Goal: Information Seeking & Learning: Compare options

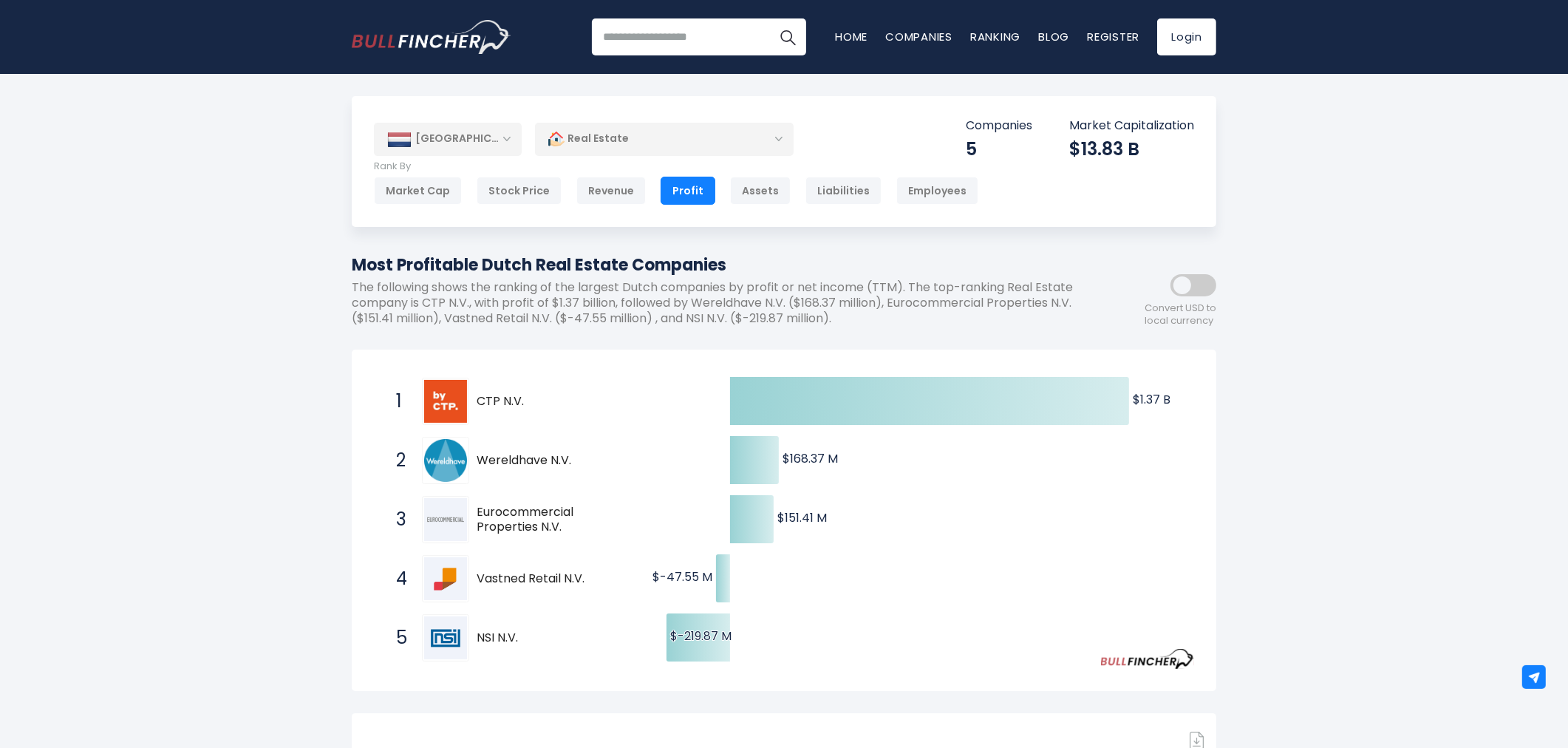
click at [1264, 358] on div "Netherlands Entire World 30,364 North America" at bounding box center [784, 662] width 1568 height 1131
click at [474, 149] on div "[GEOGRAPHIC_DATA]" at bounding box center [447, 139] width 147 height 32
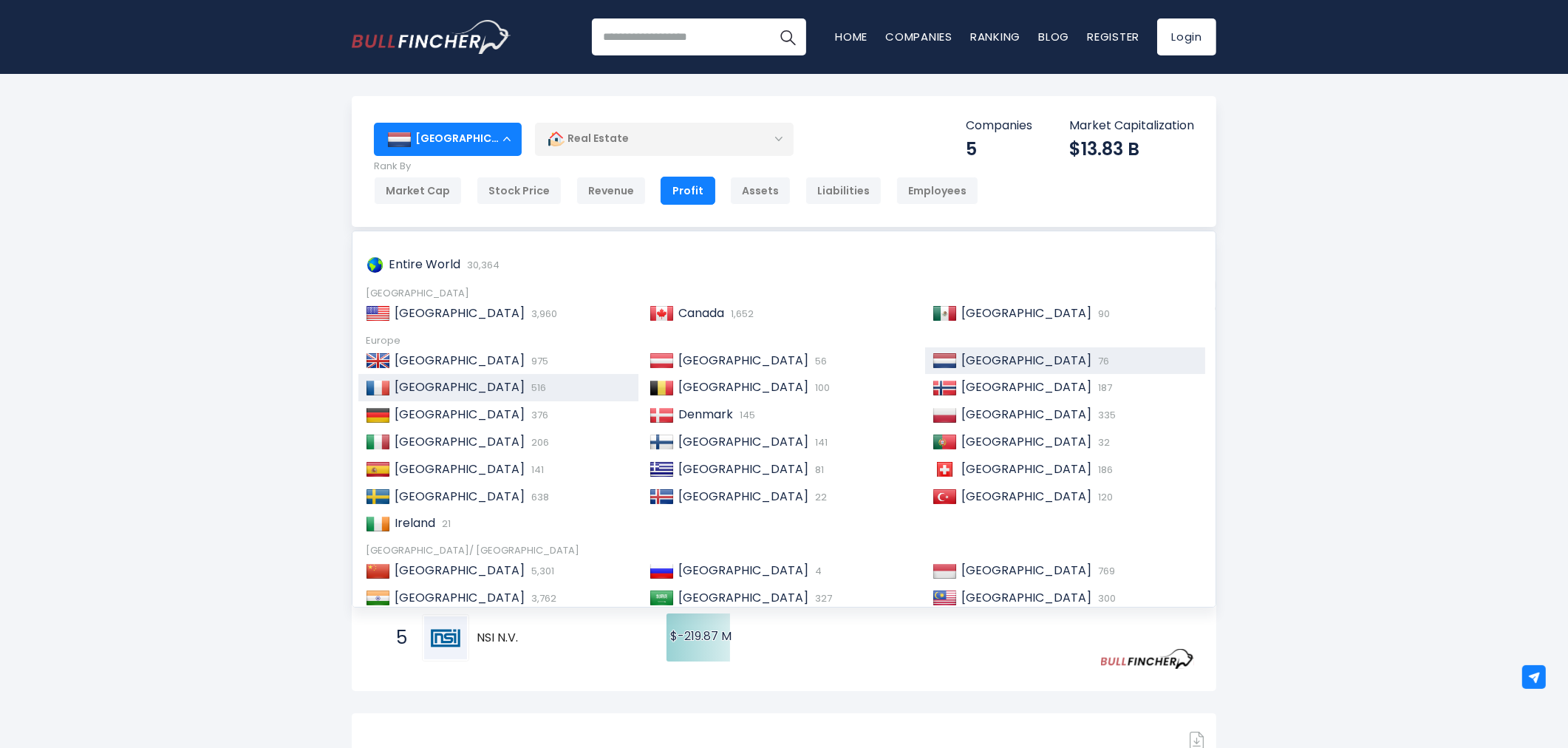
click at [455, 379] on div "France 516" at bounding box center [498, 387] width 281 height 28
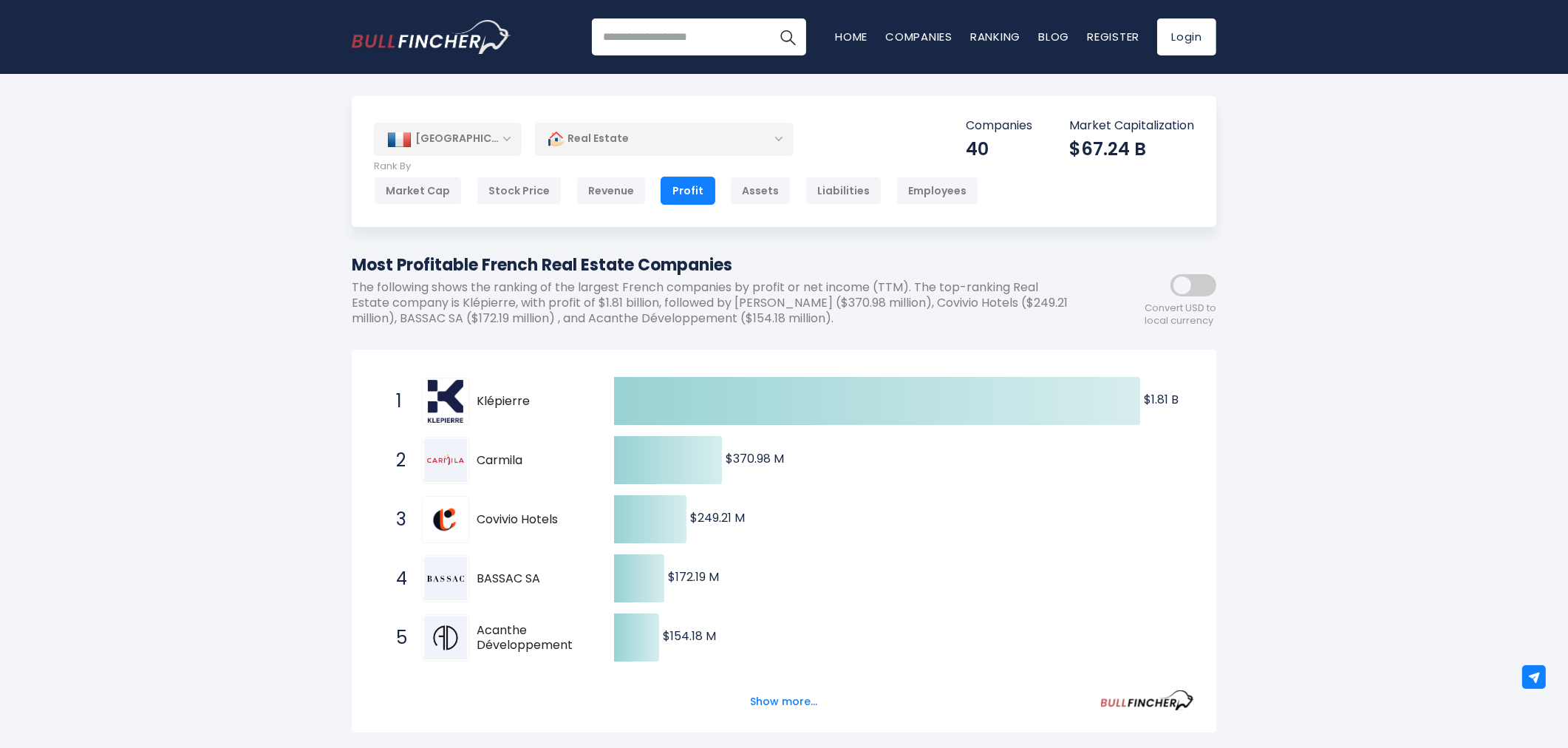
click at [668, 189] on div "Profit" at bounding box center [688, 191] width 55 height 29
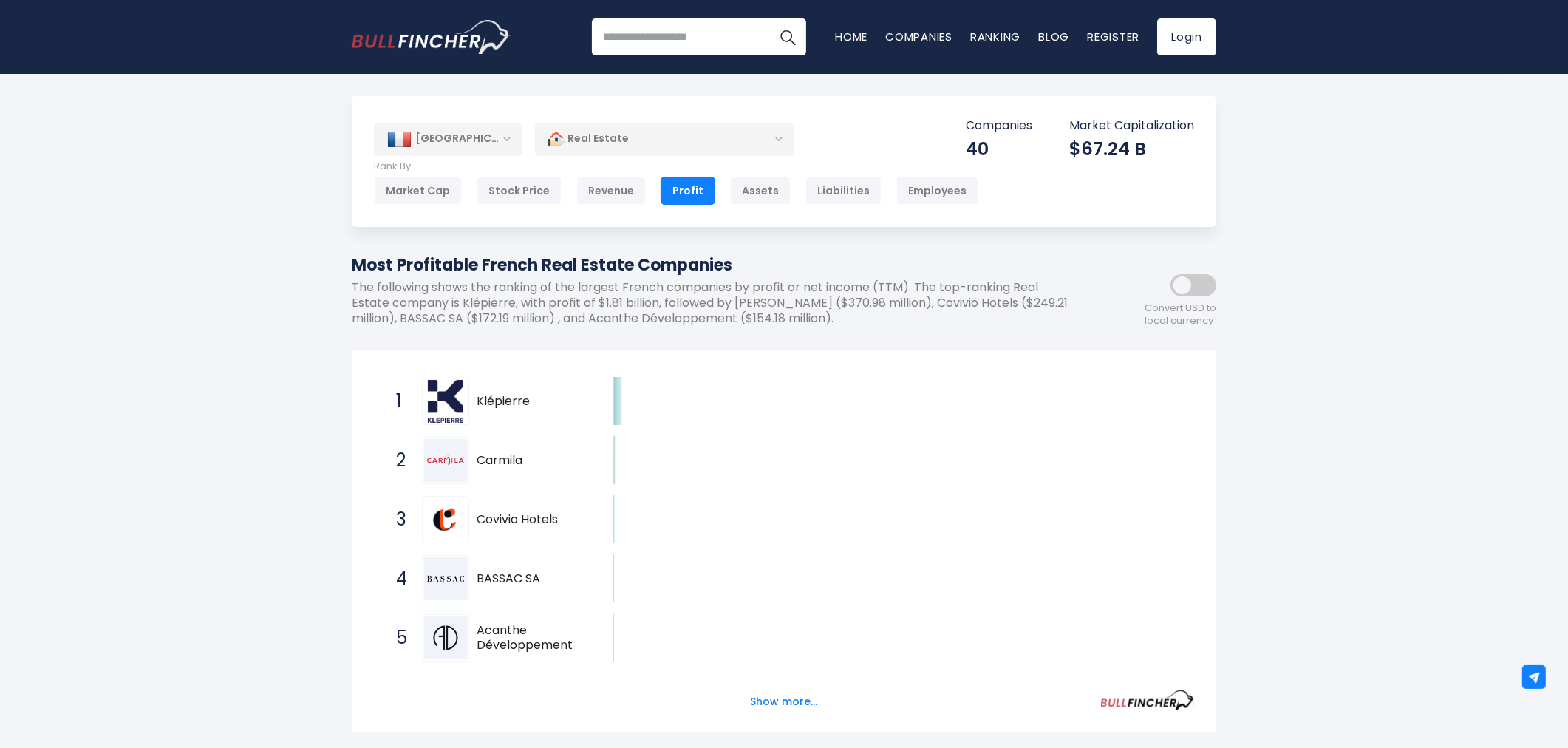
click at [772, 680] on div "Show more..." at bounding box center [784, 693] width 821 height 42
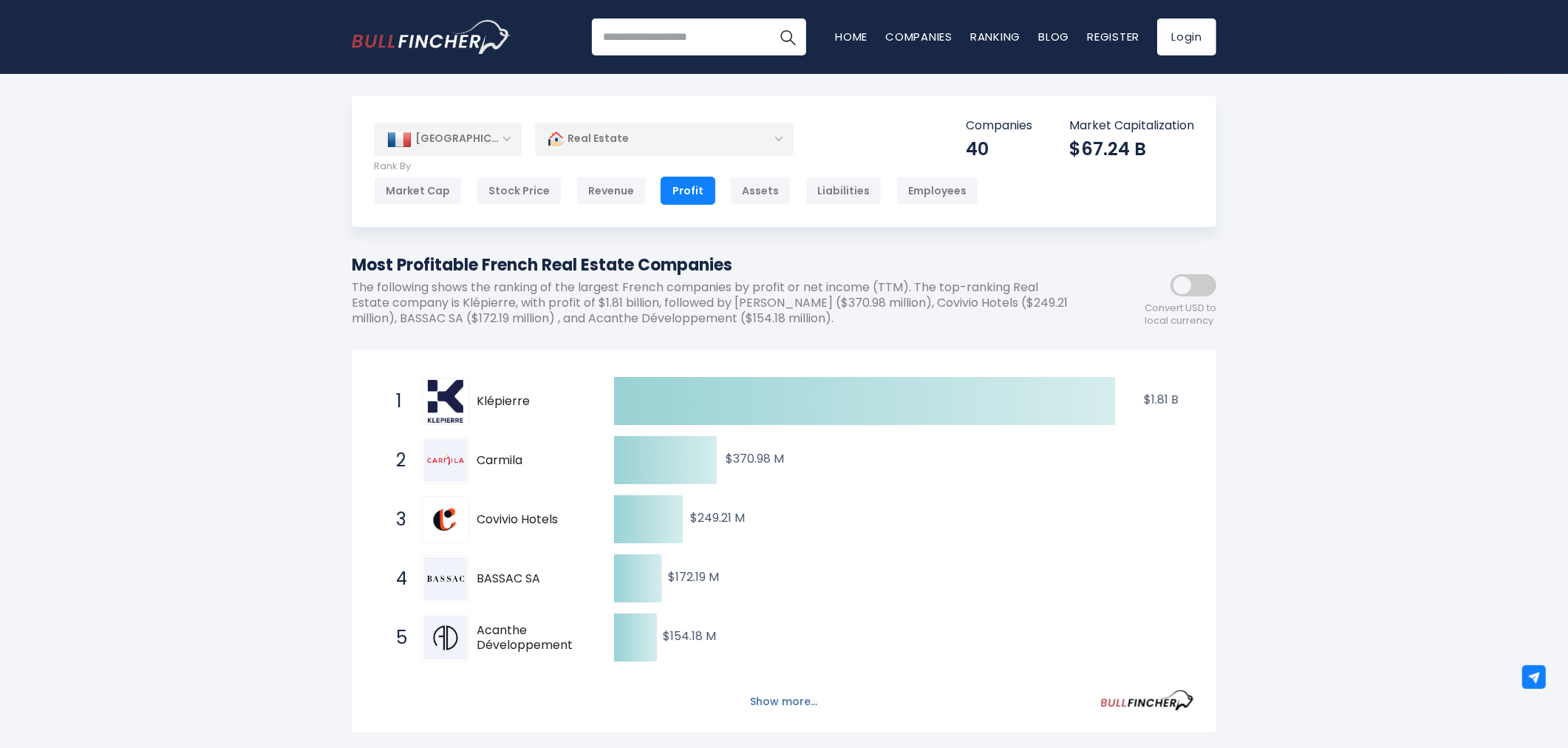
click at [779, 695] on button "Show more..." at bounding box center [784, 701] width 85 height 25
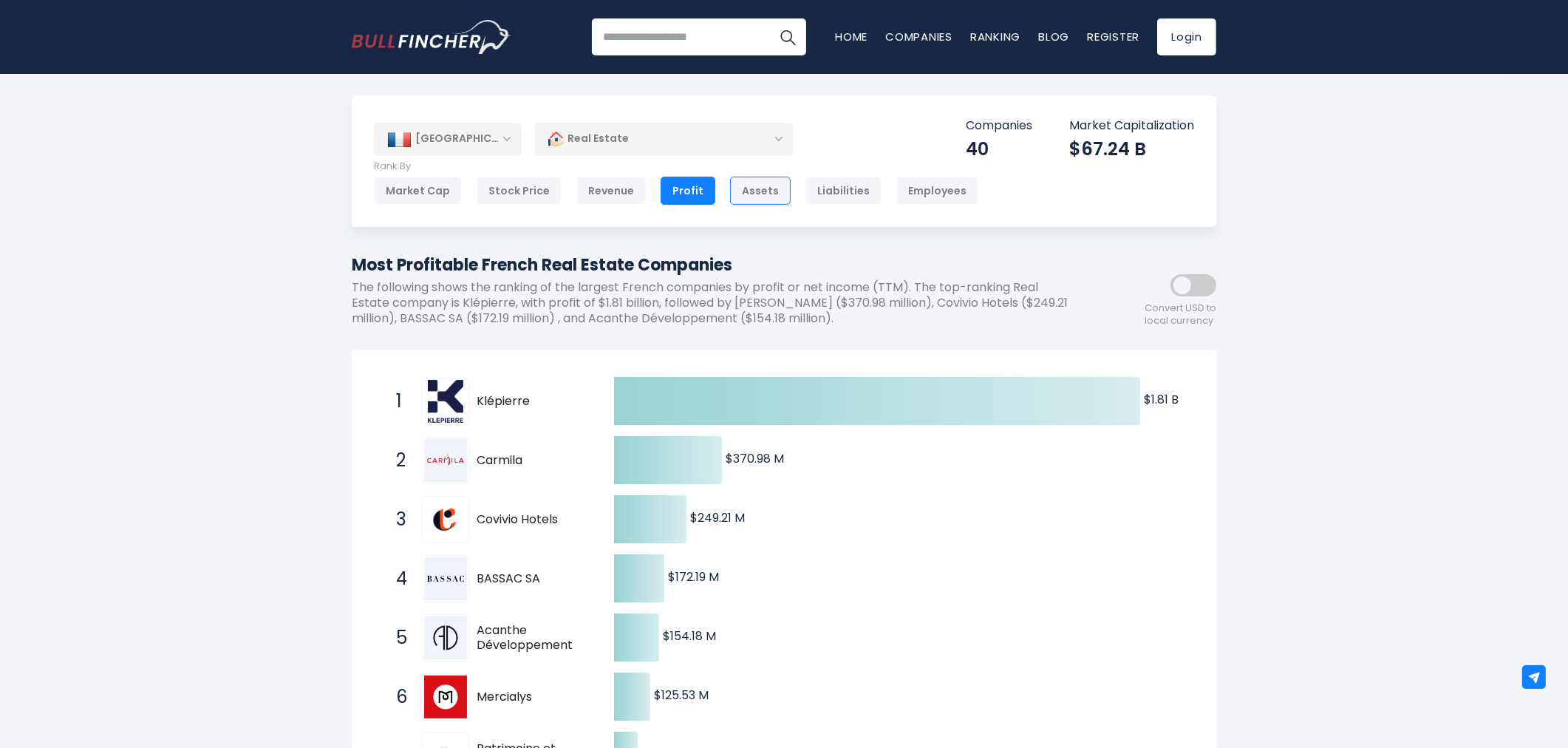
click at [742, 197] on div "Assets" at bounding box center [761, 191] width 61 height 29
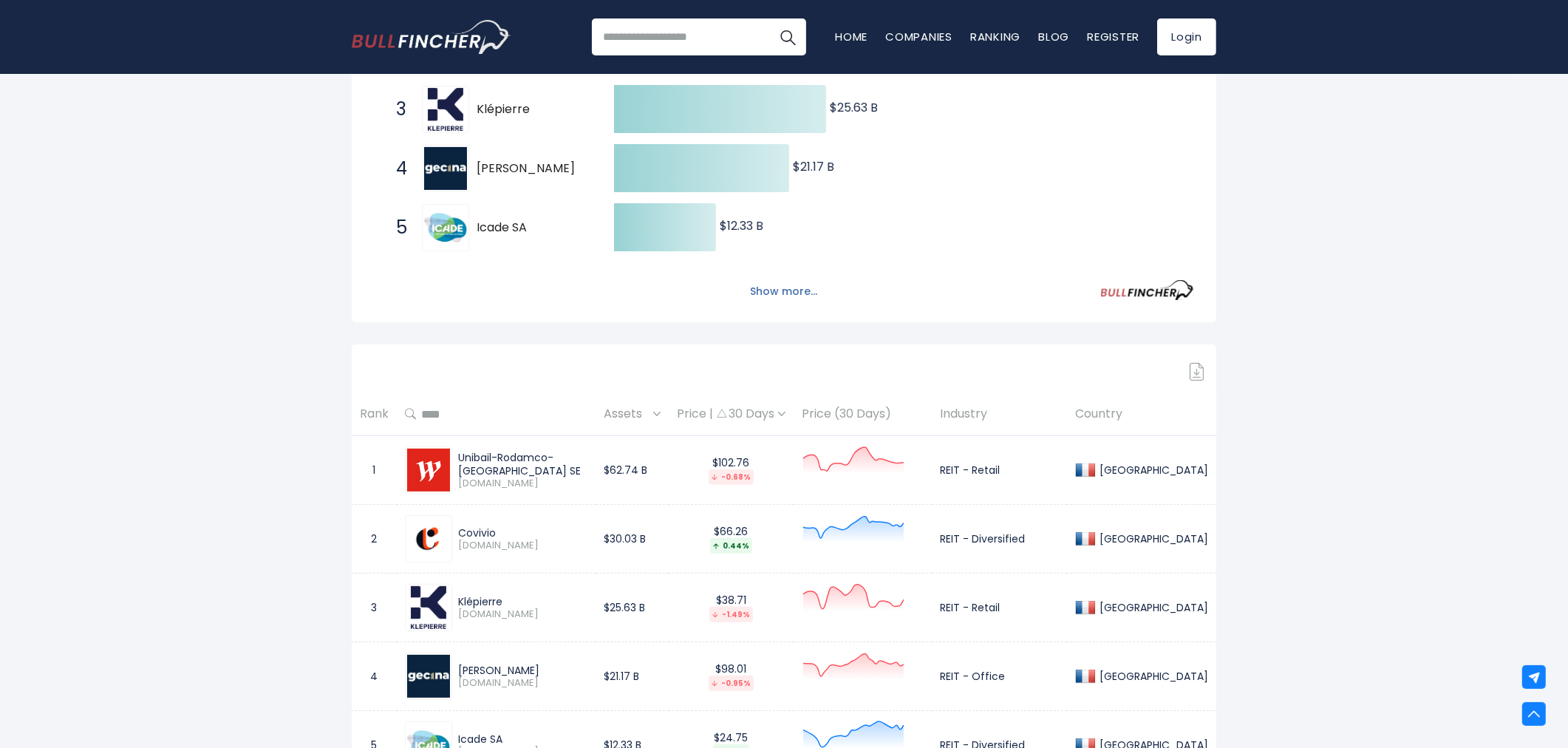
click at [780, 297] on button "Show more..." at bounding box center [784, 292] width 85 height 25
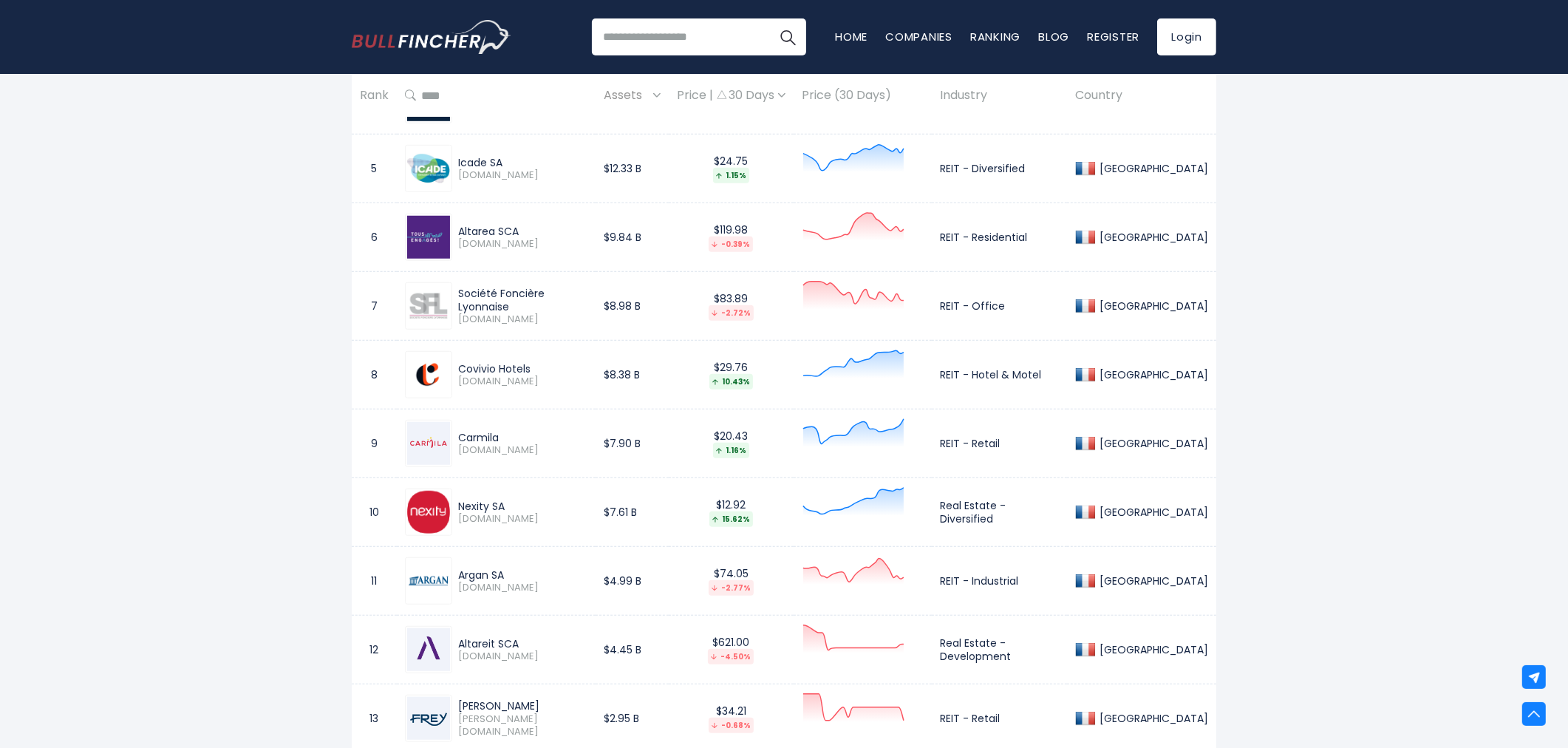
scroll to position [1313, 0]
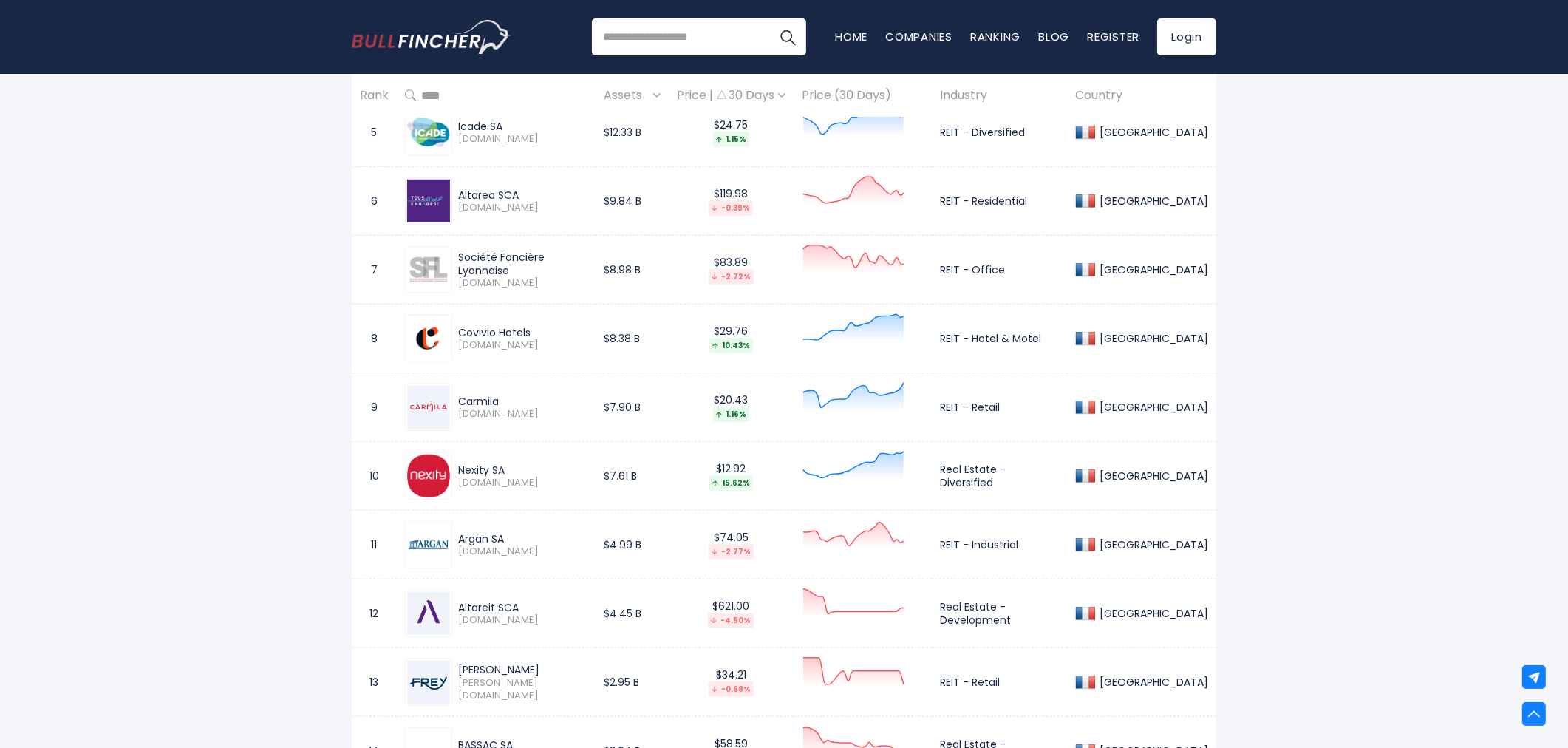
drag, startPoint x: 456, startPoint y: 263, endPoint x: 595, endPoint y: 269, distance: 139.1
click at [588, 269] on div "Société Foncière Lyonnaise FLY.PA" at bounding box center [520, 269] width 135 height 39
copy div "Société Foncière Lyonnaise"
drag, startPoint x: 956, startPoint y: 270, endPoint x: 1020, endPoint y: 268, distance: 64.0
click at [1020, 268] on td "REIT - Office" at bounding box center [999, 270] width 135 height 68
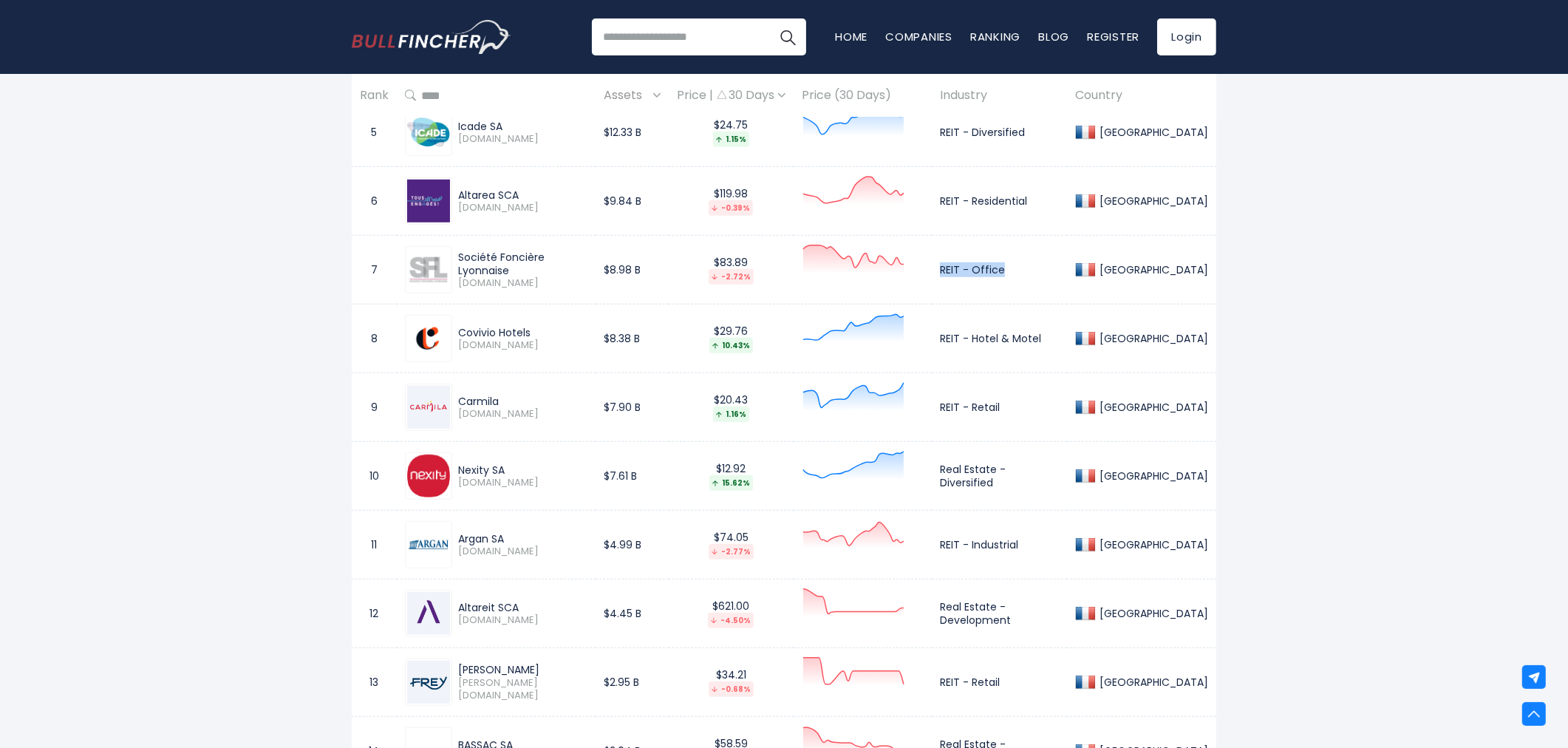
copy td "REIT - Office"
drag, startPoint x: 459, startPoint y: 400, endPoint x: 505, endPoint y: 399, distance: 46.0
click at [505, 399] on div "Carmila" at bounding box center [523, 401] width 129 height 13
copy div "Carmila"
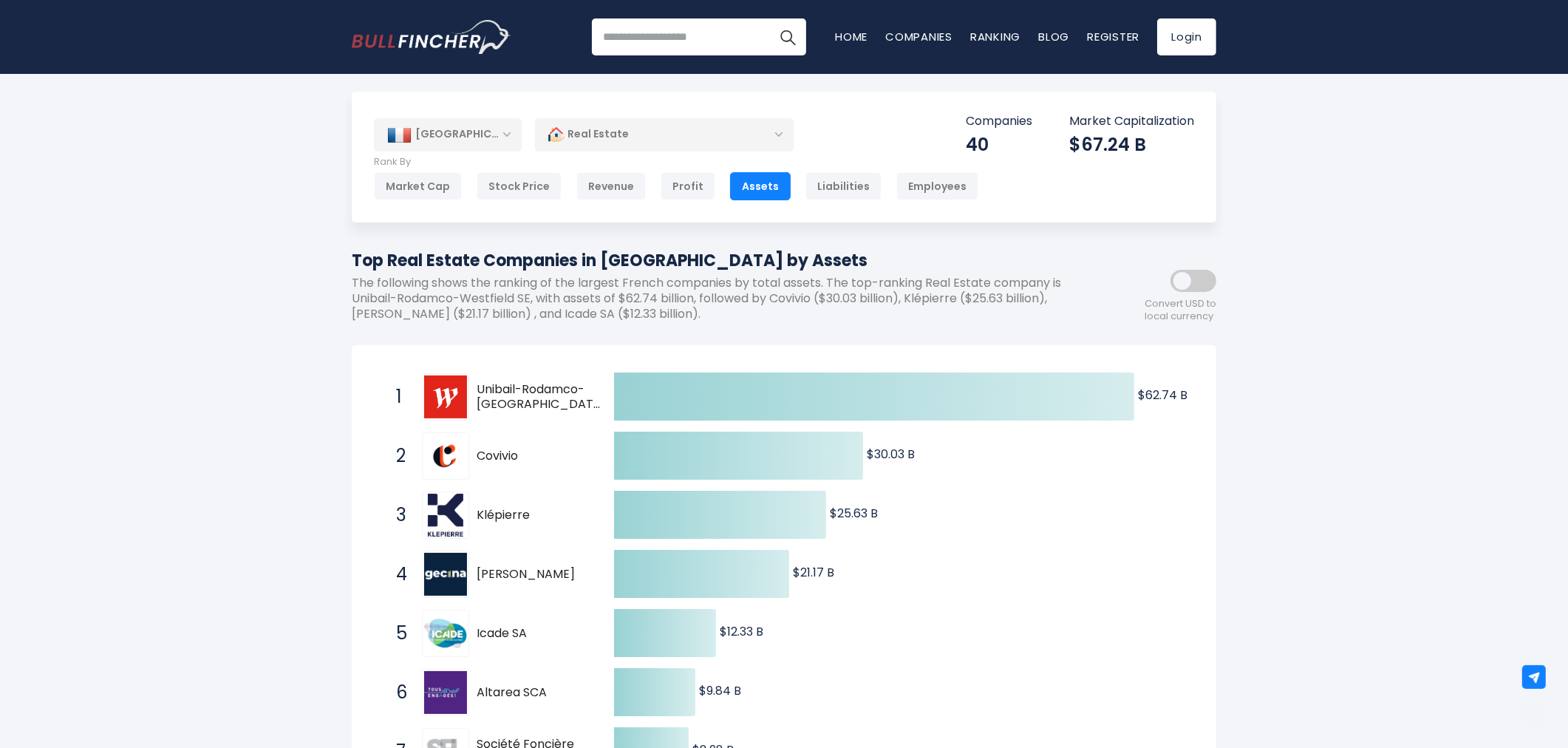
scroll to position [0, 0]
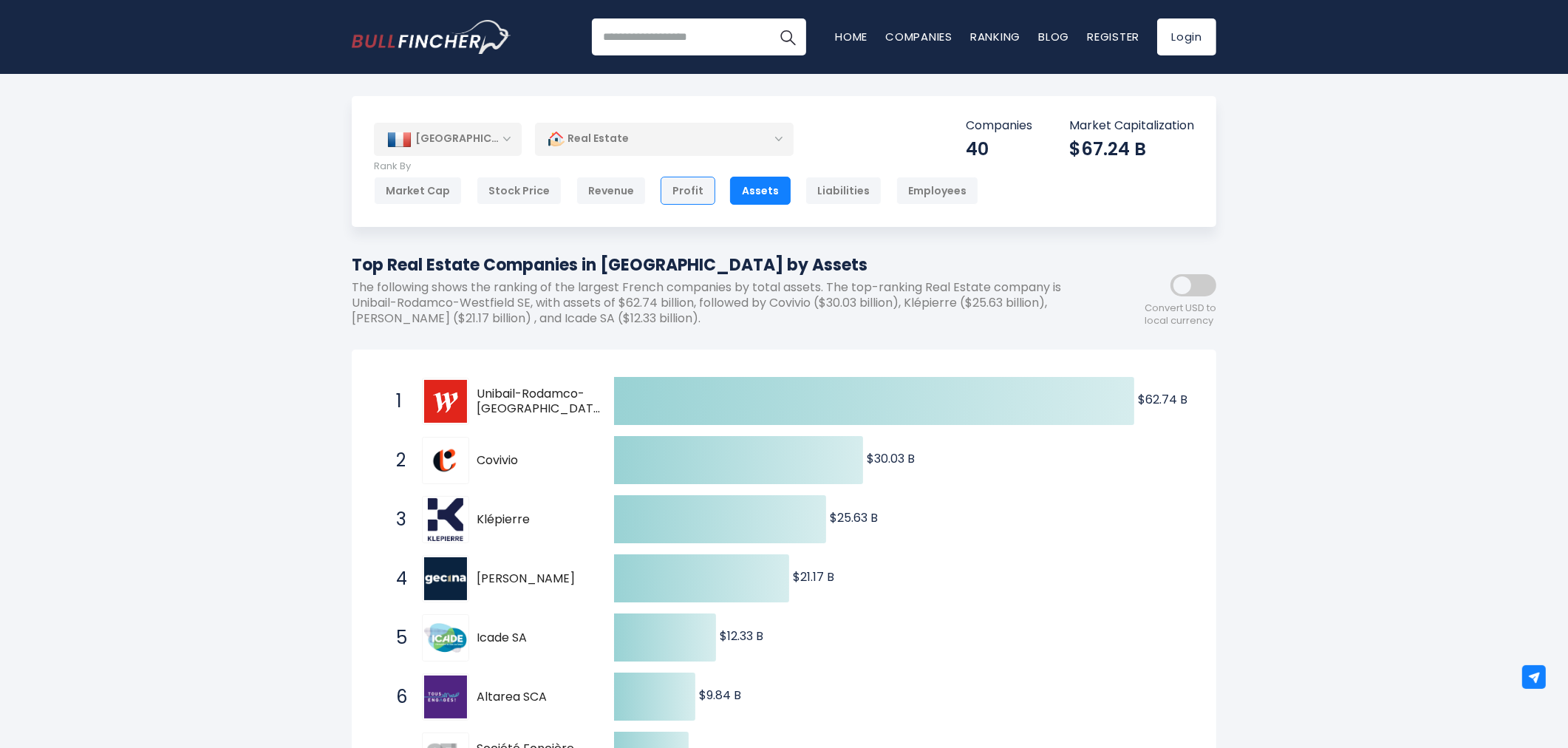
click at [695, 194] on div "Profit" at bounding box center [688, 191] width 55 height 29
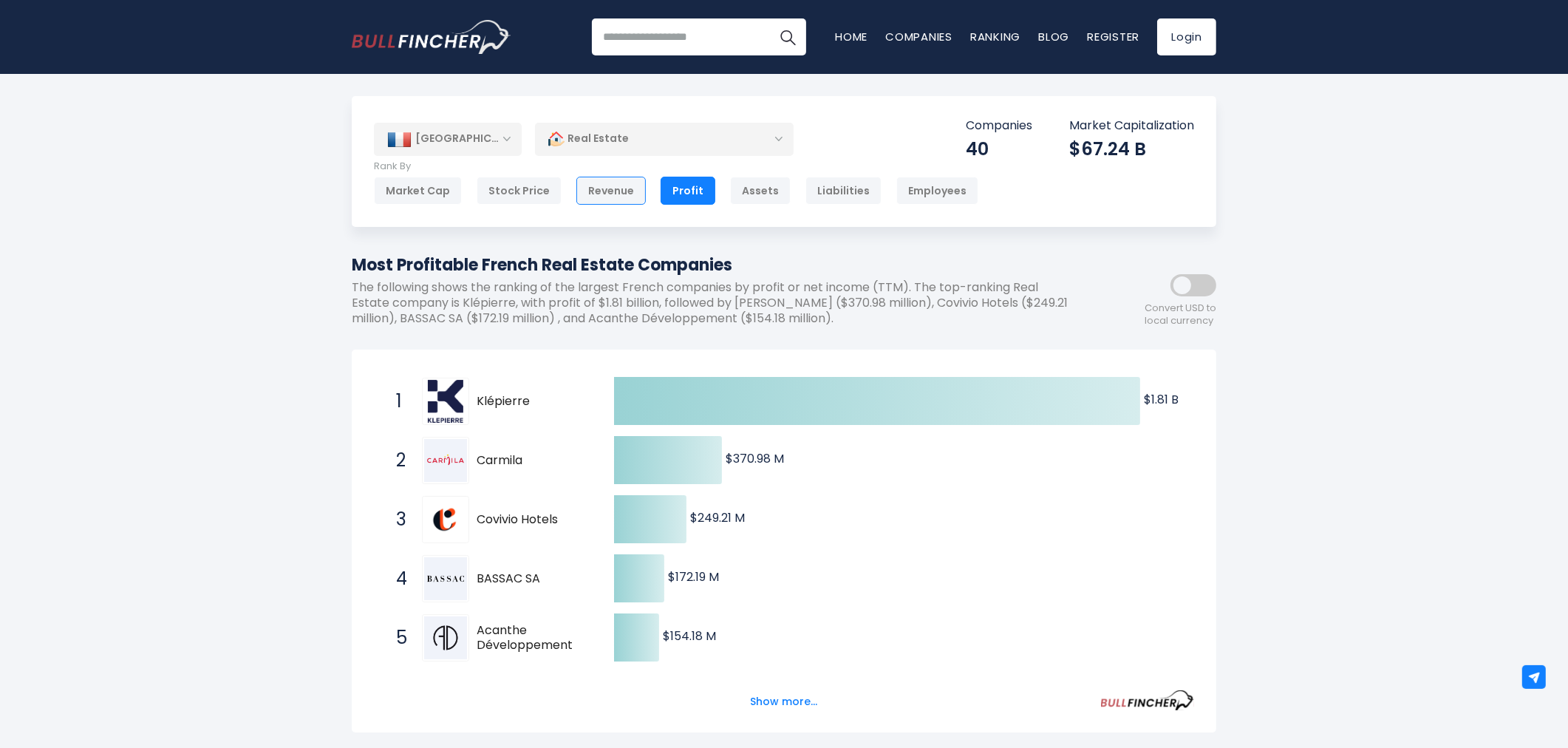
click at [619, 194] on div "Revenue" at bounding box center [610, 191] width 69 height 29
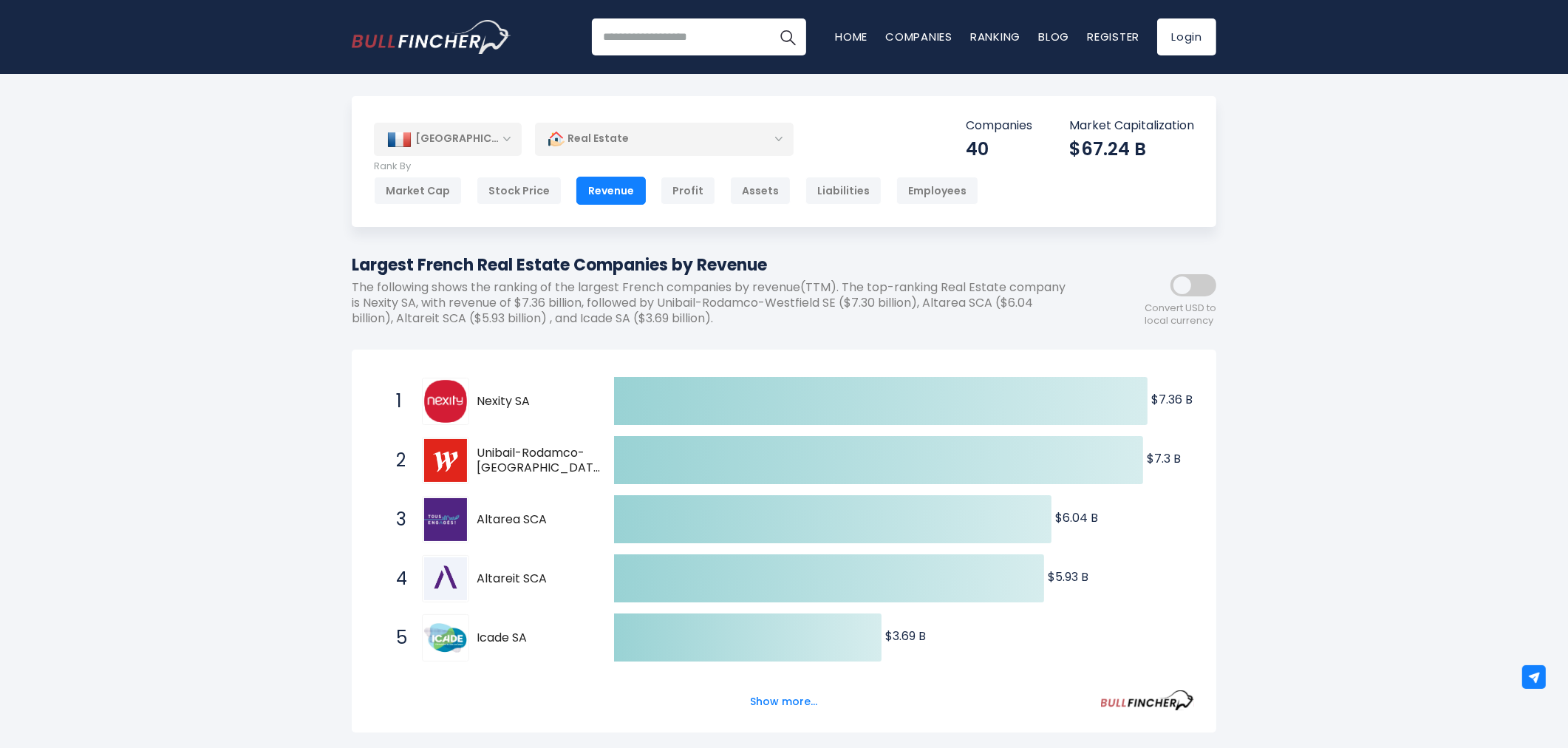
click at [483, 145] on div "[GEOGRAPHIC_DATA]" at bounding box center [447, 139] width 147 height 32
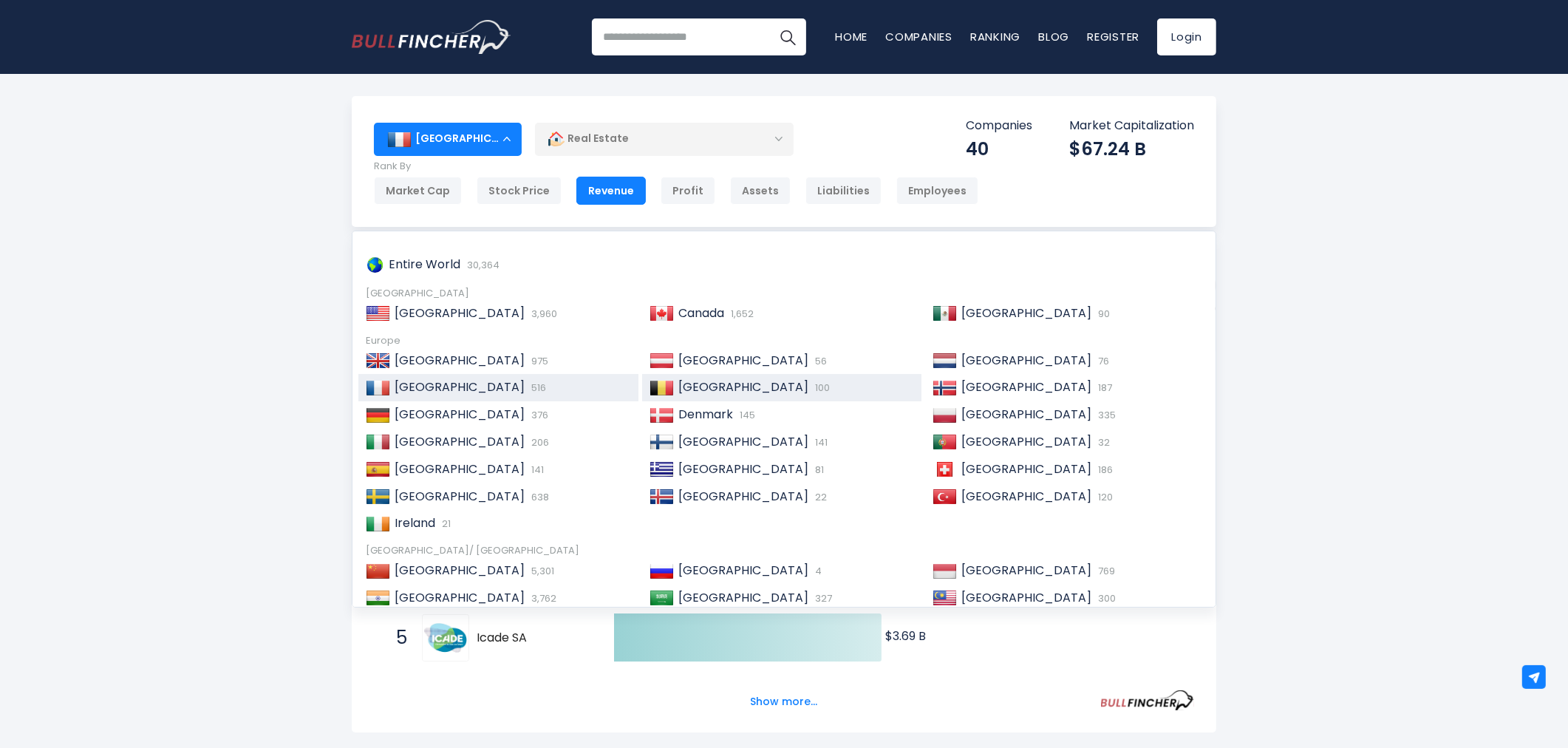
click at [709, 389] on span "[GEOGRAPHIC_DATA]" at bounding box center [743, 387] width 130 height 17
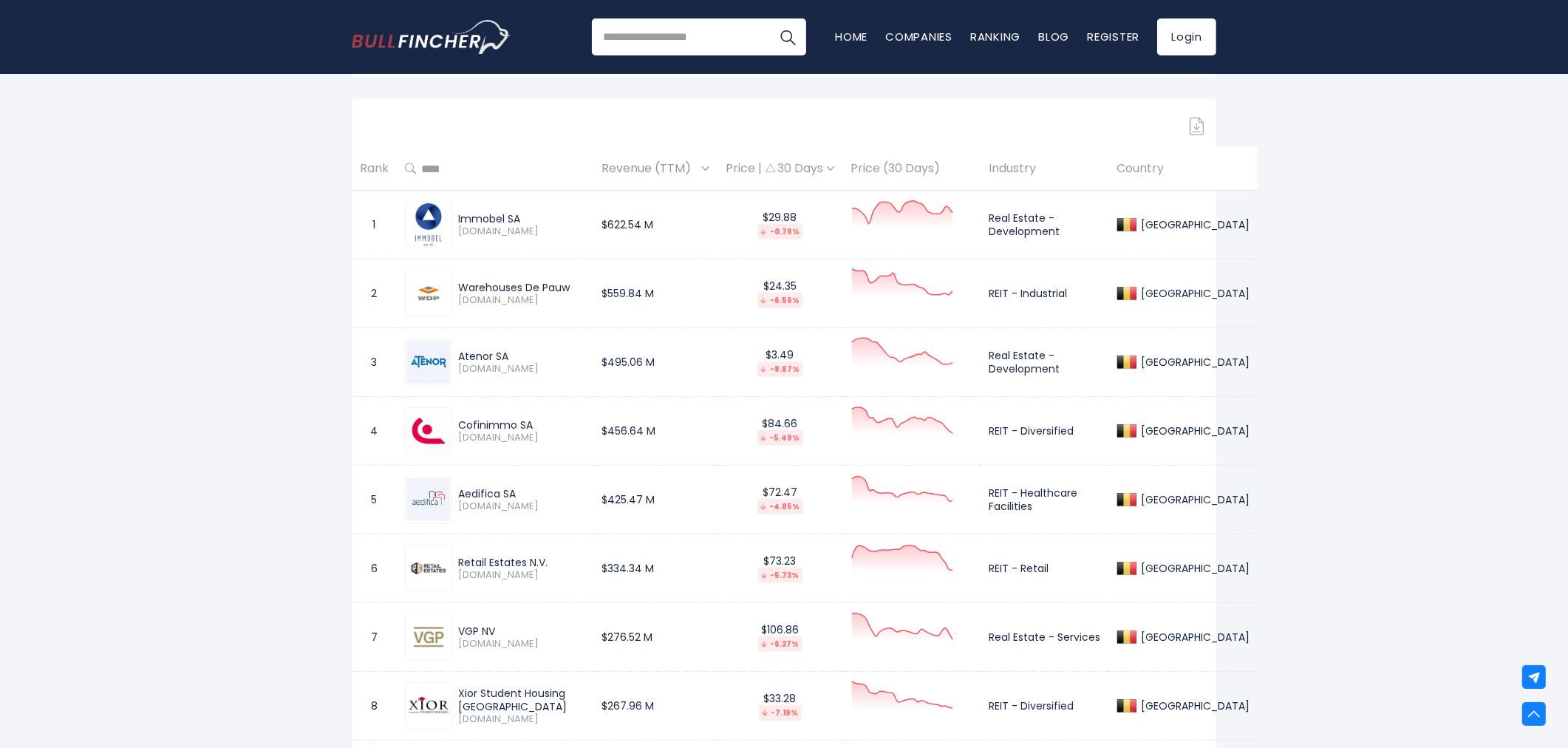
scroll to position [656, 0]
drag, startPoint x: 455, startPoint y: 218, endPoint x: 520, endPoint y: 221, distance: 65.1
click at [520, 221] on div "Immobel SA IMMO.BR" at bounding box center [519, 223] width 133 height 26
copy div "Immobel SA"
drag, startPoint x: 456, startPoint y: 278, endPoint x: 479, endPoint y: 296, distance: 29.2
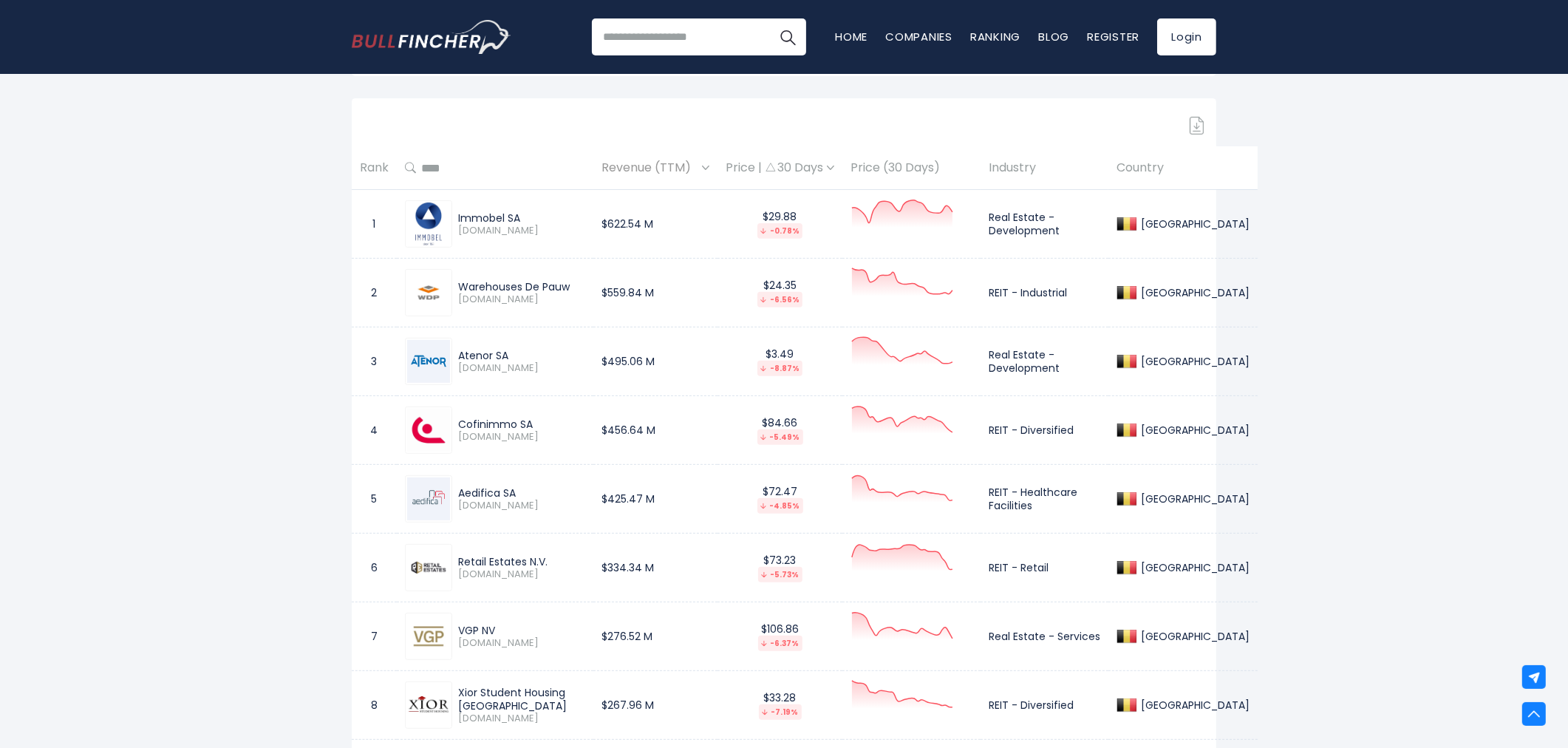
click at [479, 296] on div "Warehouses De Pauw WDP.BR" at bounding box center [519, 293] width 133 height 26
click at [466, 282] on div "Warehouses De Pauw" at bounding box center [522, 287] width 127 height 13
drag, startPoint x: 458, startPoint y: 279, endPoint x: 488, endPoint y: 291, distance: 32.3
click at [488, 291] on div "Warehouses De Pauw" at bounding box center [522, 287] width 127 height 13
copy div "Warehouses De Pauw"
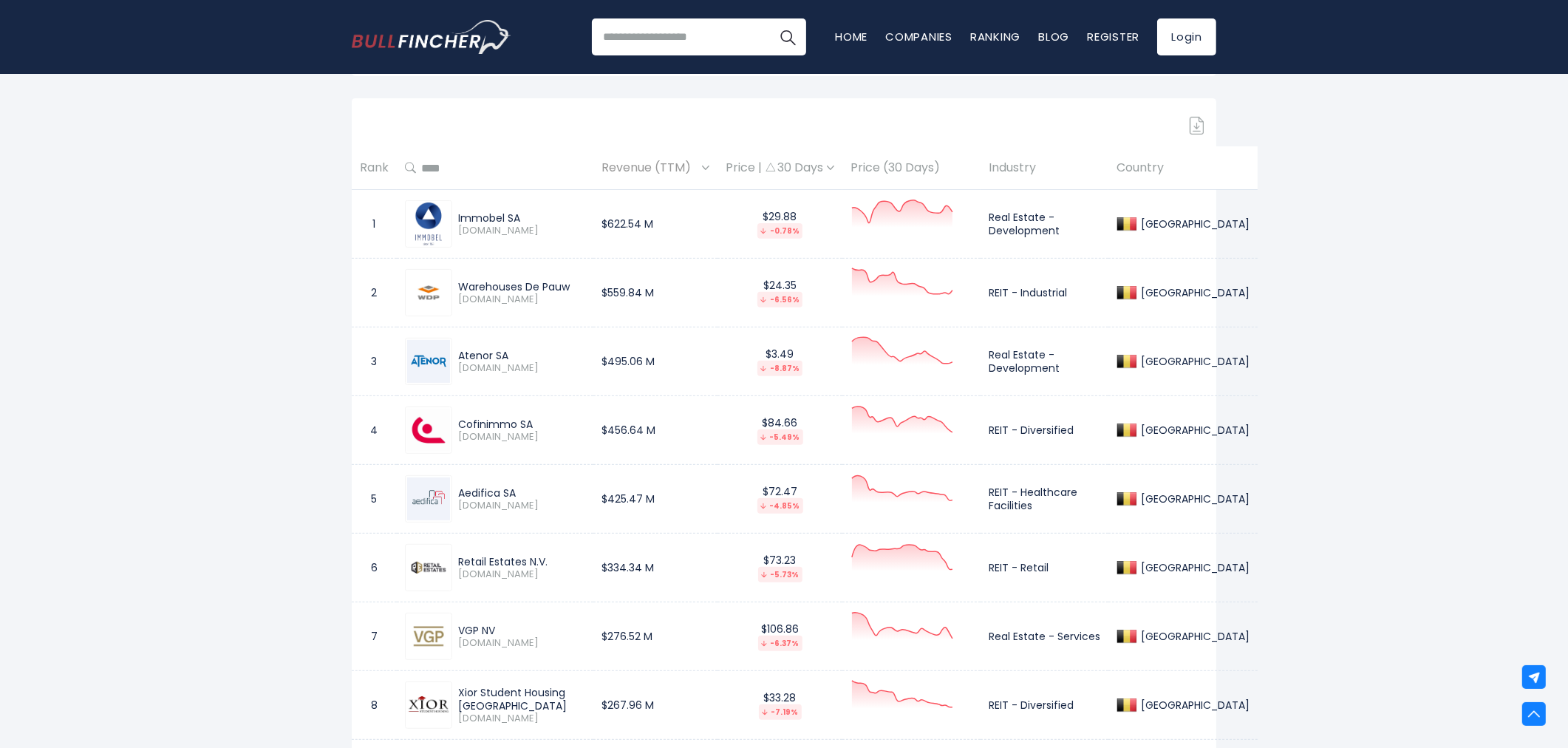
drag, startPoint x: 455, startPoint y: 352, endPoint x: 508, endPoint y: 358, distance: 53.3
click at [508, 358] on div "Atenor SA ATEB.BR" at bounding box center [519, 361] width 133 height 26
copy div "Atenor SA"
drag, startPoint x: 459, startPoint y: 423, endPoint x: 535, endPoint y: 423, distance: 76.0
click at [535, 423] on div "Cofinimmo SA" at bounding box center [522, 424] width 127 height 13
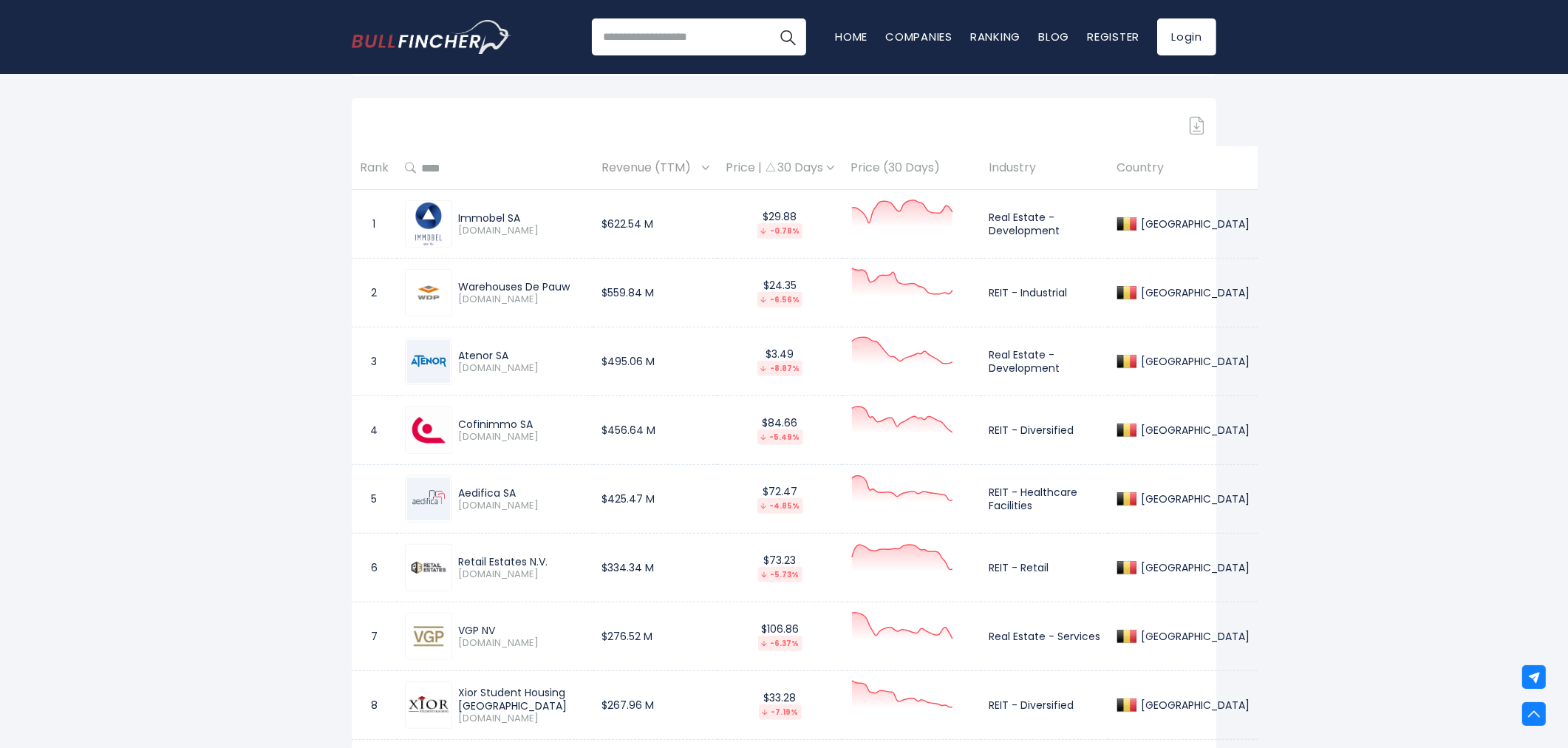
copy div "Cofinimmo SA"
click at [462, 489] on div "Aedifica SA" at bounding box center [522, 492] width 127 height 13
drag, startPoint x: 459, startPoint y: 489, endPoint x: 519, endPoint y: 492, distance: 60.1
click at [519, 492] on div "Aedifica SA" at bounding box center [522, 492] width 127 height 13
copy div "Aedifica SA"
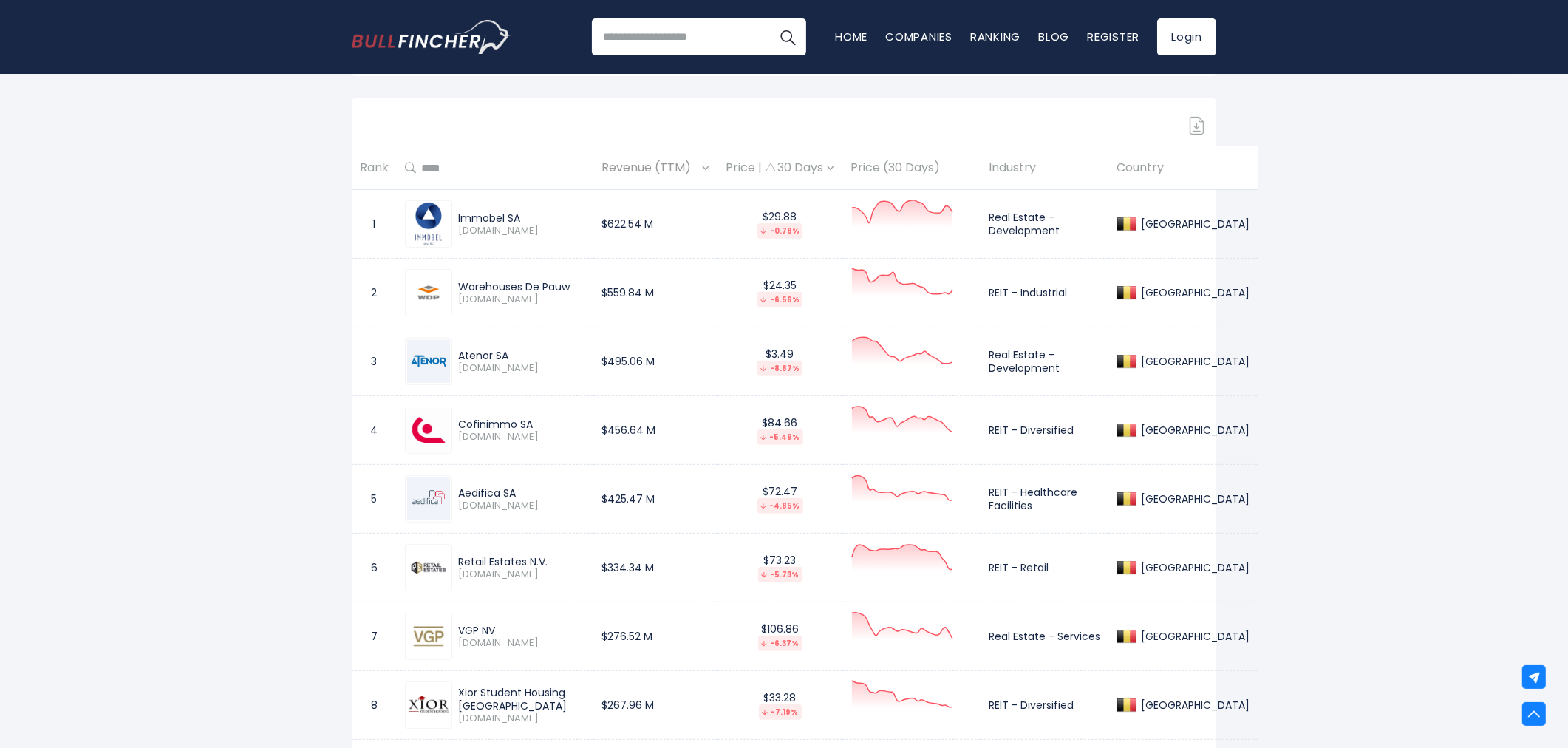
drag, startPoint x: 459, startPoint y: 562, endPoint x: 551, endPoint y: 566, distance: 92.1
click at [551, 566] on div "Retail Estates N.V. RET.BR" at bounding box center [519, 567] width 133 height 26
copy div "Retail Estates N.V."
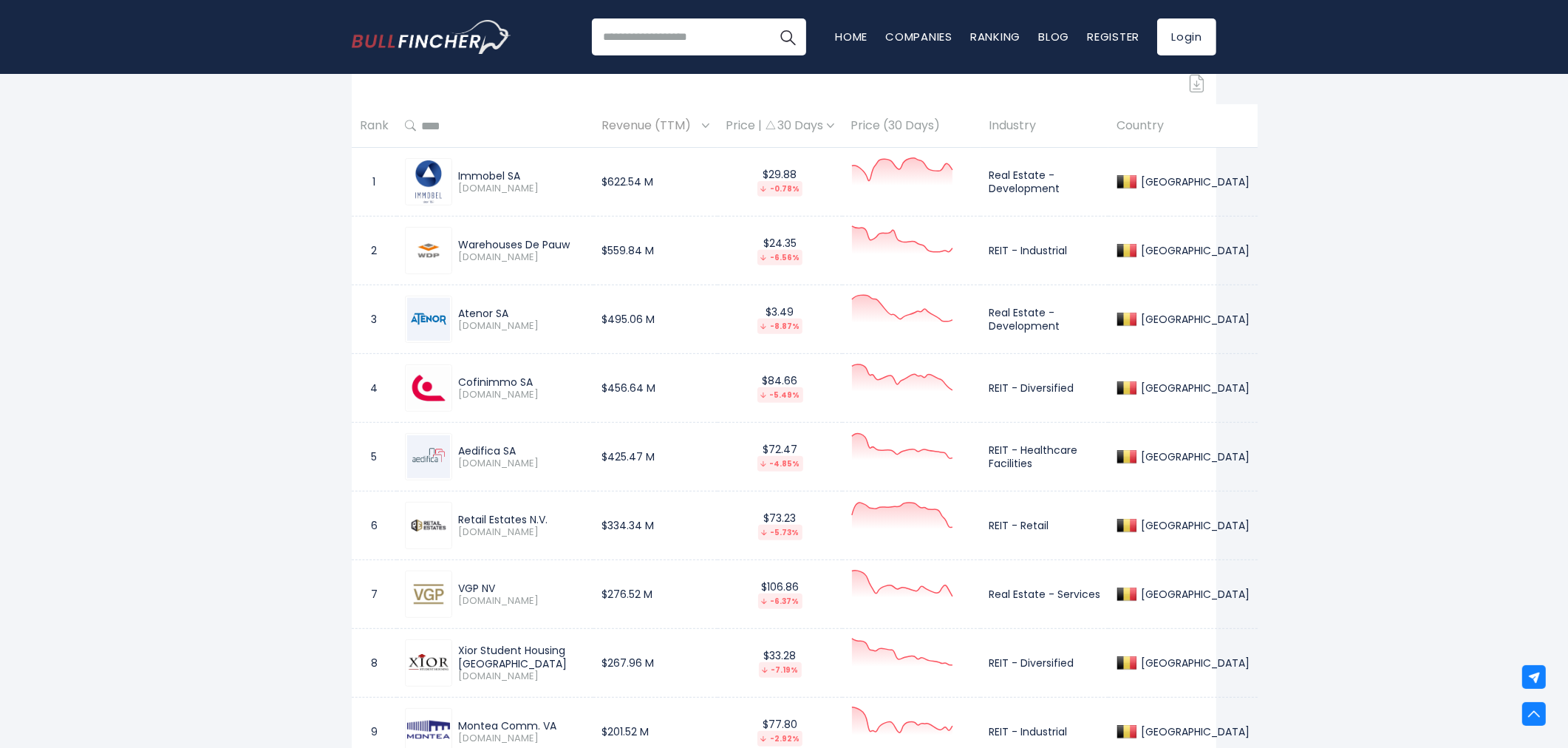
scroll to position [738, 0]
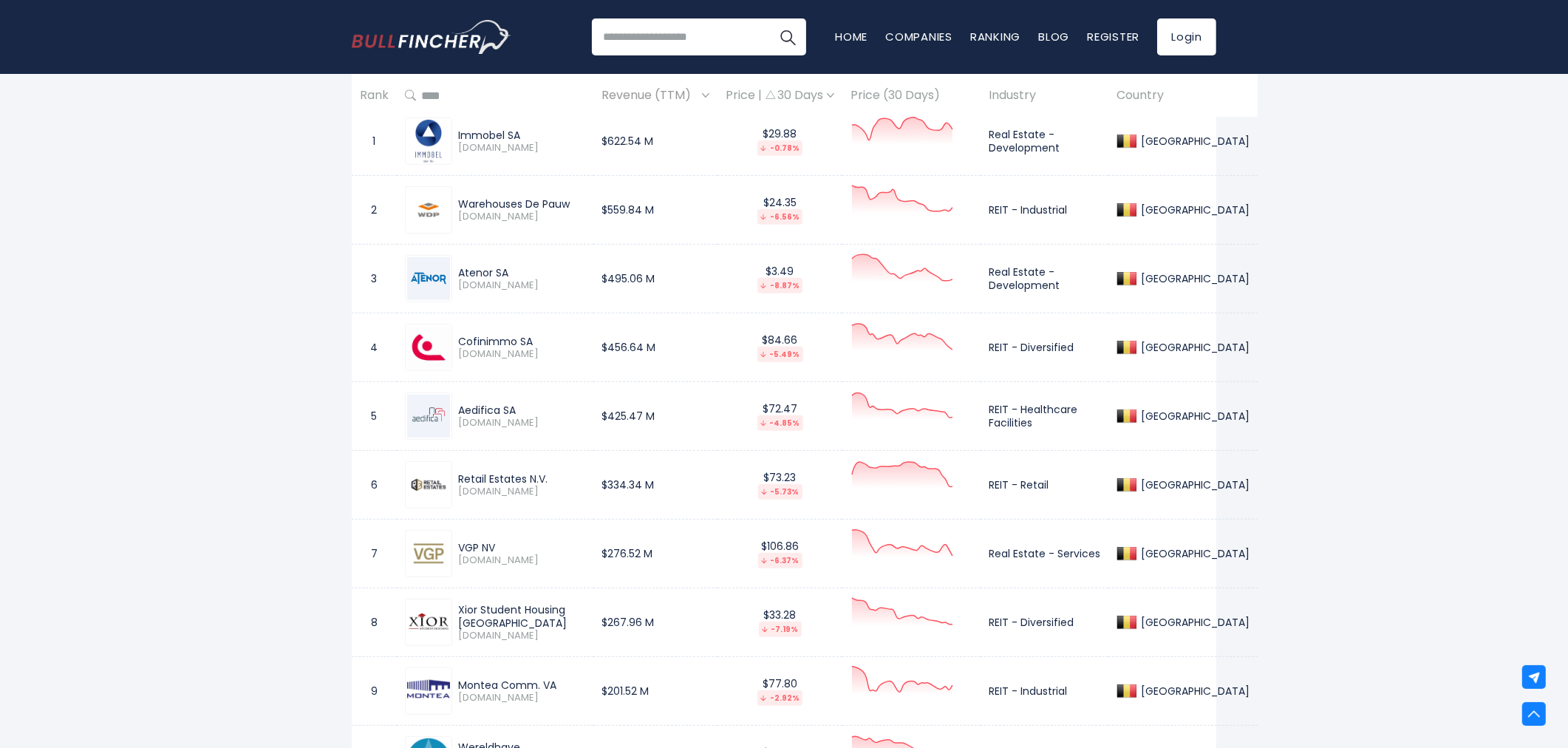
drag, startPoint x: 456, startPoint y: 547, endPoint x: 498, endPoint y: 547, distance: 42.0
click at [498, 547] on div "VGP NV VGP.BR" at bounding box center [519, 553] width 133 height 26
copy div "VGP NV"
drag, startPoint x: 459, startPoint y: 606, endPoint x: 526, endPoint y: 626, distance: 69.9
click at [526, 626] on div "Xior Student Housing NV" at bounding box center [522, 616] width 127 height 27
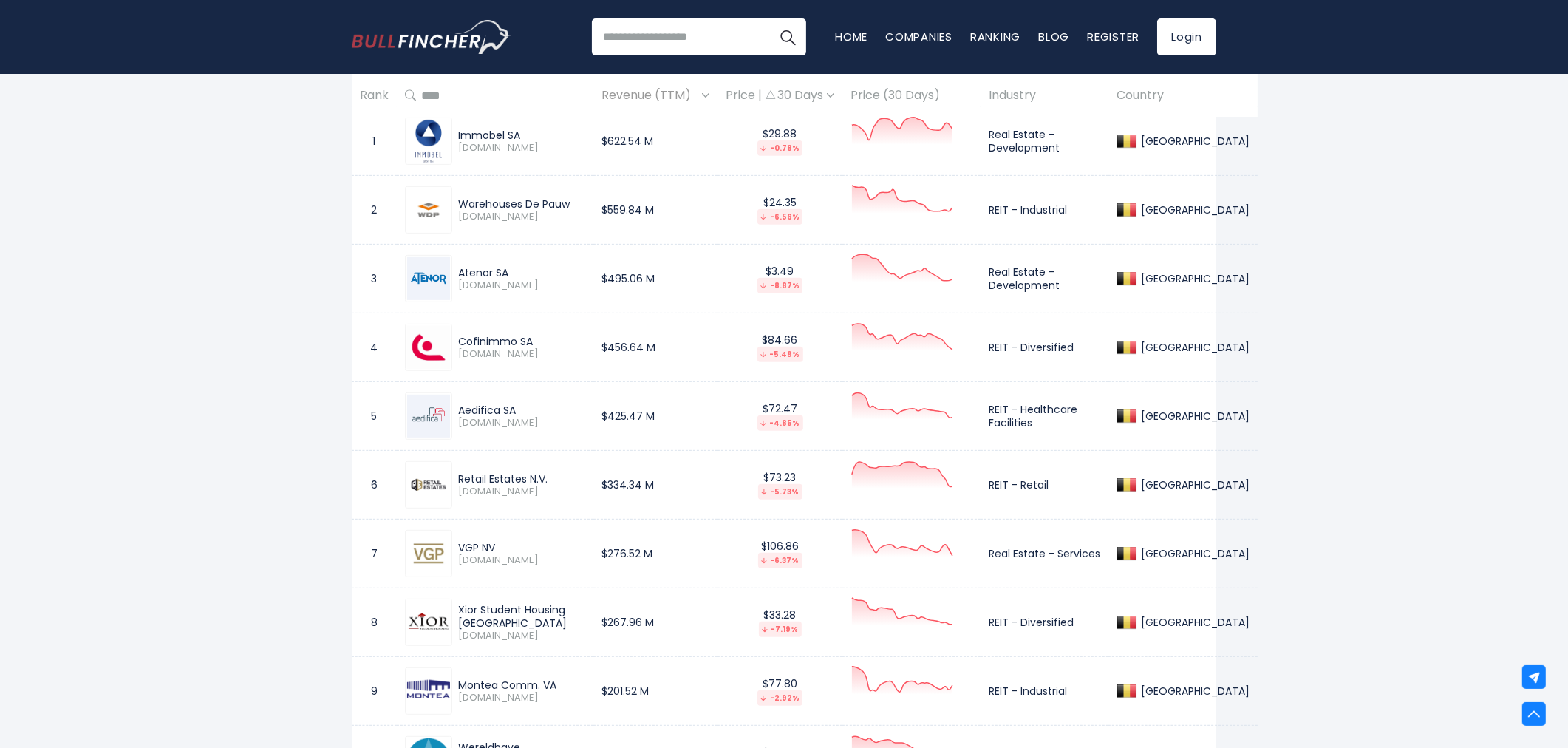
copy div "Xior Student Housing NV"
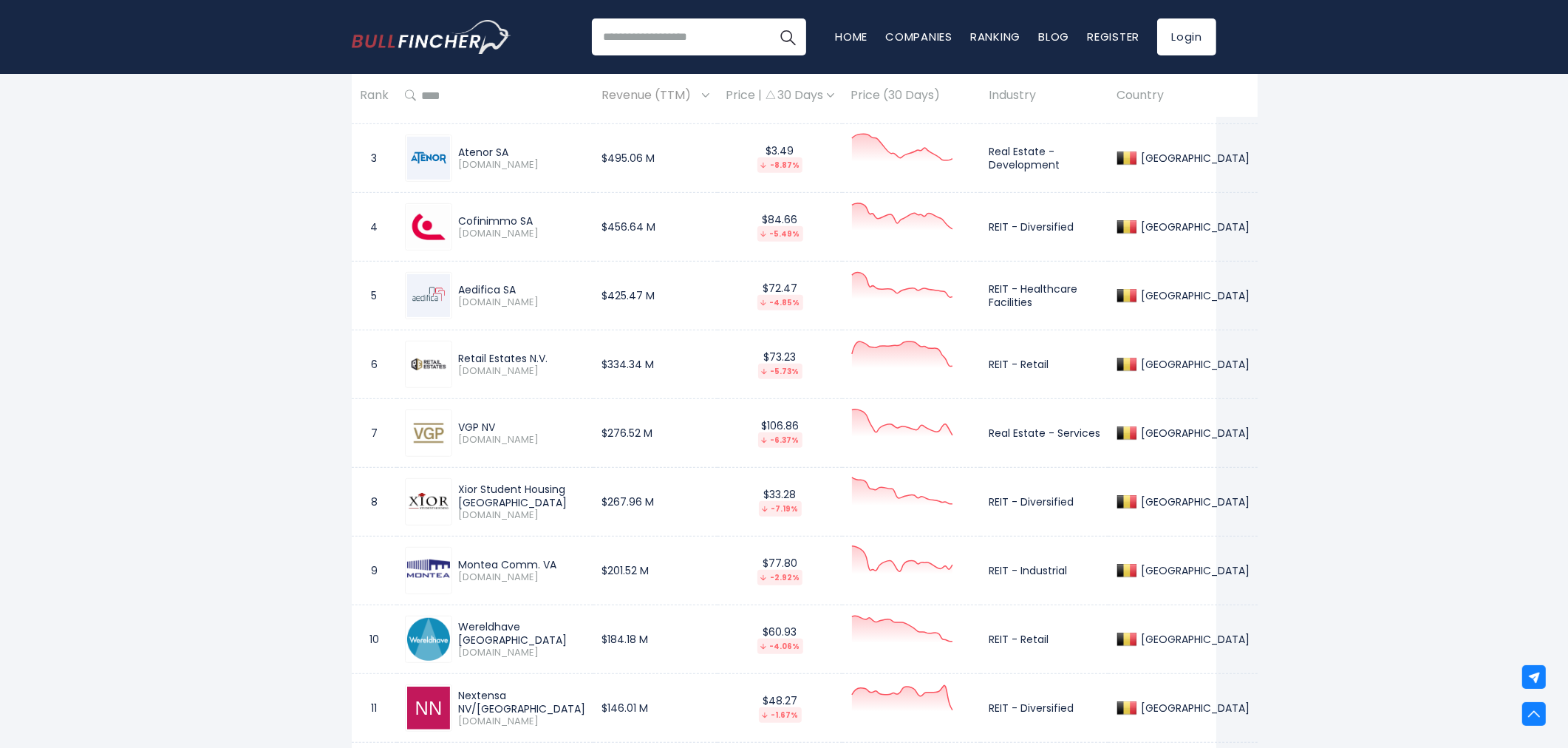
scroll to position [903, 0]
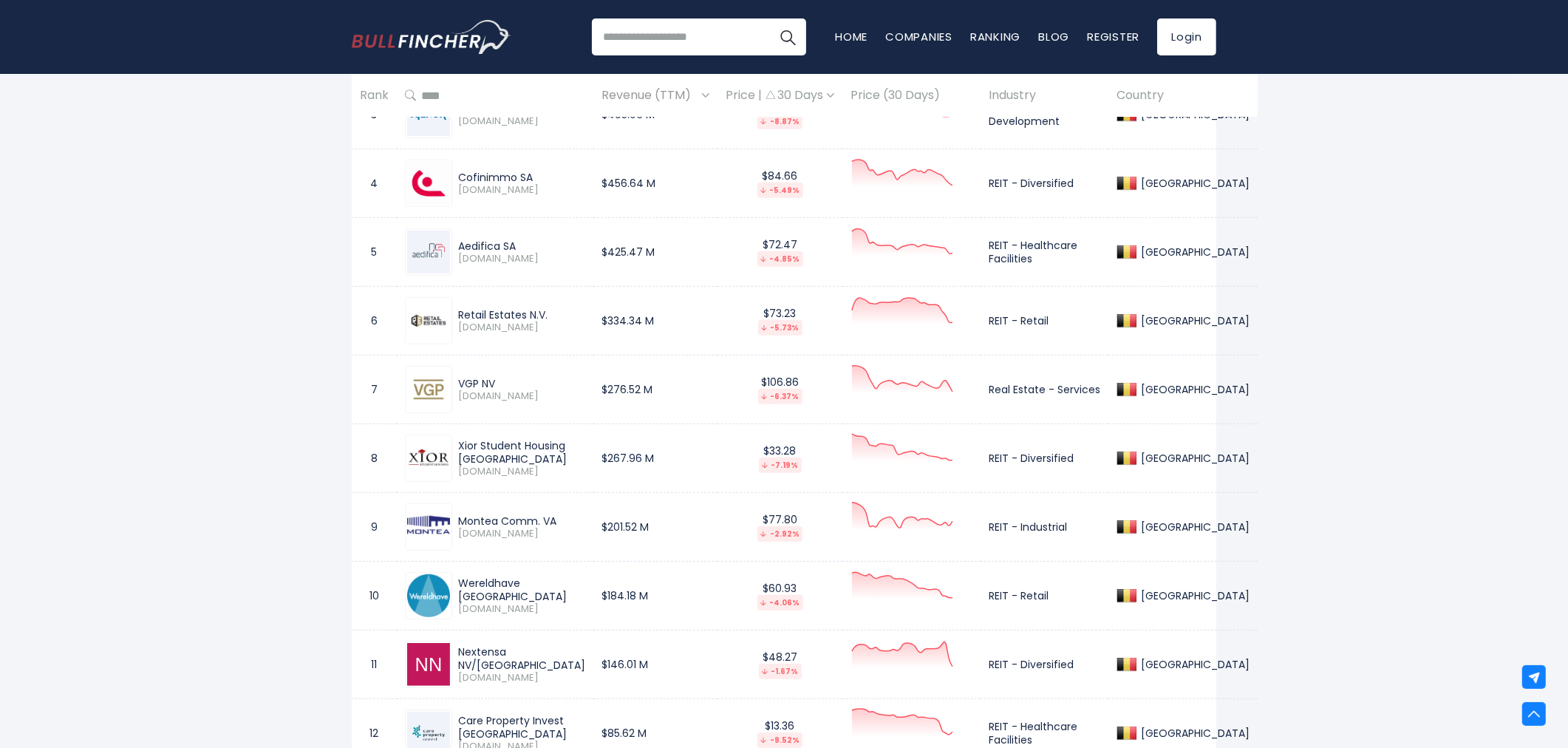
drag, startPoint x: 460, startPoint y: 521, endPoint x: 552, endPoint y: 519, distance: 92.0
click at [552, 519] on div "Montea Comm. VA" at bounding box center [522, 521] width 127 height 13
copy div "Montea Comm. VA"
drag, startPoint x: 455, startPoint y: 582, endPoint x: 499, endPoint y: 599, distance: 47.2
click at [499, 599] on div "Wereldhave Belgium WEHB.BR" at bounding box center [519, 595] width 133 height 39
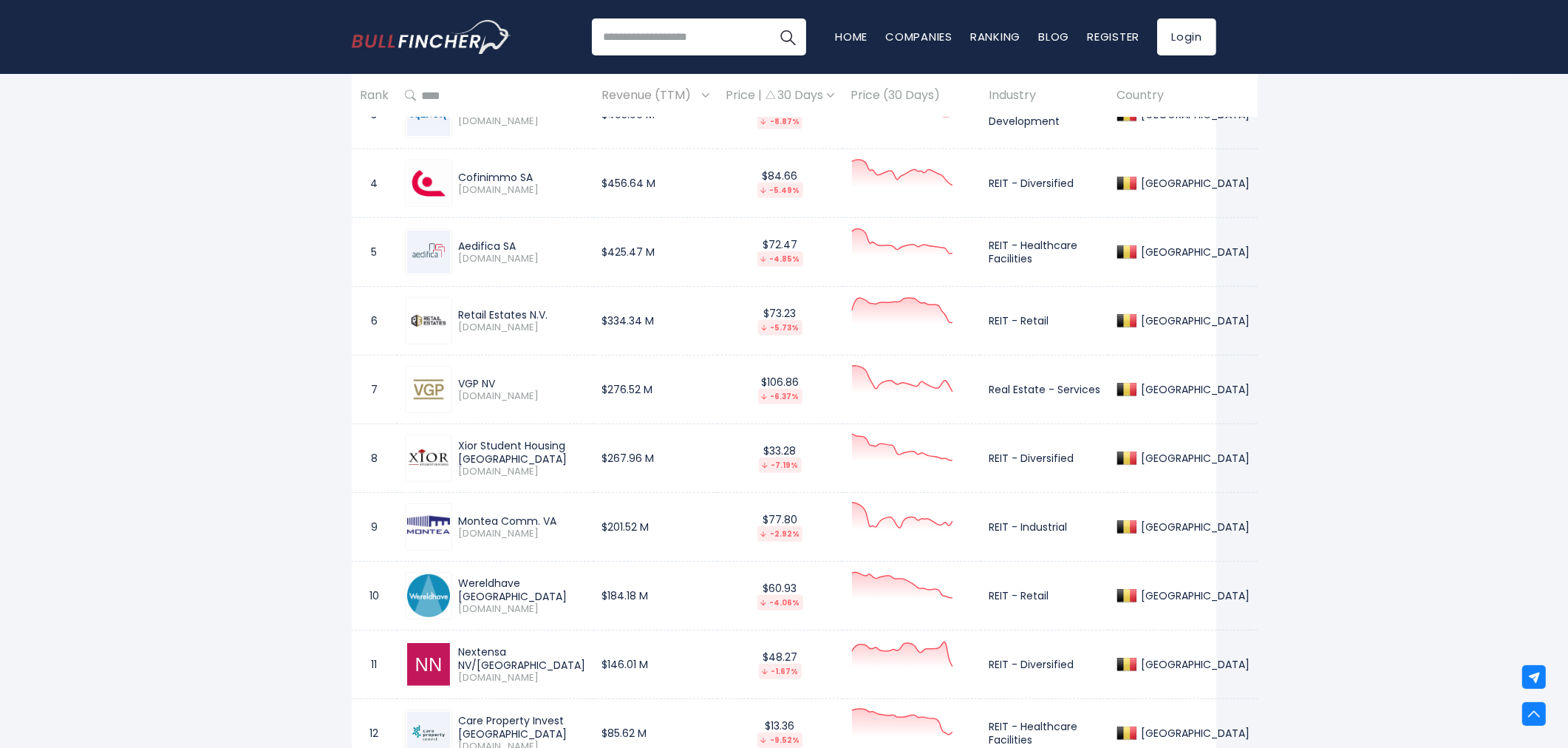
copy div "Wereldhave Belgium"
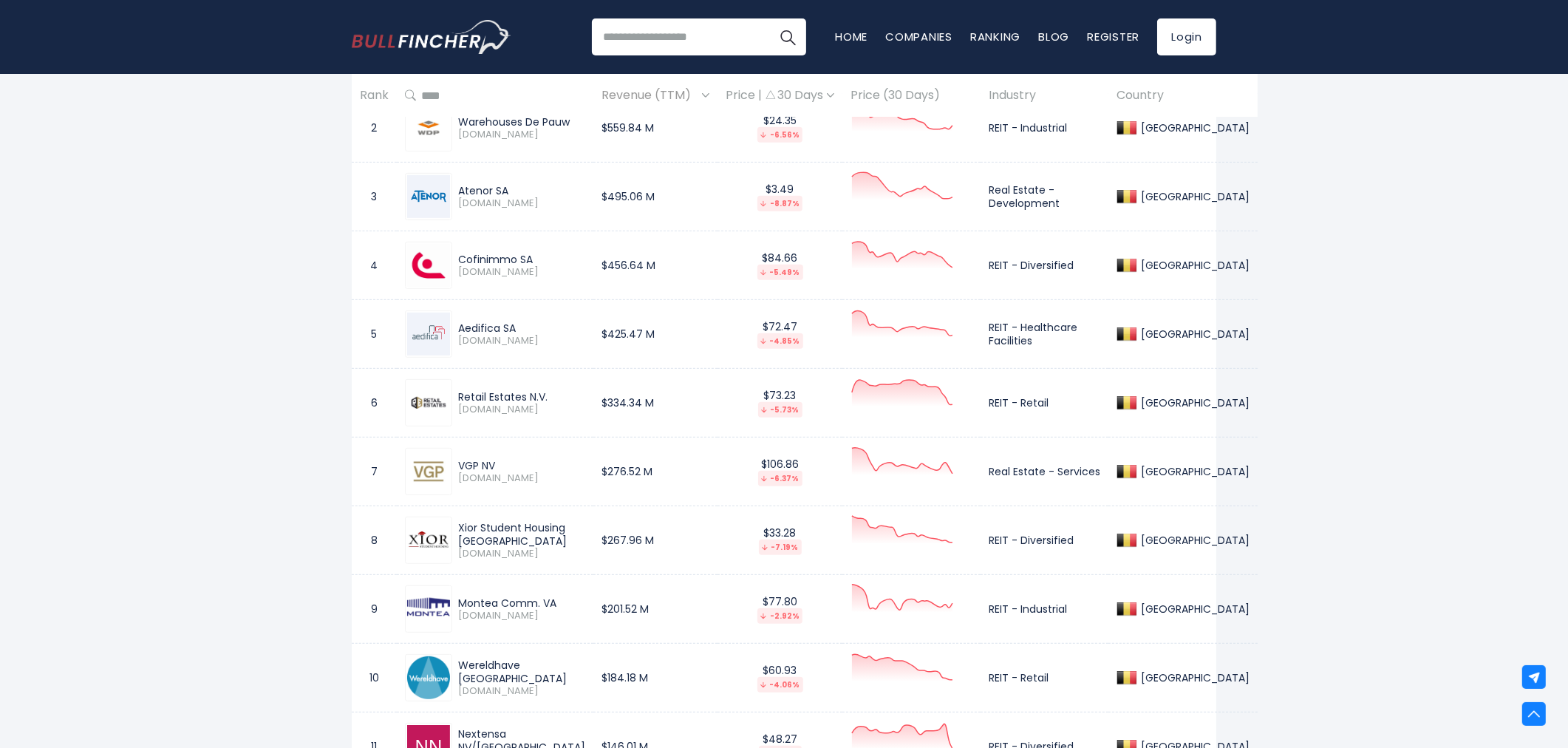
scroll to position [738, 0]
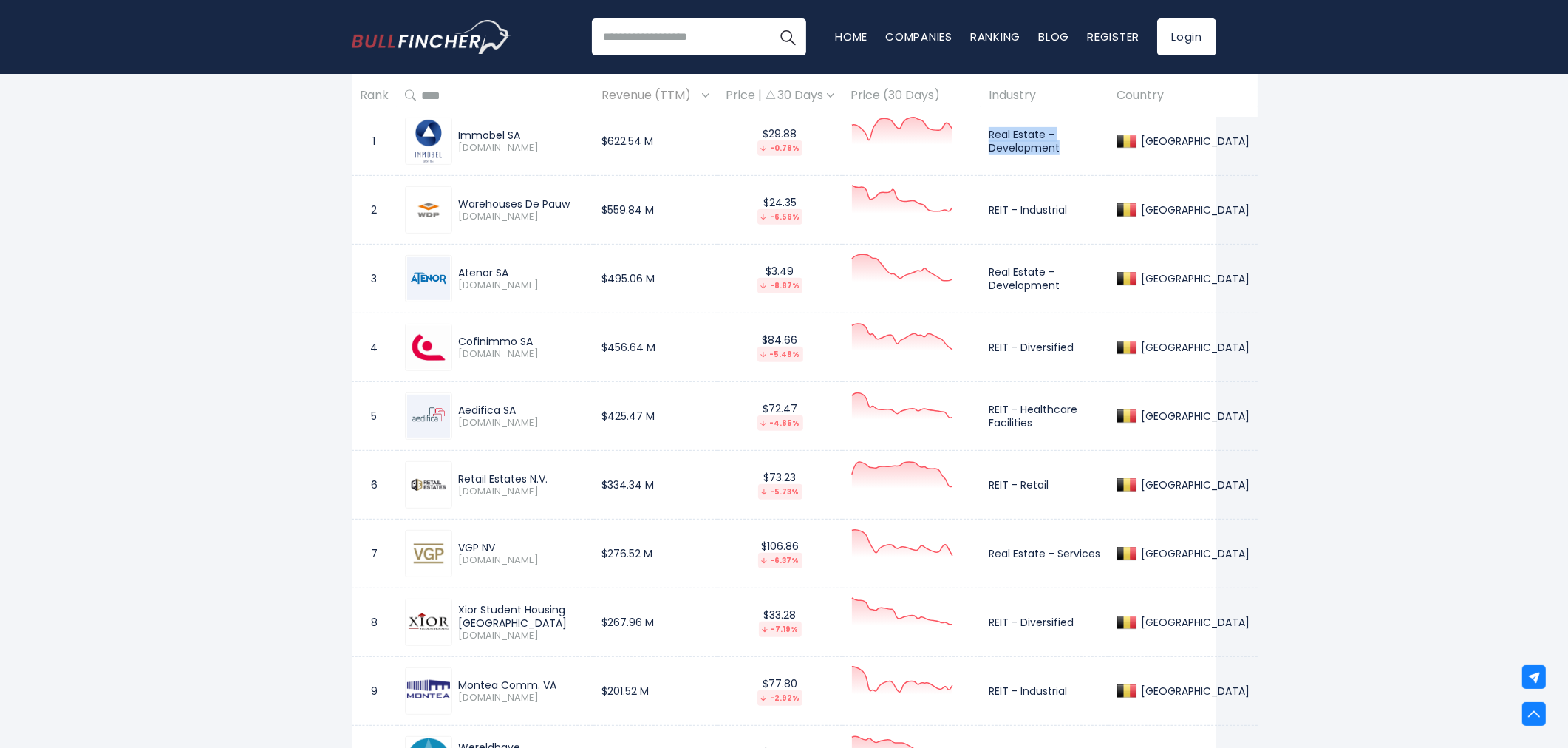
drag, startPoint x: 965, startPoint y: 131, endPoint x: 1043, endPoint y: 148, distance: 79.8
click at [1043, 148] on td "Real Estate - Development" at bounding box center [1044, 142] width 127 height 68
drag, startPoint x: 961, startPoint y: 209, endPoint x: 1045, endPoint y: 215, distance: 84.2
click at [1045, 215] on td "REIT - Industrial" at bounding box center [1044, 210] width 127 height 68
drag, startPoint x: 966, startPoint y: 272, endPoint x: 1044, endPoint y: 288, distance: 79.6
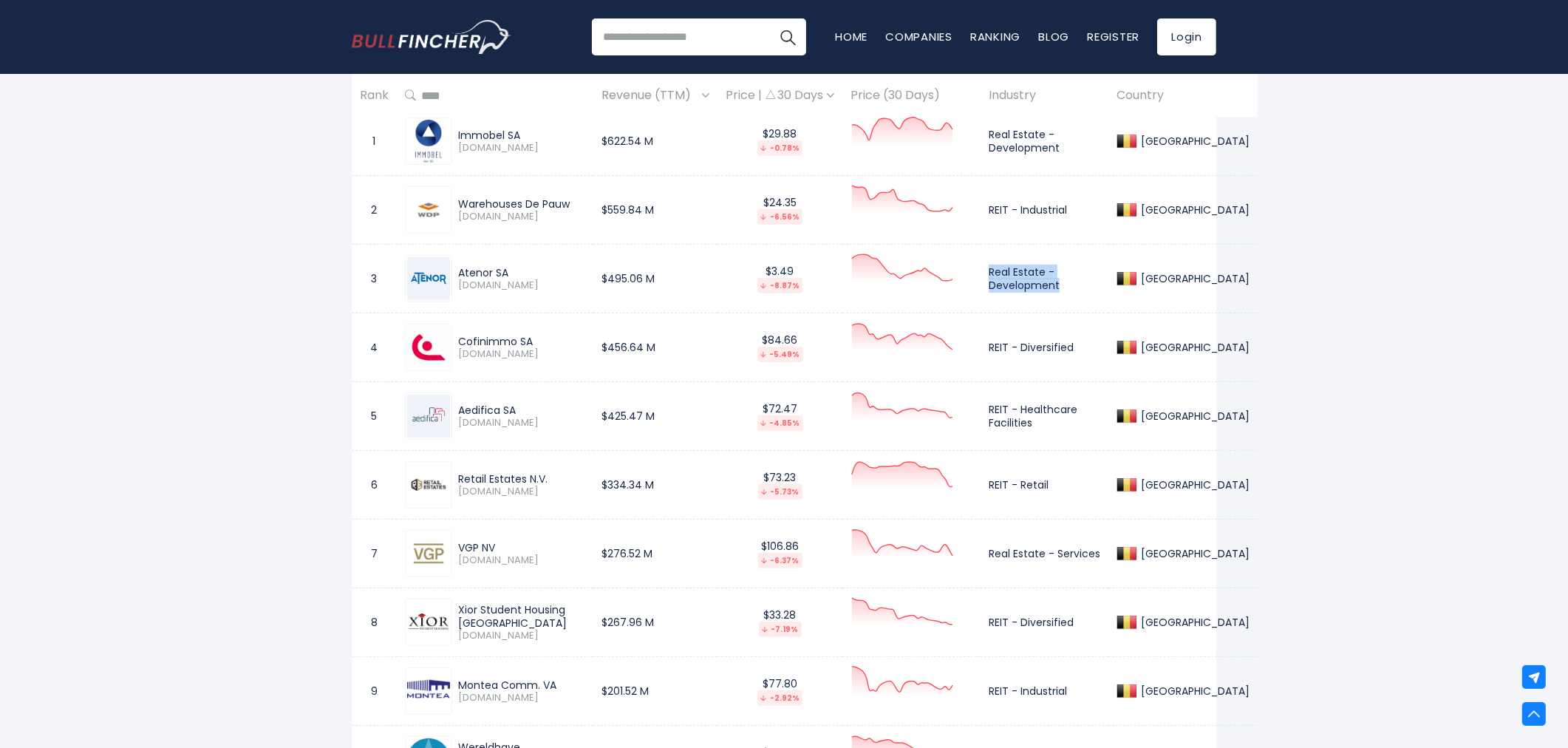
click at [1044, 288] on td "Real Estate - Development" at bounding box center [1044, 278] width 127 height 68
drag, startPoint x: 969, startPoint y: 343, endPoint x: 1047, endPoint y: 347, distance: 78.1
click at [1047, 347] on td "REIT - Diversified" at bounding box center [1044, 348] width 127 height 68
click at [1048, 347] on td "REIT - Diversified" at bounding box center [1044, 348] width 127 height 68
drag, startPoint x: 1051, startPoint y: 347, endPoint x: 965, endPoint y: 348, distance: 86.0
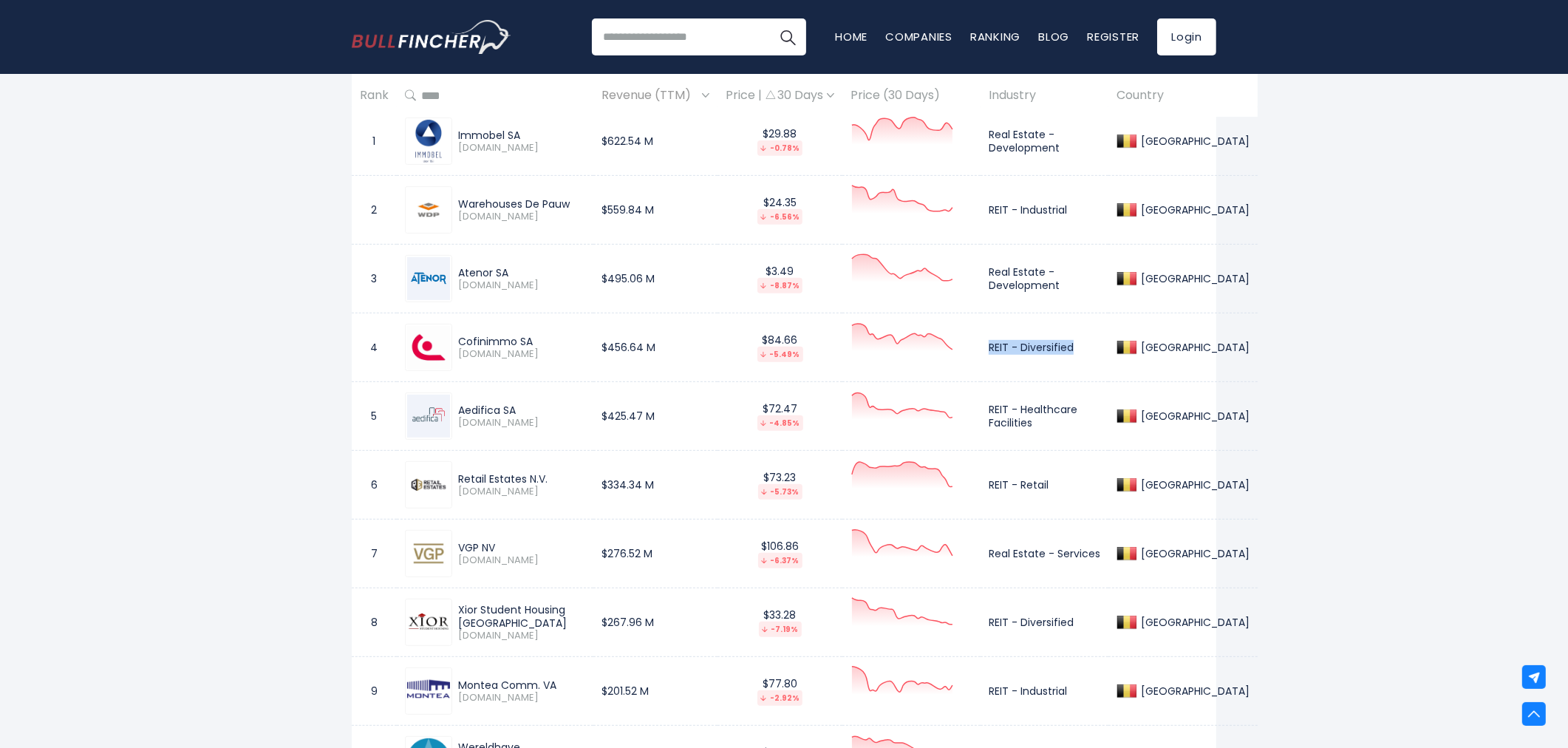
click at [980, 348] on td "REIT - Diversified" at bounding box center [1044, 348] width 127 height 68
drag, startPoint x: 963, startPoint y: 405, endPoint x: 1022, endPoint y: 429, distance: 63.7
click at [1022, 429] on td "REIT - Healthcare Facilities" at bounding box center [1044, 416] width 127 height 68
drag, startPoint x: 964, startPoint y: 485, endPoint x: 1028, endPoint y: 485, distance: 64.0
click at [1028, 485] on td "REIT - Retail" at bounding box center [1044, 485] width 127 height 68
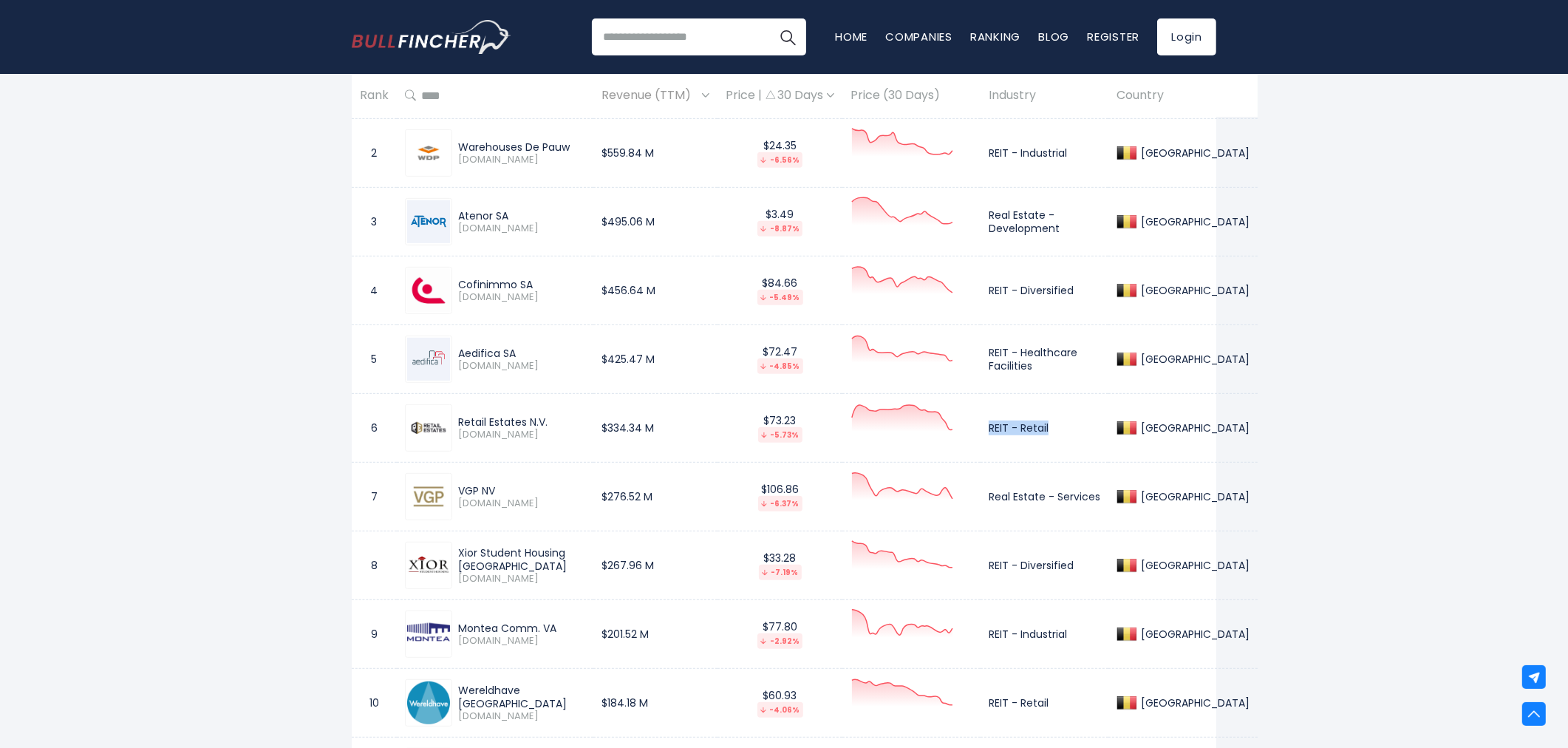
scroll to position [820, 0]
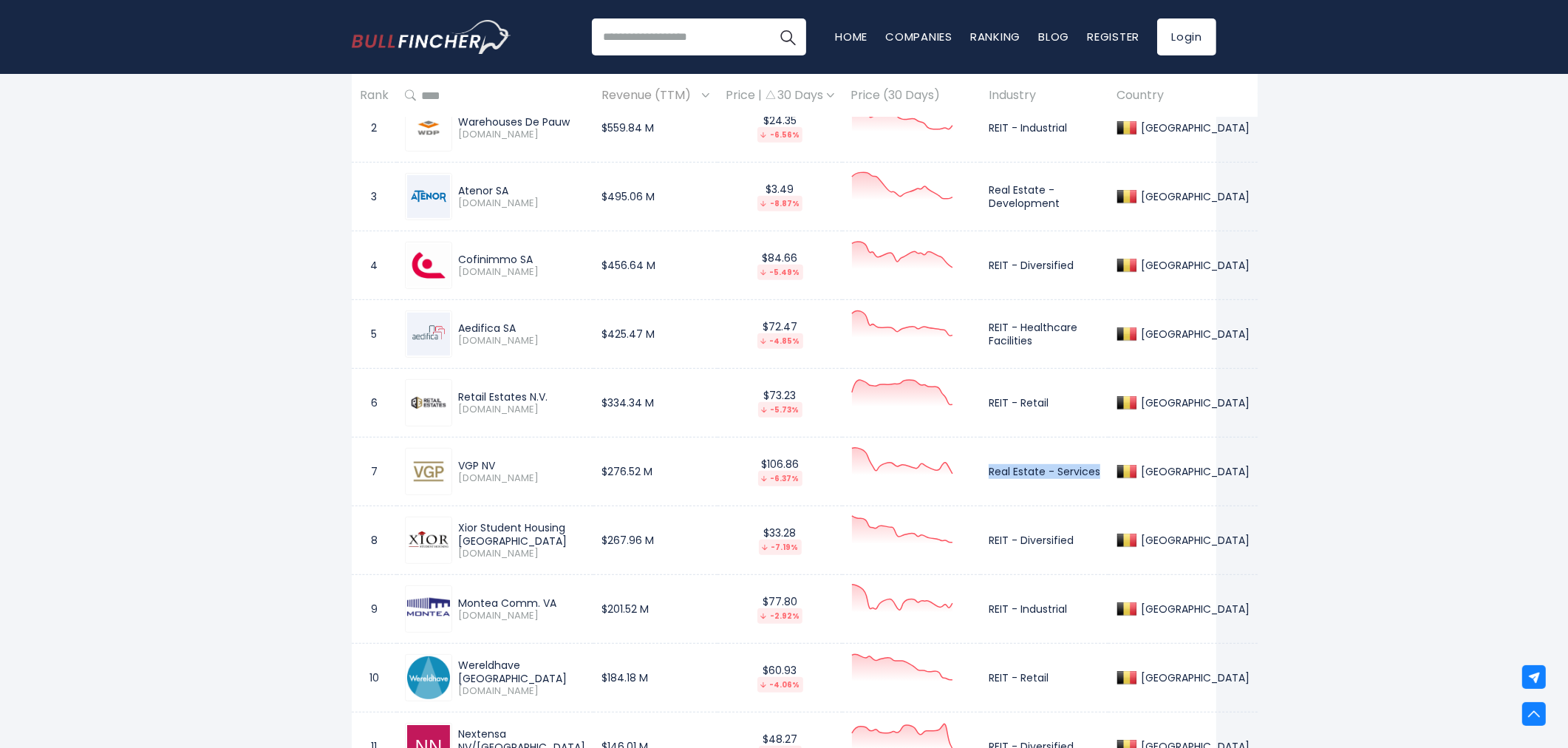
drag, startPoint x: 967, startPoint y: 474, endPoint x: 1076, endPoint y: 483, distance: 109.4
click at [1076, 483] on td "Real Estate - Services" at bounding box center [1044, 471] width 127 height 68
drag, startPoint x: 965, startPoint y: 542, endPoint x: 1053, endPoint y: 545, distance: 88.1
click at [1053, 545] on td "REIT - Diversified" at bounding box center [1044, 540] width 127 height 68
drag, startPoint x: 965, startPoint y: 610, endPoint x: 1050, endPoint y: 608, distance: 85.0
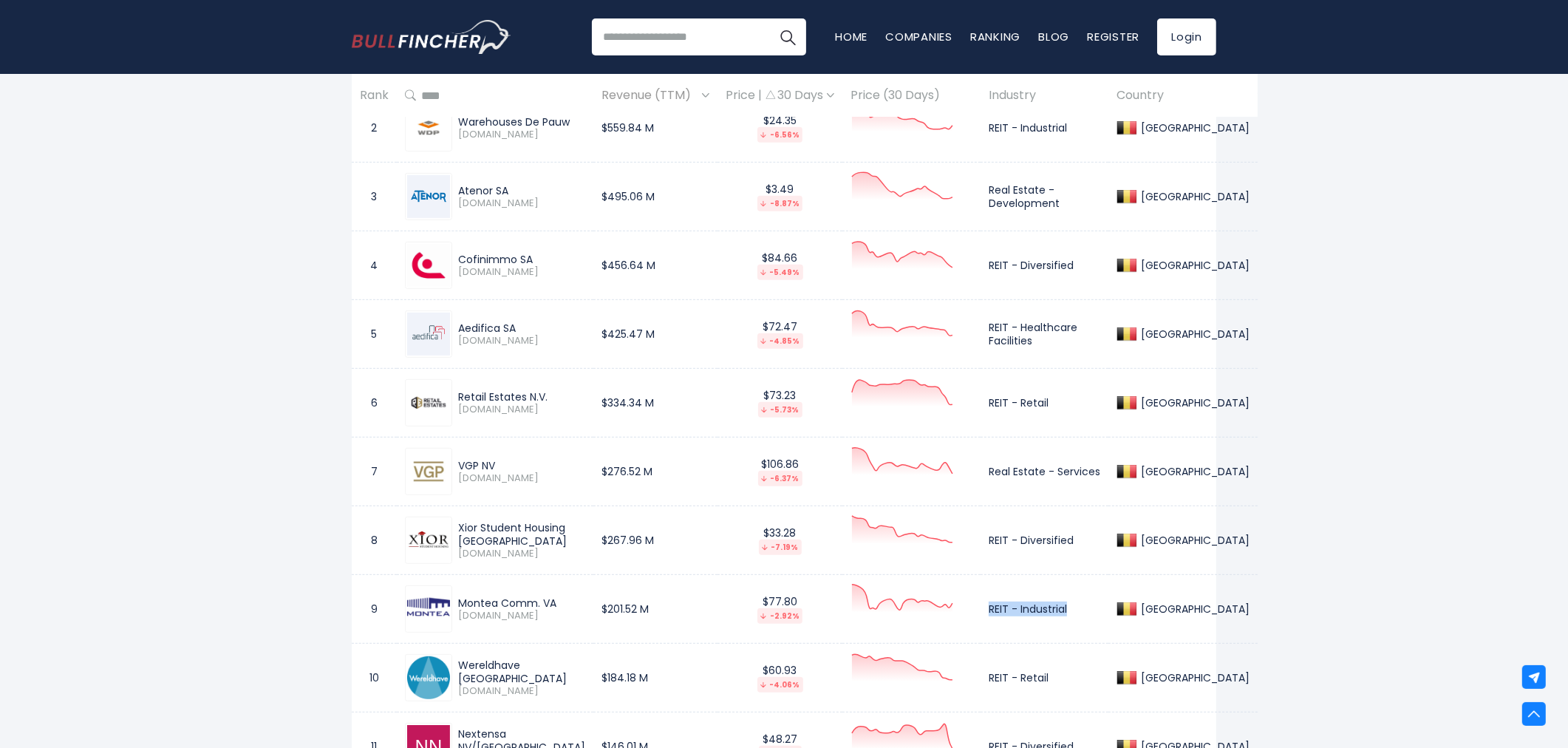
click at [1050, 608] on td "REIT - Industrial" at bounding box center [1044, 609] width 127 height 68
drag, startPoint x: 966, startPoint y: 677, endPoint x: 1035, endPoint y: 676, distance: 69.0
click at [1035, 676] on td "REIT - Retail" at bounding box center [1044, 678] width 127 height 68
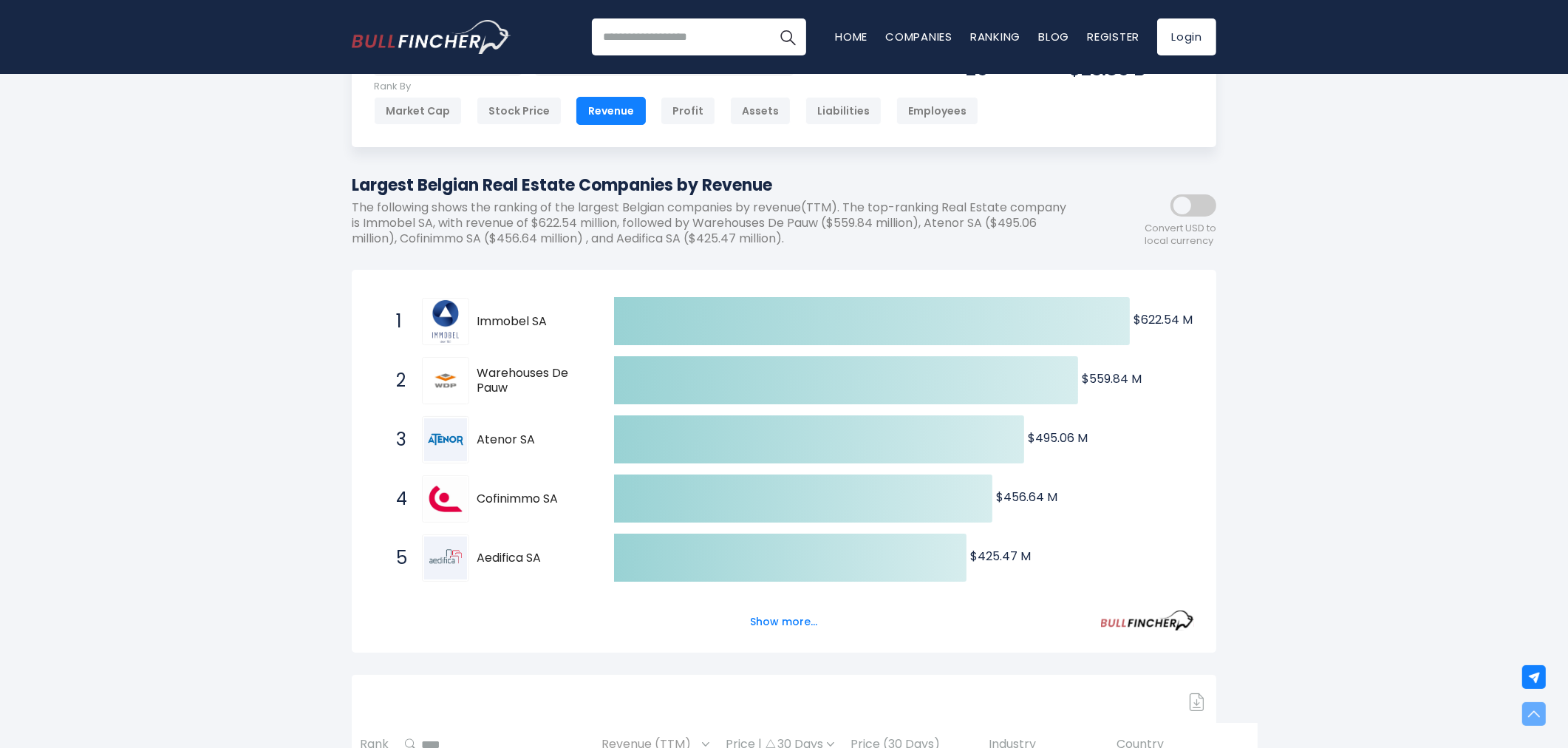
scroll to position [0, 0]
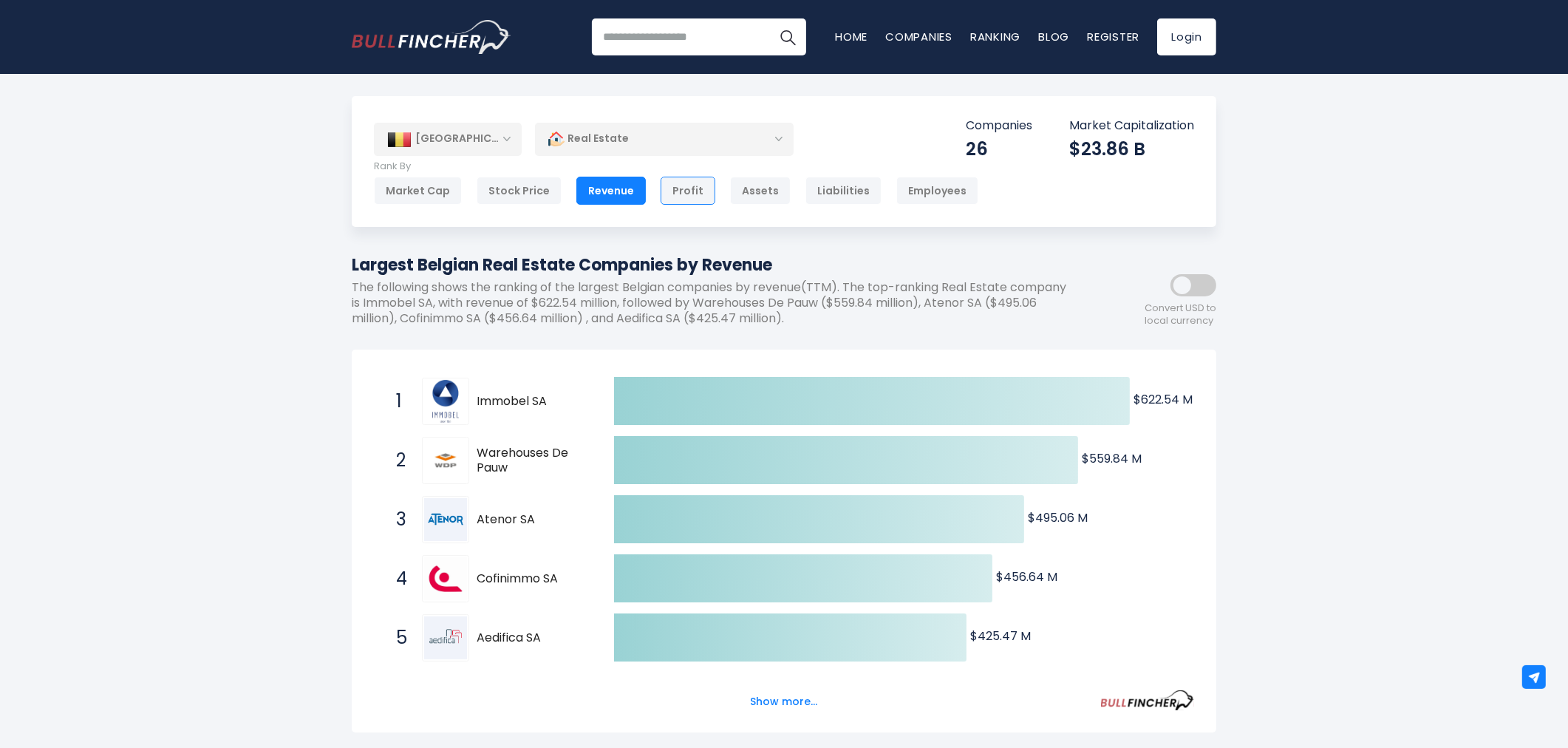
click at [668, 200] on div "Profit" at bounding box center [688, 191] width 55 height 29
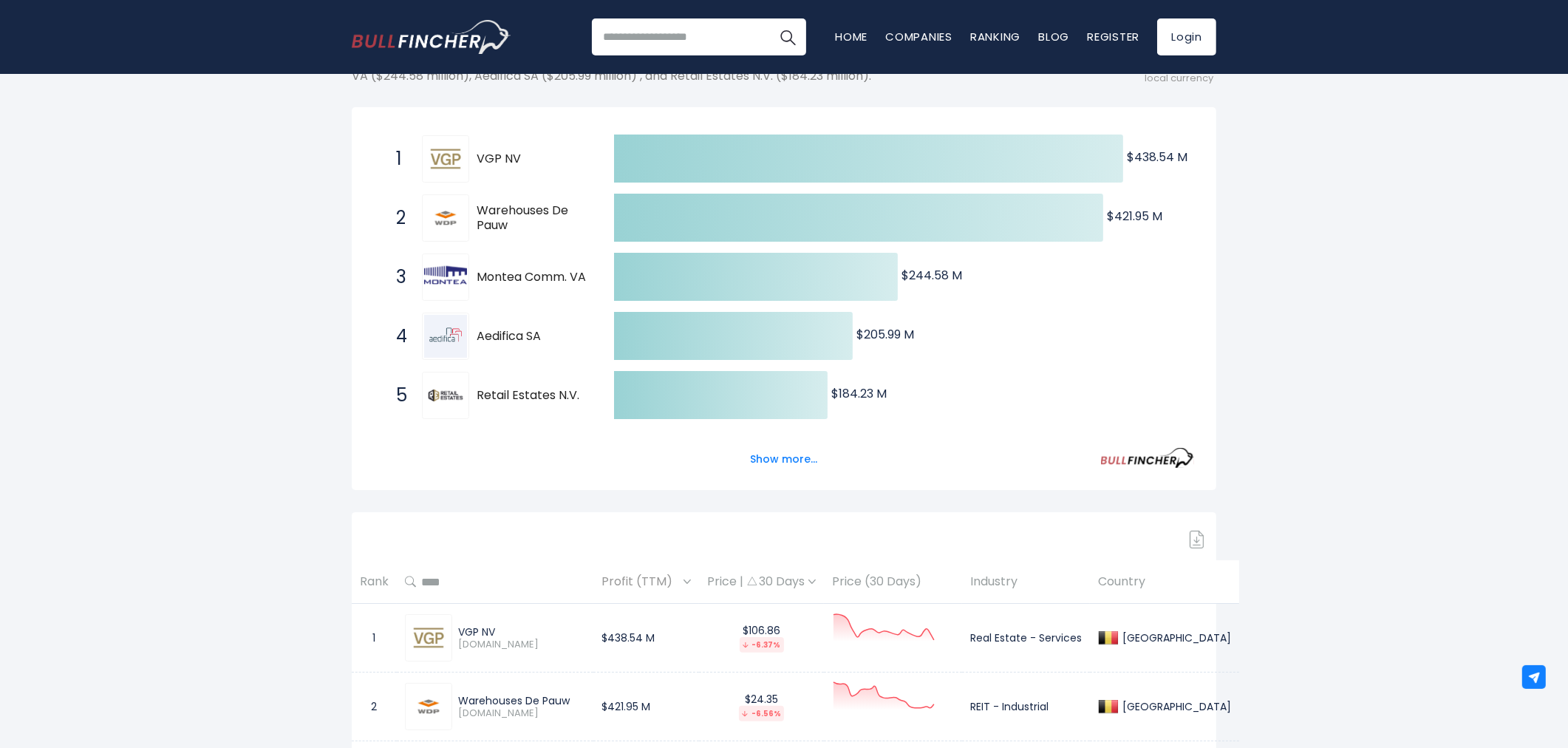
scroll to position [246, 0]
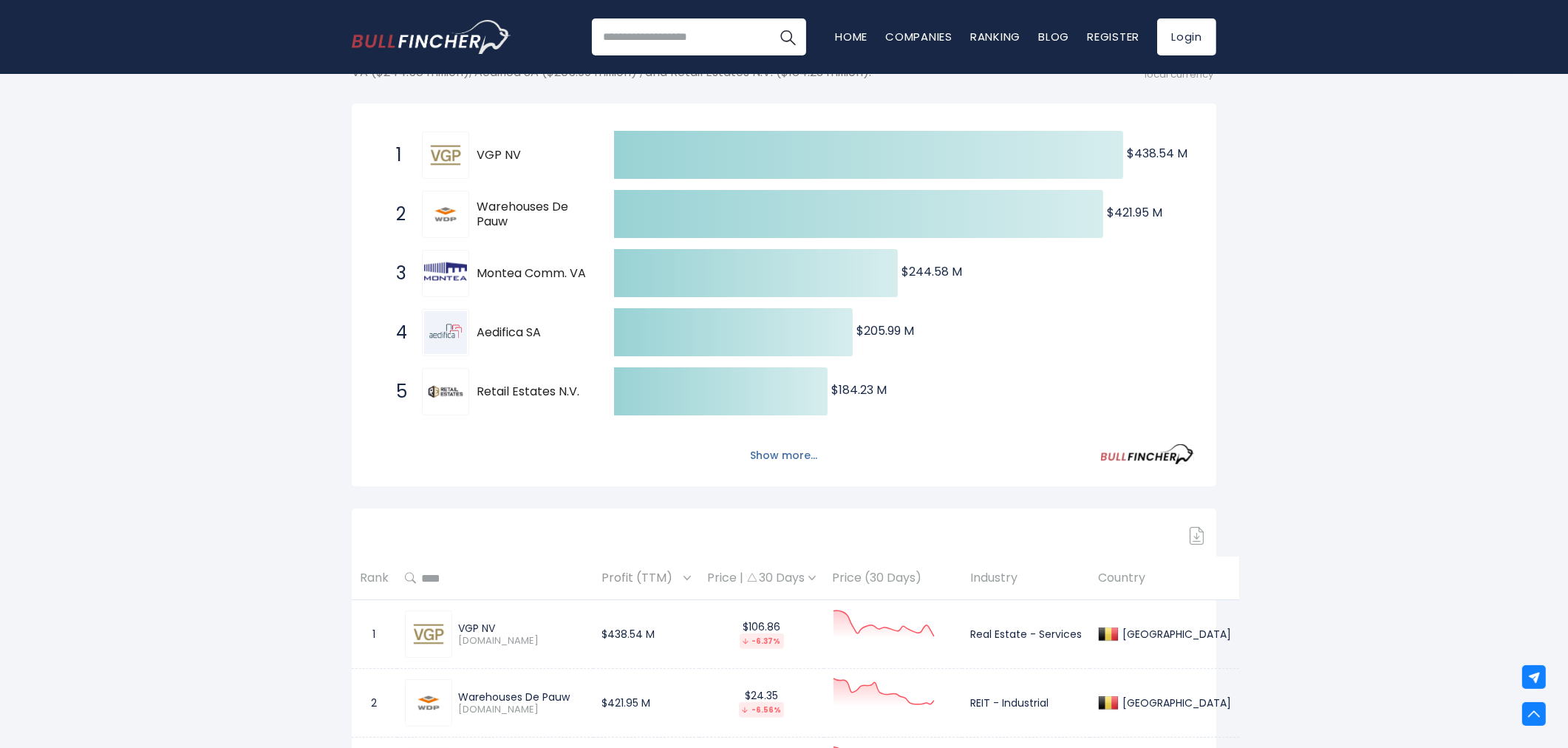
click at [796, 456] on button "Show more..." at bounding box center [784, 455] width 85 height 25
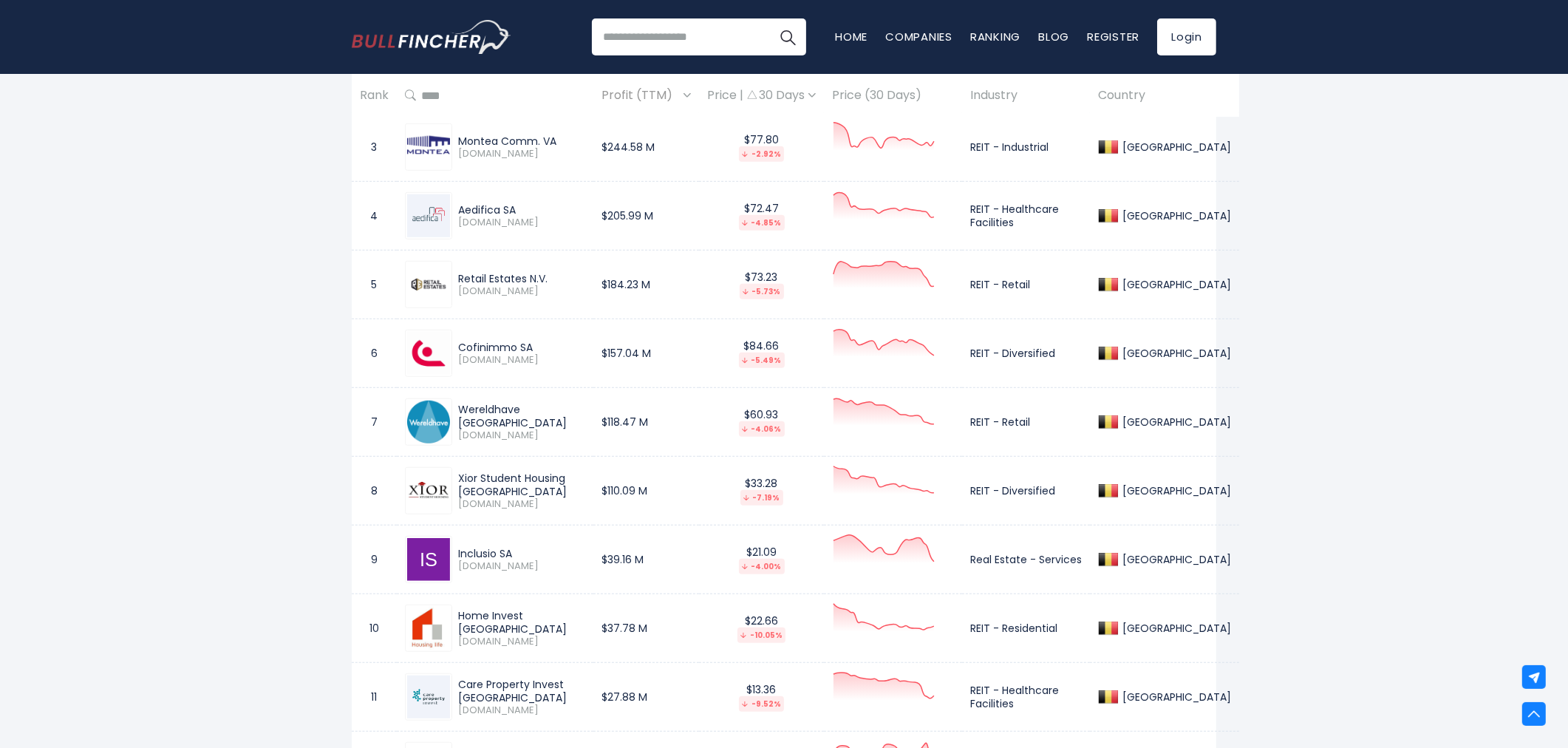
scroll to position [1394, 0]
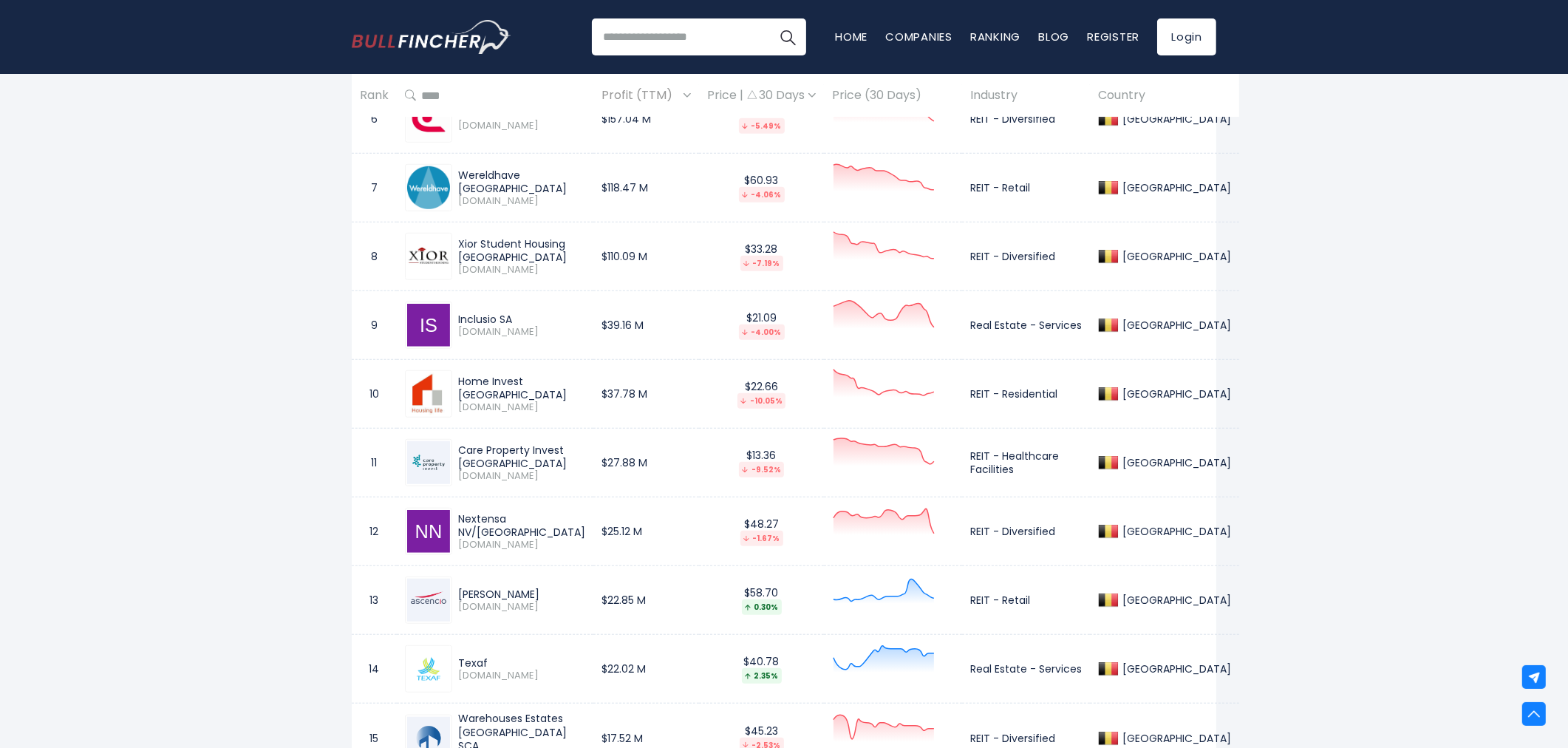
drag, startPoint x: 456, startPoint y: 317, endPoint x: 513, endPoint y: 318, distance: 57.0
click at [513, 318] on div "Inclusio SA INCLU.BR" at bounding box center [519, 325] width 133 height 26
copy div "Inclusio SA"
drag, startPoint x: 960, startPoint y: 323, endPoint x: 1072, endPoint y: 323, distance: 112.0
click at [1072, 323] on td "Real Estate - Services" at bounding box center [1026, 325] width 127 height 68
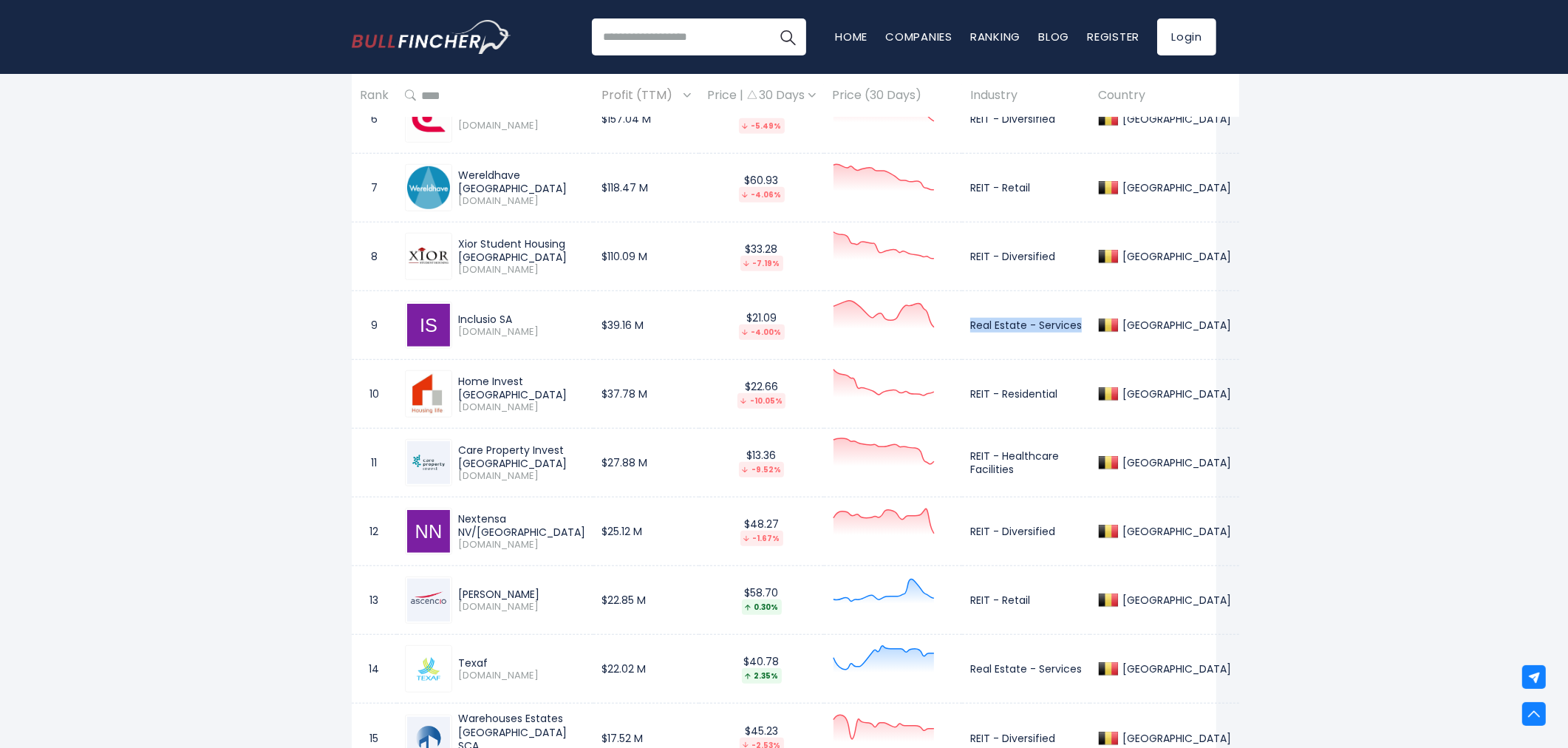
copy td "Real Estate - Services"
drag, startPoint x: 456, startPoint y: 387, endPoint x: 566, endPoint y: 386, distance: 110.0
click at [566, 386] on div "Home Invest Belgium HOMI.BR" at bounding box center [519, 393] width 133 height 39
copy div "Home Invest Belgium"
drag, startPoint x: 963, startPoint y: 397, endPoint x: 1056, endPoint y: 393, distance: 93.1
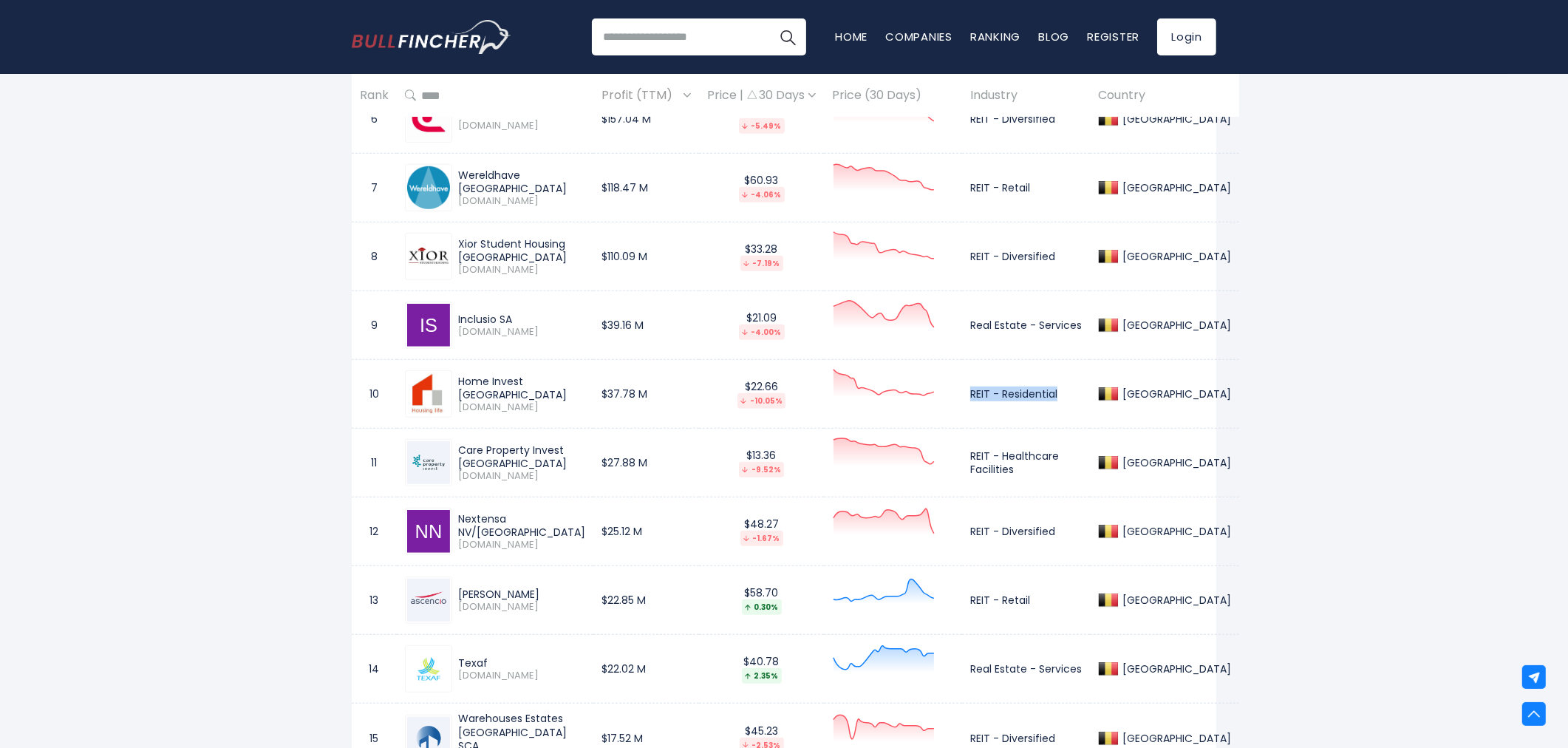
click at [1056, 393] on td "REIT - Residential" at bounding box center [1026, 394] width 127 height 68
copy td "REIT - Residential"
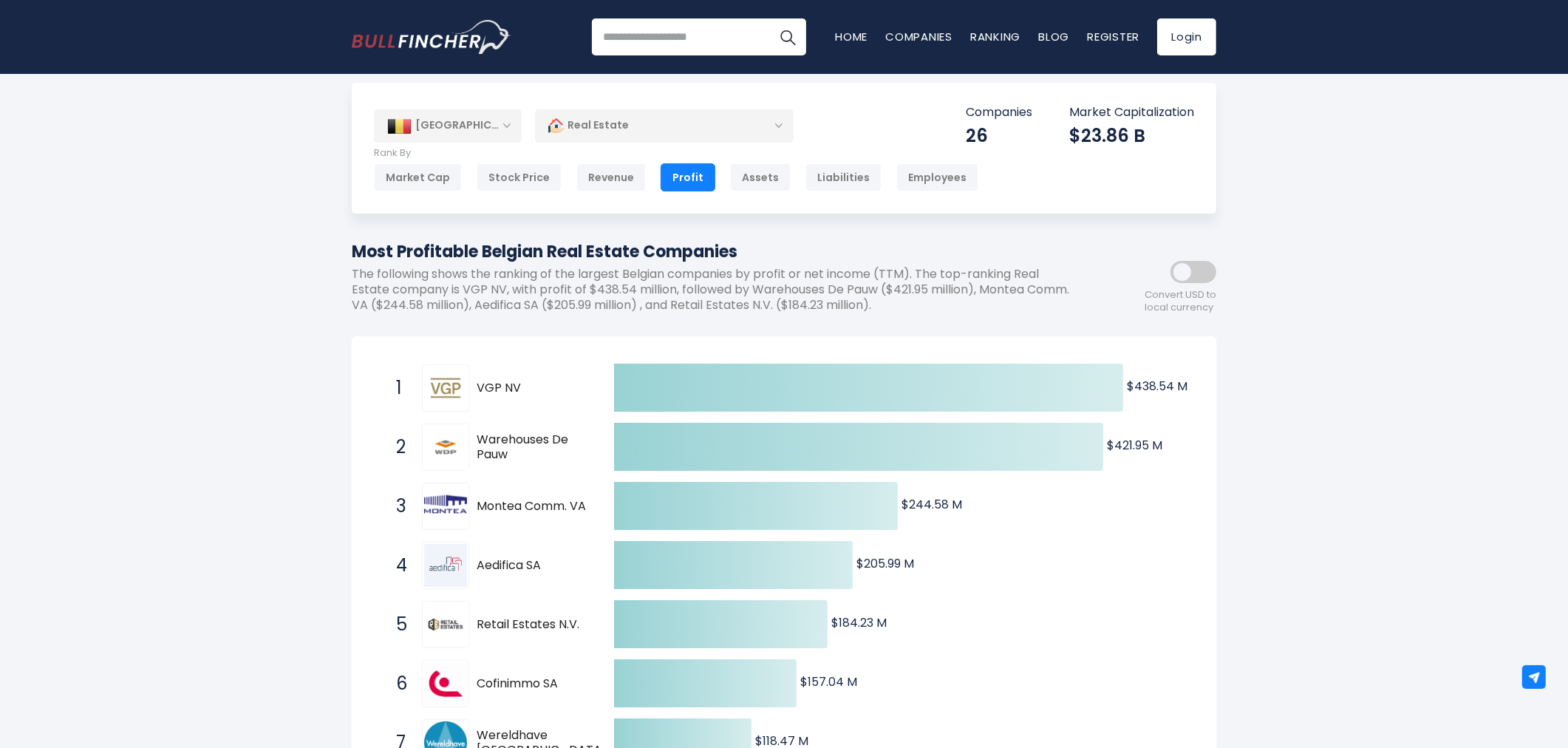
scroll to position [0, 0]
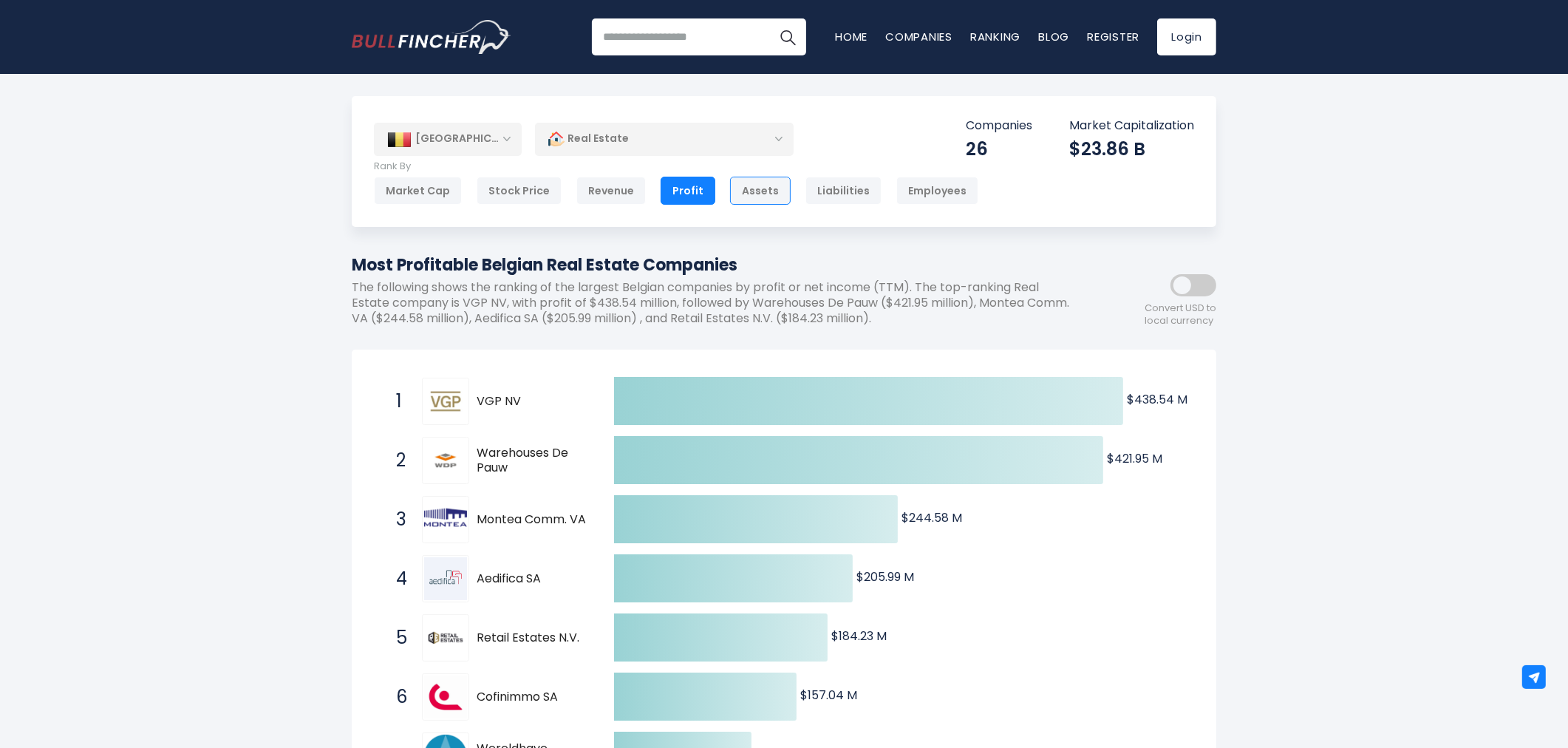
click at [754, 187] on div "Assets" at bounding box center [761, 191] width 61 height 29
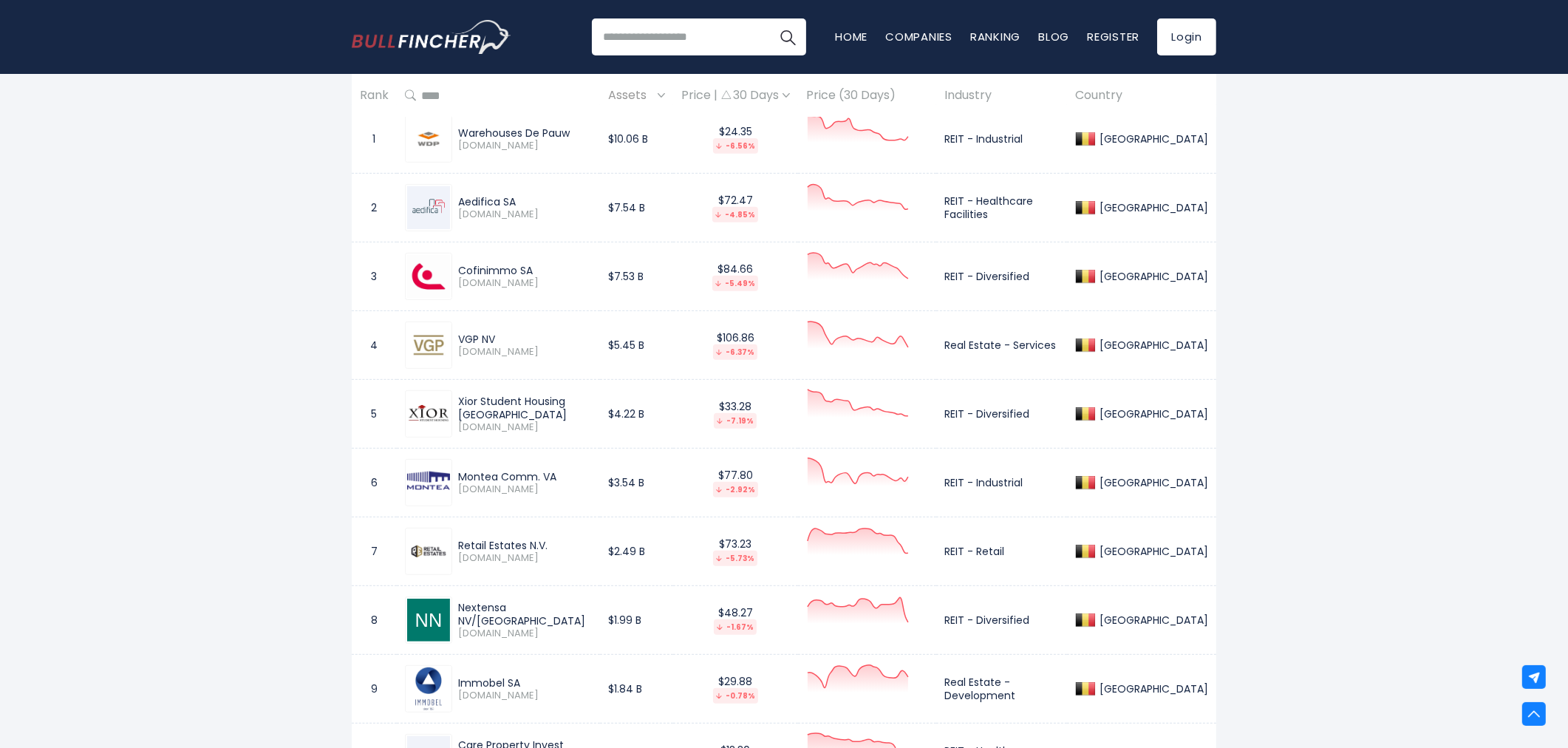
scroll to position [820, 0]
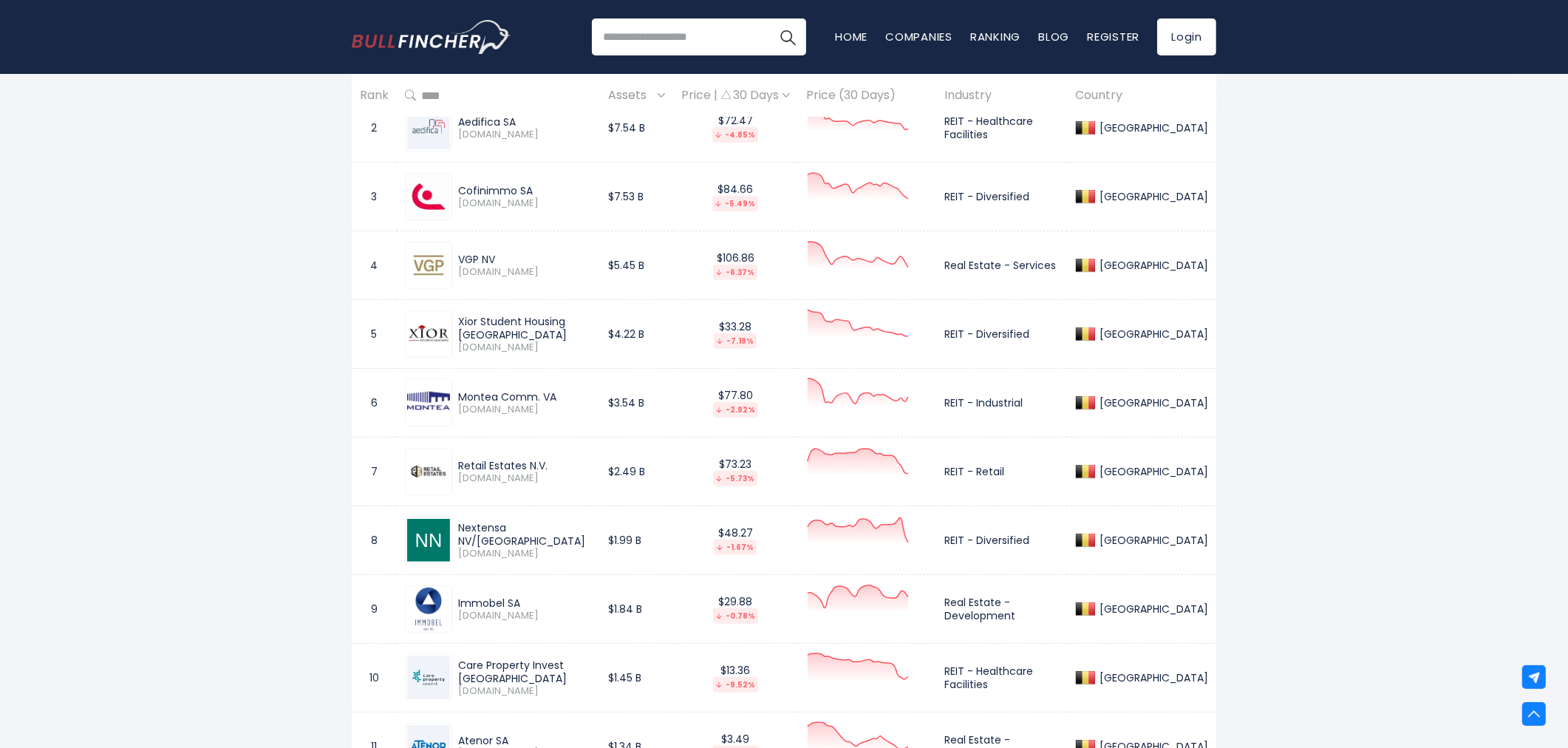
drag, startPoint x: 459, startPoint y: 534, endPoint x: 538, endPoint y: 534, distance: 79.0
click at [538, 534] on div "Nextensa NV/[GEOGRAPHIC_DATA]" at bounding box center [525, 534] width 134 height 27
copy div "Nextensa NV/[GEOGRAPHIC_DATA]"
drag, startPoint x: 934, startPoint y: 542, endPoint x: 1026, endPoint y: 542, distance: 92.0
click at [1026, 542] on td "REIT - Diversified" at bounding box center [1002, 540] width 131 height 68
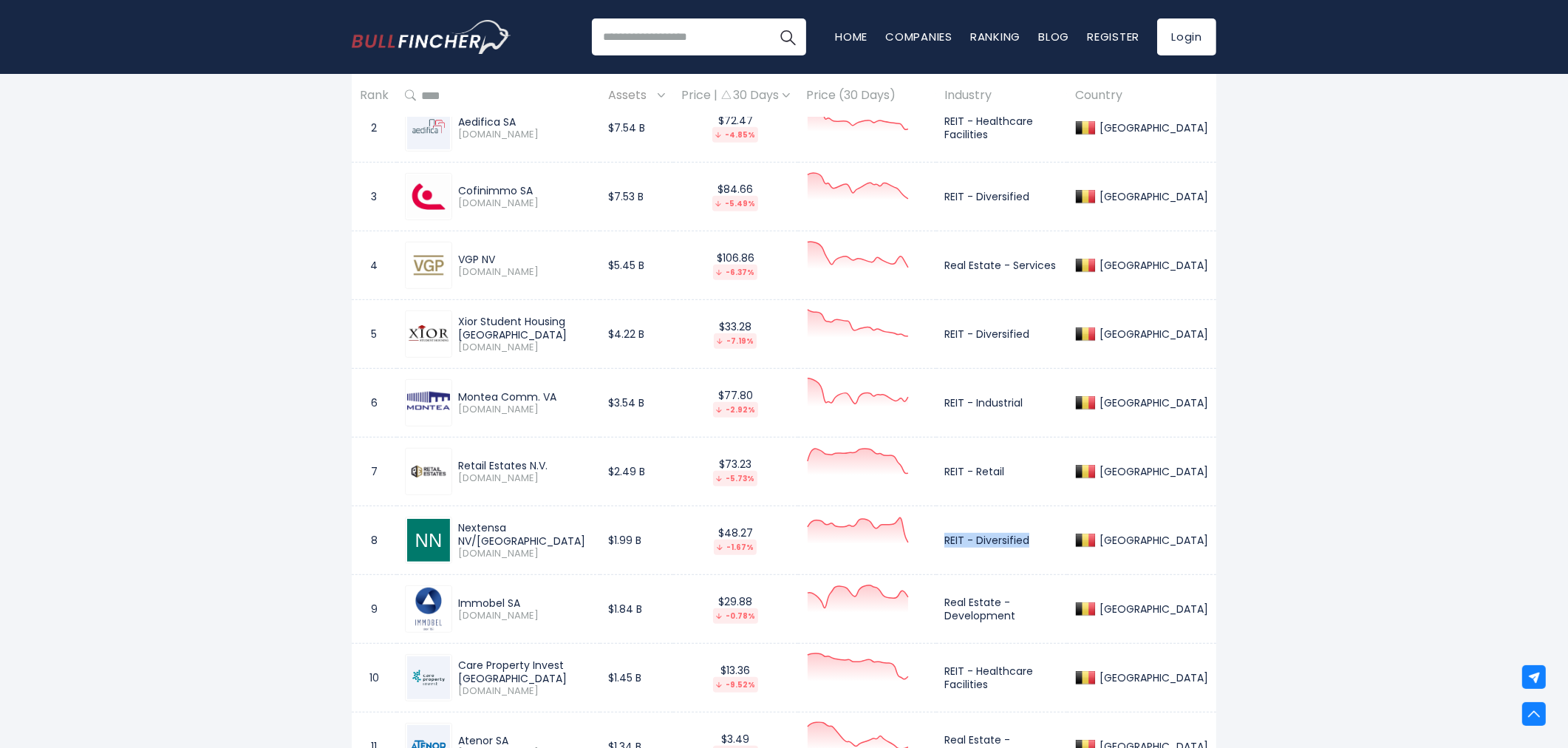
copy td "REIT - Diversified"
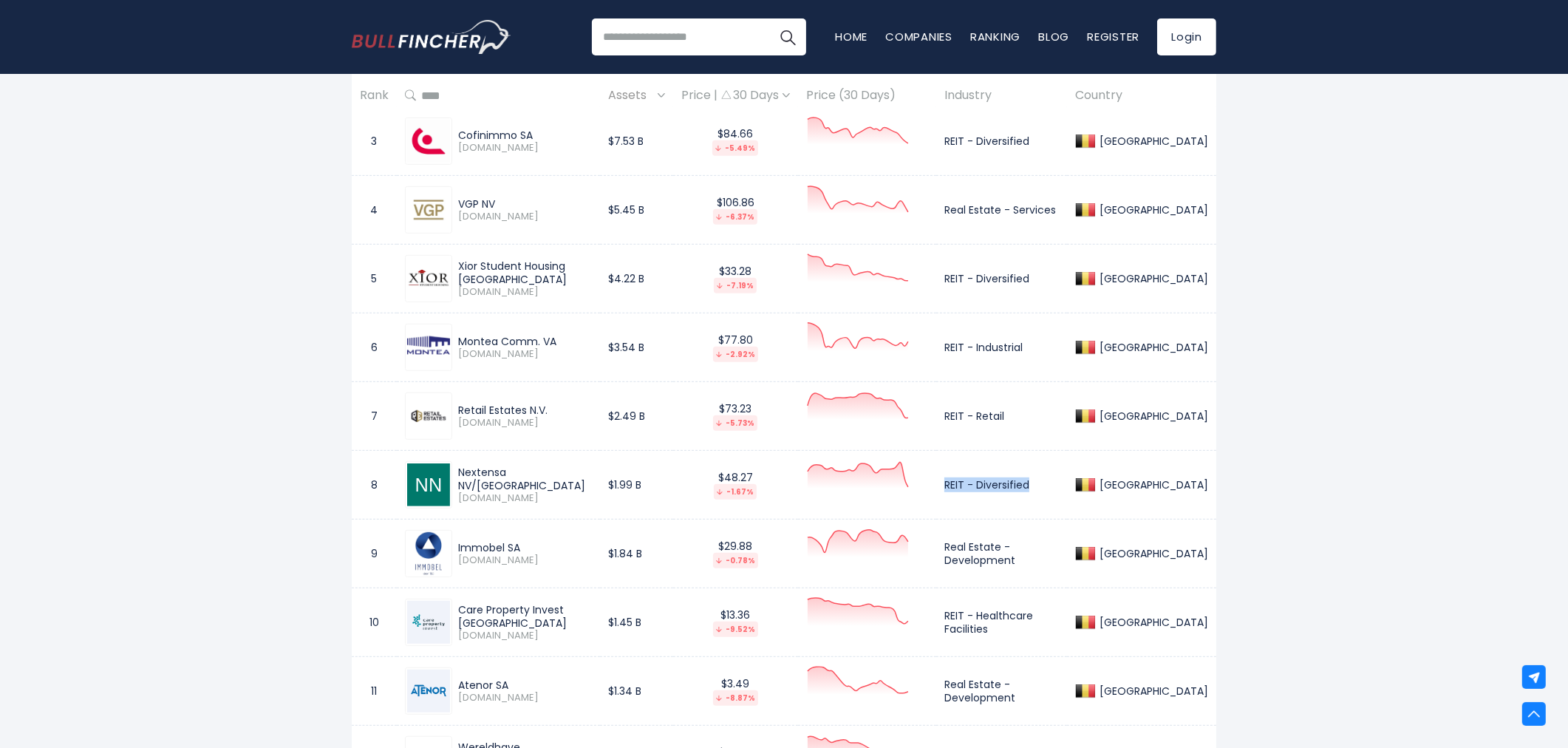
scroll to position [903, 0]
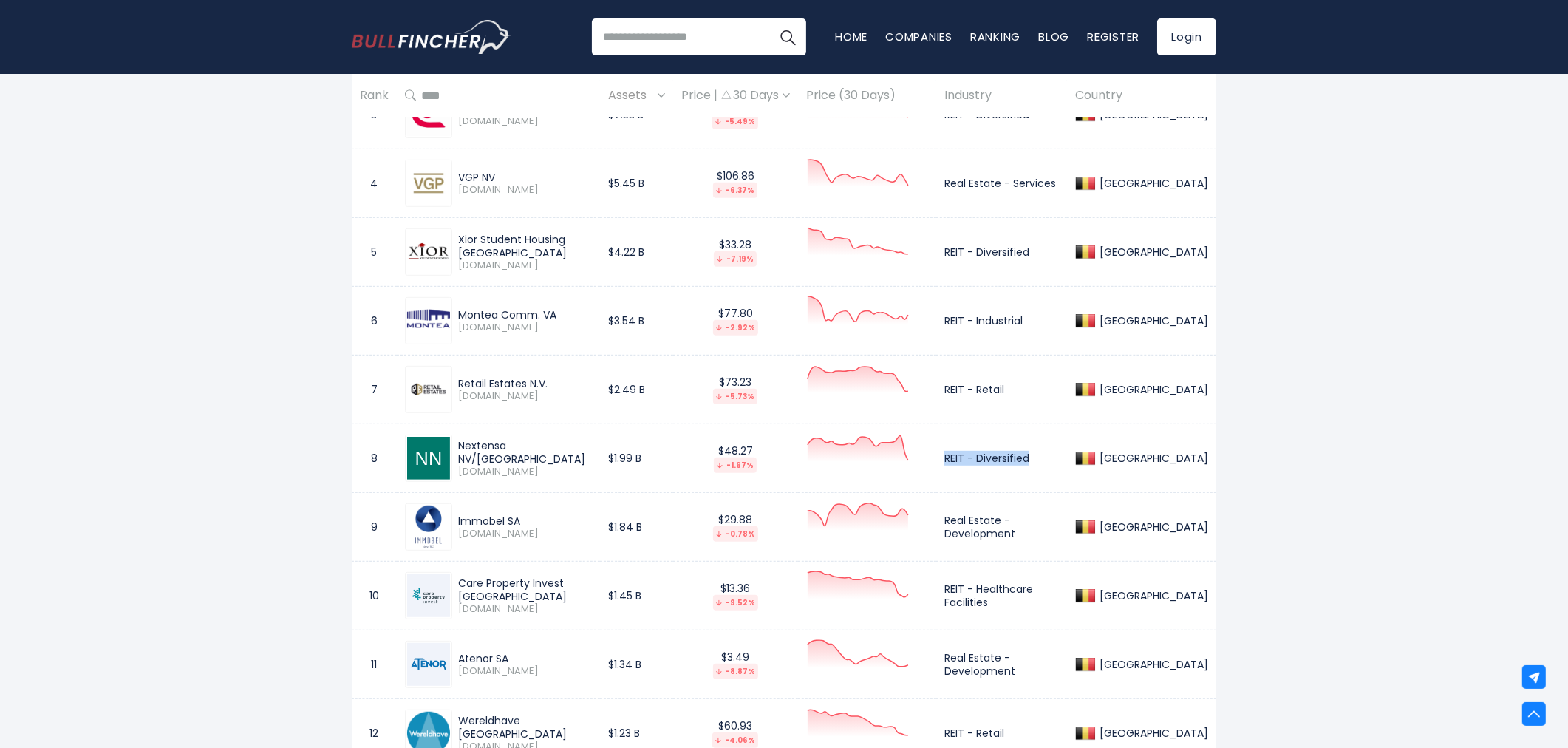
drag, startPoint x: 458, startPoint y: 591, endPoint x: 585, endPoint y: 585, distance: 127.1
click at [585, 585] on td "Care Property Invest NV CPINV.BR" at bounding box center [498, 596] width 203 height 68
copy div "Care Property Invest [GEOGRAPHIC_DATA]"
click at [937, 587] on td "REIT - Healthcare Facilities" at bounding box center [1002, 596] width 131 height 68
drag, startPoint x: 934, startPoint y: 588, endPoint x: 980, endPoint y: 602, distance: 48.1
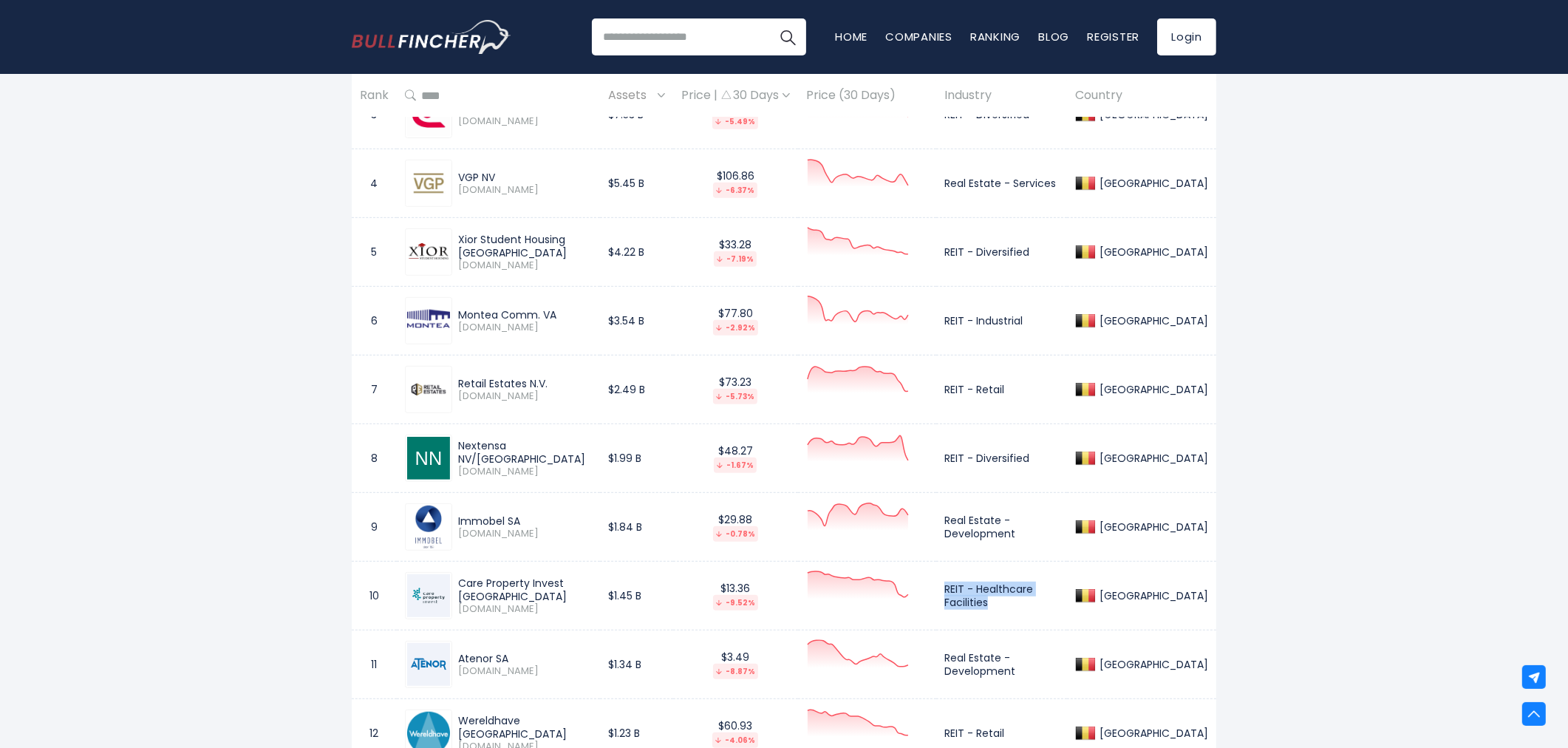
click at [980, 602] on td "REIT - Healthcare Facilities" at bounding box center [1002, 596] width 131 height 68
copy td "REIT - Healthcare Facilities"
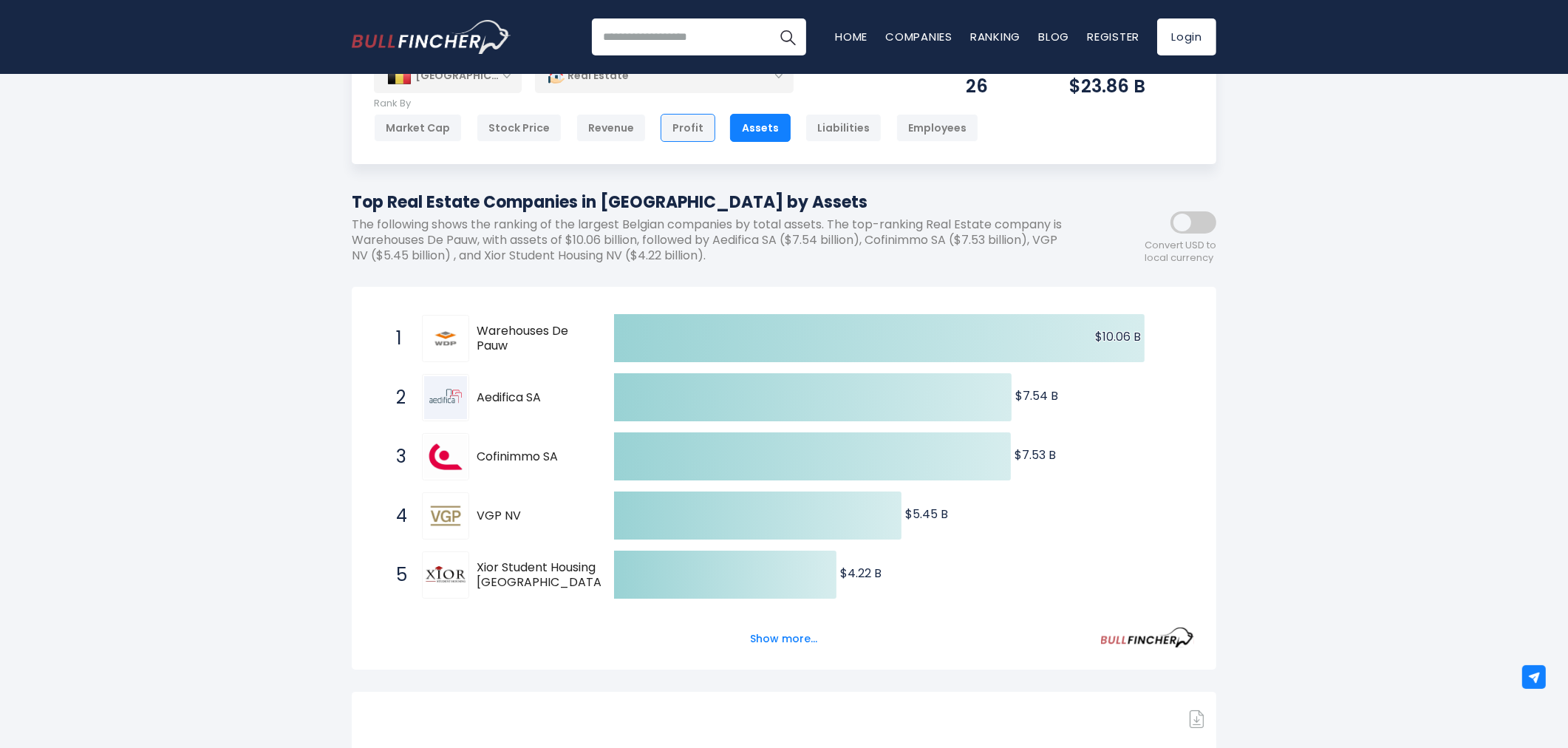
scroll to position [0, 0]
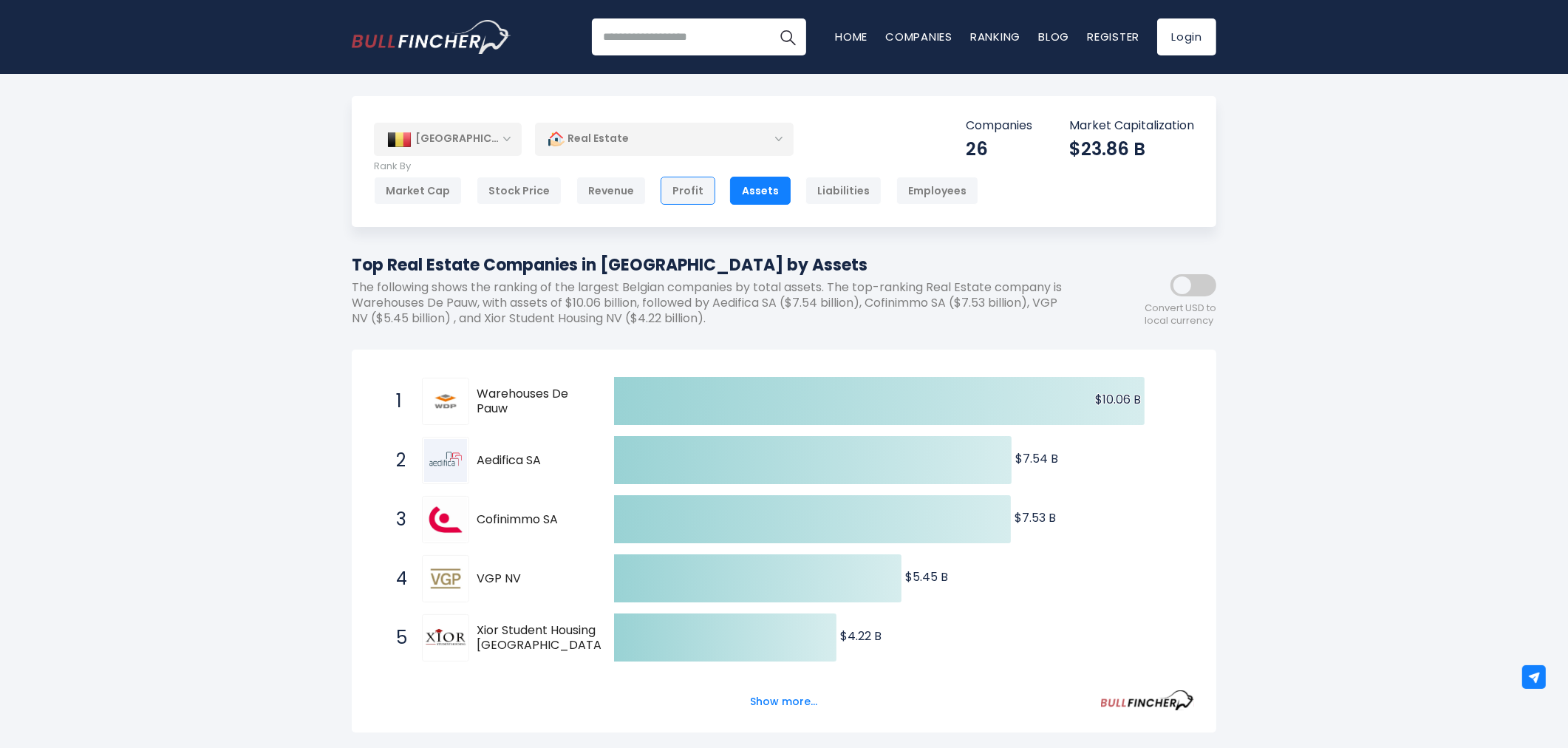
click at [677, 196] on div "Profit" at bounding box center [688, 191] width 55 height 29
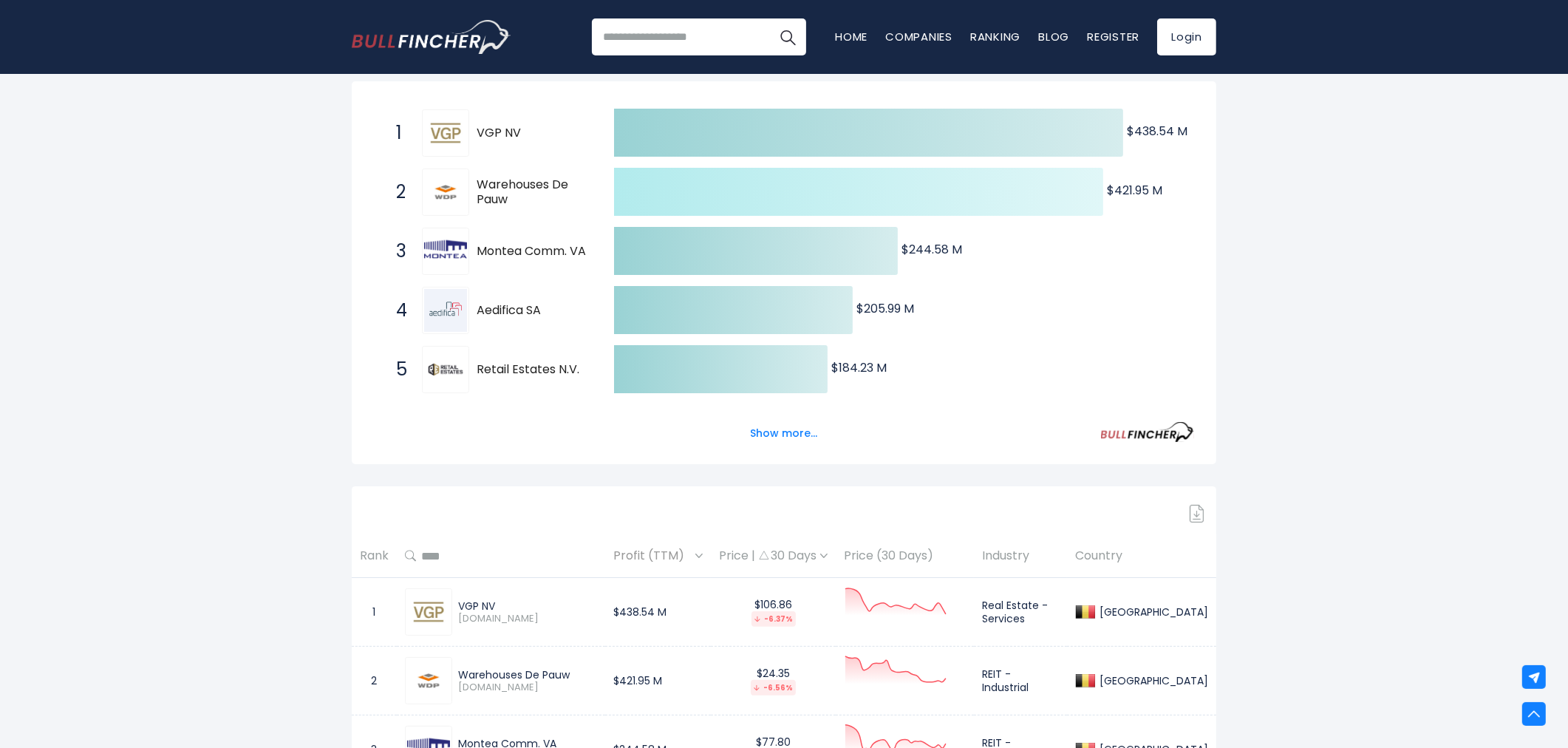
scroll to position [25, 0]
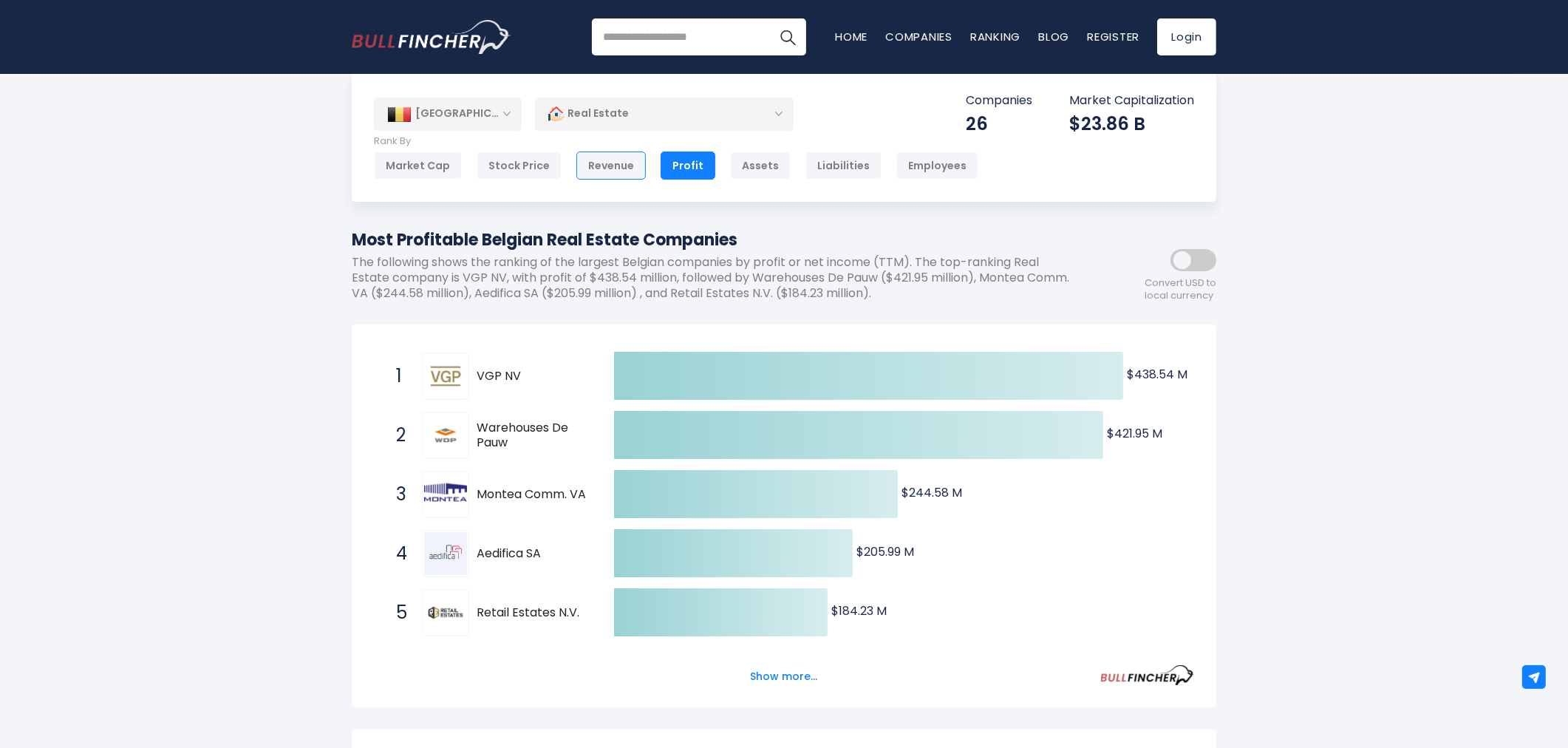
click at [632, 160] on div "Revenue" at bounding box center [610, 165] width 69 height 29
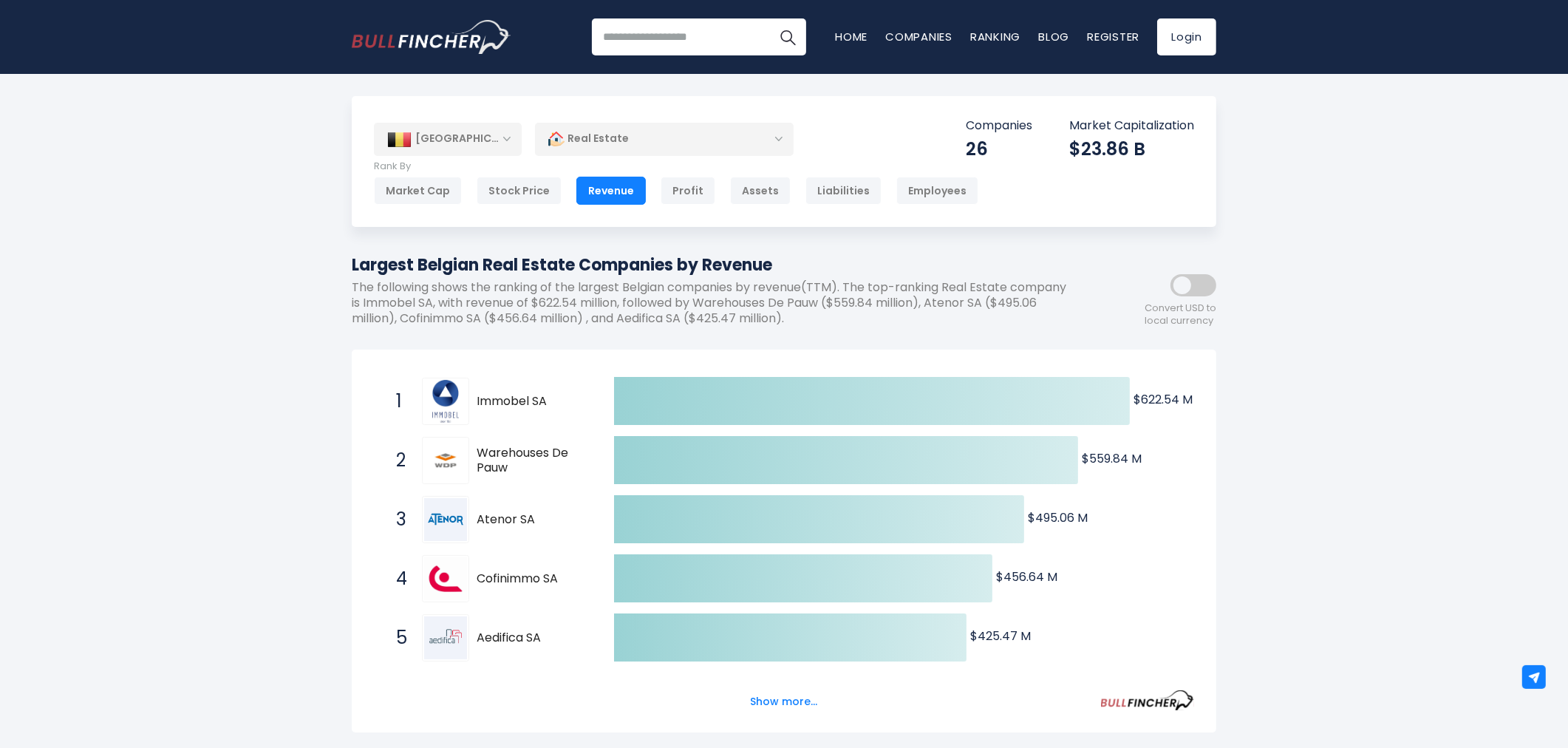
click at [459, 145] on div "[GEOGRAPHIC_DATA]" at bounding box center [447, 139] width 147 height 32
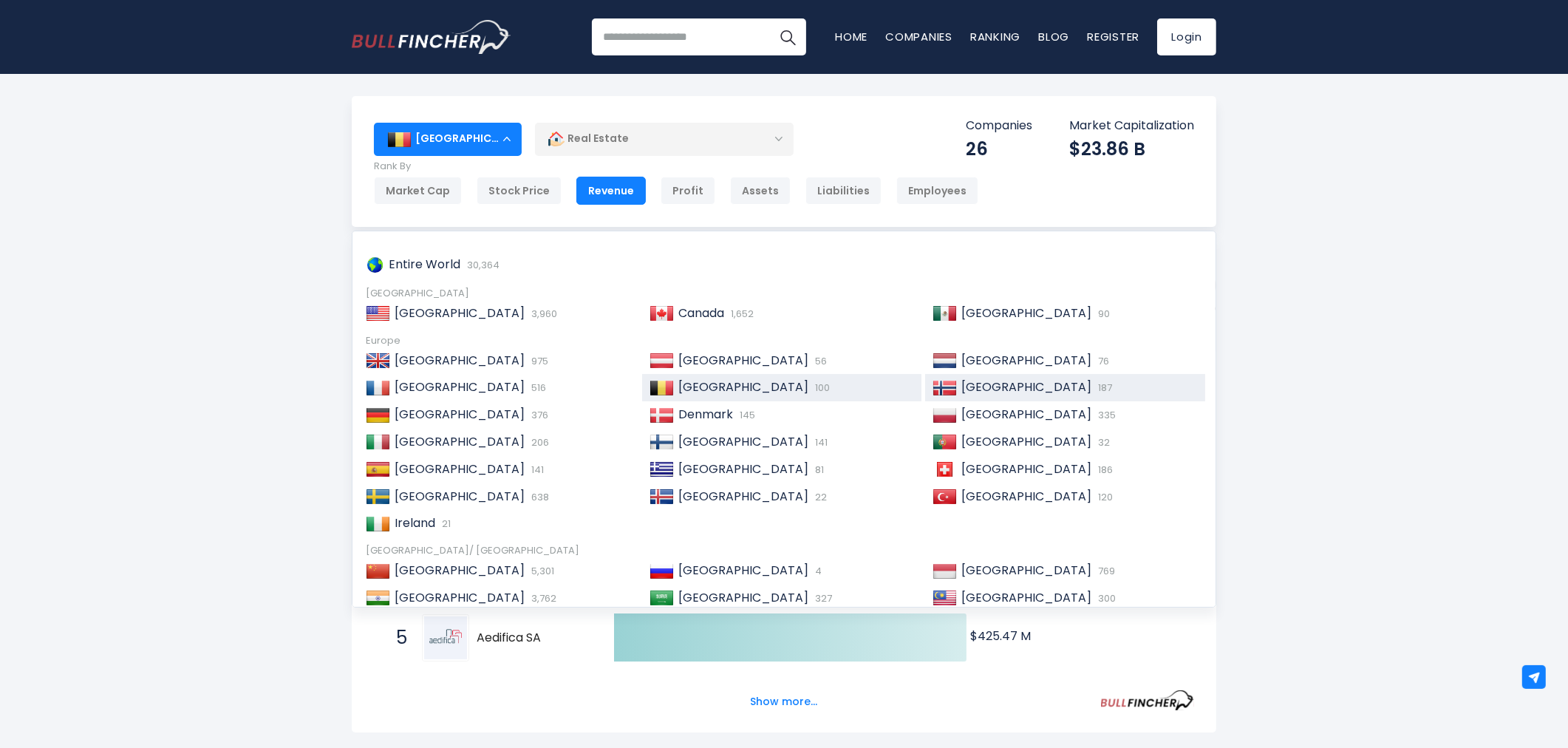
click at [1024, 389] on div "Norway 187" at bounding box center [1077, 387] width 241 height 15
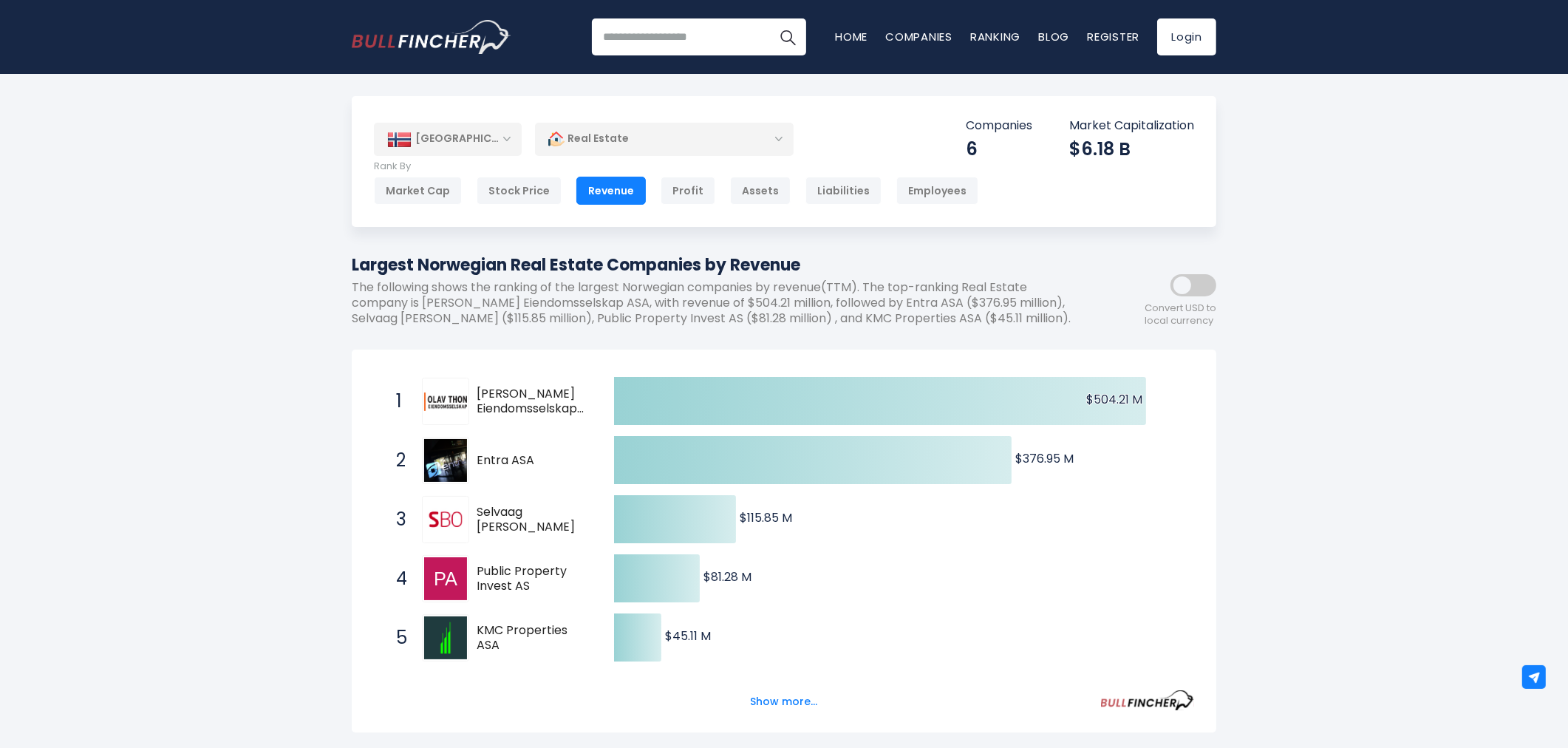
scroll to position [82, 0]
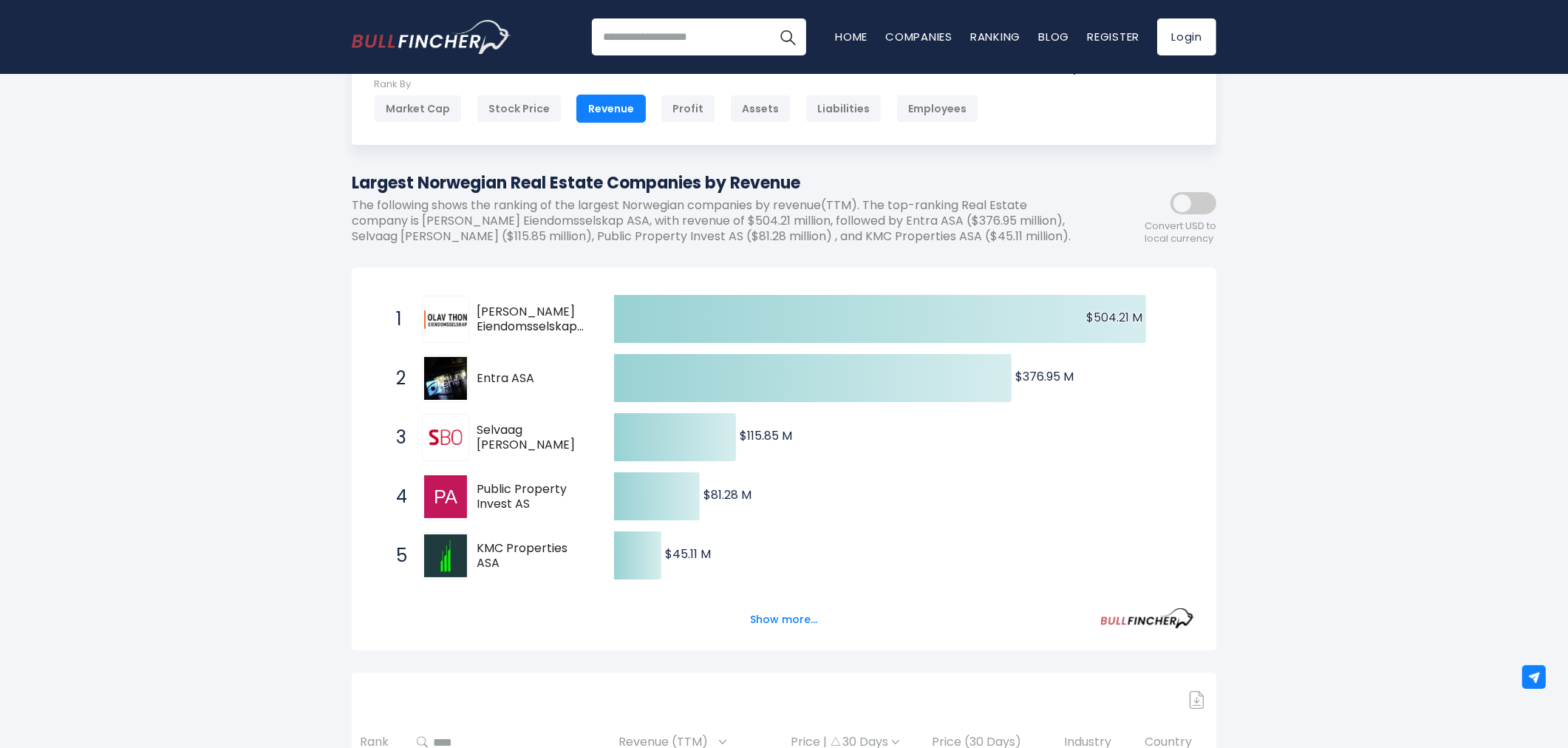
click at [787, 623] on button "Show more..." at bounding box center [784, 620] width 85 height 25
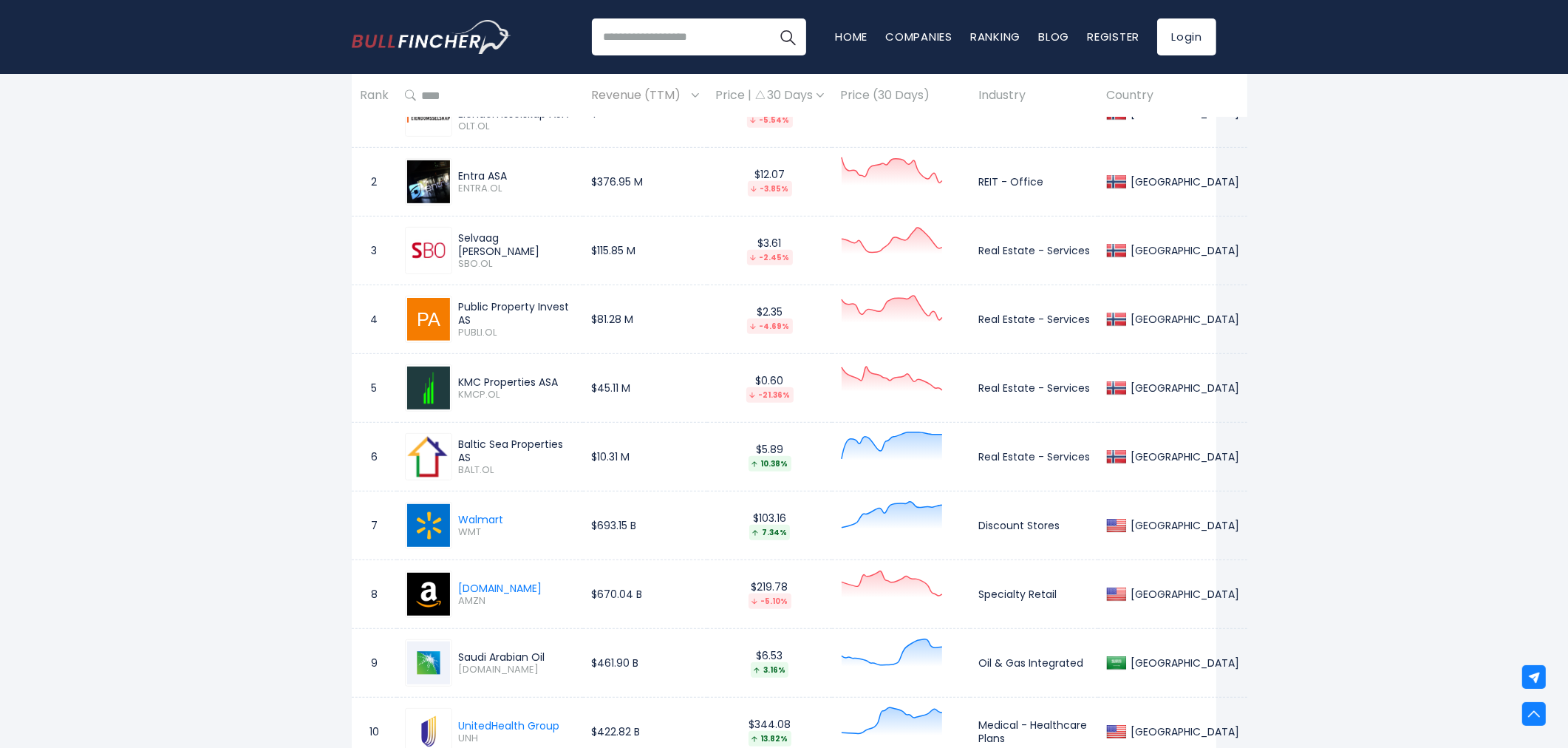
scroll to position [738, 0]
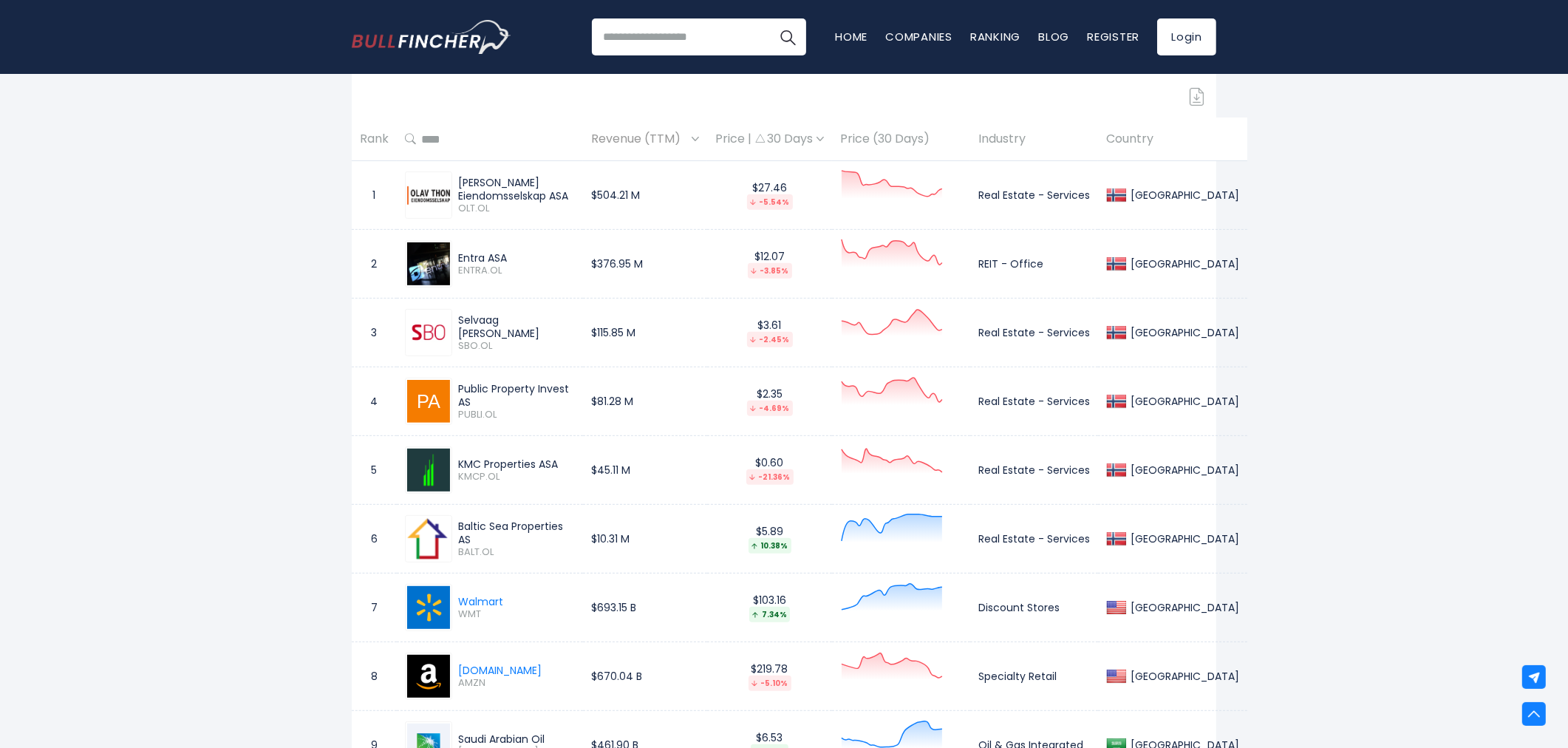
drag, startPoint x: 458, startPoint y: 181, endPoint x: 486, endPoint y: 201, distance: 34.4
click at [486, 201] on div "[PERSON_NAME] Eiendomsselskap ASA" at bounding box center [516, 189] width 117 height 27
copy div "[PERSON_NAME] Eiendomsselskap ASA"
drag, startPoint x: 459, startPoint y: 259, endPoint x: 503, endPoint y: 255, distance: 44.2
click at [503, 255] on div "Entra ASA" at bounding box center [516, 258] width 117 height 13
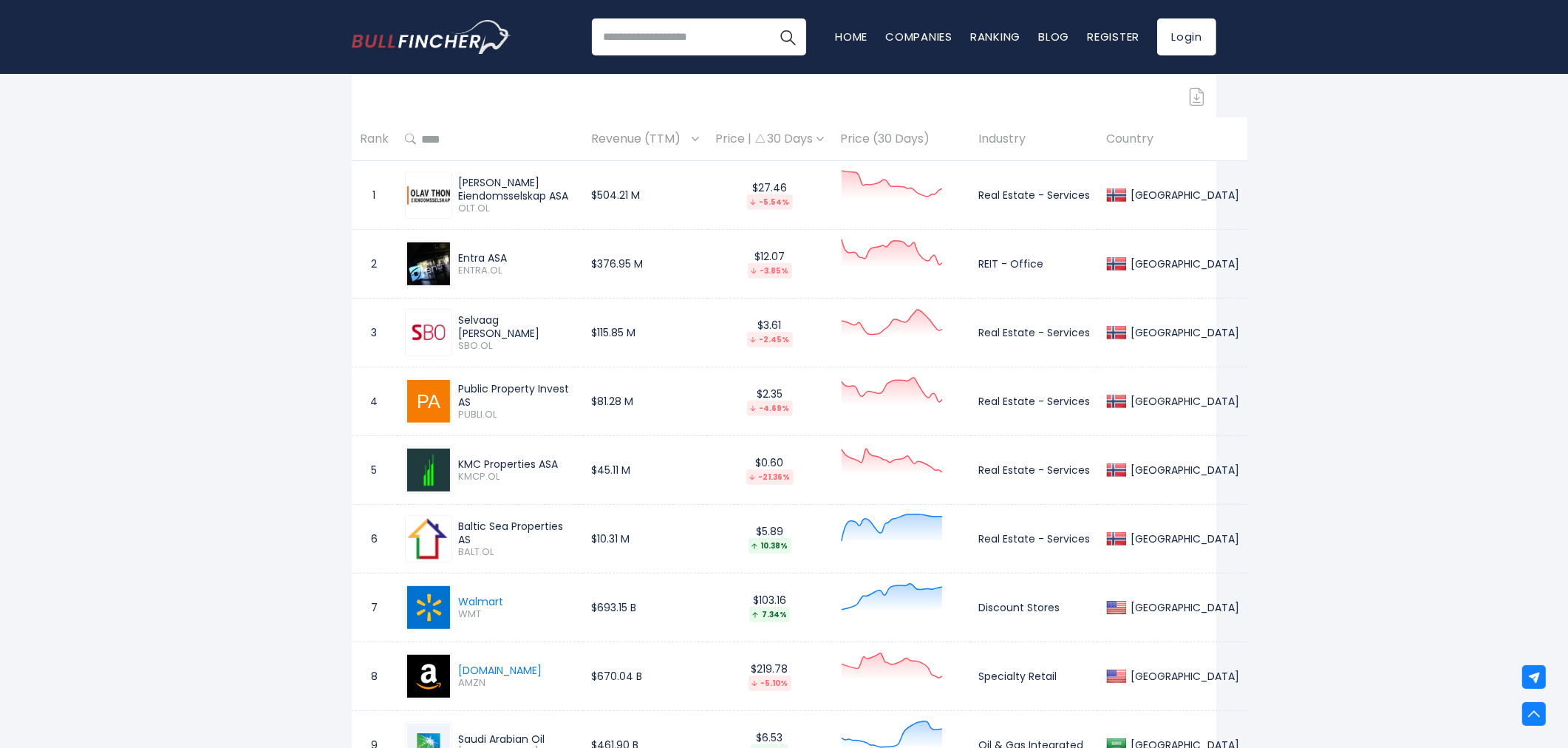
copy div "Entra AS"
click at [463, 254] on div "Entra ASA" at bounding box center [516, 258] width 117 height 13
drag, startPoint x: 458, startPoint y: 259, endPoint x: 511, endPoint y: 259, distance: 53.0
click at [511, 259] on div "Entra ASA" at bounding box center [516, 258] width 117 height 13
copy div "Entra ASA"
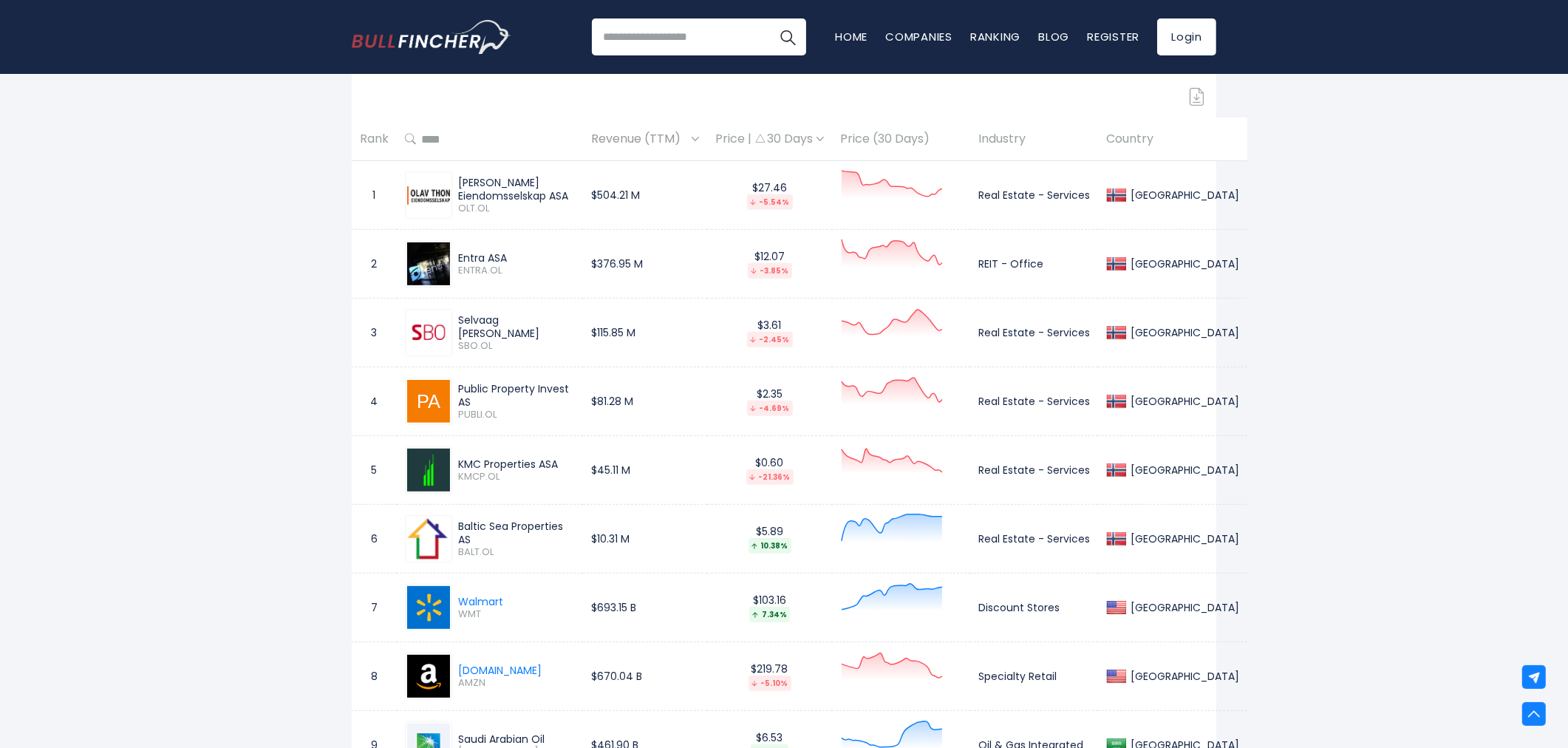
drag, startPoint x: 459, startPoint y: 325, endPoint x: 549, endPoint y: 323, distance: 90.0
click at [549, 323] on div "Selvaag [PERSON_NAME]" at bounding box center [516, 327] width 117 height 27
copy div "Selvaag [PERSON_NAME]"
drag, startPoint x: 458, startPoint y: 393, endPoint x: 508, endPoint y: 397, distance: 50.2
click at [508, 397] on div "Public Property Invest AS" at bounding box center [516, 395] width 117 height 27
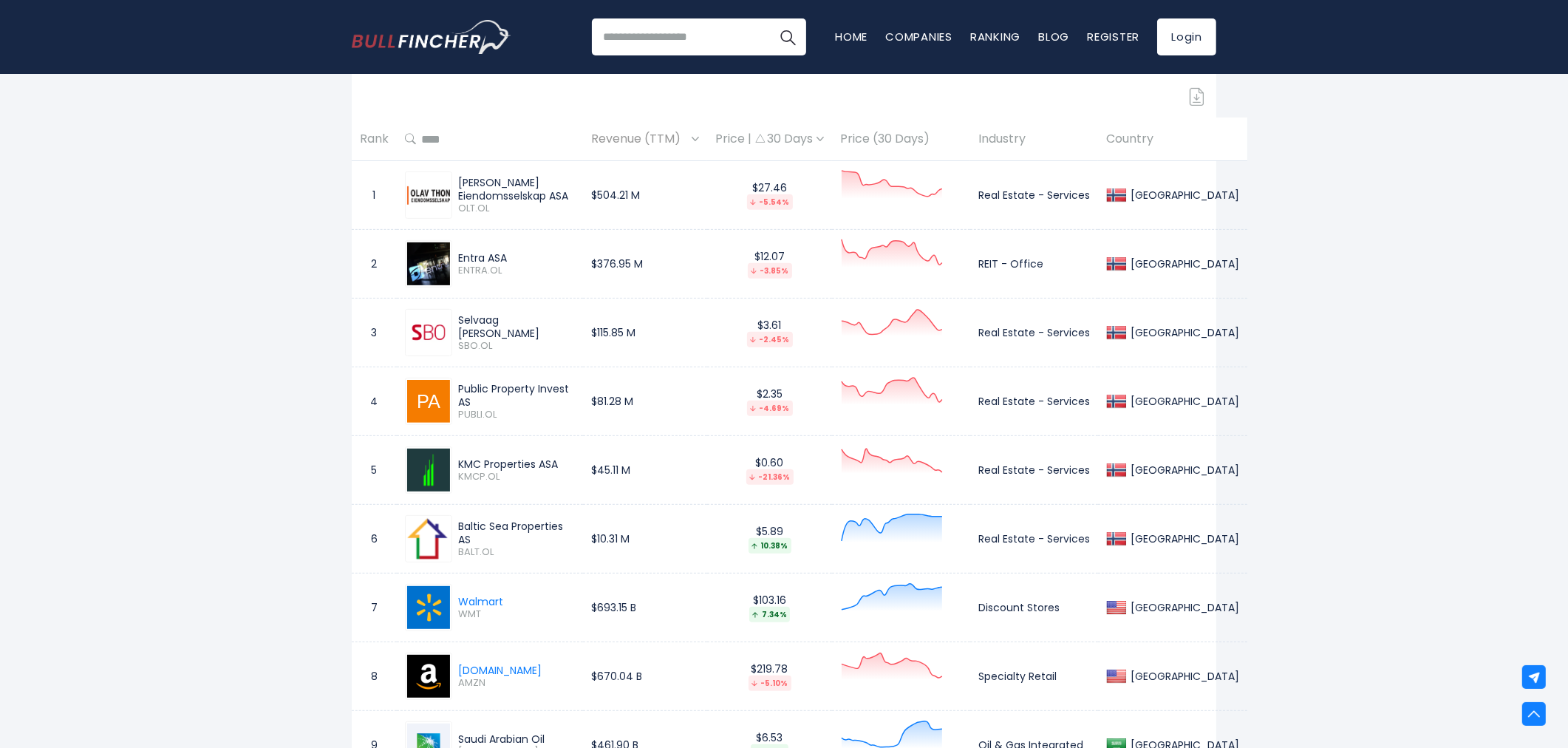
copy div "Public Property Invest AS"
drag, startPoint x: 461, startPoint y: 464, endPoint x: 557, endPoint y: 466, distance: 96.0
click at [557, 466] on div "KMC Properties ASA KMCP.OL" at bounding box center [513, 470] width 123 height 26
copy div "KMC Properties ASA"
drag, startPoint x: 458, startPoint y: 528, endPoint x: 470, endPoint y: 542, distance: 18.4
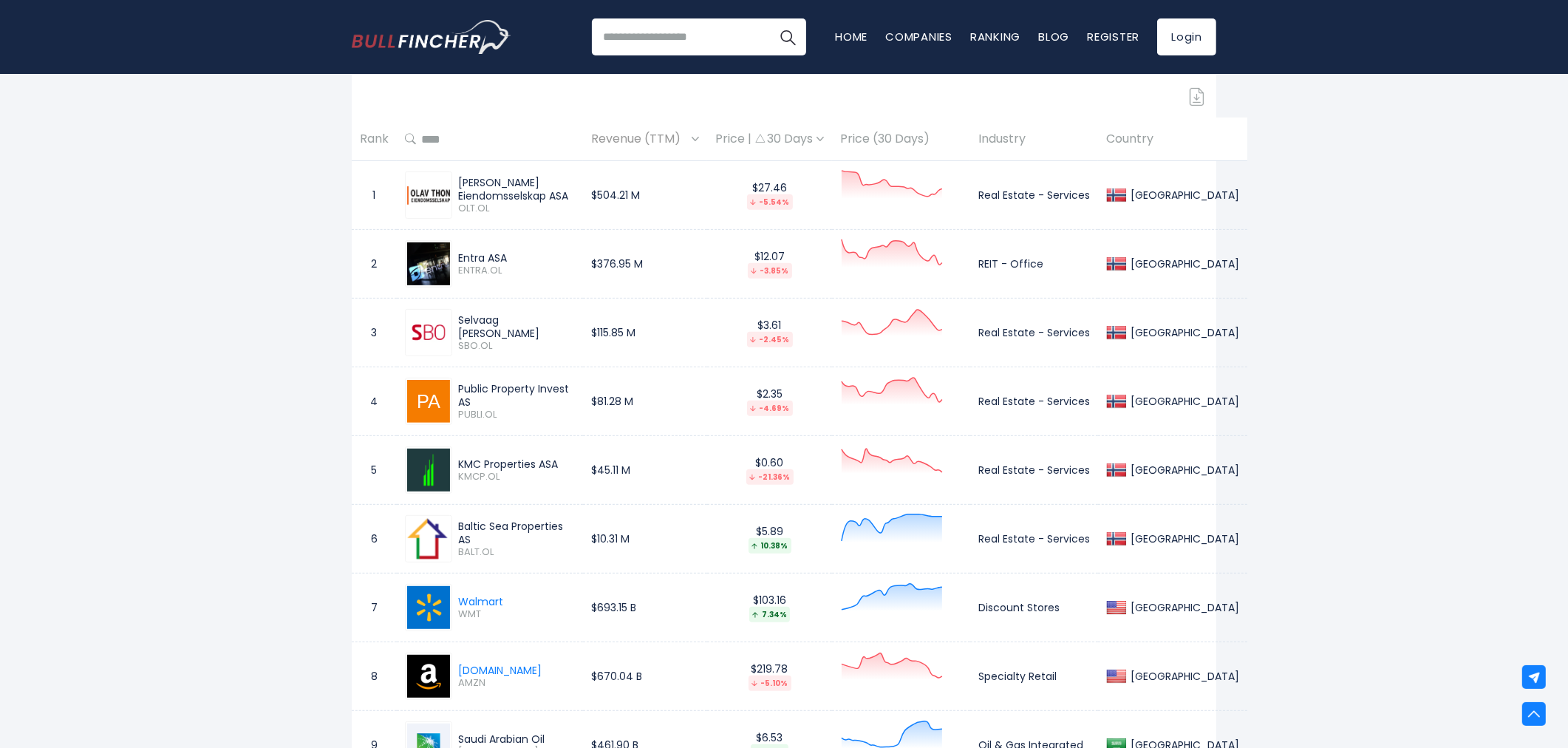
click at [470, 542] on div "Baltic Sea Properties AS" at bounding box center [516, 532] width 117 height 27
copy div "Baltic Sea Properties AS"
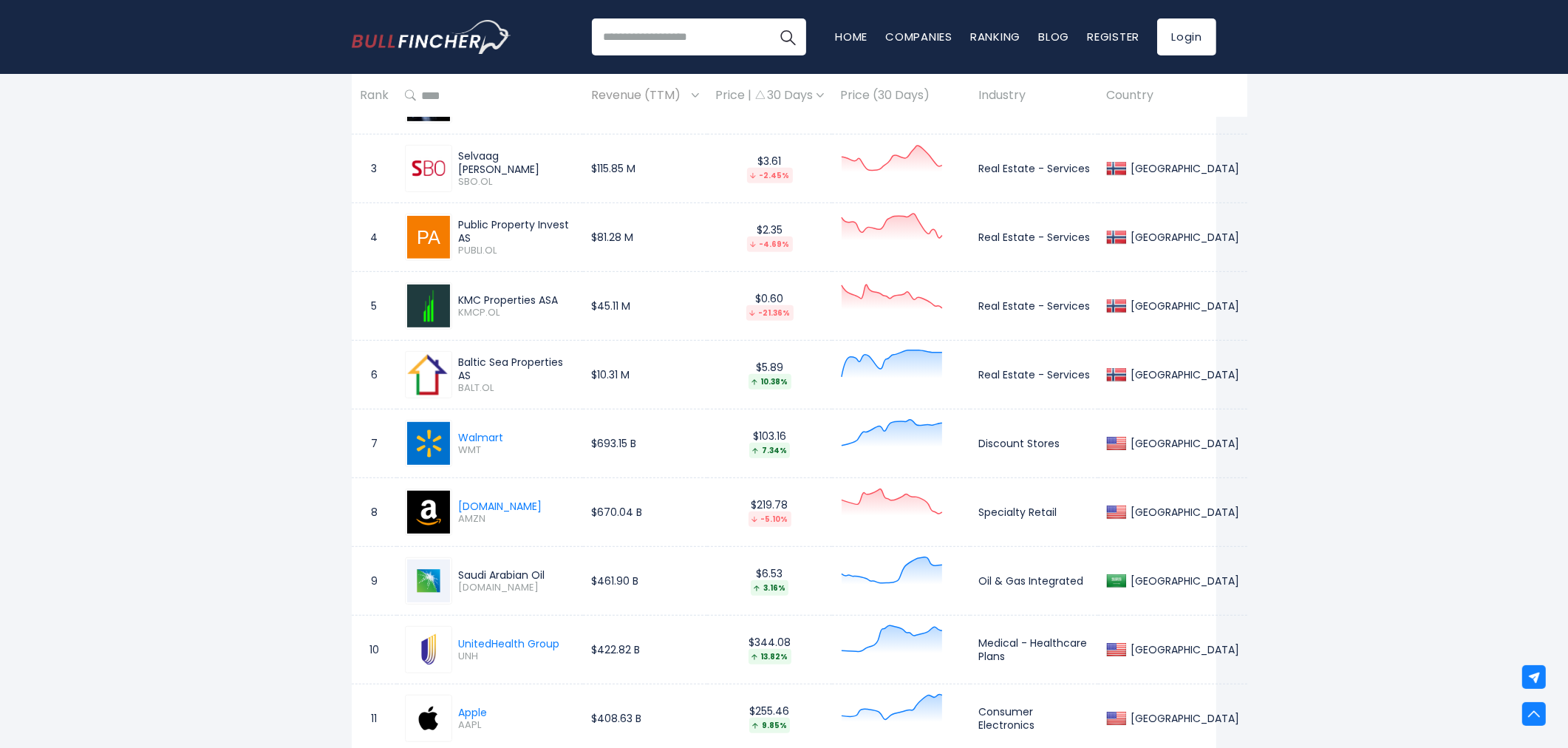
scroll to position [985, 0]
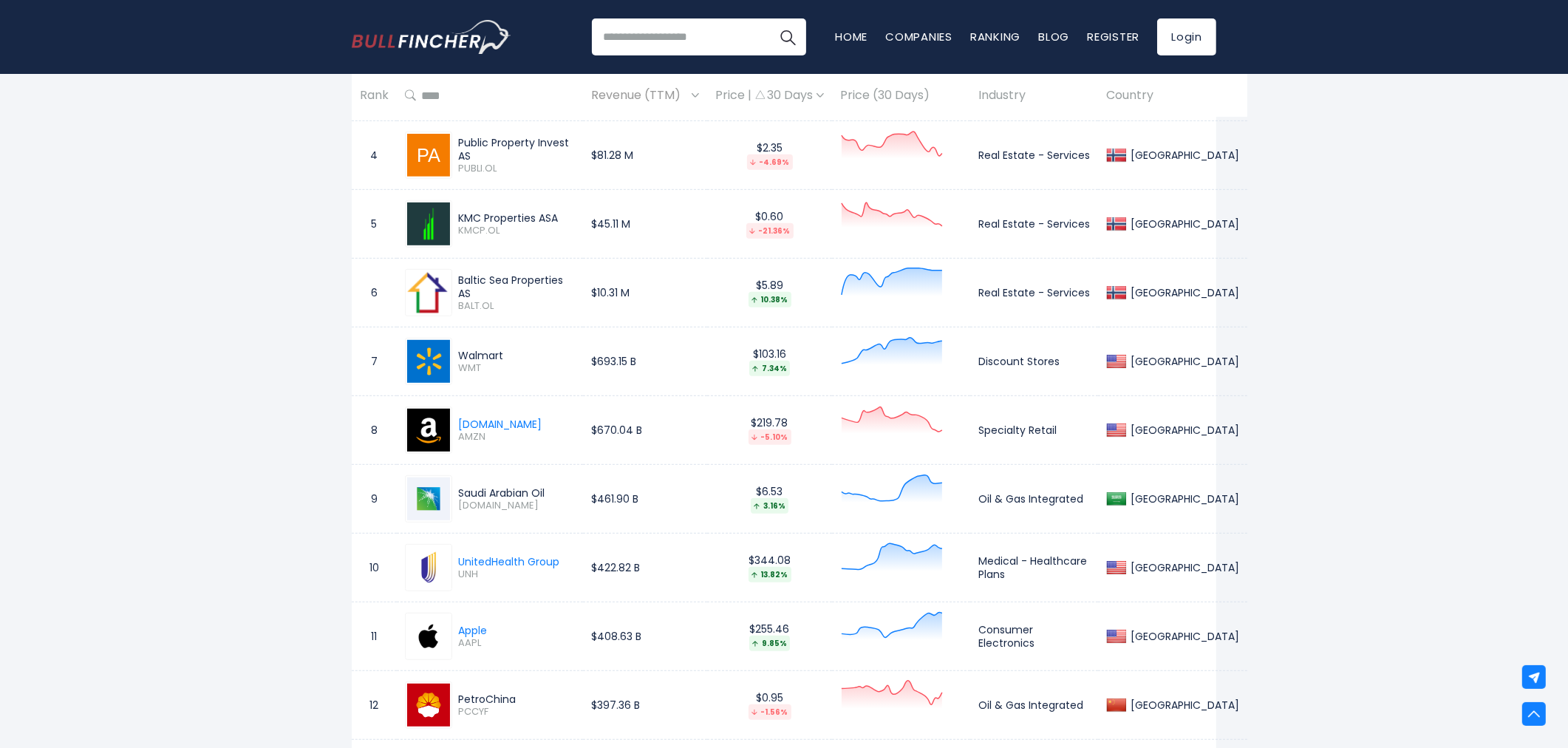
drag, startPoint x: 512, startPoint y: 358, endPoint x: 459, endPoint y: 355, distance: 53.1
click at [459, 355] on div "Walmart WMT" at bounding box center [490, 361] width 170 height 48
copy div "Walmart"
drag, startPoint x: 532, startPoint y: 426, endPoint x: 459, endPoint y: 429, distance: 73.1
click at [459, 429] on div "Amazon.com AMZN" at bounding box center [490, 430] width 170 height 48
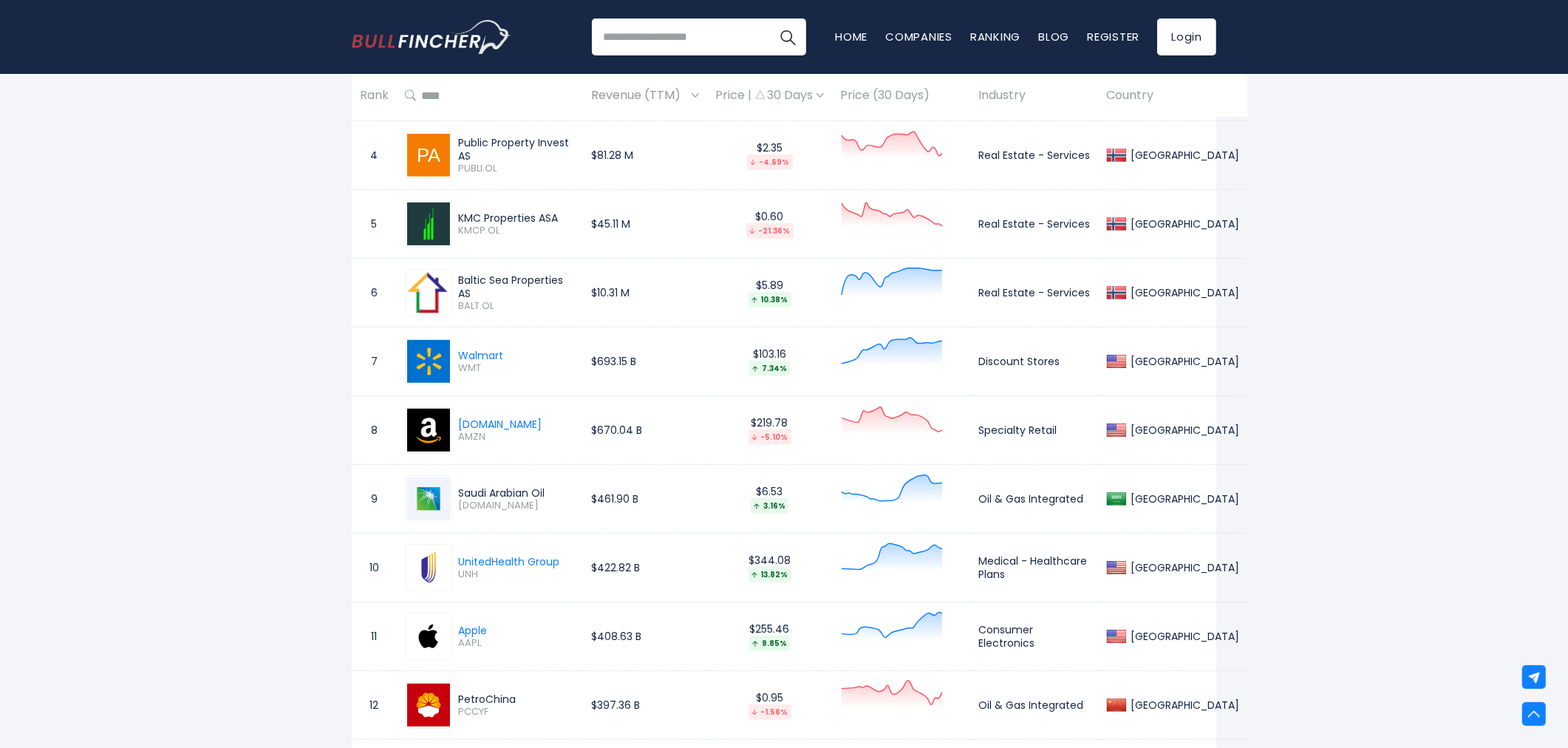
copy div "Amazon.com"
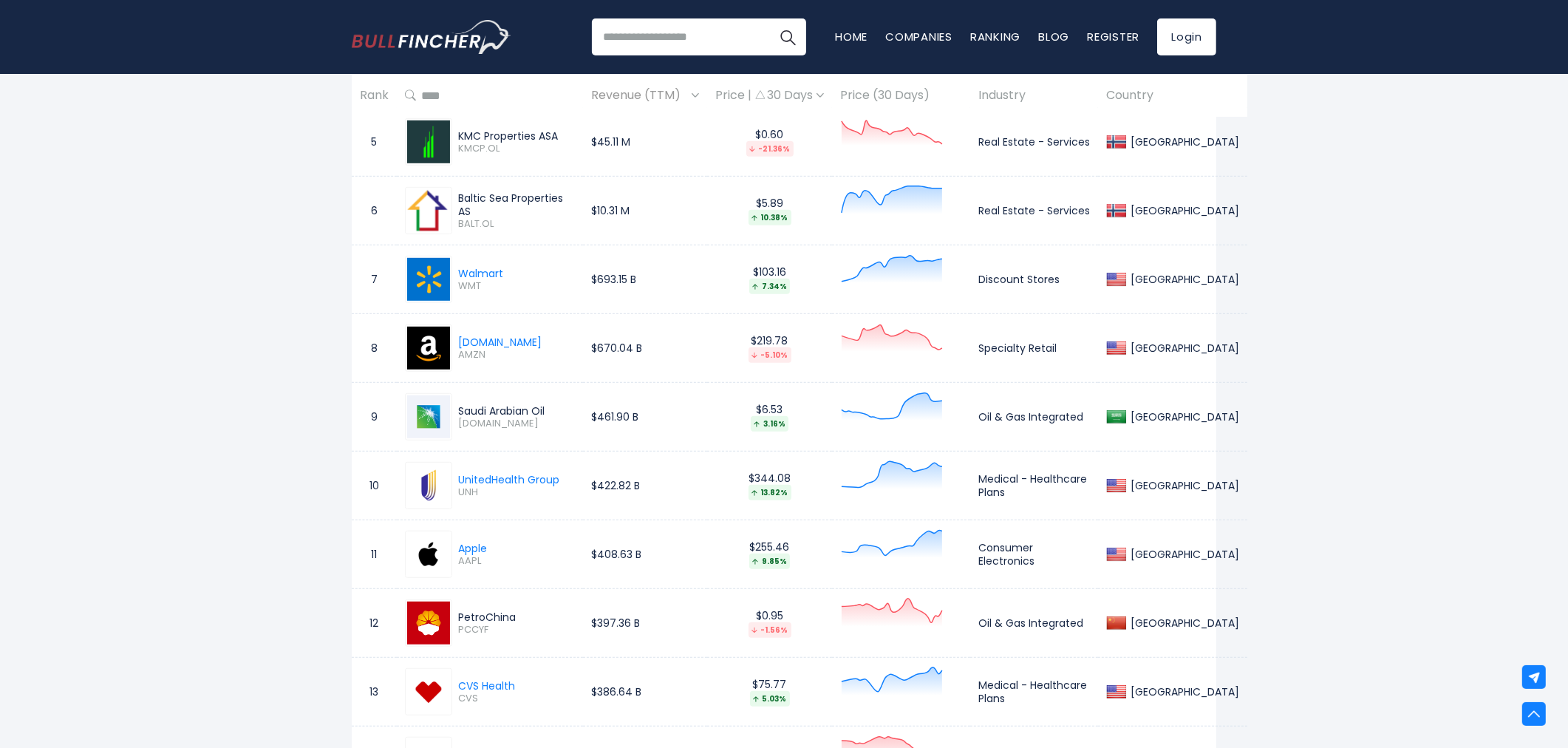
drag, startPoint x: 550, startPoint y: 410, endPoint x: 456, endPoint y: 412, distance: 94.0
click at [456, 412] on div "Saudi Arabian Oil 2222.SR" at bounding box center [513, 416] width 123 height 26
copy div "Saudi Arabian Oil"
drag, startPoint x: 560, startPoint y: 483, endPoint x: 450, endPoint y: 480, distance: 110.0
click at [450, 480] on td "UnitedHealth Group UNH" at bounding box center [490, 486] width 186 height 68
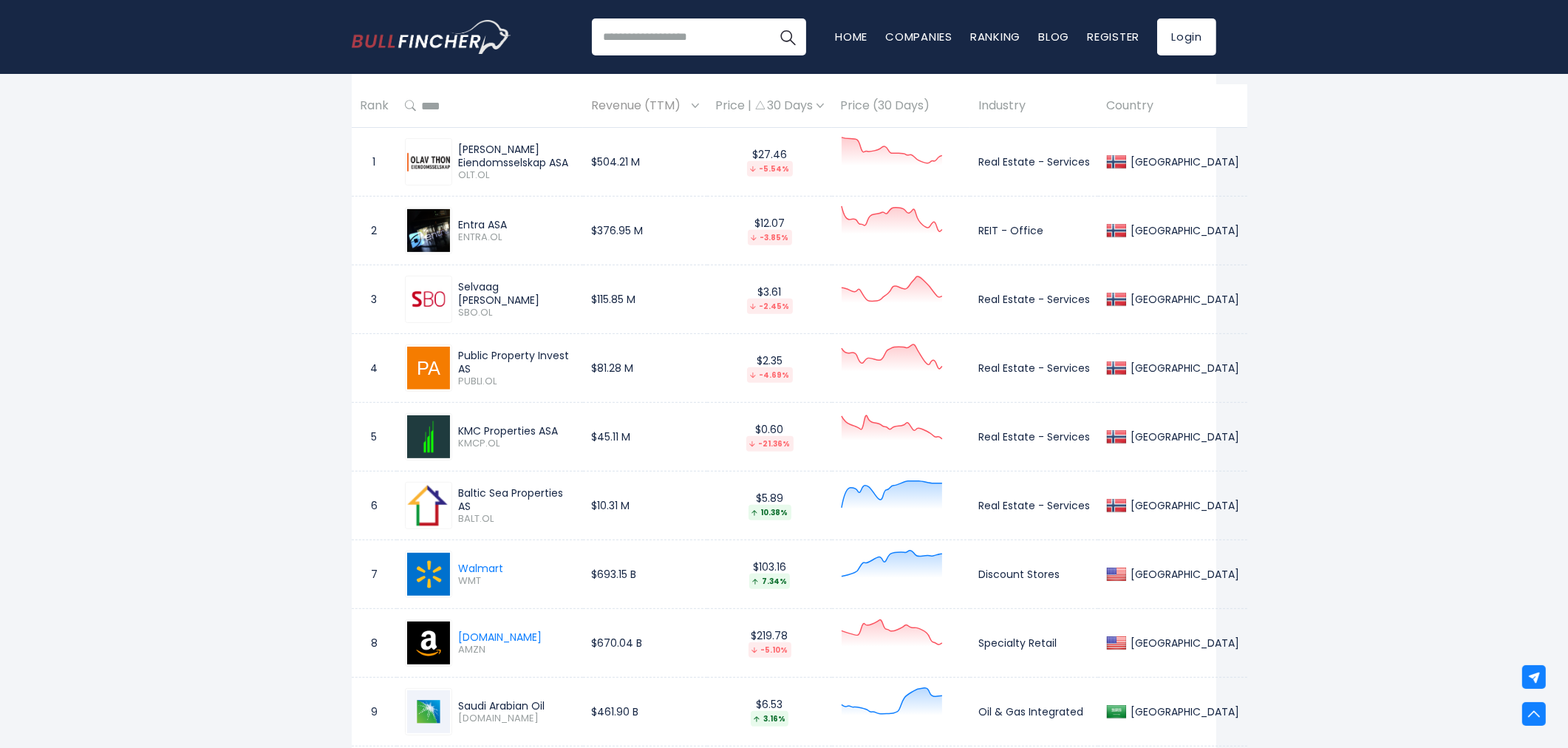
scroll to position [771, 0]
drag, startPoint x: 965, startPoint y: 160, endPoint x: 1081, endPoint y: 163, distance: 116.0
click at [1081, 163] on td "Real Estate - Services" at bounding box center [1034, 163] width 127 height 68
drag, startPoint x: 960, startPoint y: 227, endPoint x: 1024, endPoint y: 232, distance: 64.2
click at [1024, 232] on td "REIT - Office" at bounding box center [1034, 232] width 127 height 68
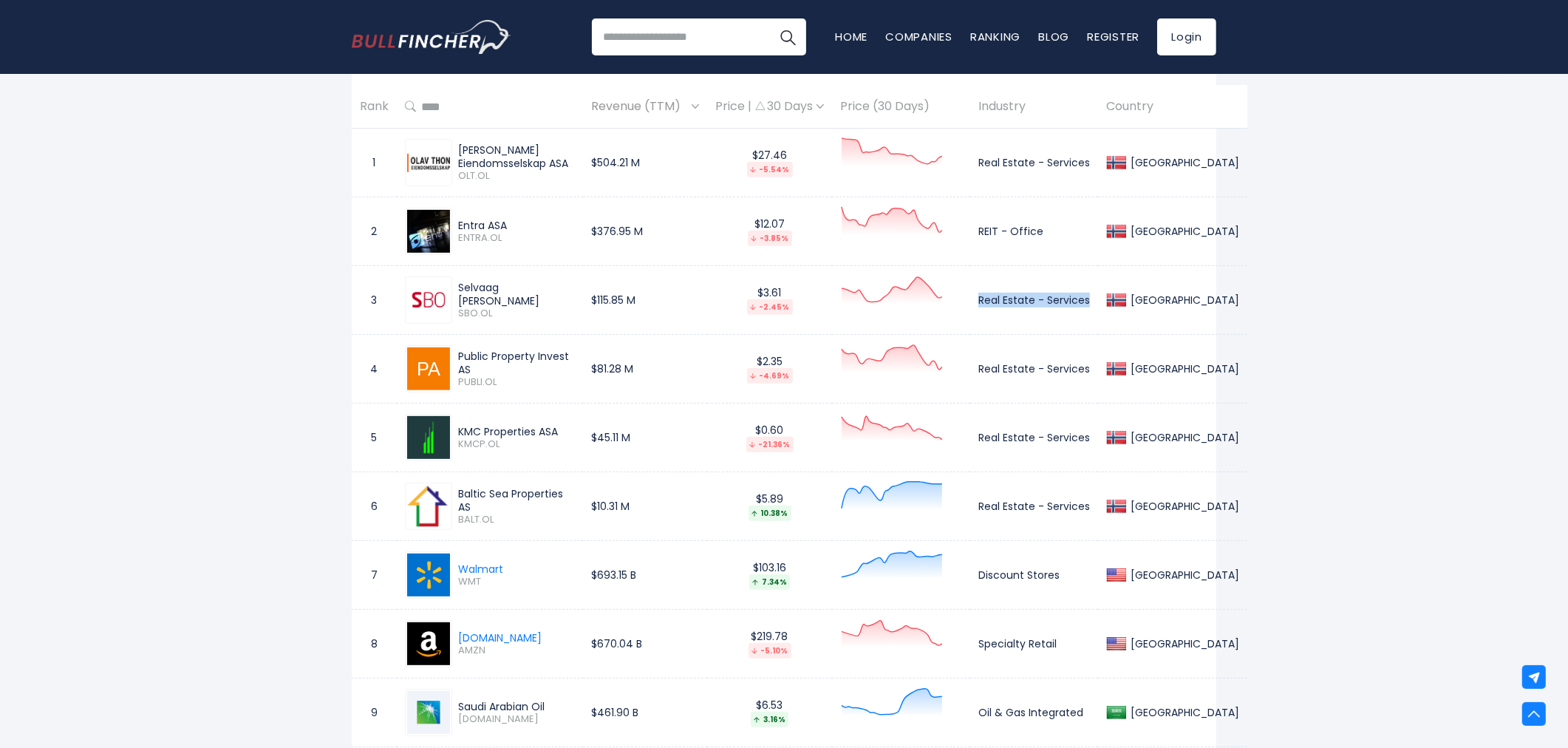
drag, startPoint x: 971, startPoint y: 300, endPoint x: 1087, endPoint y: 298, distance: 116.0
click at [1087, 298] on td "Real Estate - Services" at bounding box center [1034, 300] width 127 height 68
drag, startPoint x: 962, startPoint y: 579, endPoint x: 1046, endPoint y: 582, distance: 84.1
click at [1046, 582] on td "Discount Stores" at bounding box center [1034, 575] width 127 height 68
drag, startPoint x: 961, startPoint y: 644, endPoint x: 1054, endPoint y: 645, distance: 93.0
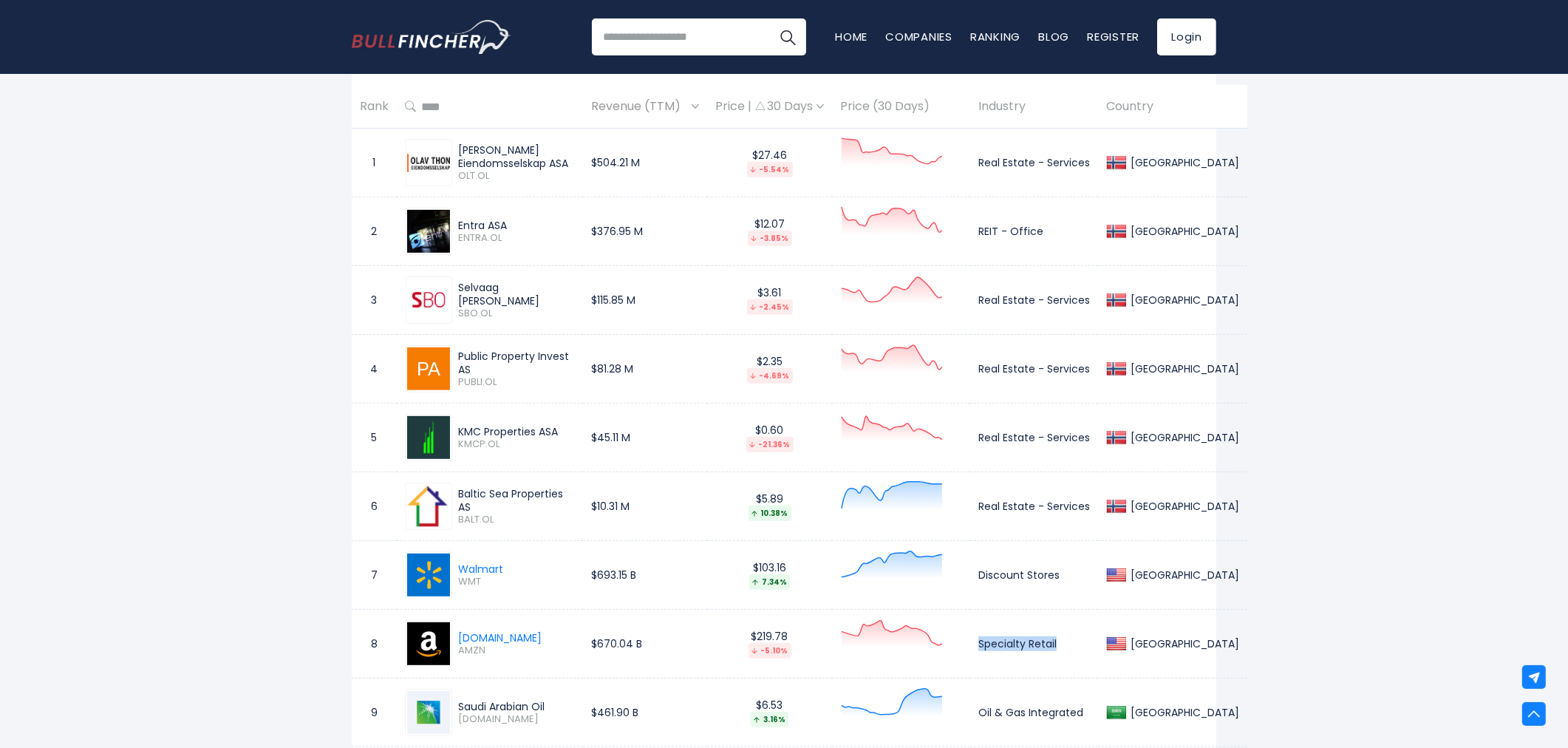
click at [1052, 646] on td "Specialty Retail" at bounding box center [1034, 643] width 127 height 68
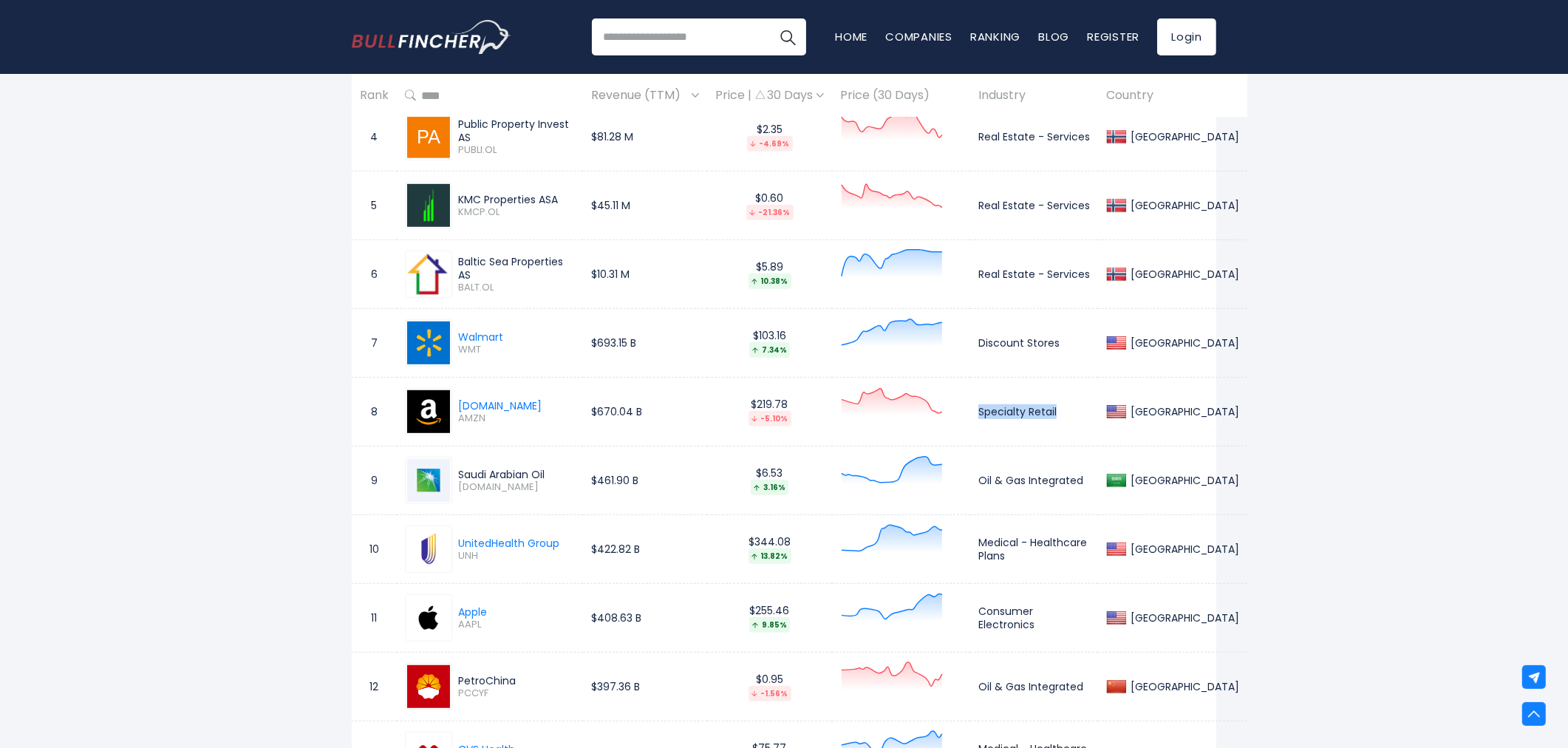
scroll to position [1017, 0]
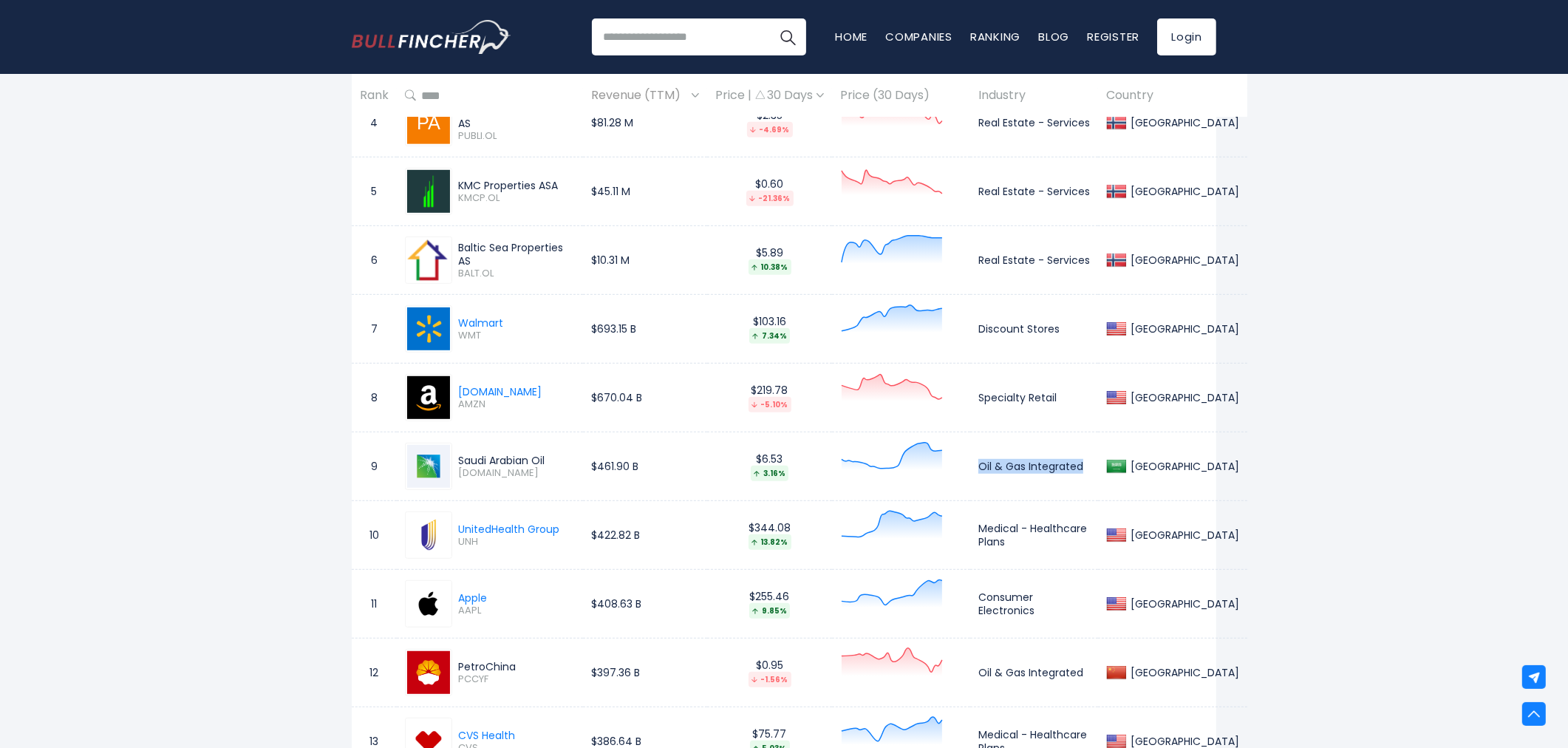
drag, startPoint x: 966, startPoint y: 473, endPoint x: 1074, endPoint y: 472, distance: 108.0
click at [1074, 472] on td "Oil & Gas Integrated" at bounding box center [1034, 467] width 127 height 68
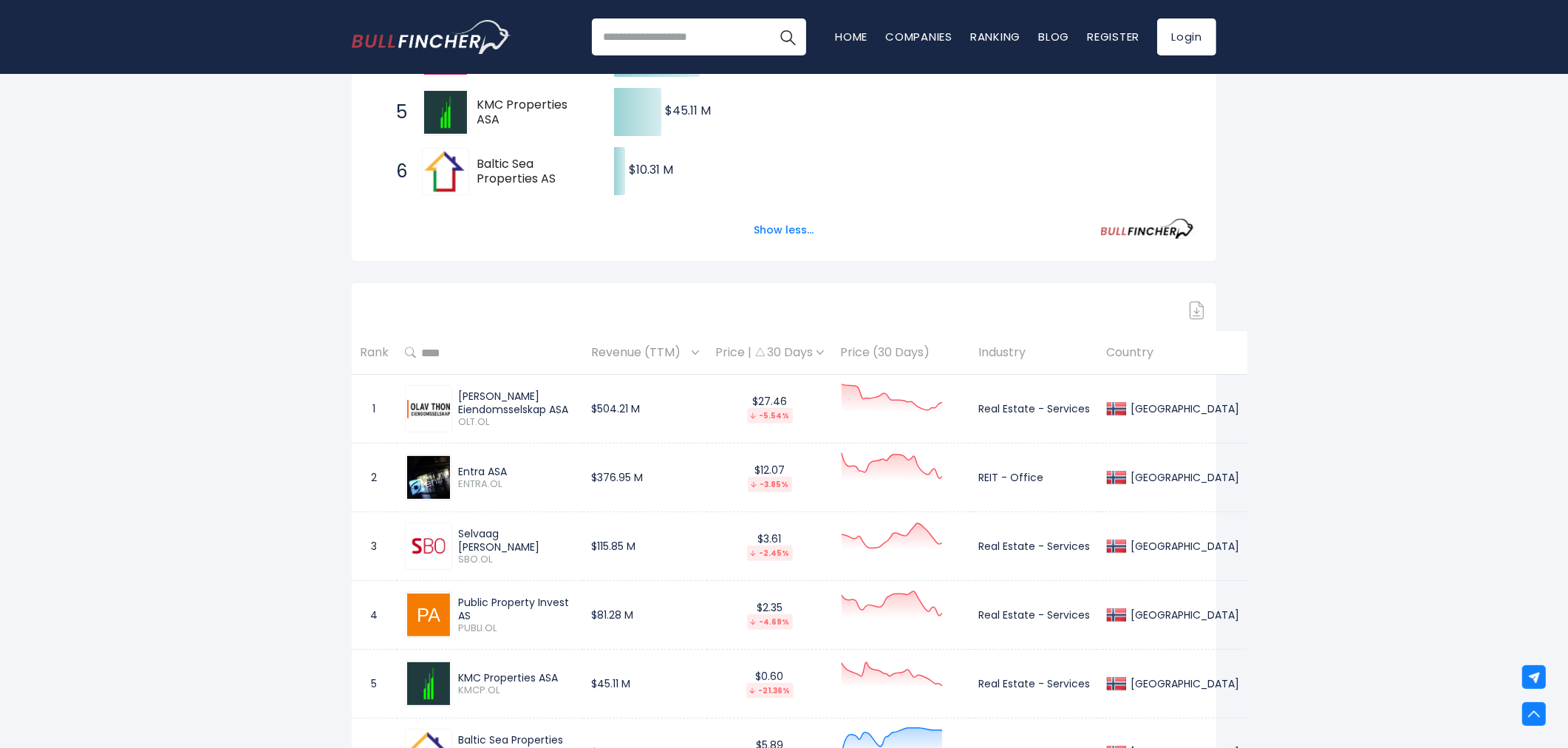
scroll to position [0, 0]
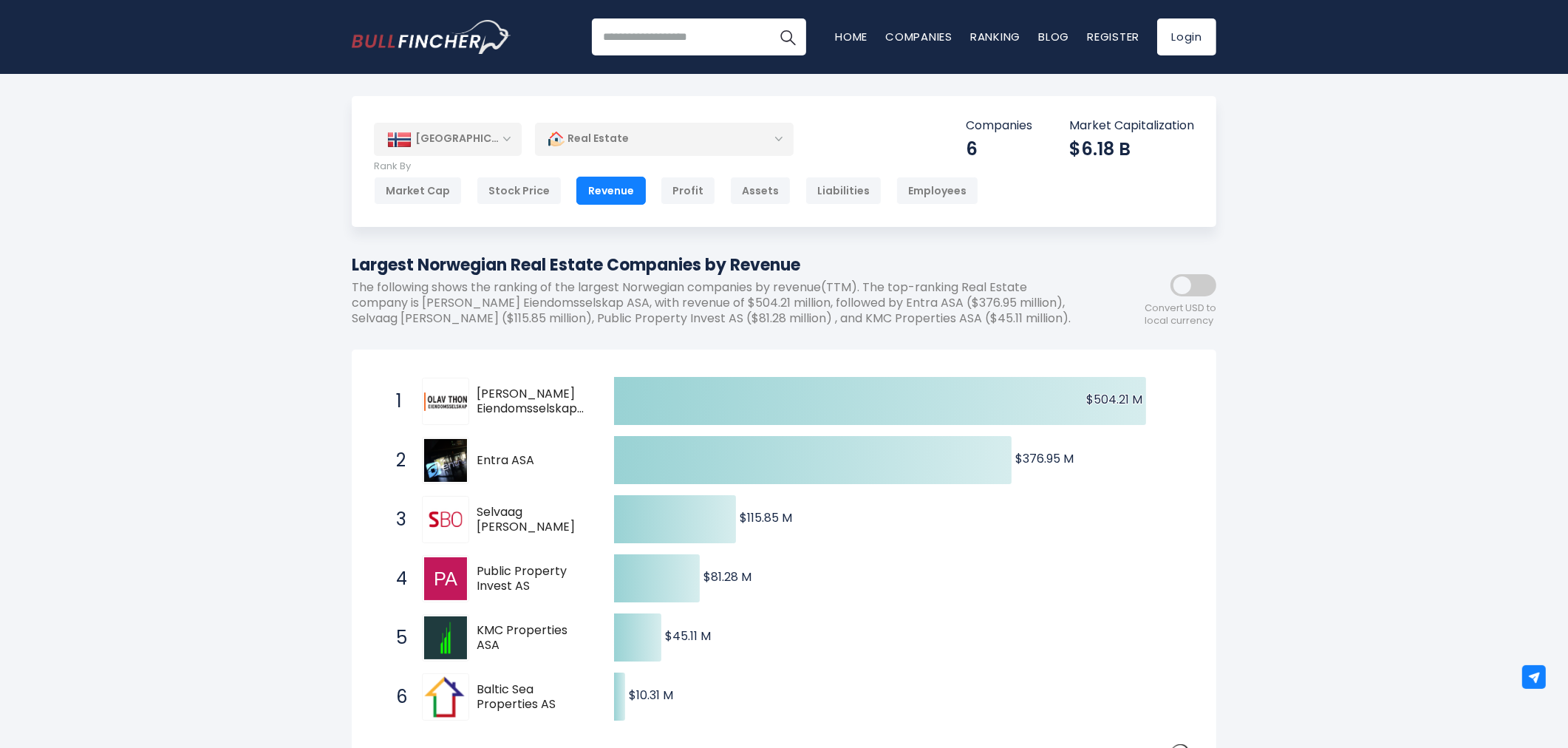
click at [779, 141] on div "Real Estate" at bounding box center [665, 139] width 259 height 34
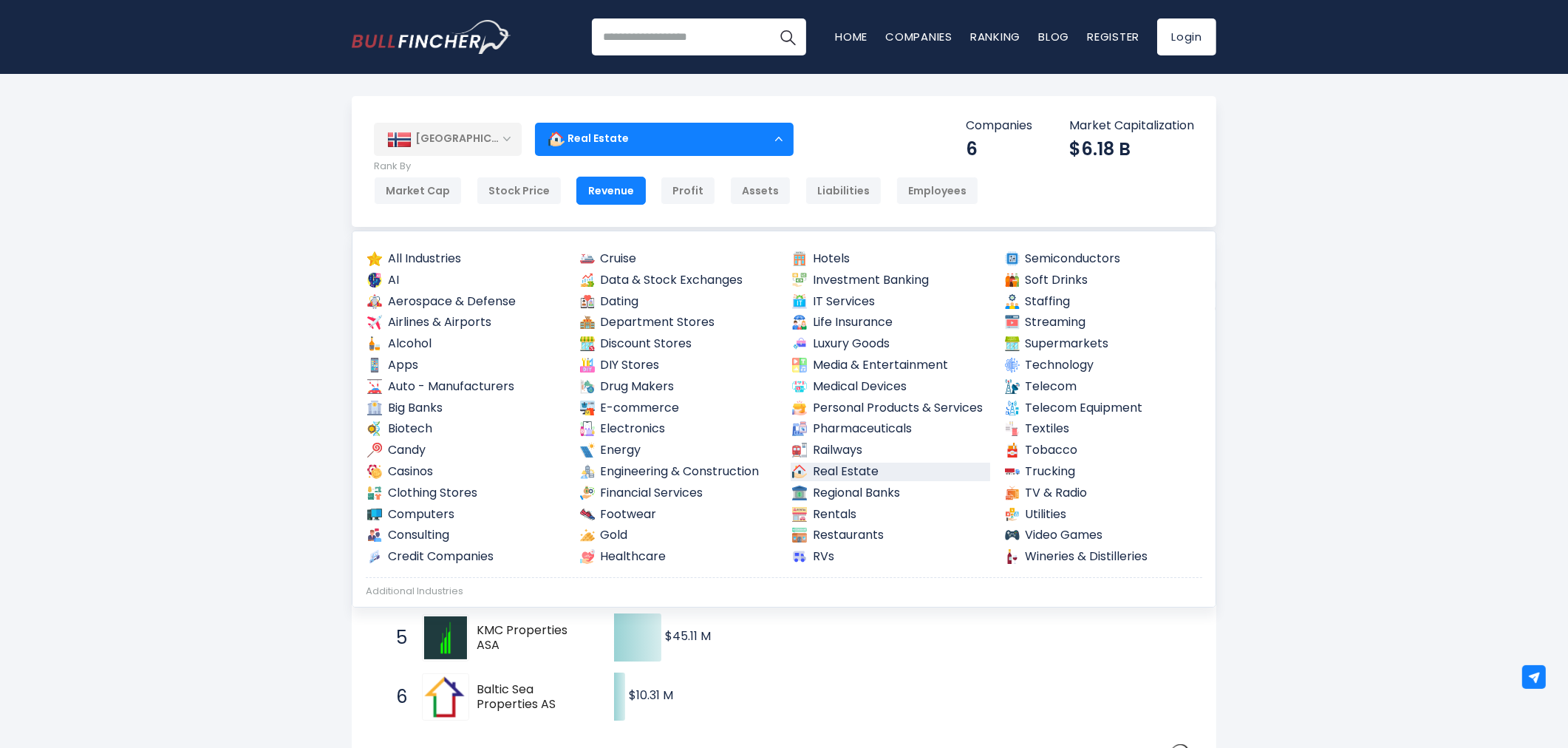
click at [884, 476] on link "Real Estate" at bounding box center [891, 471] width 200 height 18
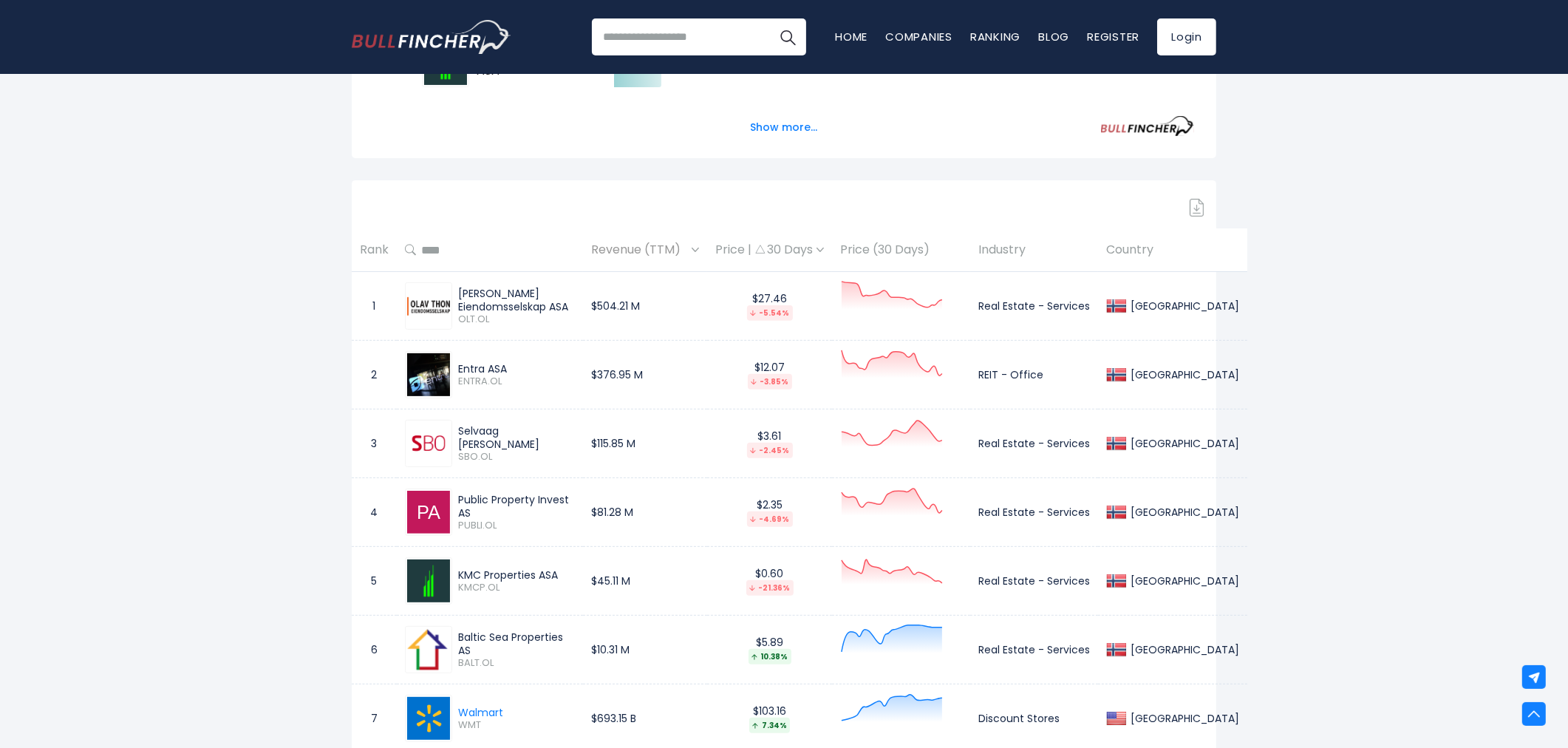
scroll to position [820, 0]
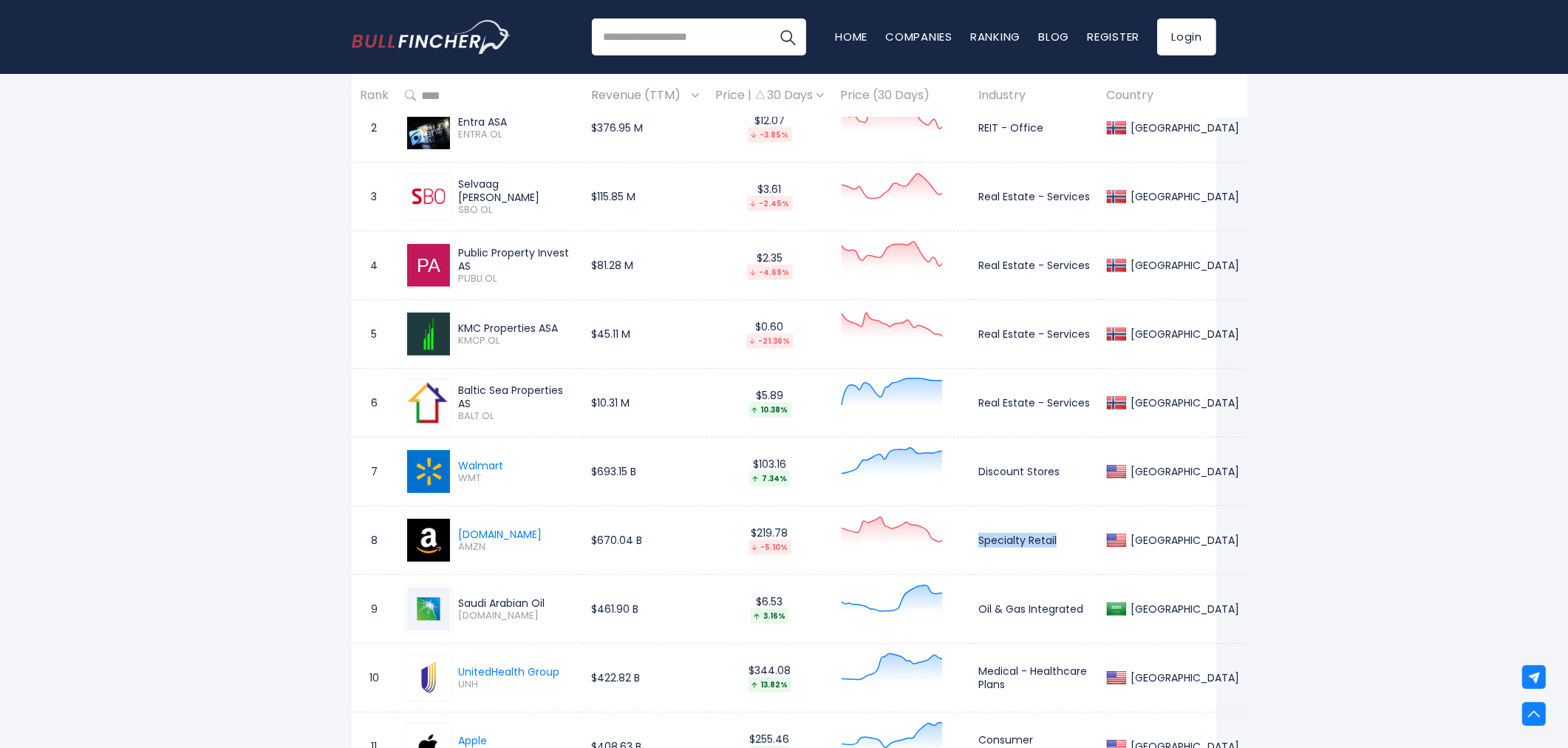
drag, startPoint x: 968, startPoint y: 544, endPoint x: 1045, endPoint y: 543, distance: 77.0
click at [1045, 543] on td "Specialty Retail" at bounding box center [1034, 540] width 127 height 68
copy td "Specialty Retail"
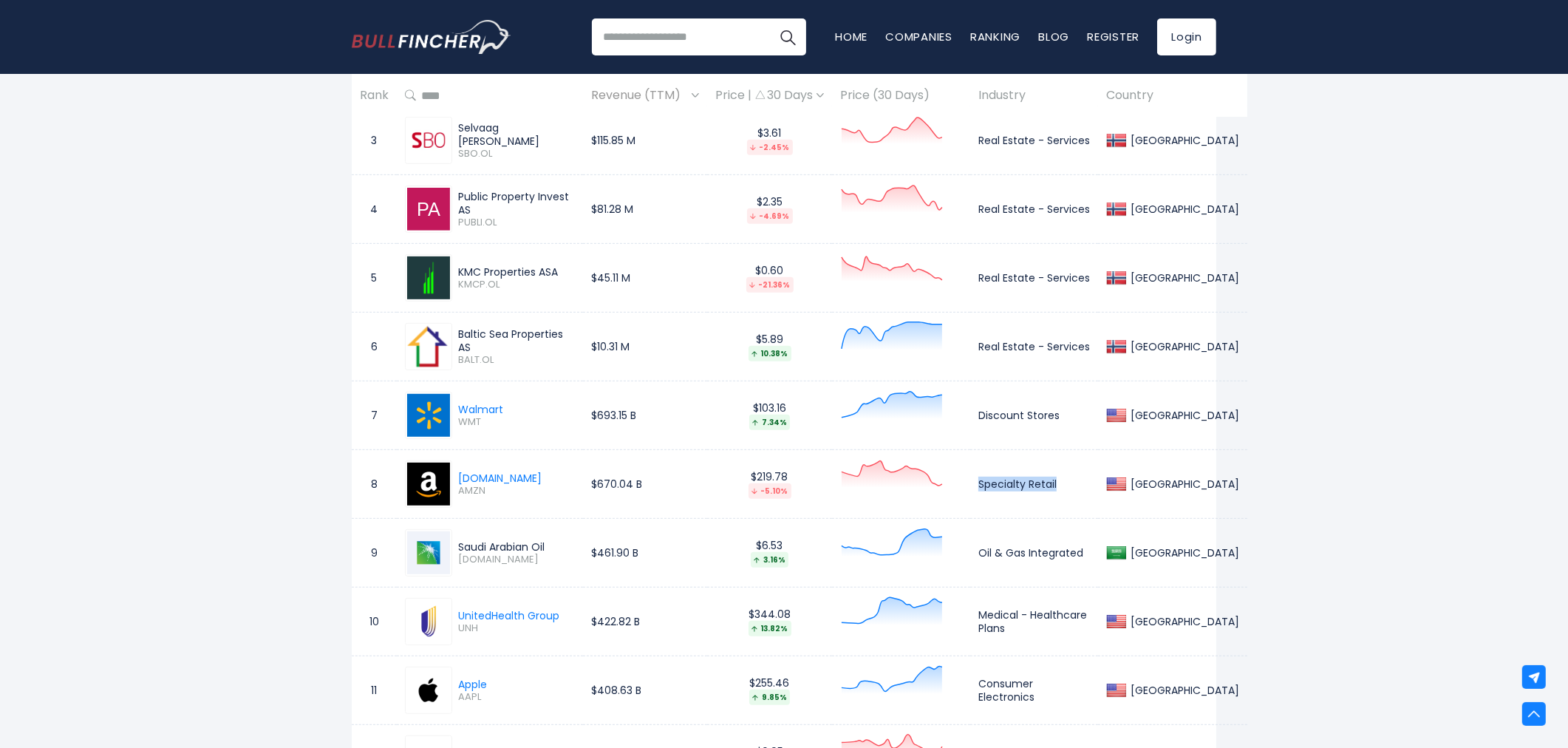
scroll to position [903, 0]
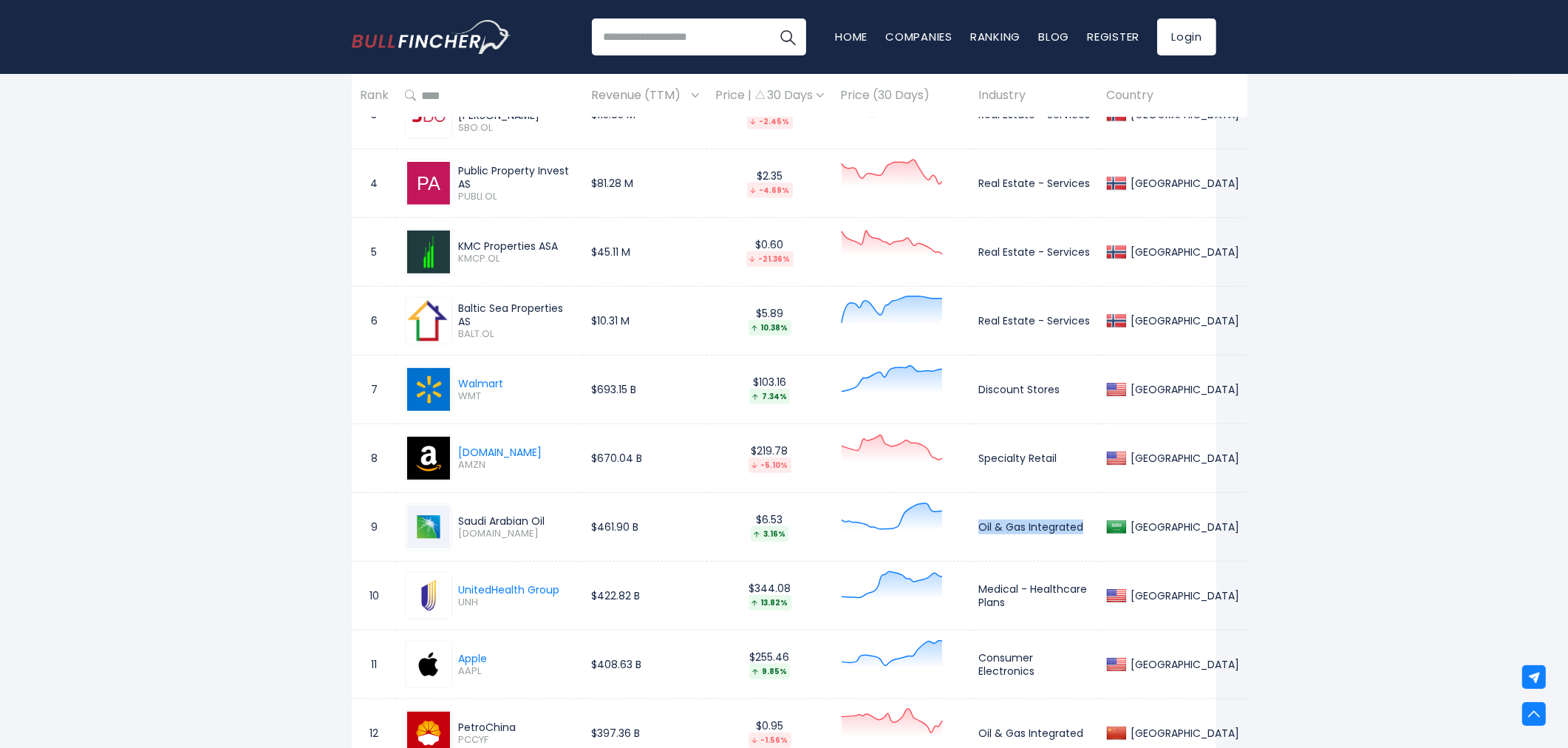
drag, startPoint x: 976, startPoint y: 532, endPoint x: 1067, endPoint y: 530, distance: 91.0
click at [1067, 530] on td "Oil & Gas Integrated" at bounding box center [1034, 527] width 127 height 68
copy td "Oil & Gas Integrated"
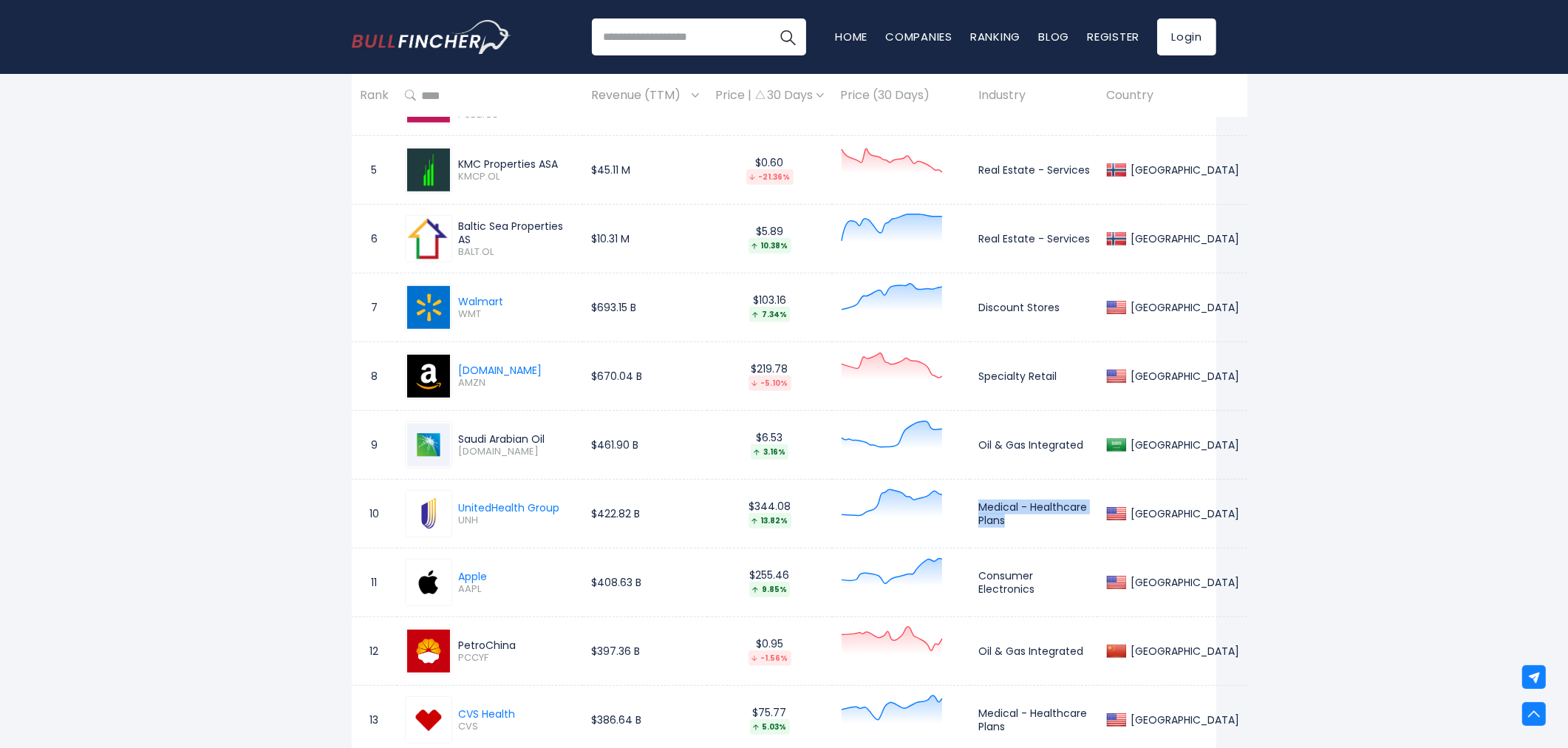
drag, startPoint x: 966, startPoint y: 509, endPoint x: 1031, endPoint y: 525, distance: 66.9
click at [1031, 525] on td "Medical - Healthcare Plans" at bounding box center [1034, 513] width 127 height 68
copy td "Medical - Healthcare Plans"
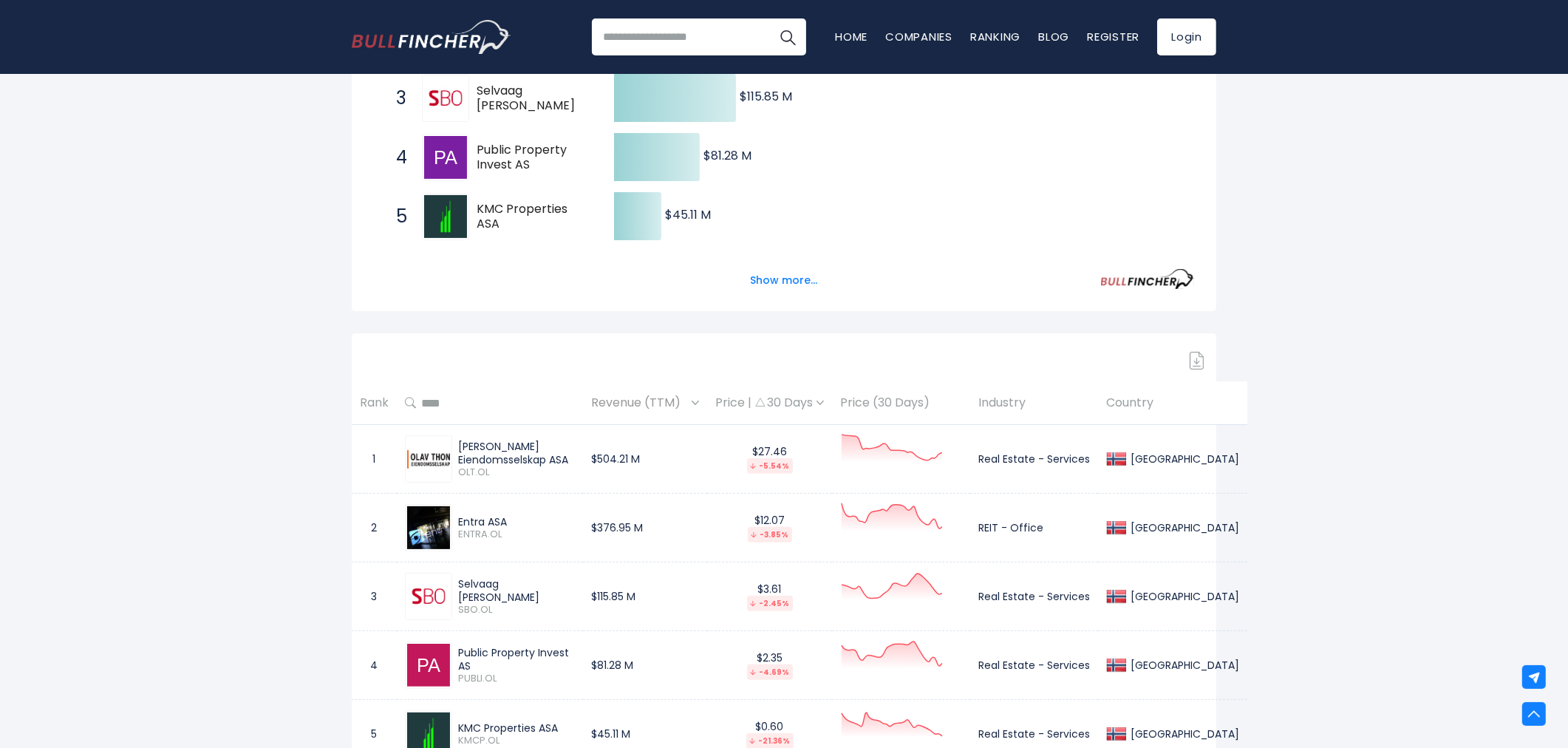
scroll to position [410, 0]
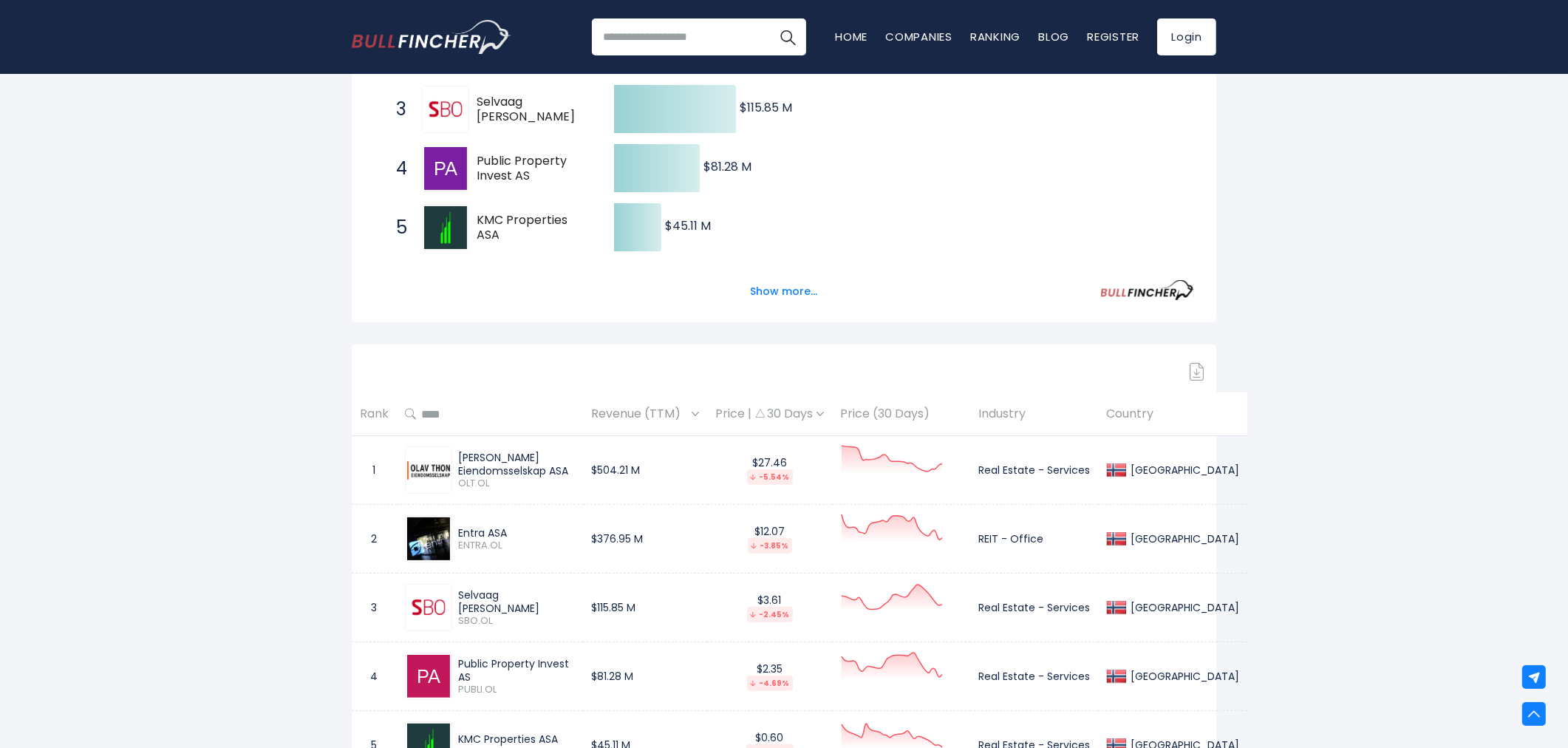
click at [675, 416] on div "Revenue (TTM)" at bounding box center [645, 414] width 107 height 23
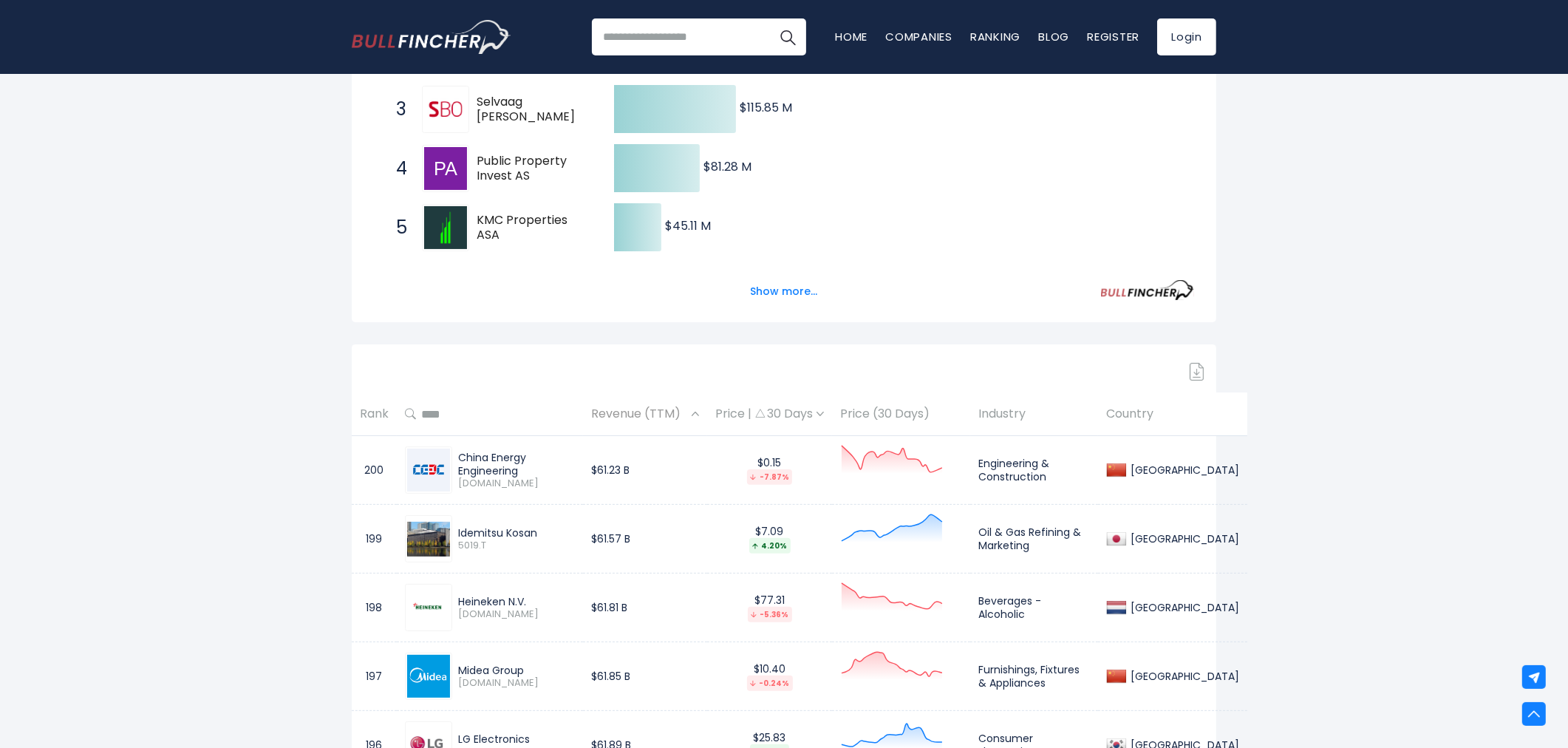
click at [675, 416] on div "Revenue (TTM)" at bounding box center [645, 414] width 107 height 23
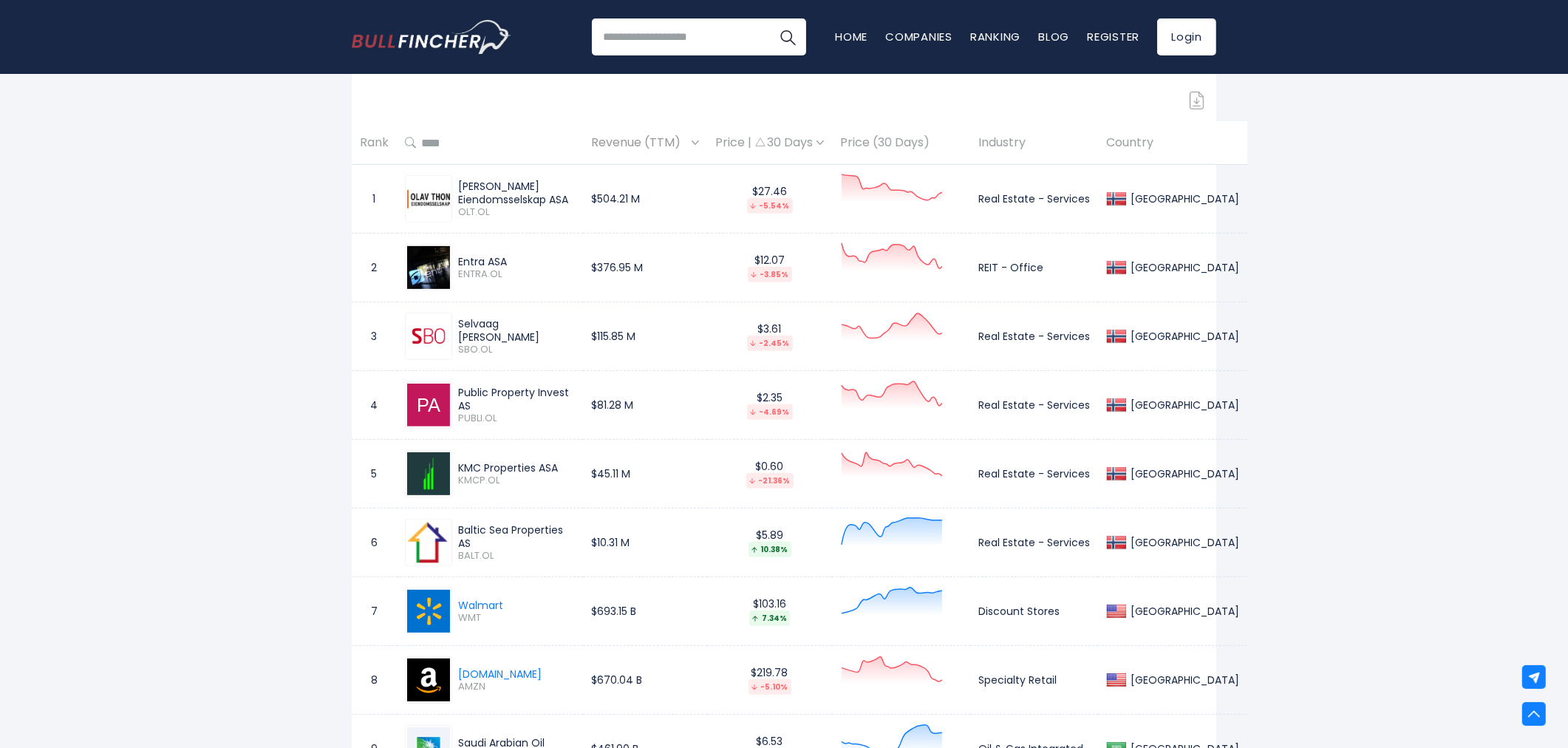
scroll to position [656, 0]
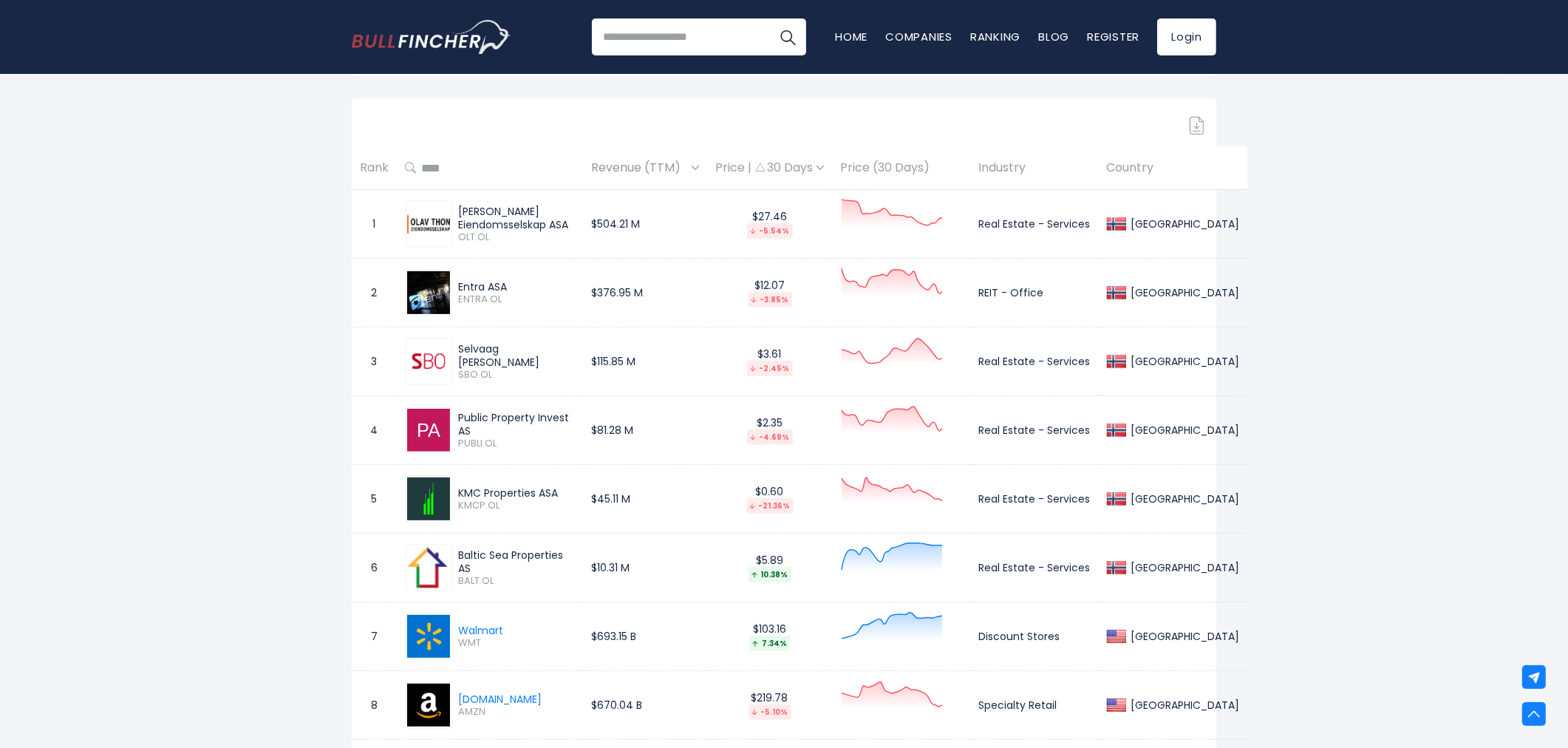
click at [610, 225] on td "$504.21 M" at bounding box center [645, 224] width 125 height 68
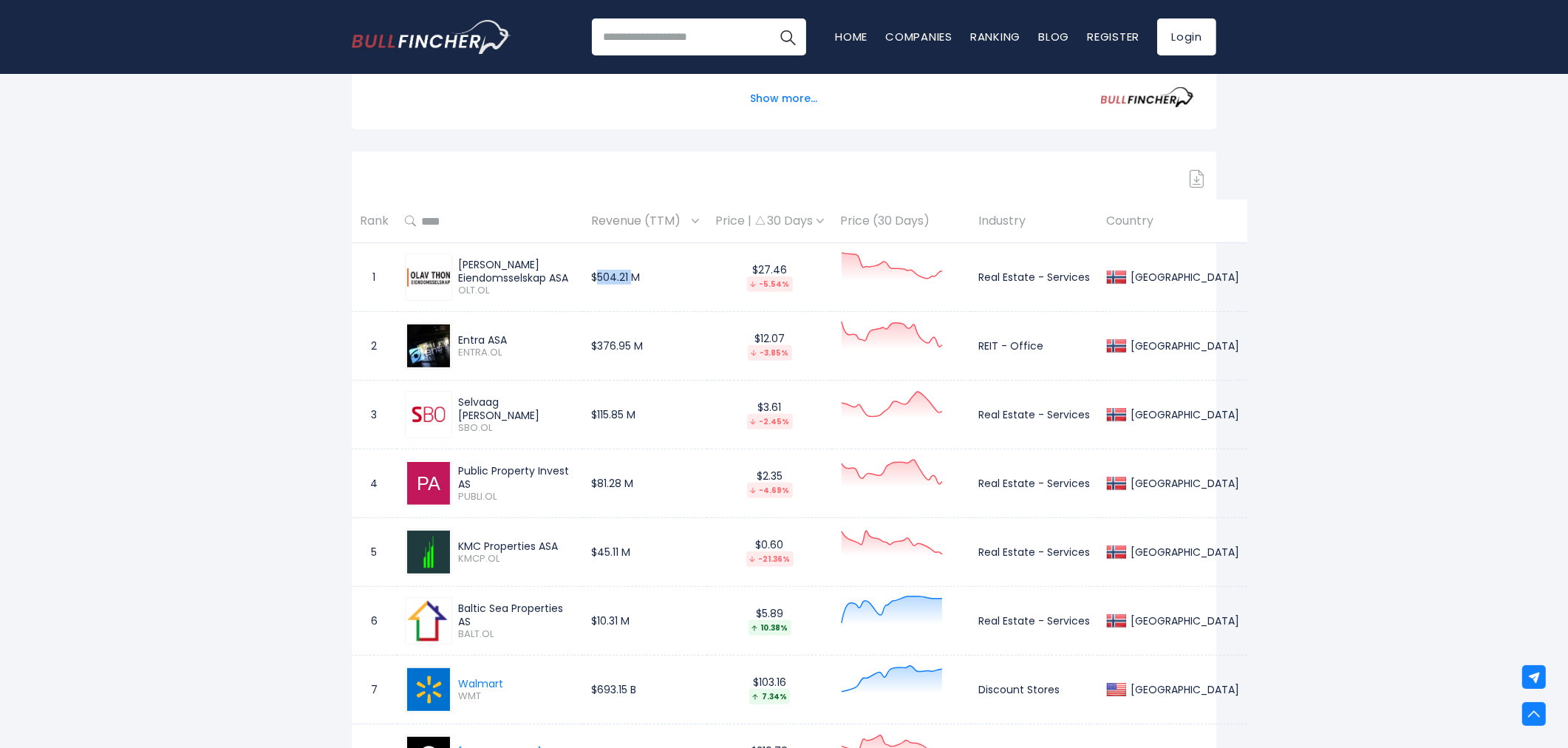
scroll to position [574, 0]
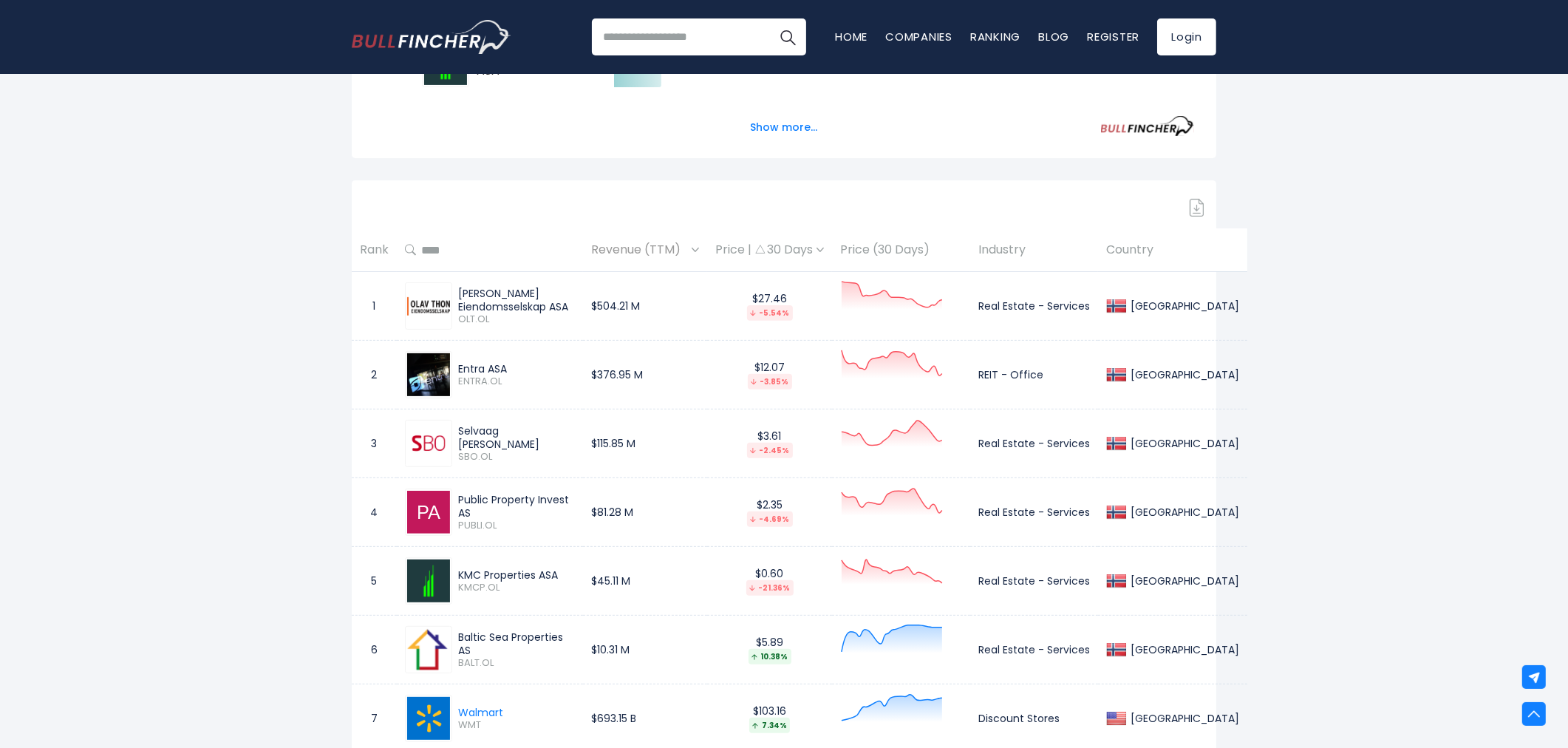
click at [385, 254] on th "Rank" at bounding box center [374, 250] width 45 height 44
click at [607, 249] on span "Revenue (TTM)" at bounding box center [640, 250] width 97 height 23
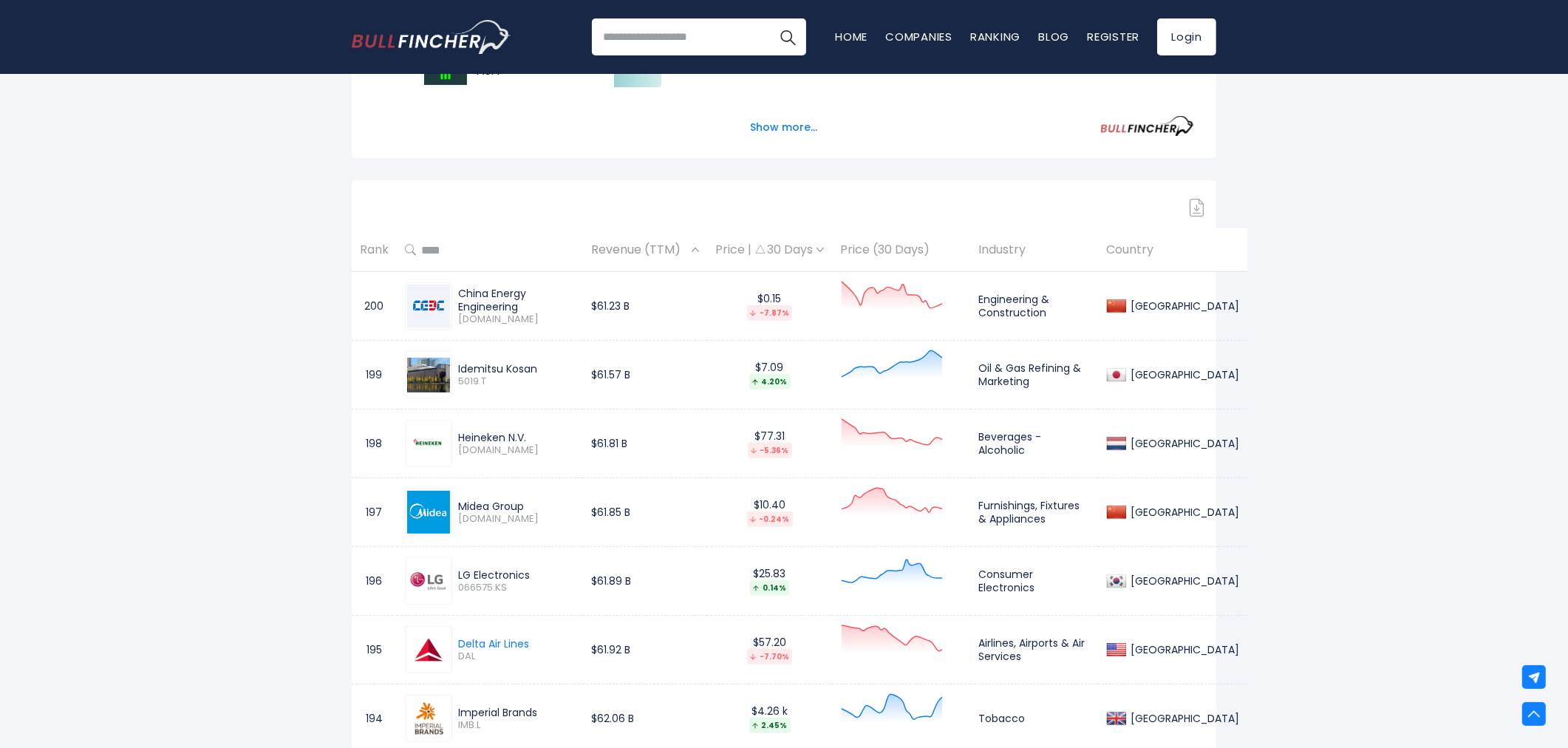
click at [607, 249] on span "Revenue (TTM)" at bounding box center [640, 250] width 97 height 23
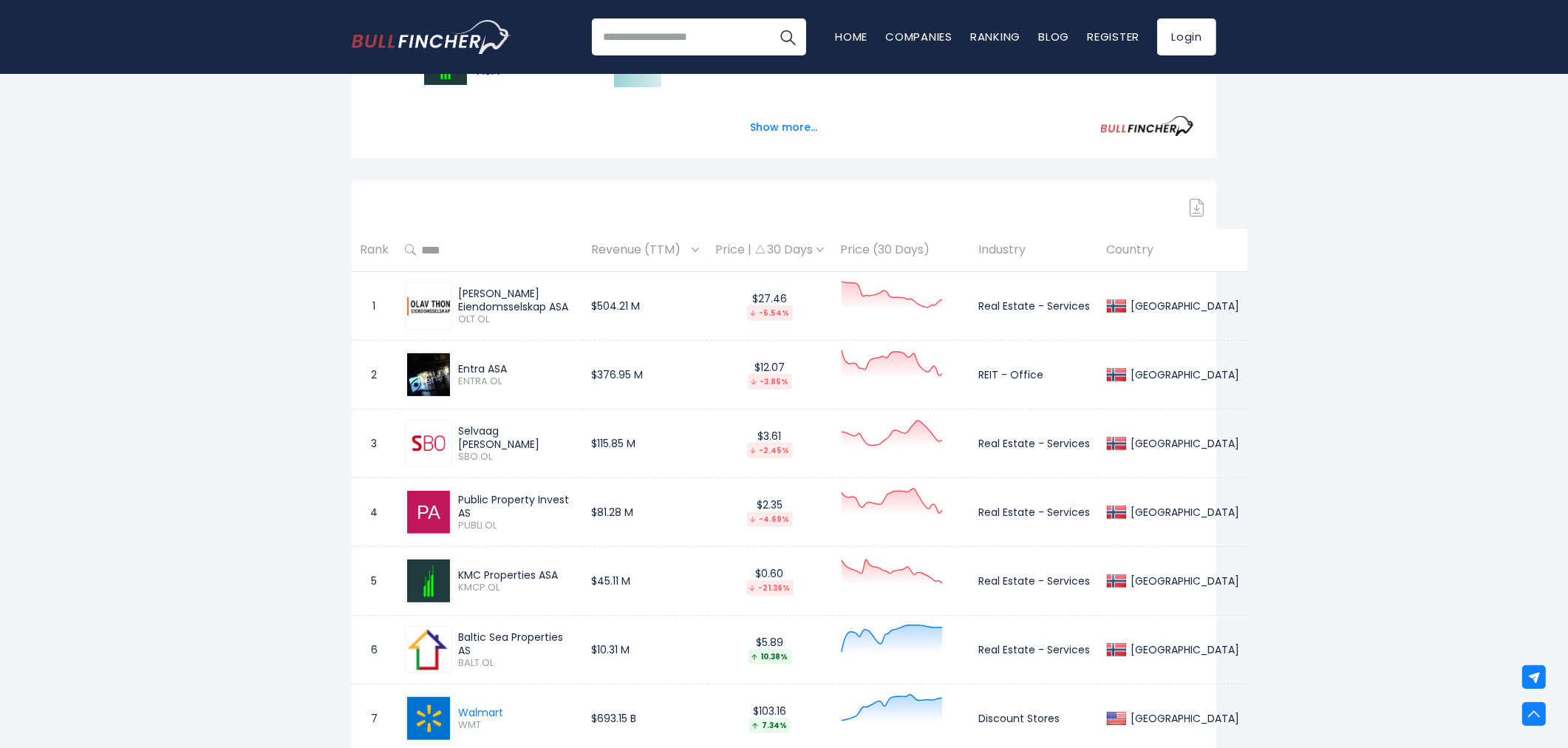
click at [742, 256] on div "Price | 30 Days" at bounding box center [769, 250] width 108 height 15
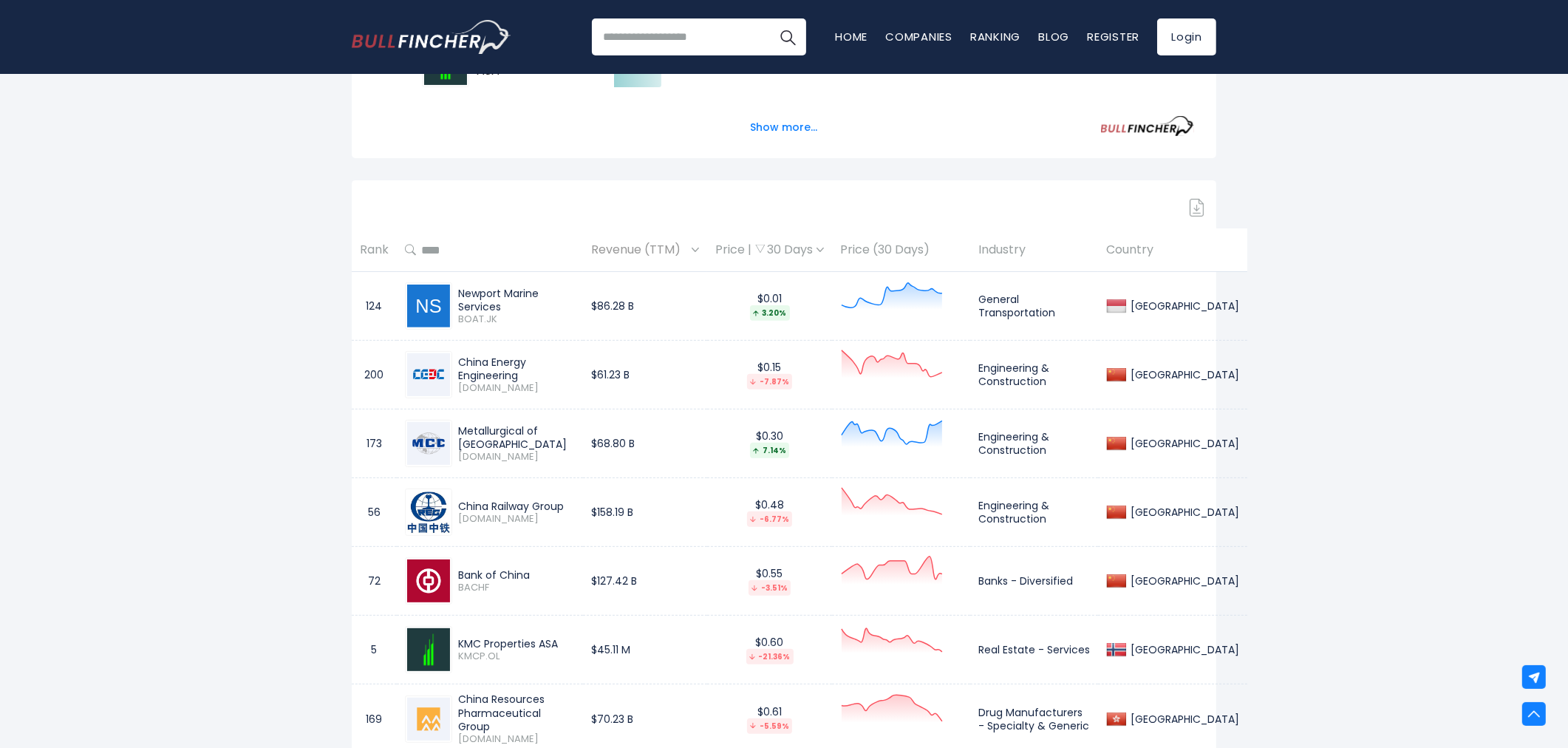
click at [656, 255] on span "Revenue (TTM)" at bounding box center [640, 250] width 97 height 23
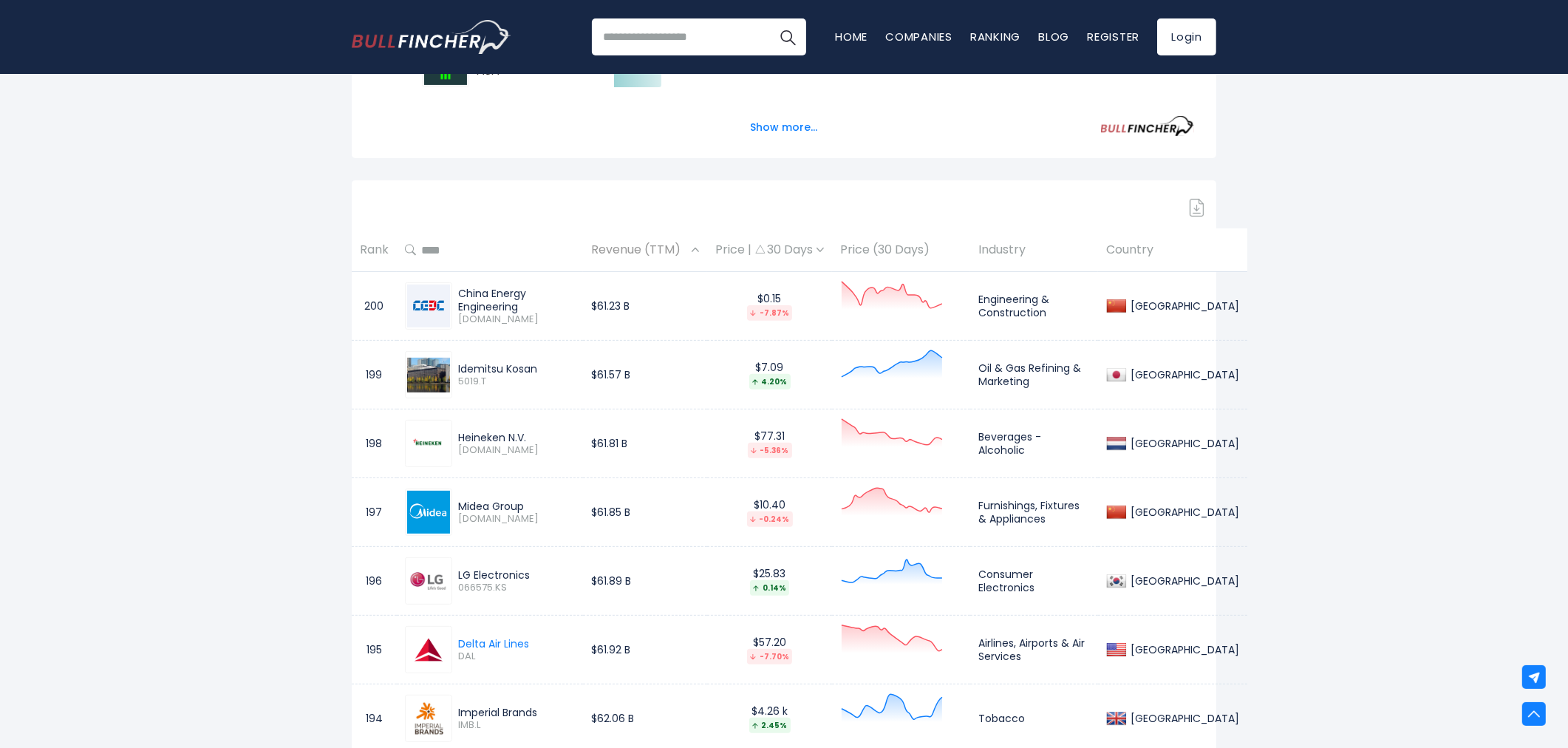
click at [656, 255] on span "Revenue (TTM)" at bounding box center [640, 250] width 97 height 23
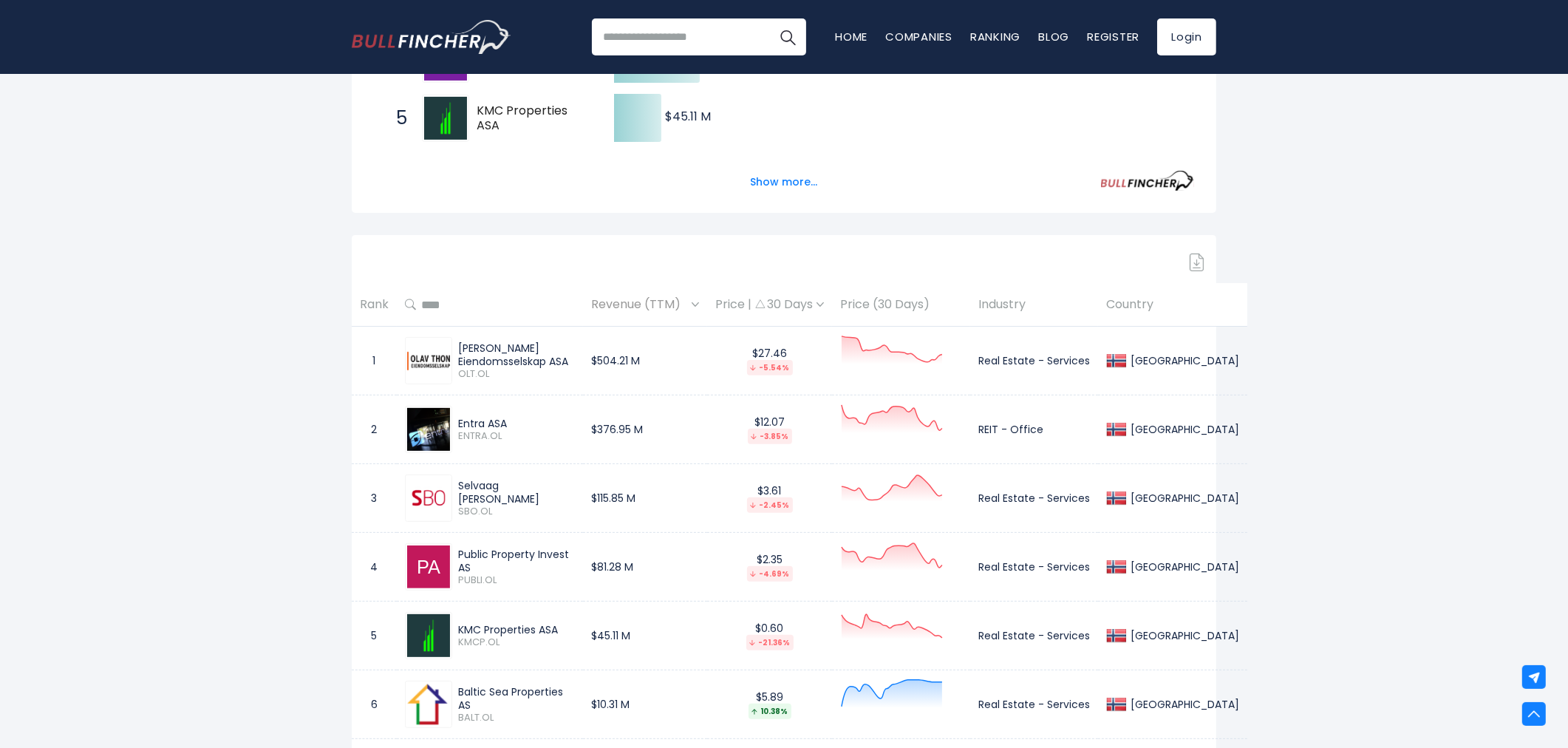
scroll to position [492, 0]
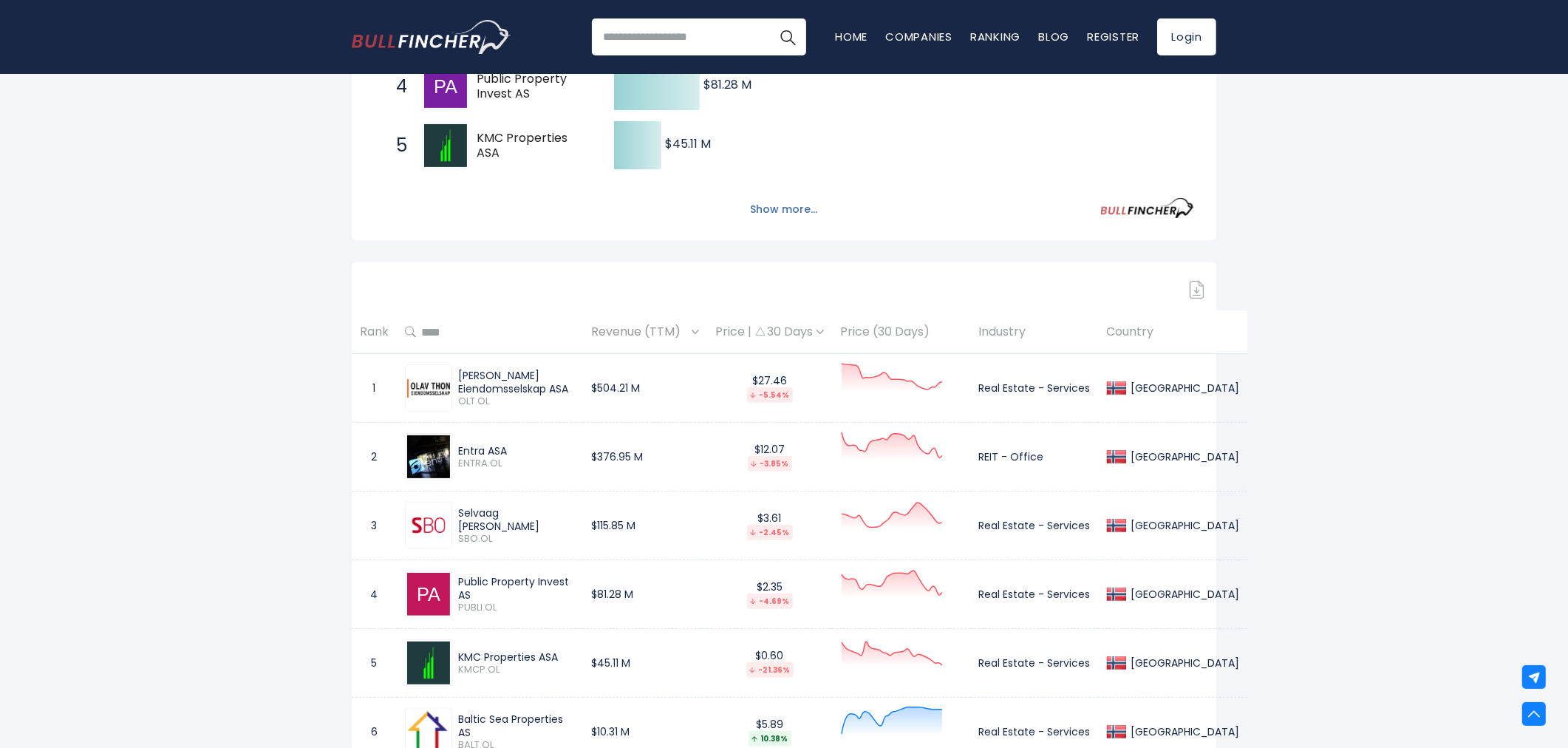
click at [781, 210] on button "Show more..." at bounding box center [784, 210] width 85 height 25
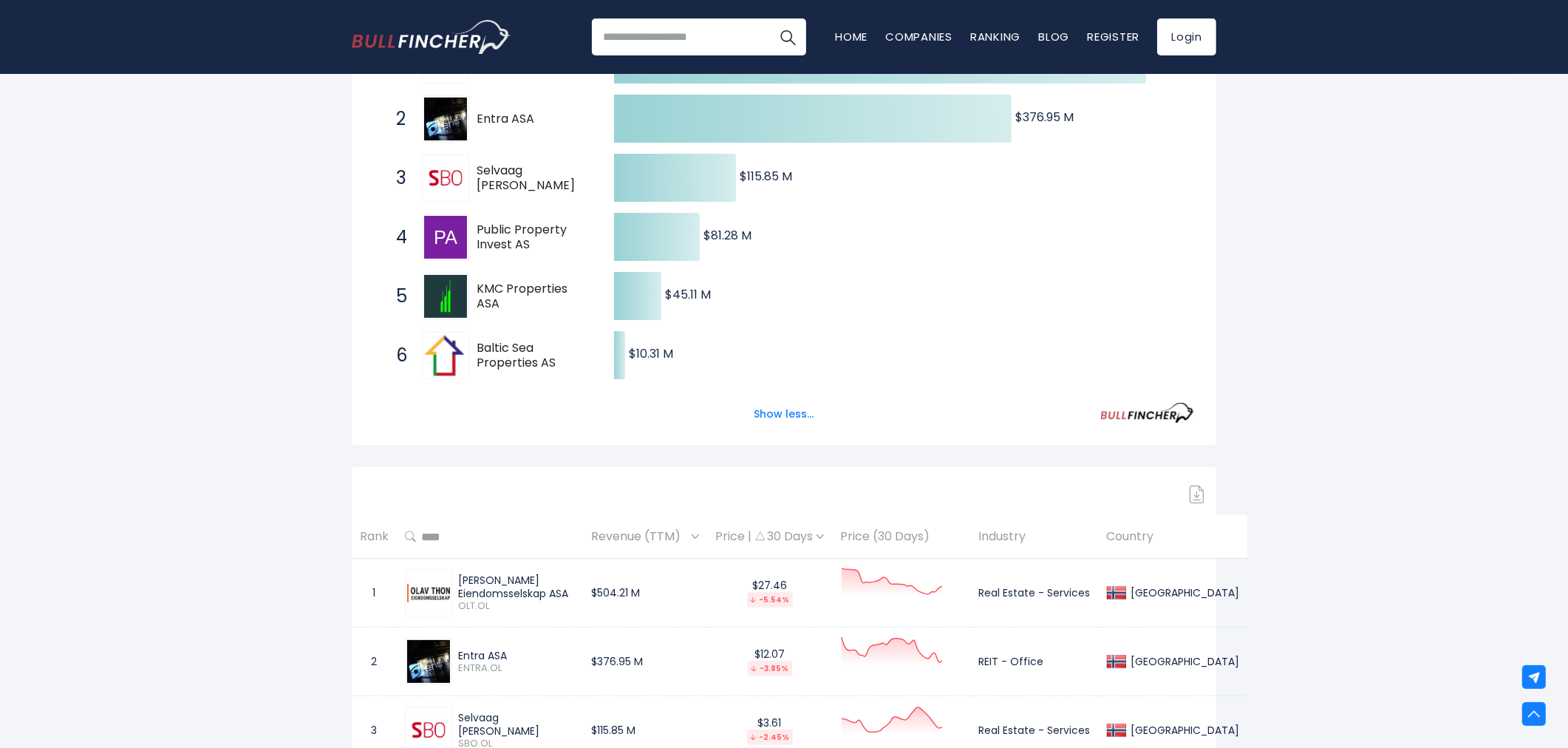
scroll to position [328, 0]
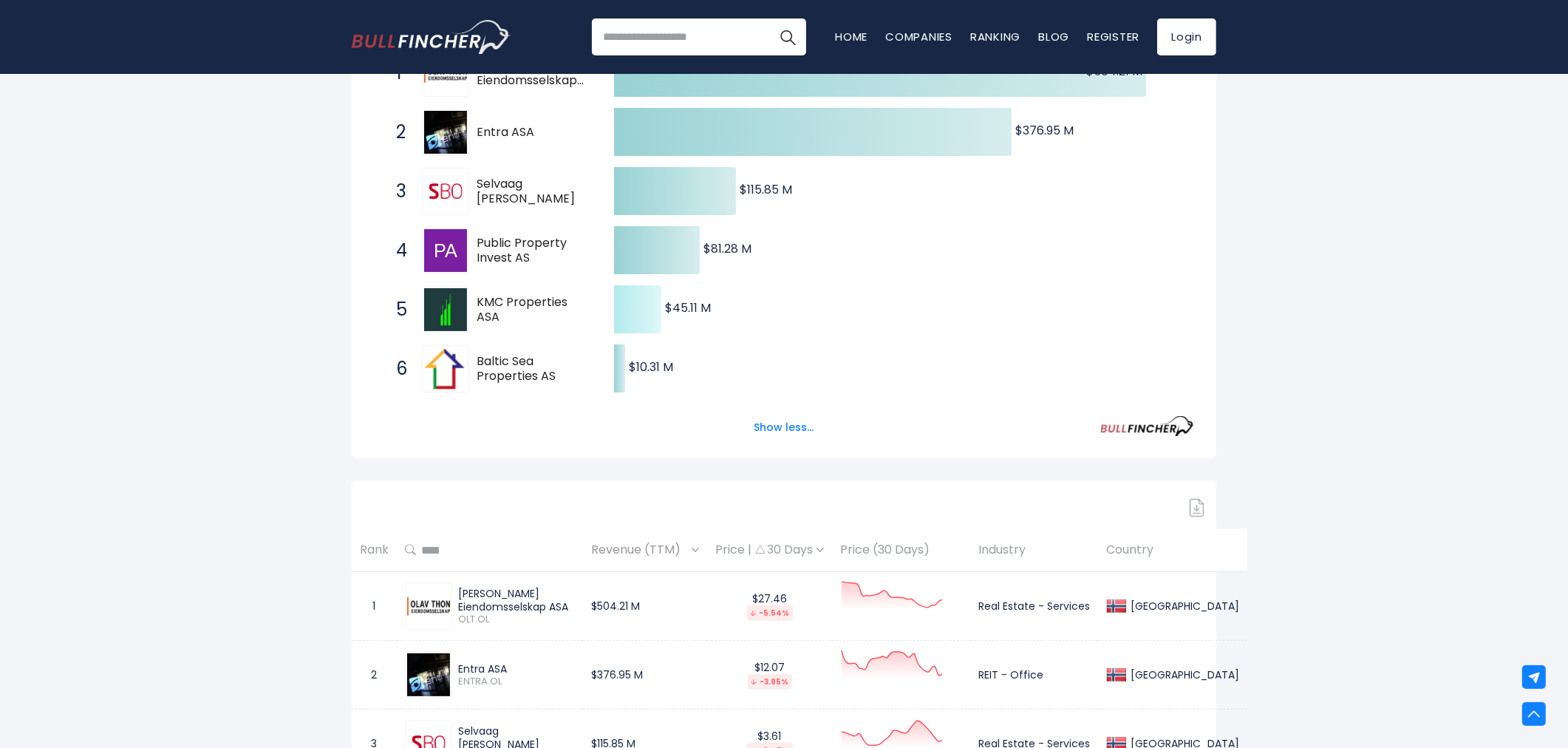
click at [708, 312] on text "$45.11 M ​ $45.11 M" at bounding box center [688, 308] width 46 height 17
click at [707, 311] on text "$45.11 M ​ $45.11 M" at bounding box center [688, 308] width 46 height 17
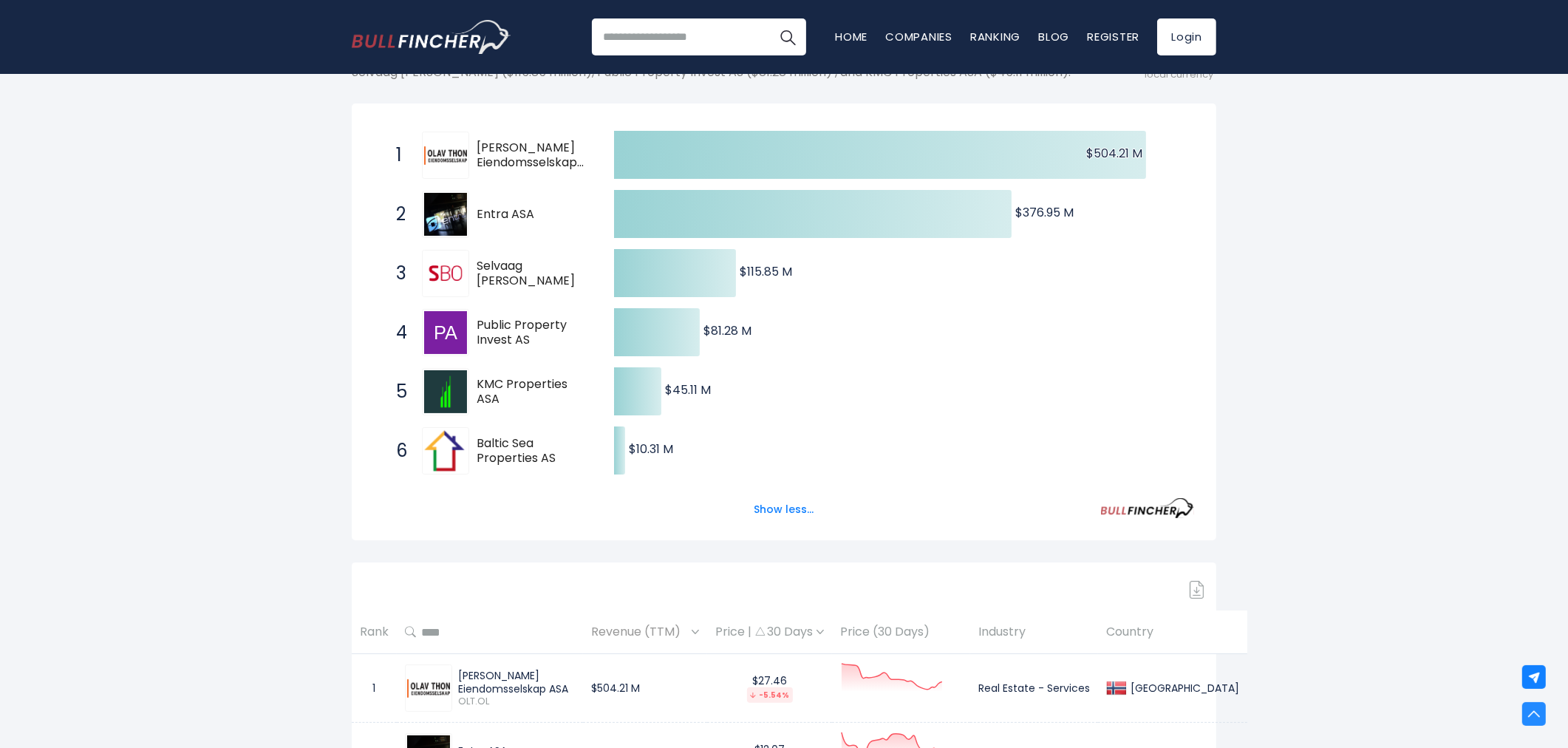
scroll to position [0, 0]
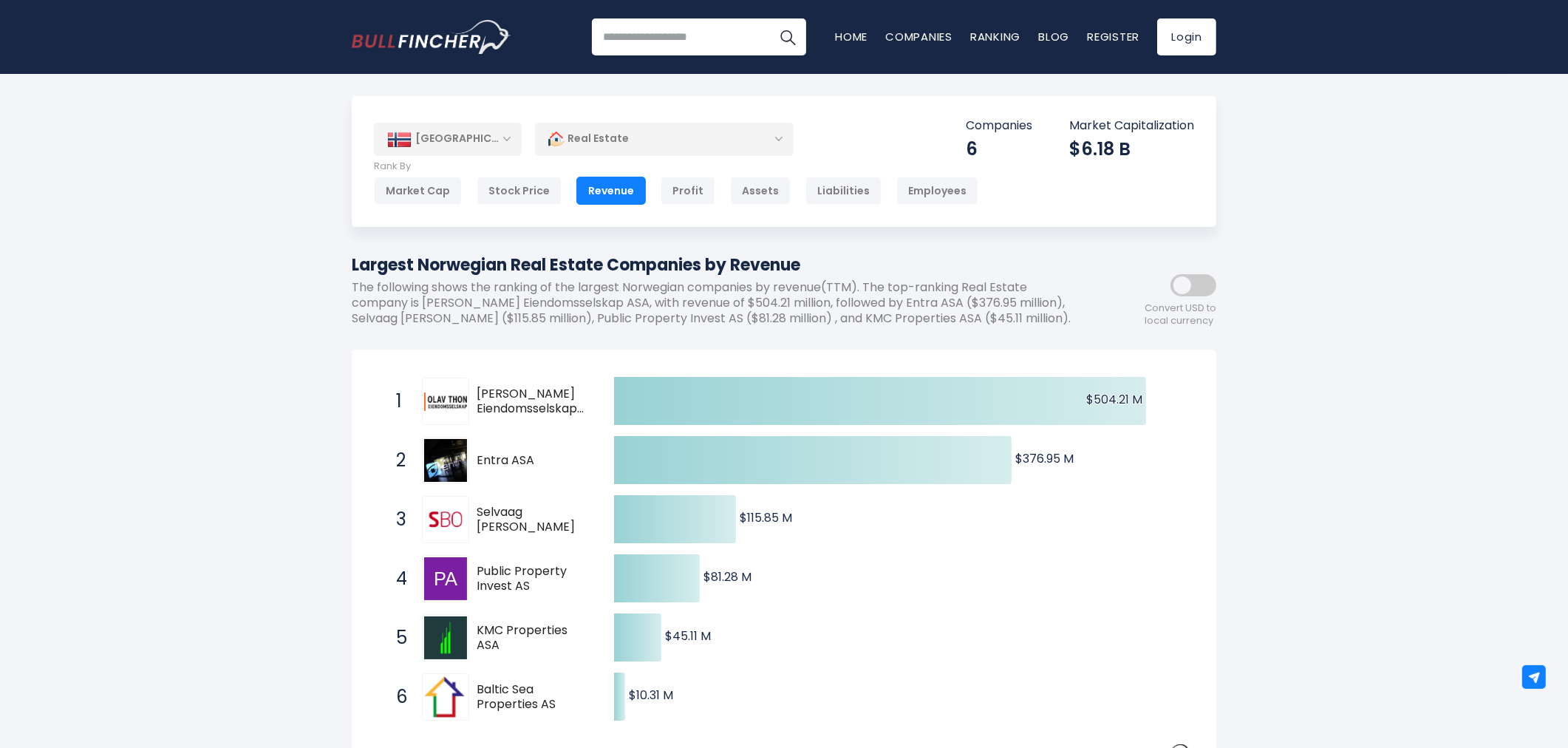
click at [597, 184] on div "Revenue" at bounding box center [610, 191] width 69 height 29
click at [537, 189] on div "Stock Price" at bounding box center [518, 191] width 85 height 29
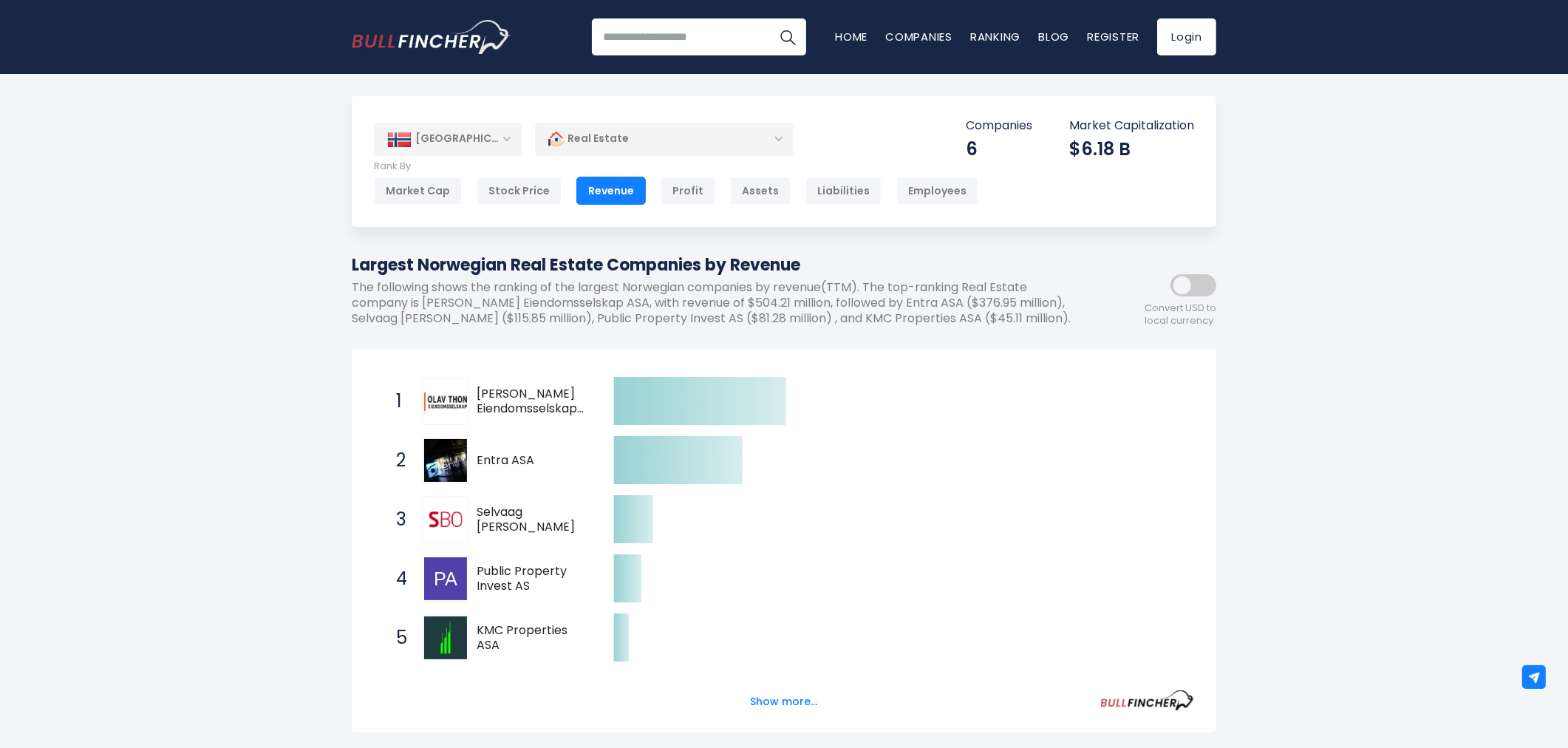
click at [589, 190] on div "Revenue" at bounding box center [610, 191] width 69 height 29
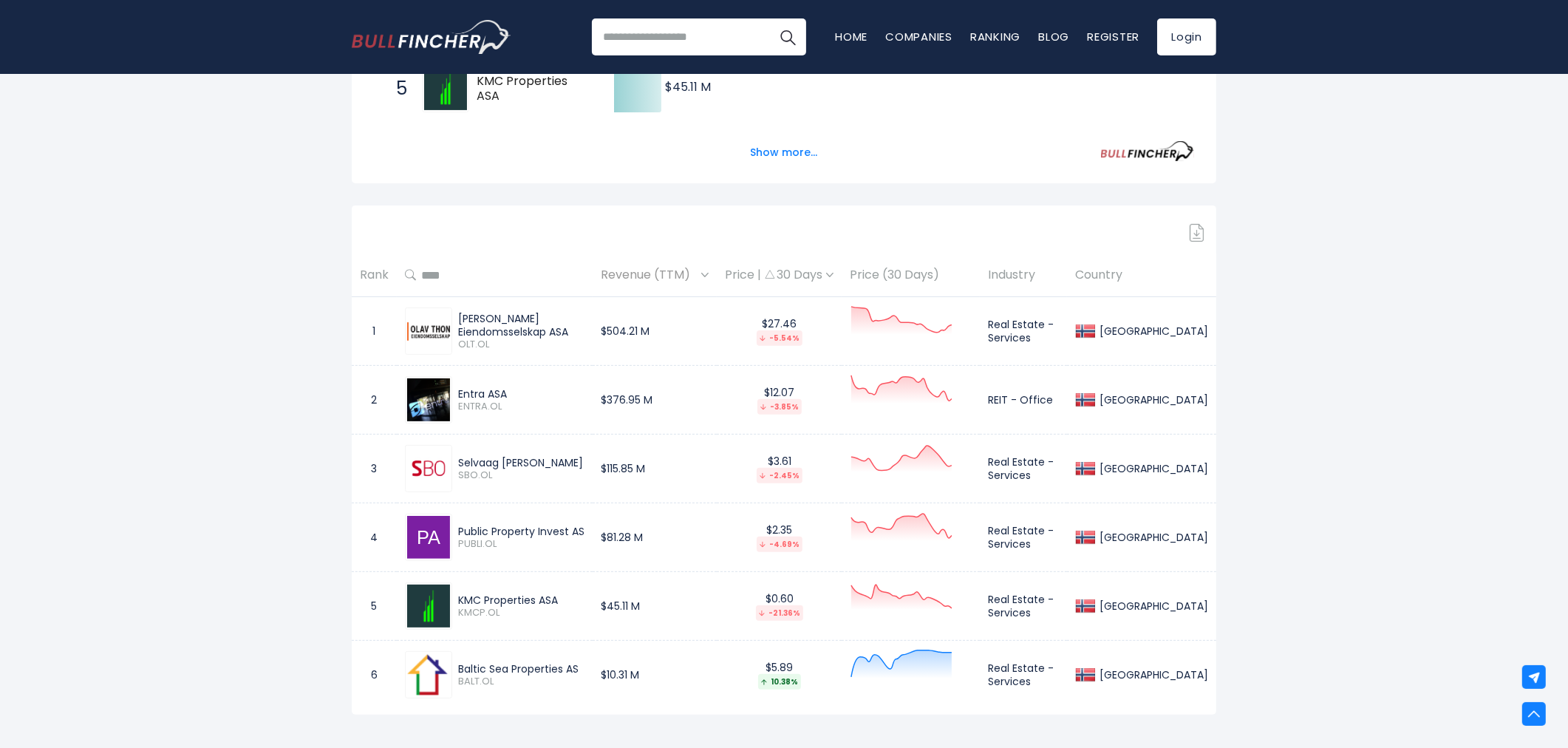
scroll to position [492, 0]
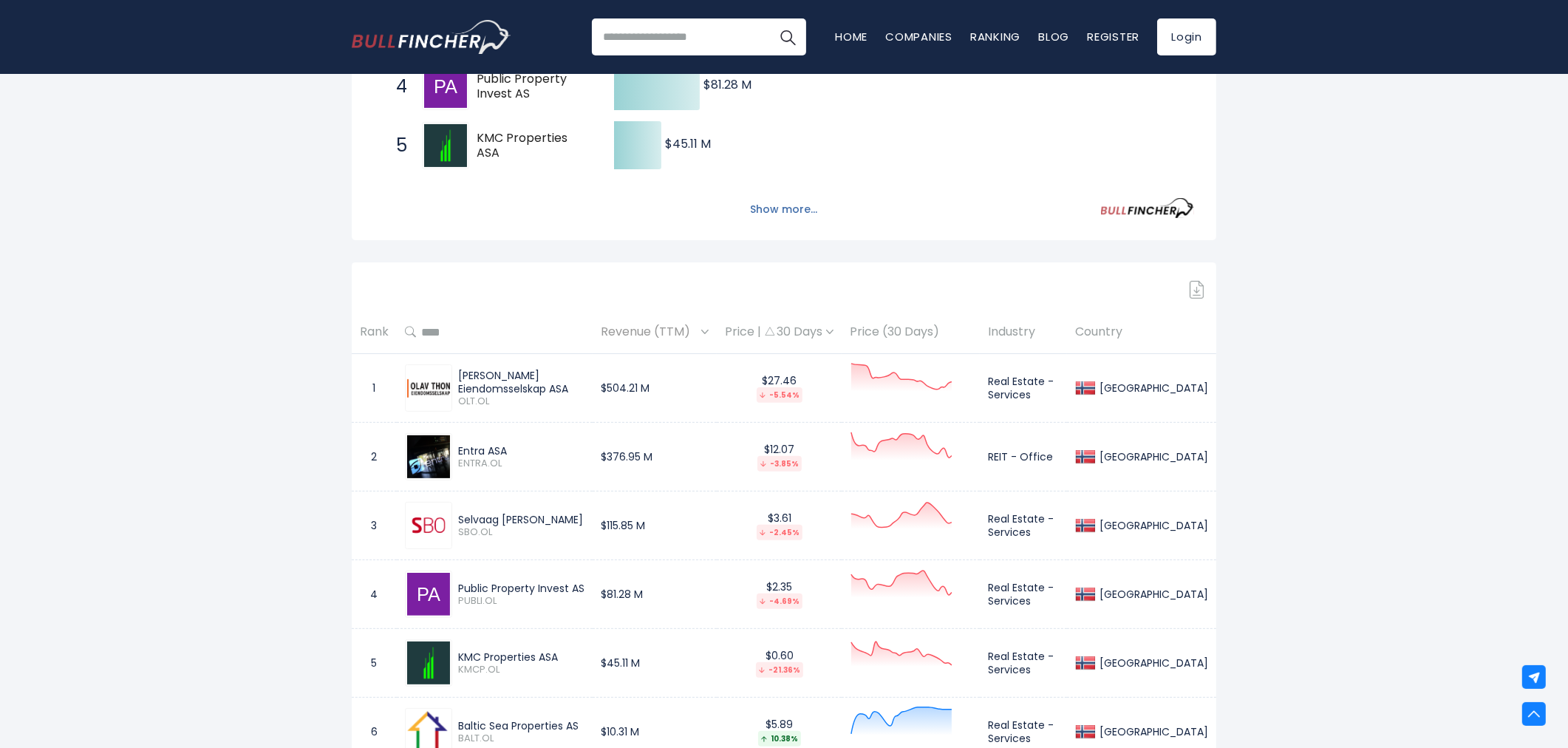
click at [800, 212] on button "Show more..." at bounding box center [784, 210] width 85 height 25
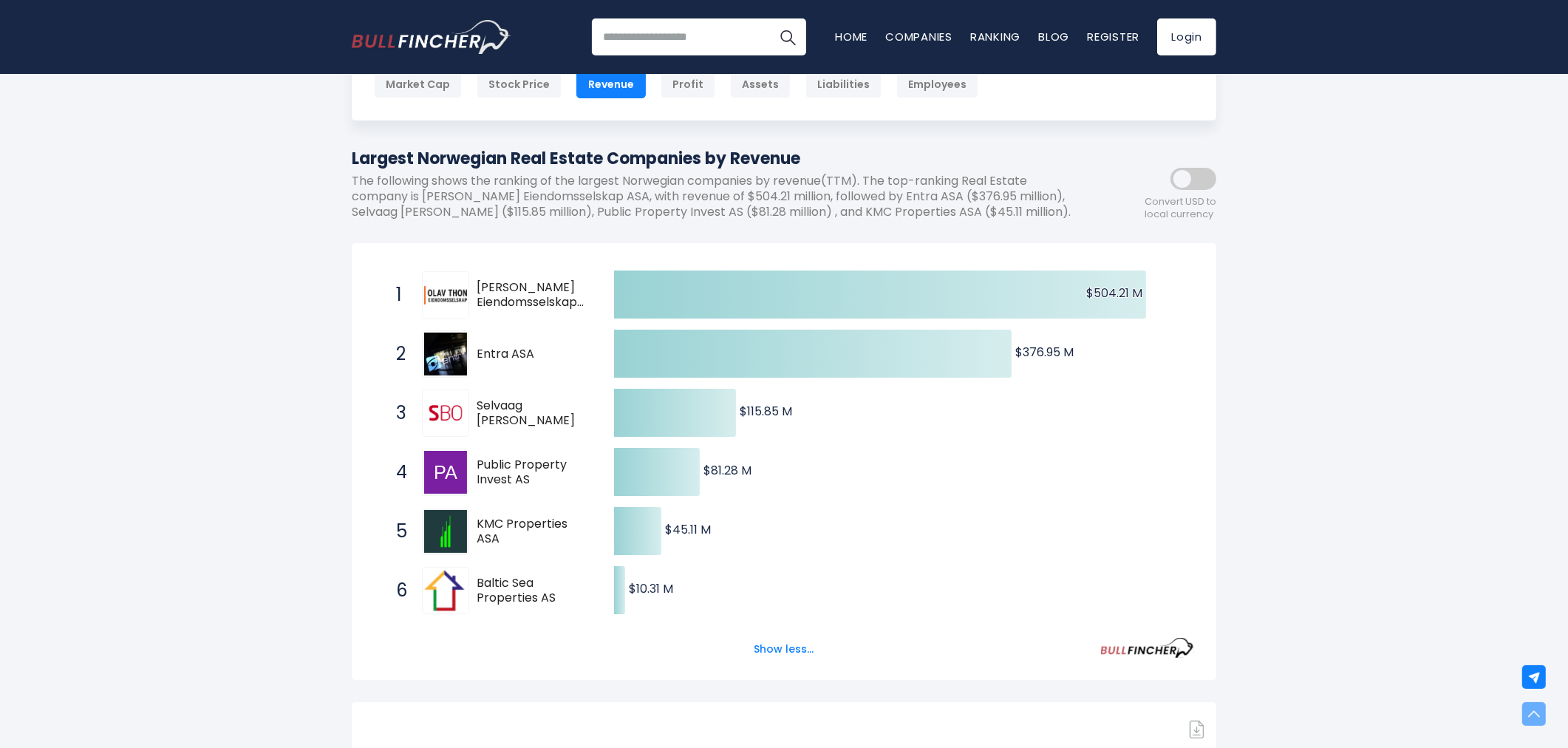
scroll to position [0, 0]
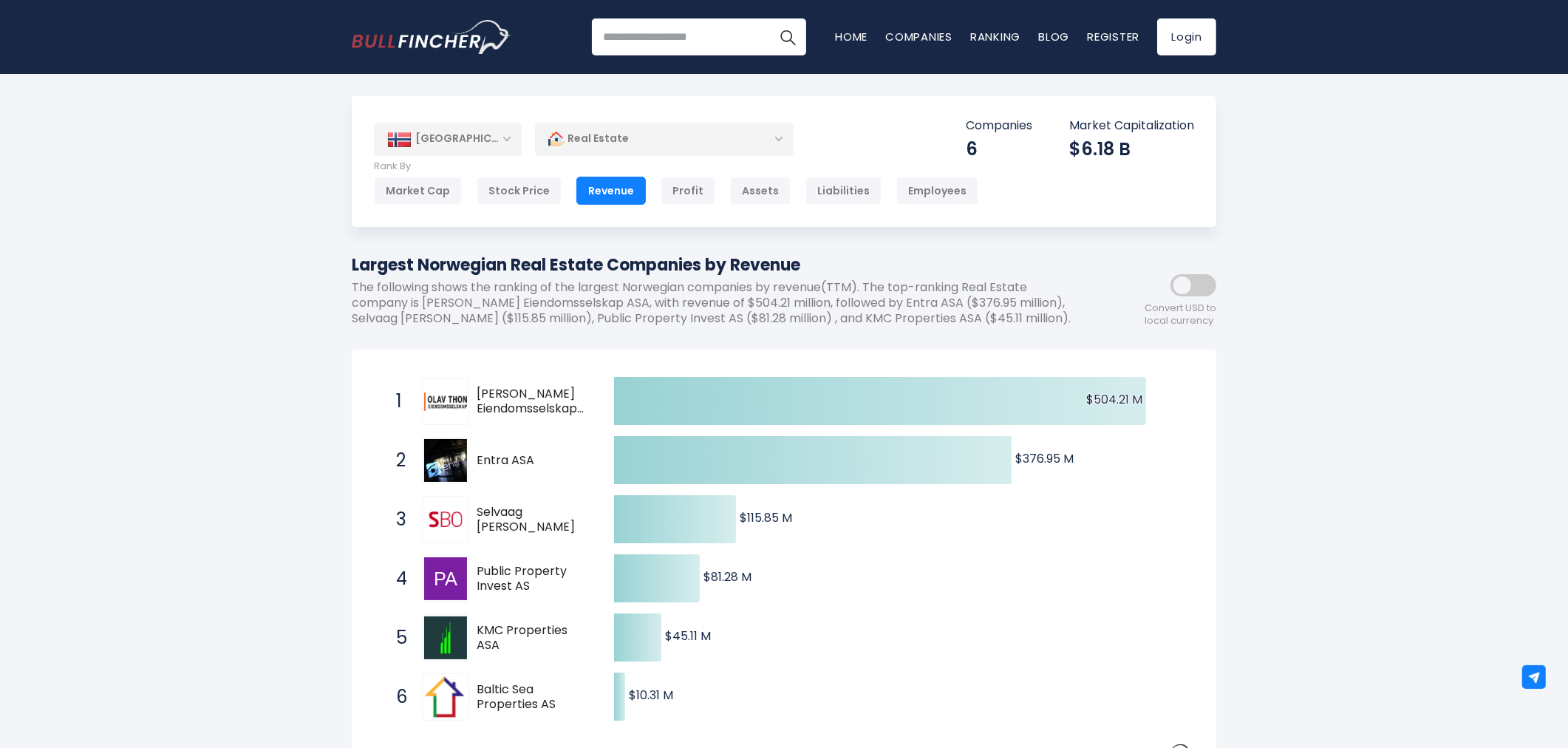
drag, startPoint x: 672, startPoint y: 203, endPoint x: 677, endPoint y: 214, distance: 12.1
click at [673, 203] on div "Profit" at bounding box center [688, 191] width 55 height 29
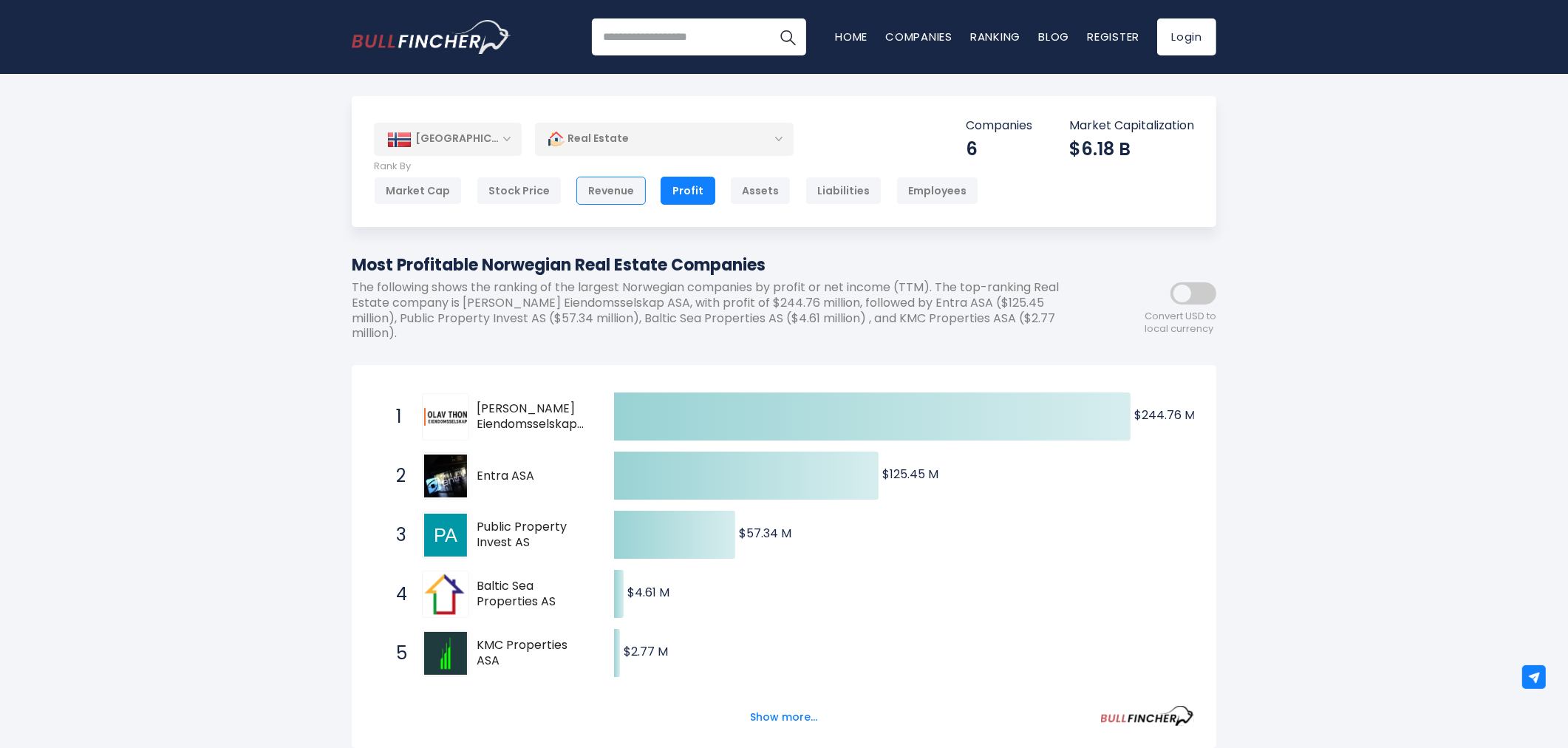
click at [621, 187] on div "Revenue" at bounding box center [610, 191] width 69 height 29
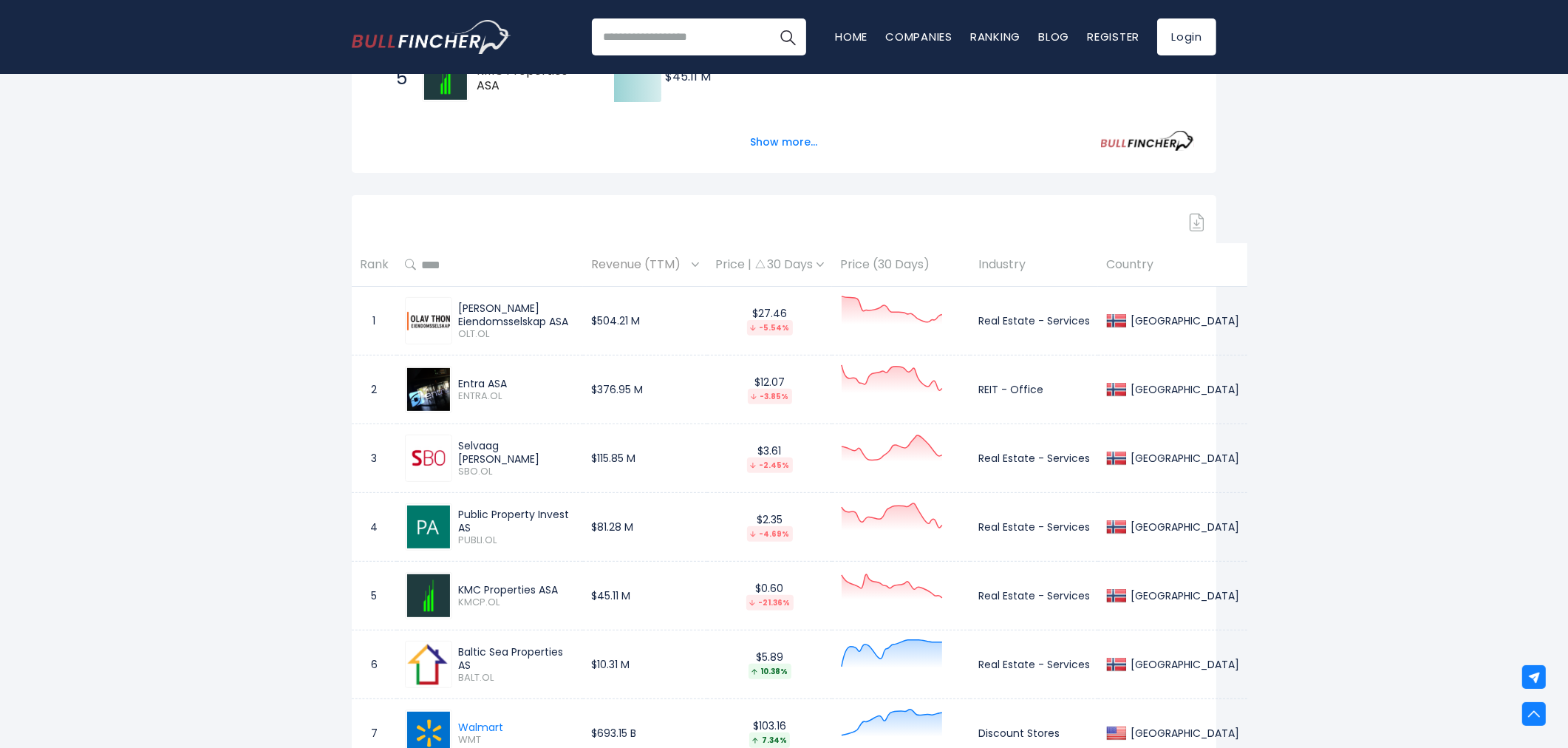
scroll to position [574, 0]
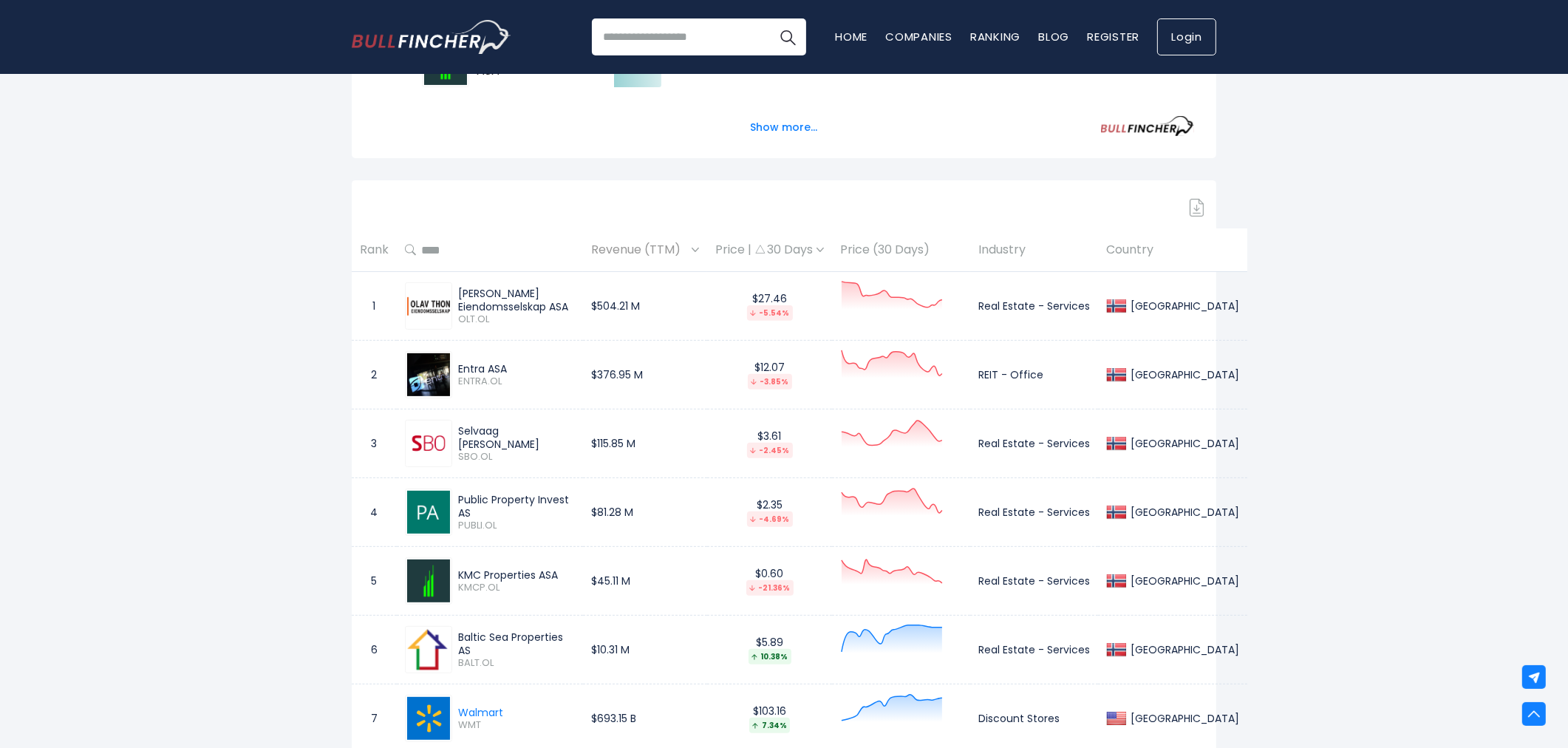
click at [1188, 42] on link "Login" at bounding box center [1187, 36] width 59 height 37
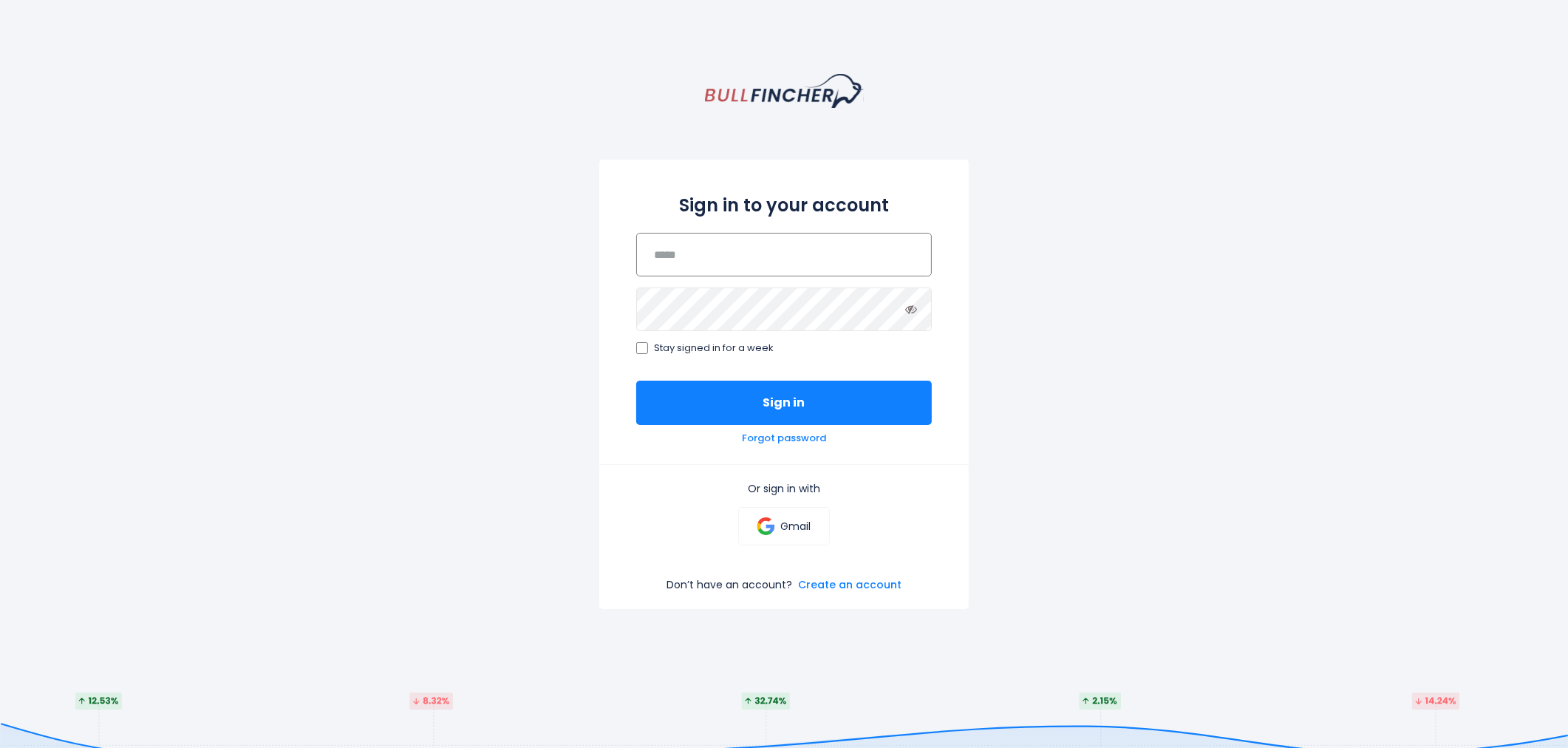
click at [778, 259] on input "email" at bounding box center [784, 255] width 296 height 44
click at [786, 259] on input "email" at bounding box center [784, 255] width 296 height 44
type input "**********"
click at [636, 380] on button "Sign in" at bounding box center [784, 402] width 296 height 45
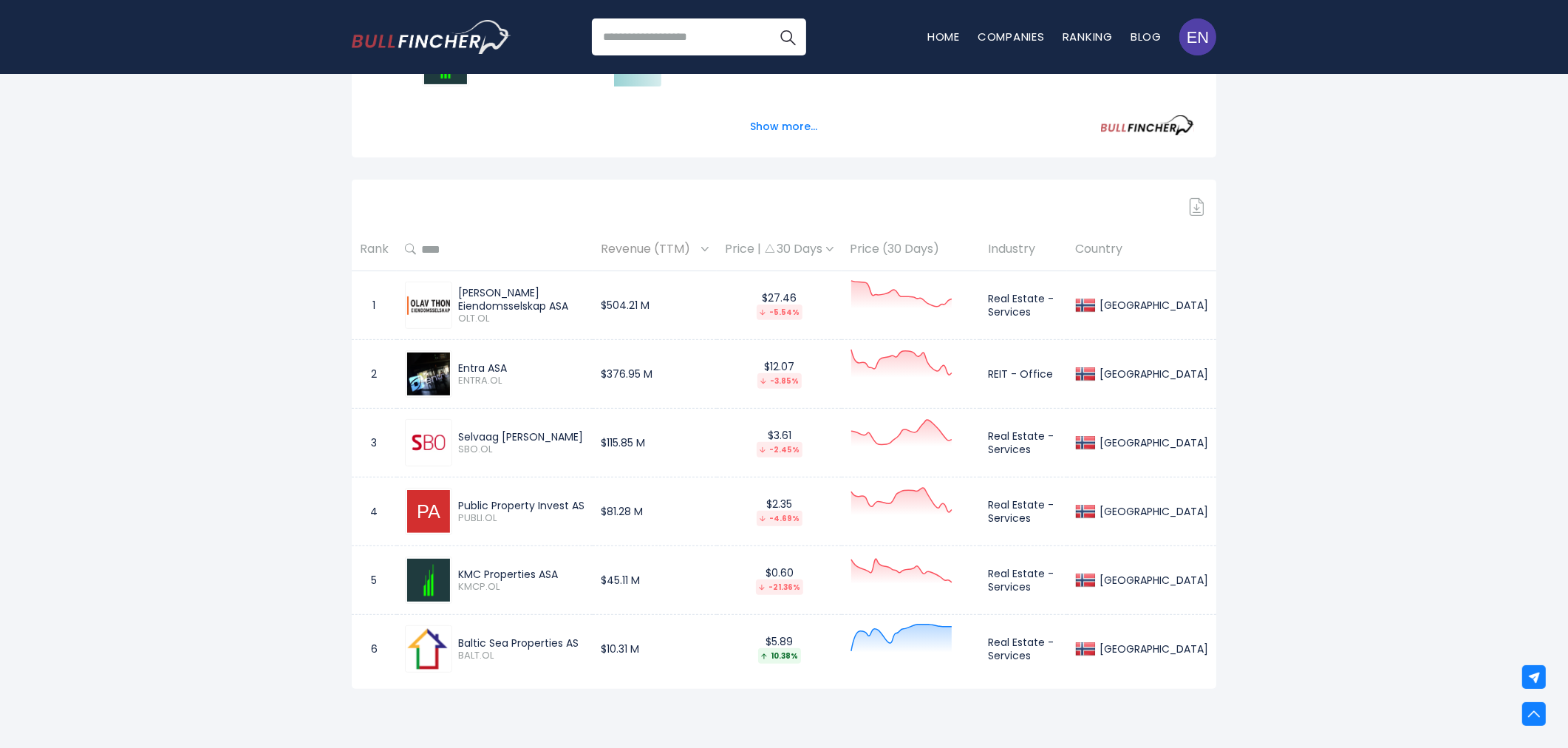
scroll to position [328, 0]
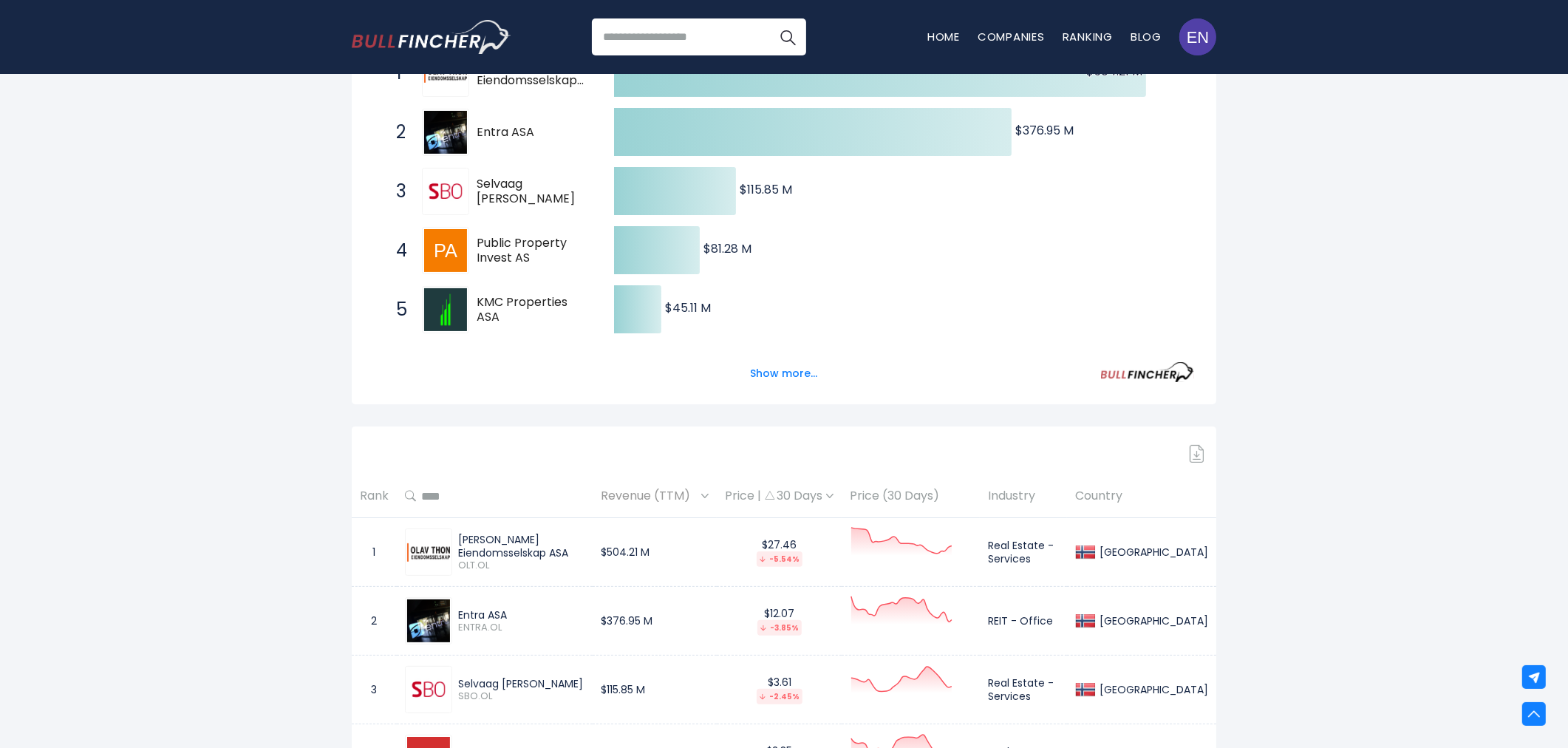
click at [826, 380] on div "Show more..." at bounding box center [784, 365] width 821 height 42
click at [803, 374] on button "Show more..." at bounding box center [784, 374] width 85 height 25
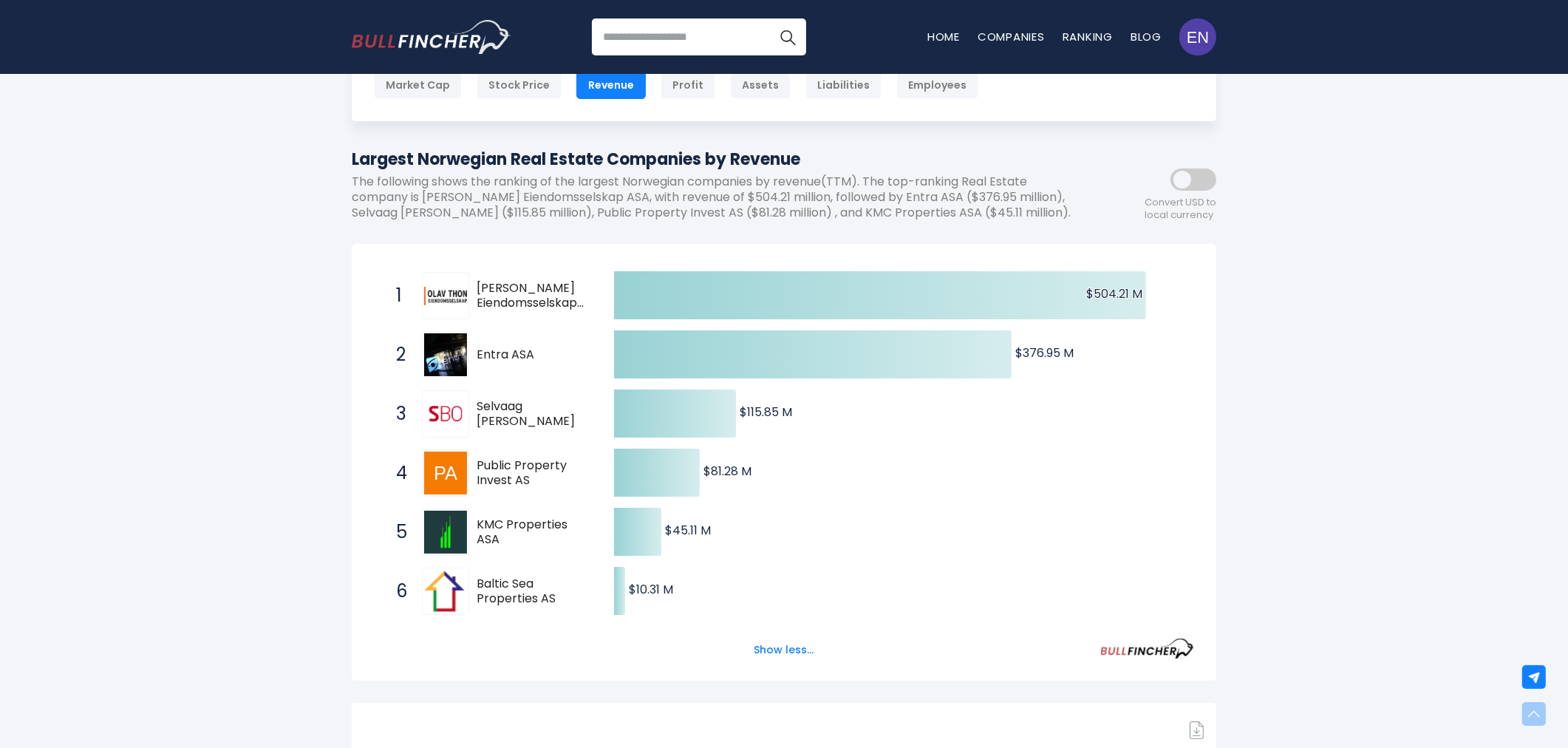
scroll to position [0, 0]
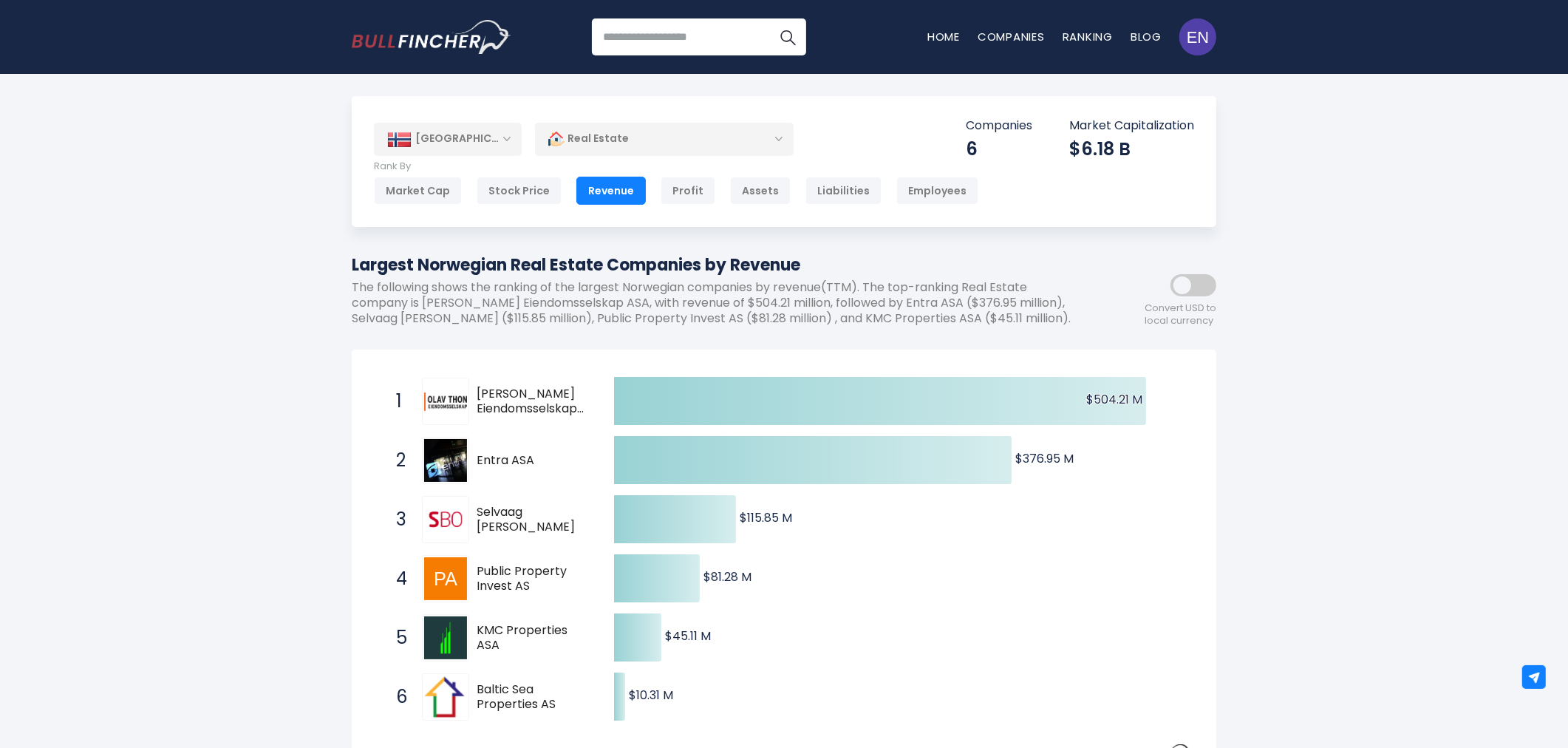
click at [481, 137] on div "[GEOGRAPHIC_DATA]" at bounding box center [447, 139] width 147 height 32
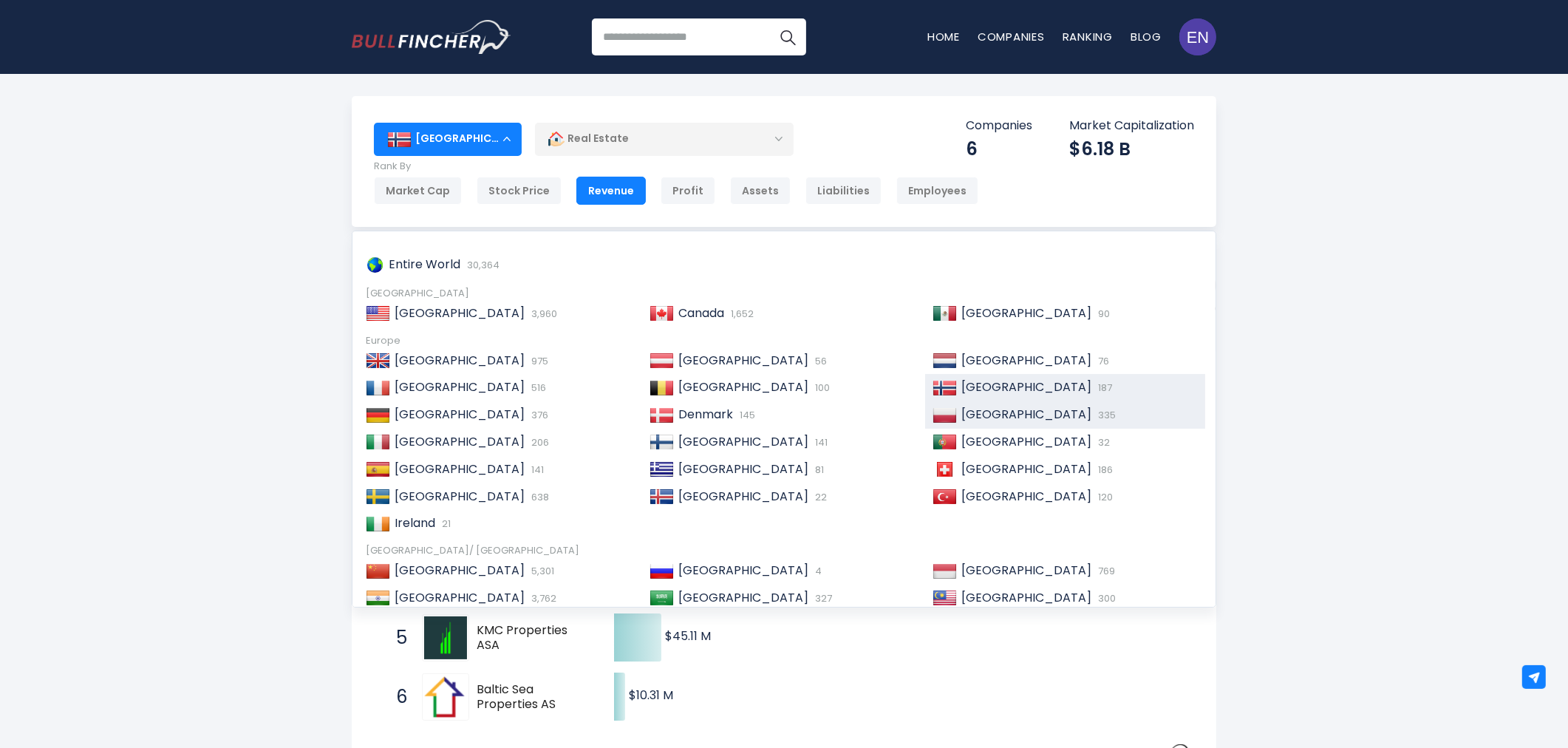
click at [961, 419] on span "[GEOGRAPHIC_DATA]" at bounding box center [1026, 414] width 130 height 17
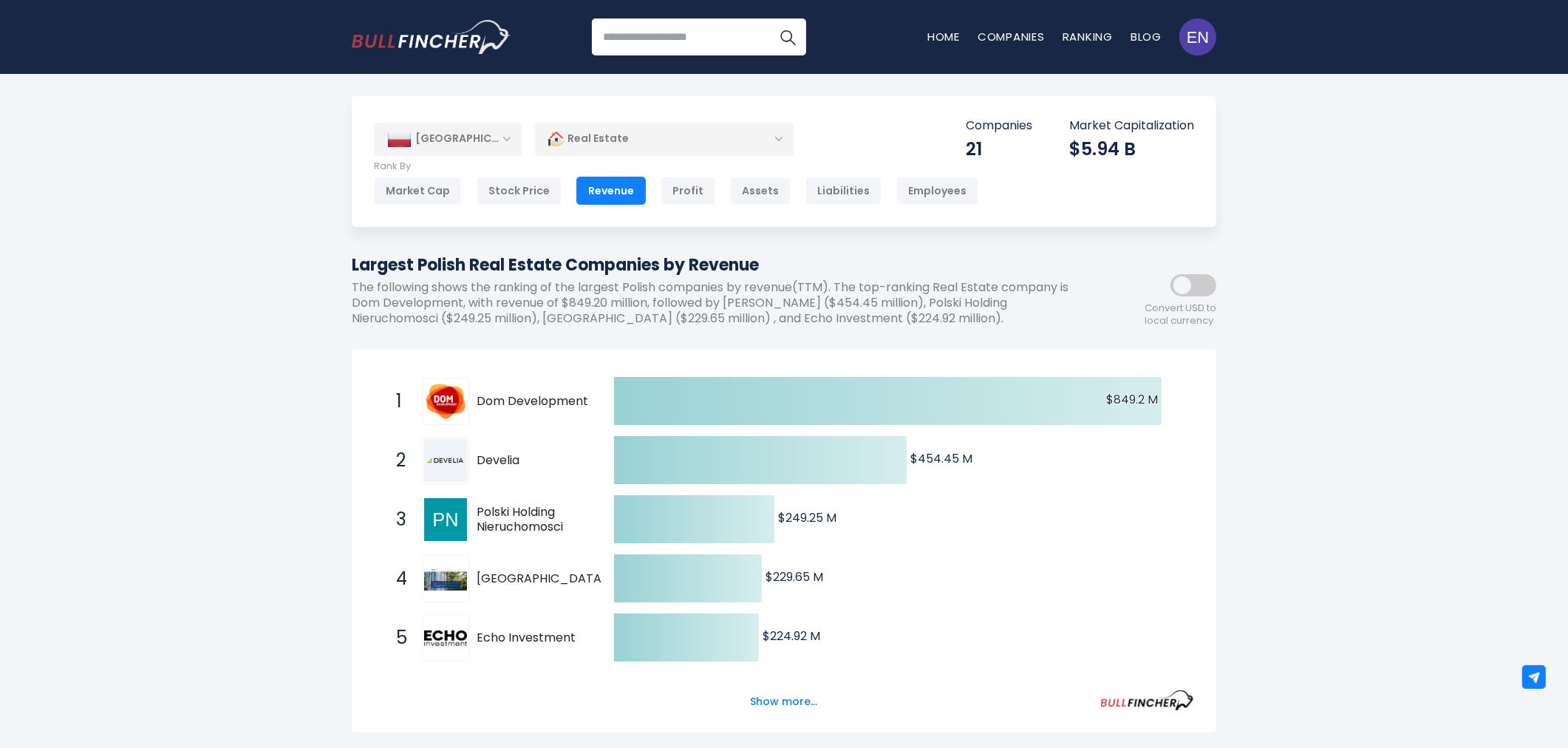
click at [429, 129] on div "[GEOGRAPHIC_DATA]" at bounding box center [447, 139] width 147 height 32
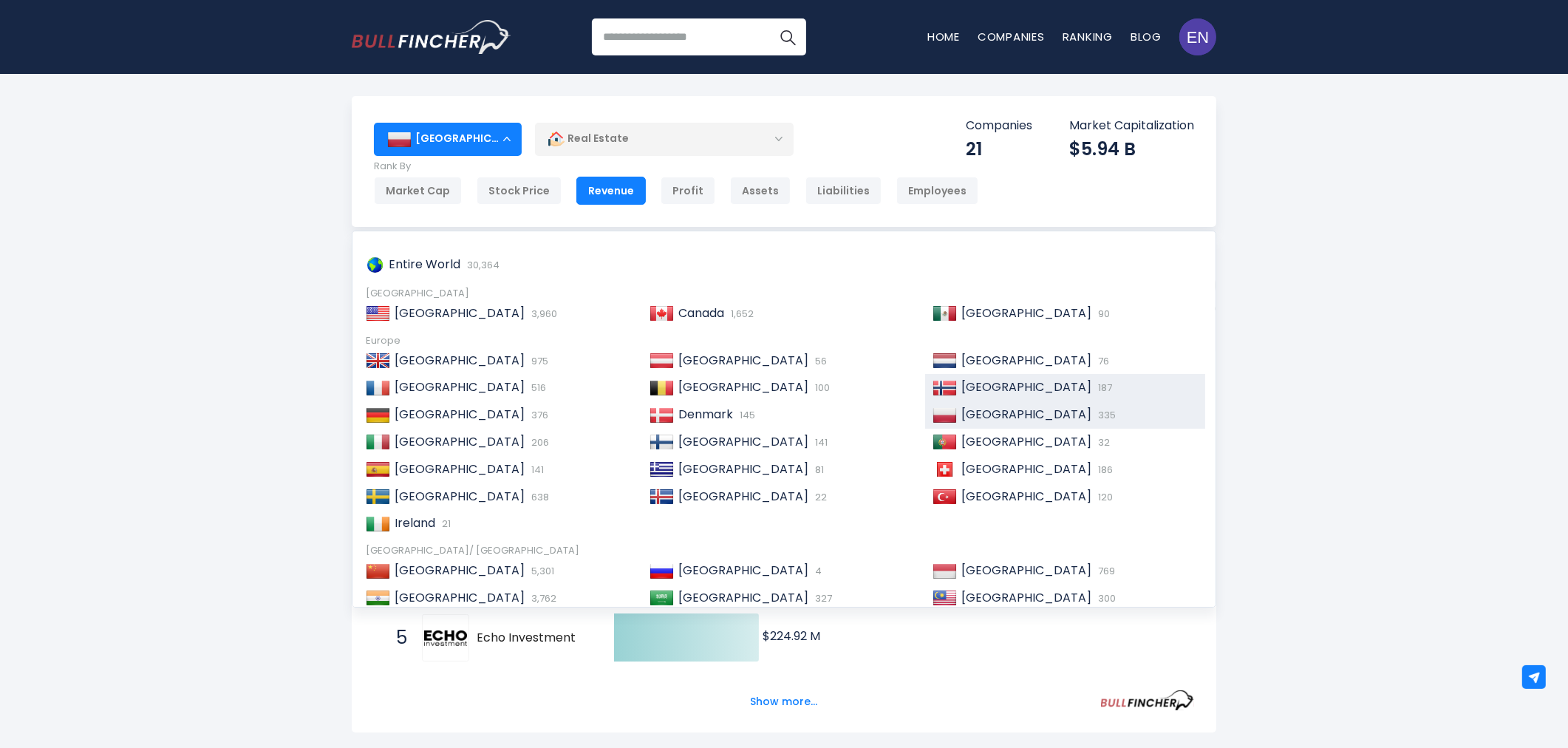
click at [946, 388] on img at bounding box center [945, 388] width 25 height 15
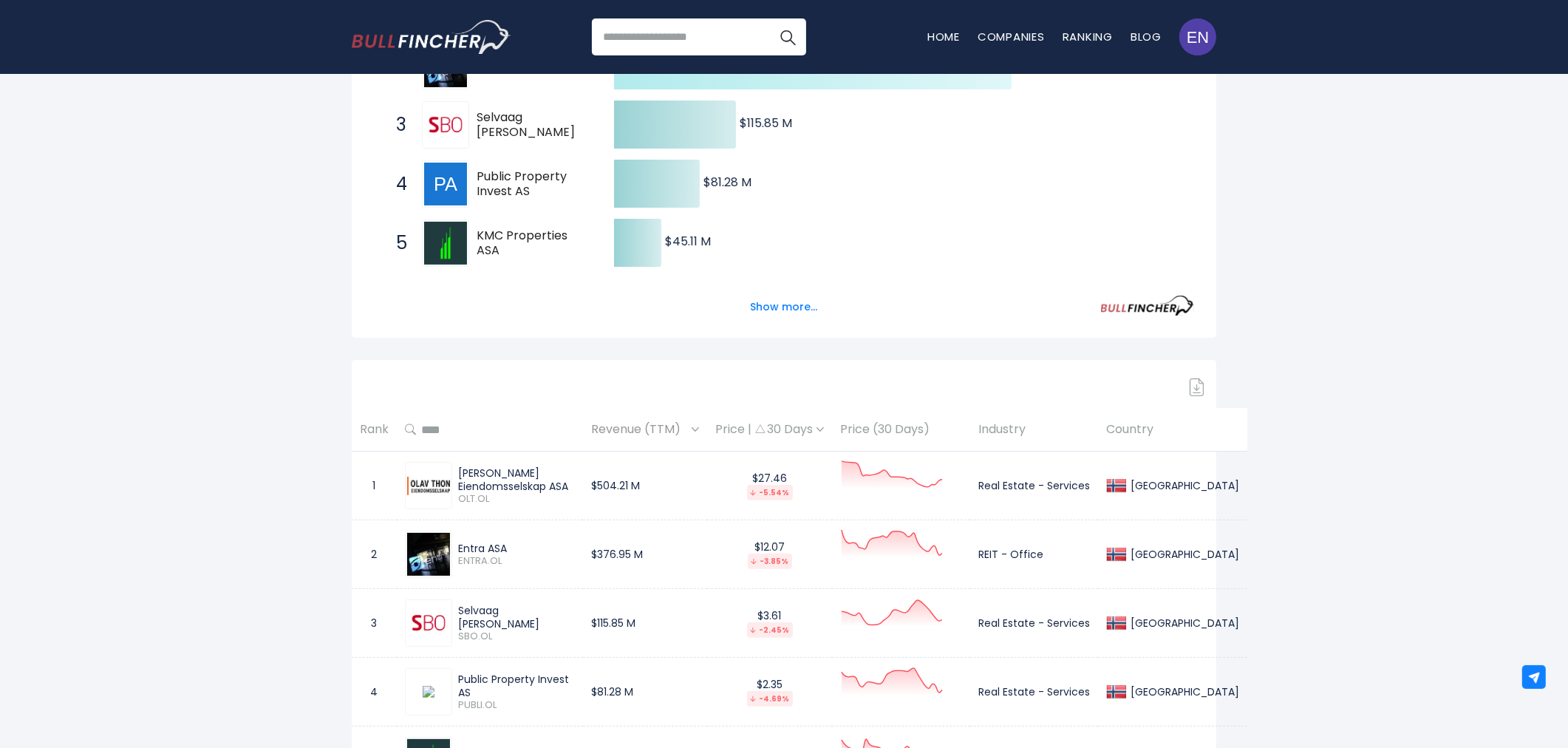
scroll to position [410, 0]
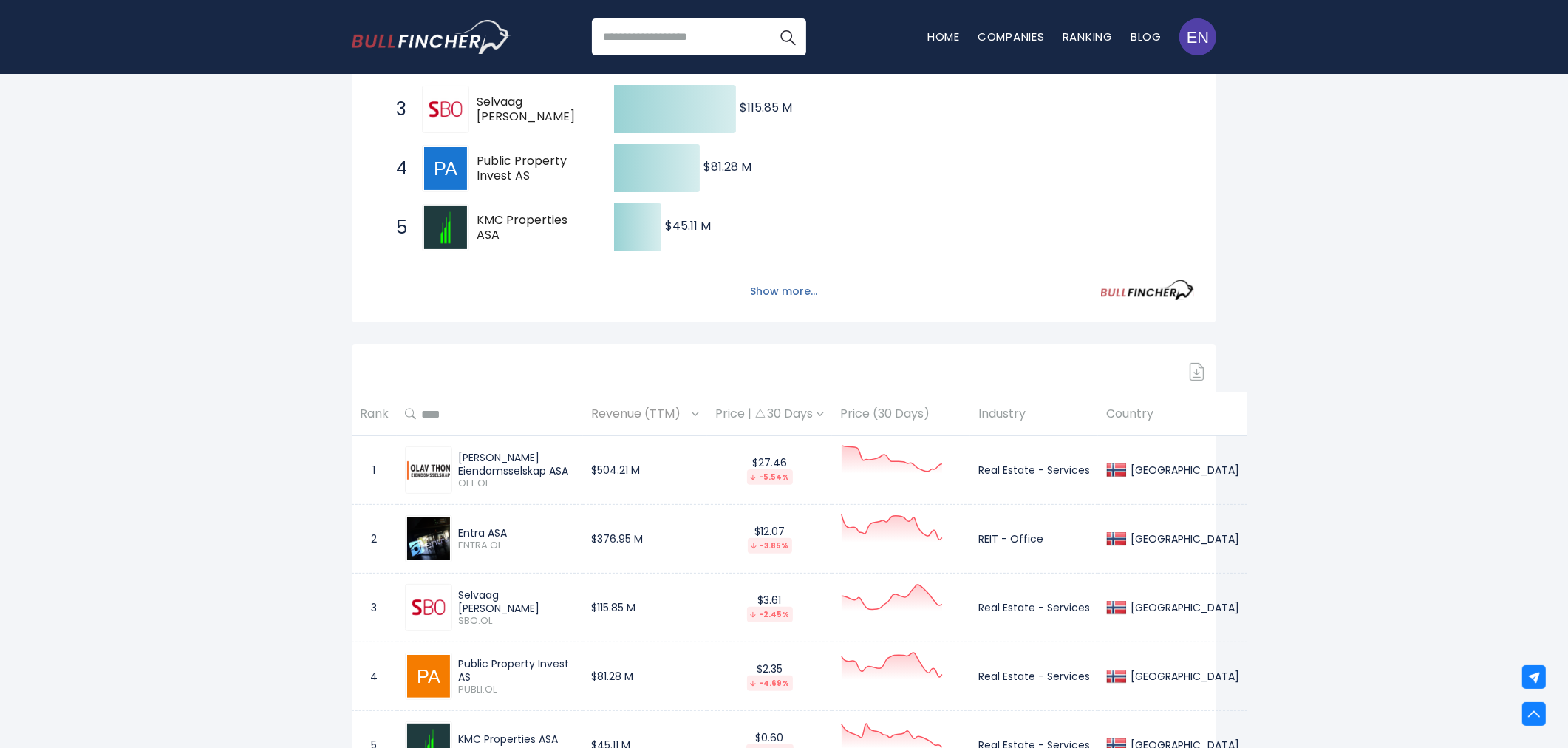
click at [756, 290] on button "Show more..." at bounding box center [784, 292] width 85 height 25
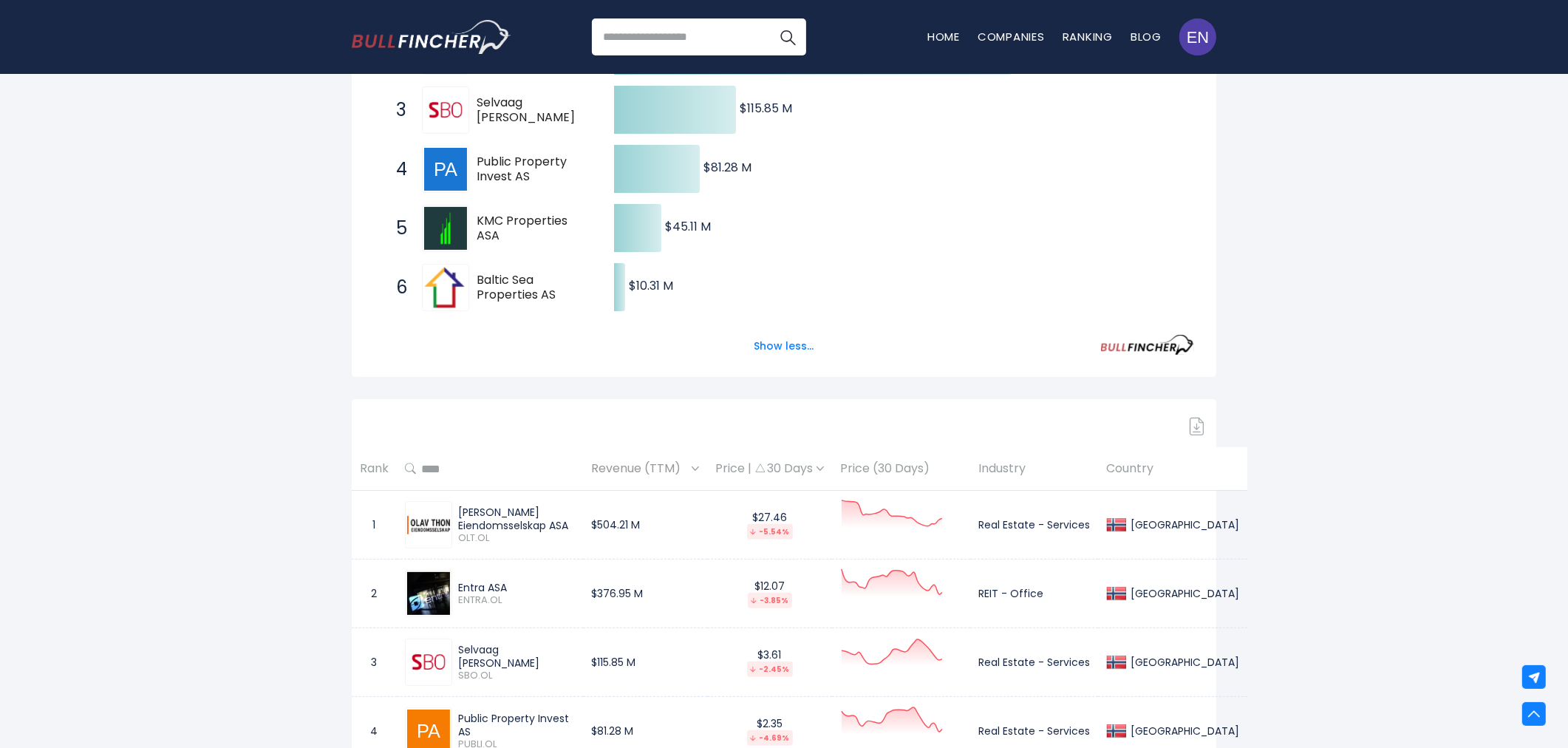
scroll to position [0, 0]
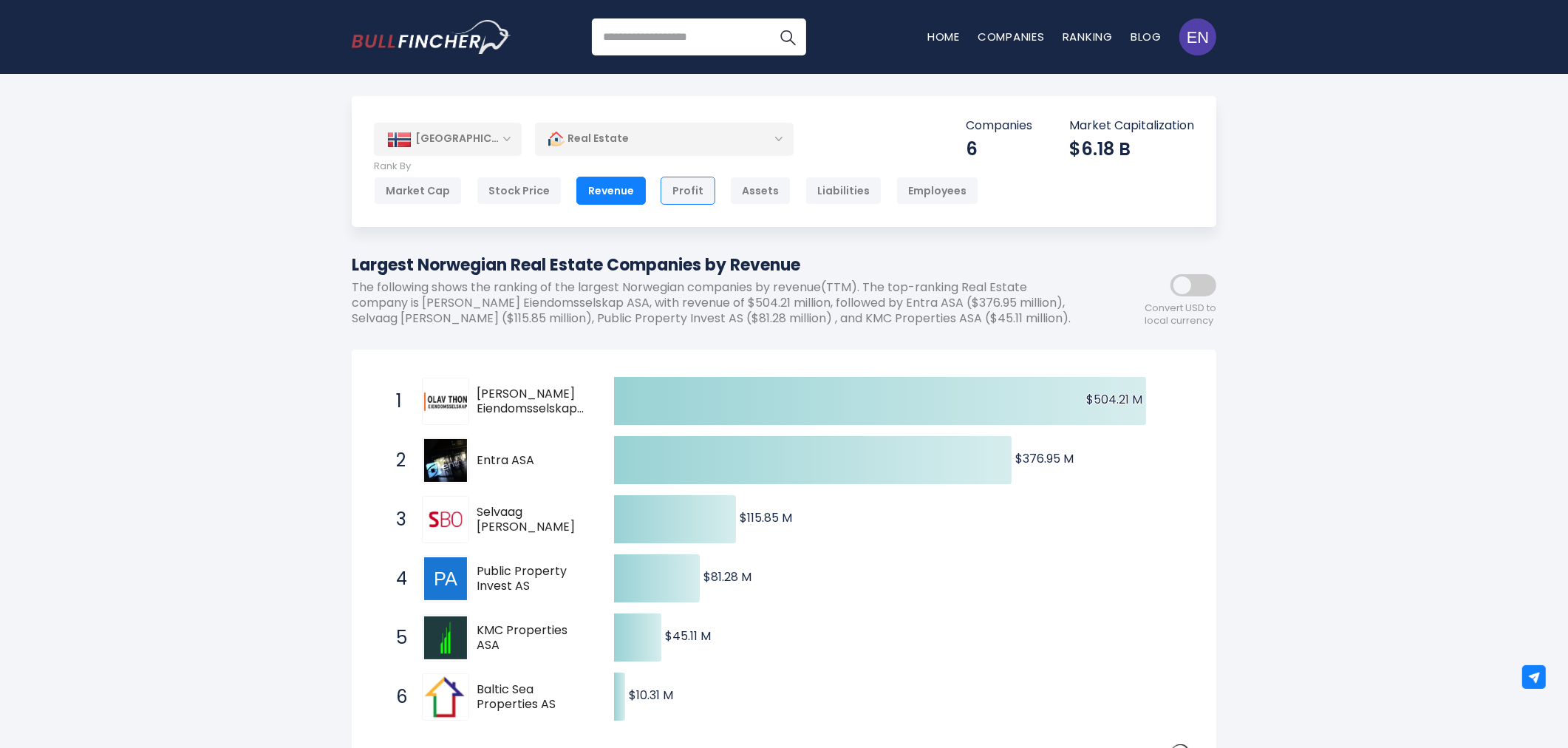
click at [671, 204] on div "Profit" at bounding box center [688, 191] width 55 height 29
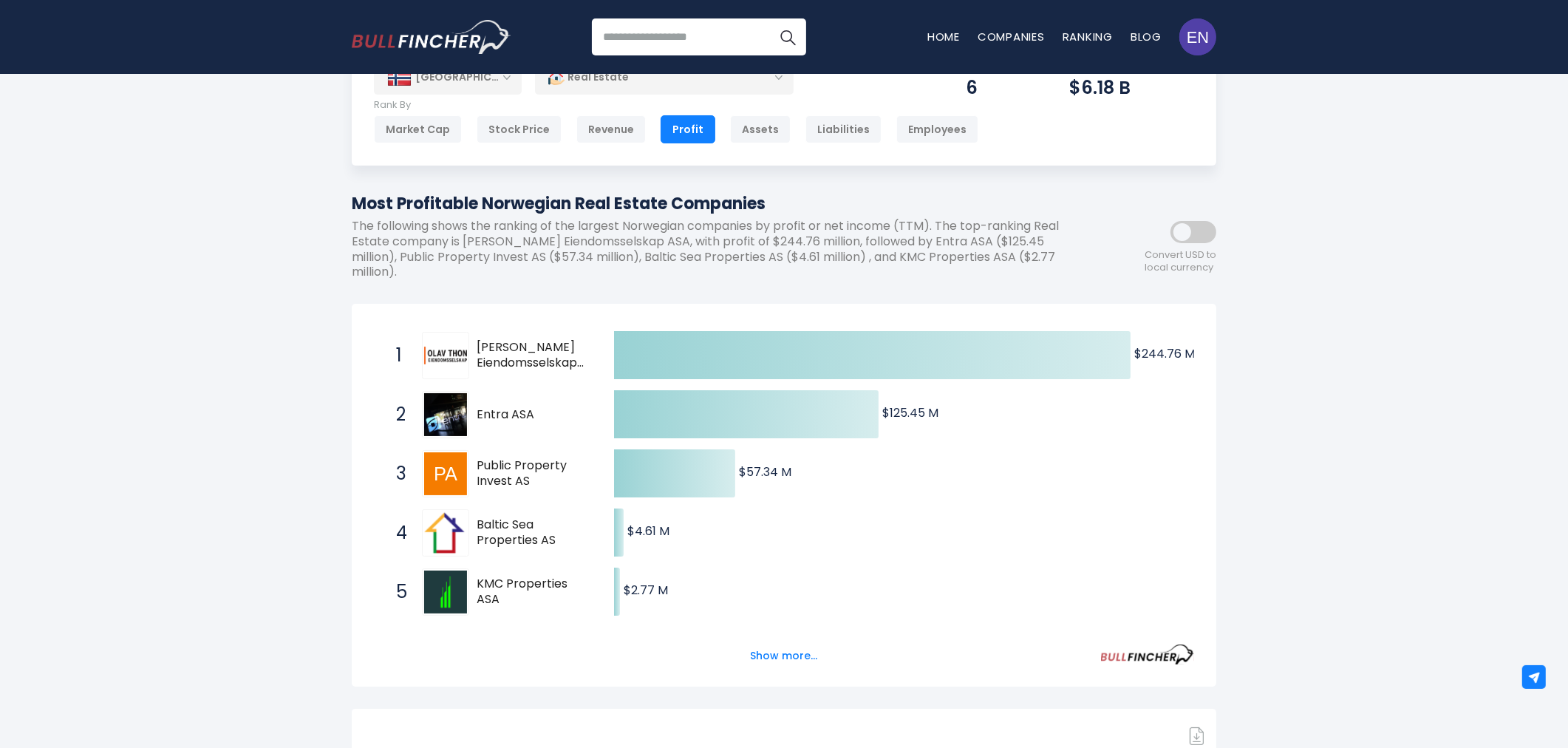
scroll to position [164, 0]
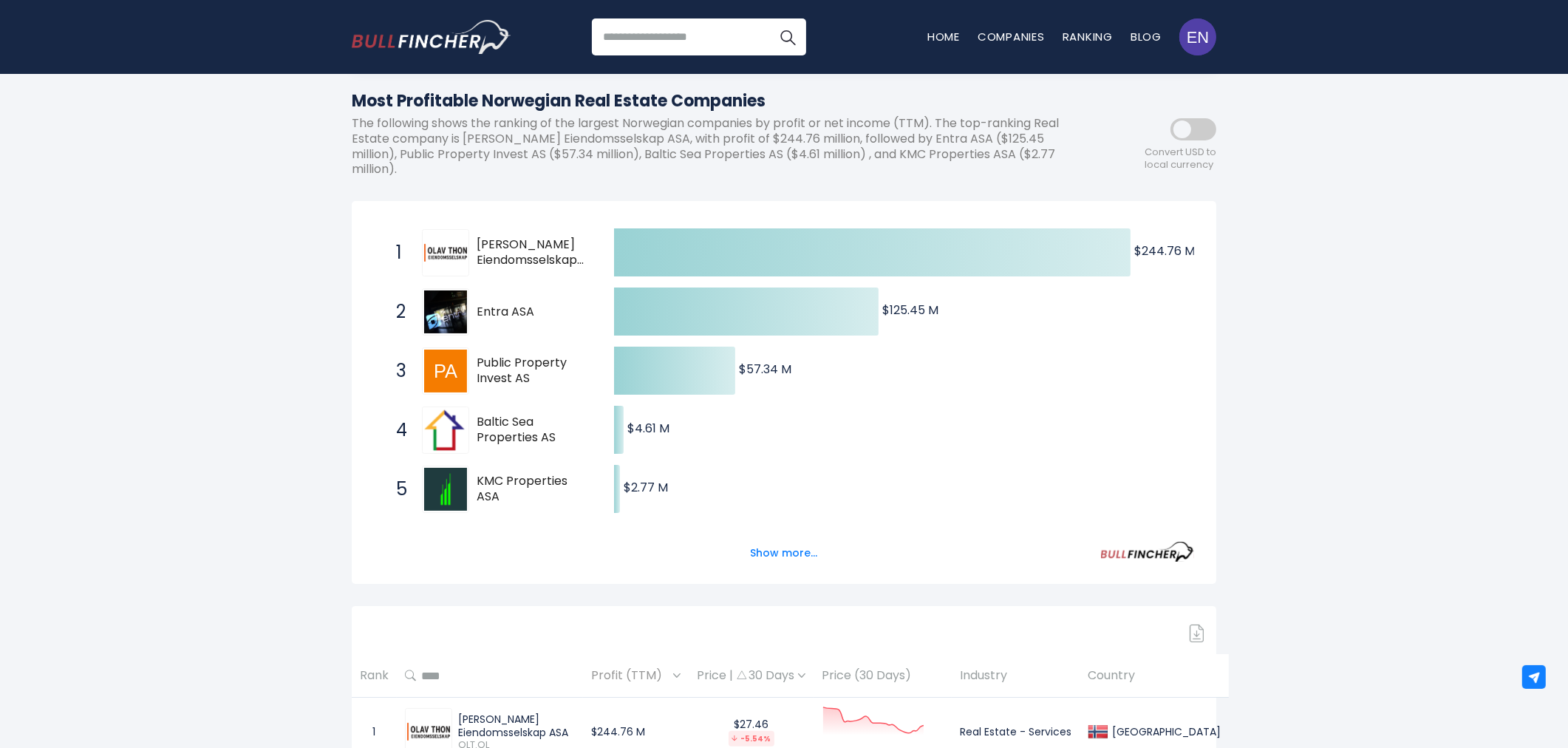
click at [743, 541] on button "Show more..." at bounding box center [784, 553] width 85 height 25
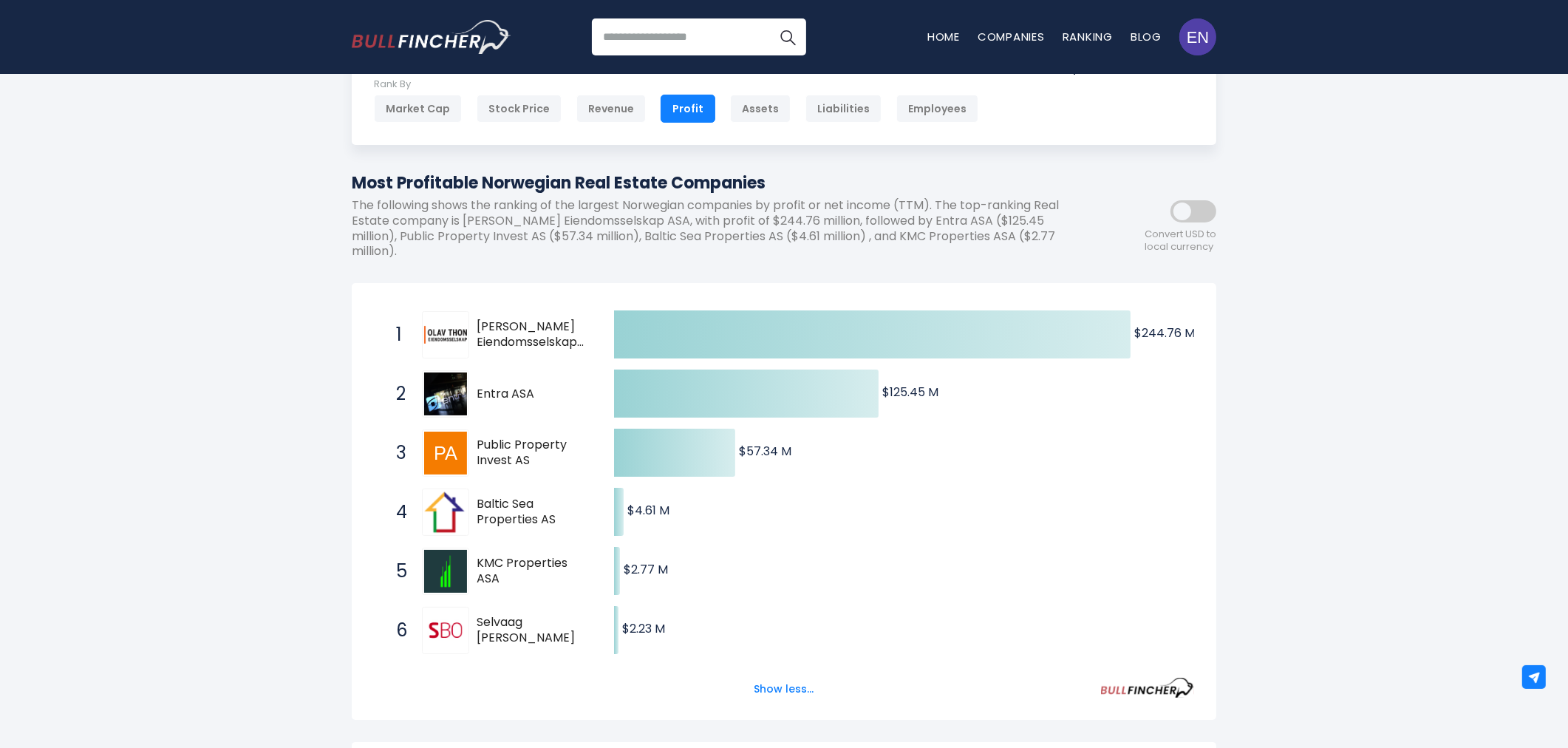
scroll to position [0, 0]
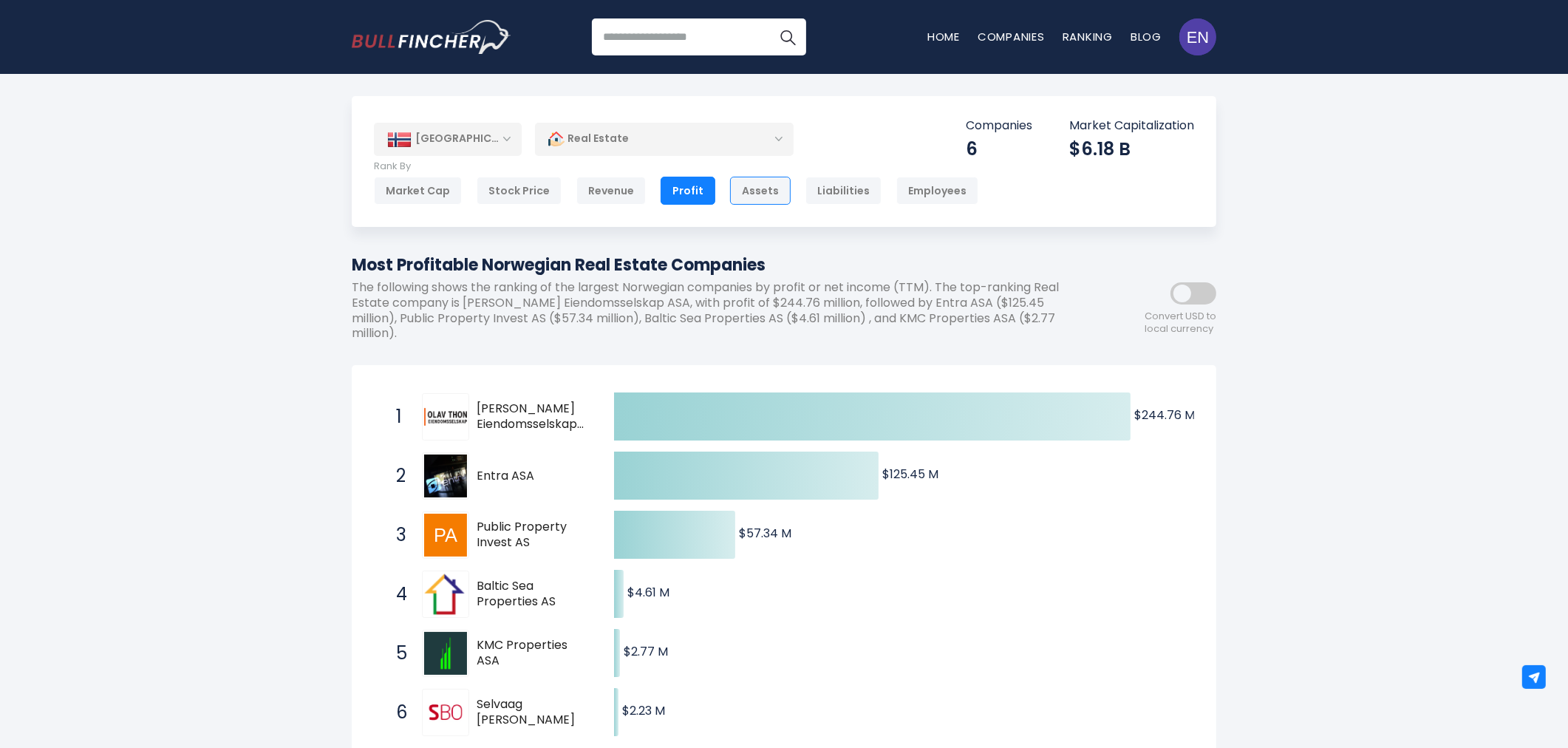
click at [735, 195] on div "Assets" at bounding box center [761, 191] width 61 height 29
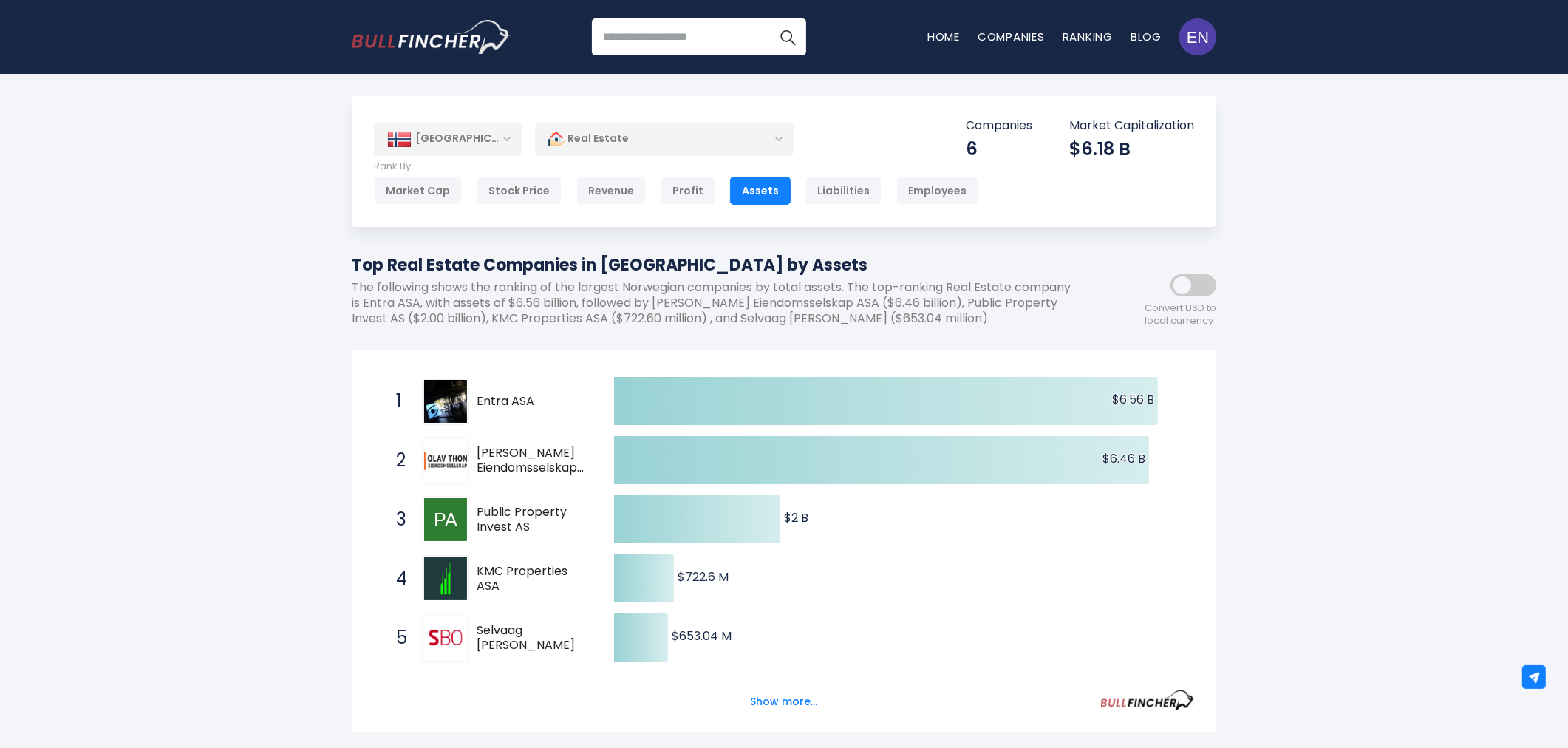
scroll to position [164, 0]
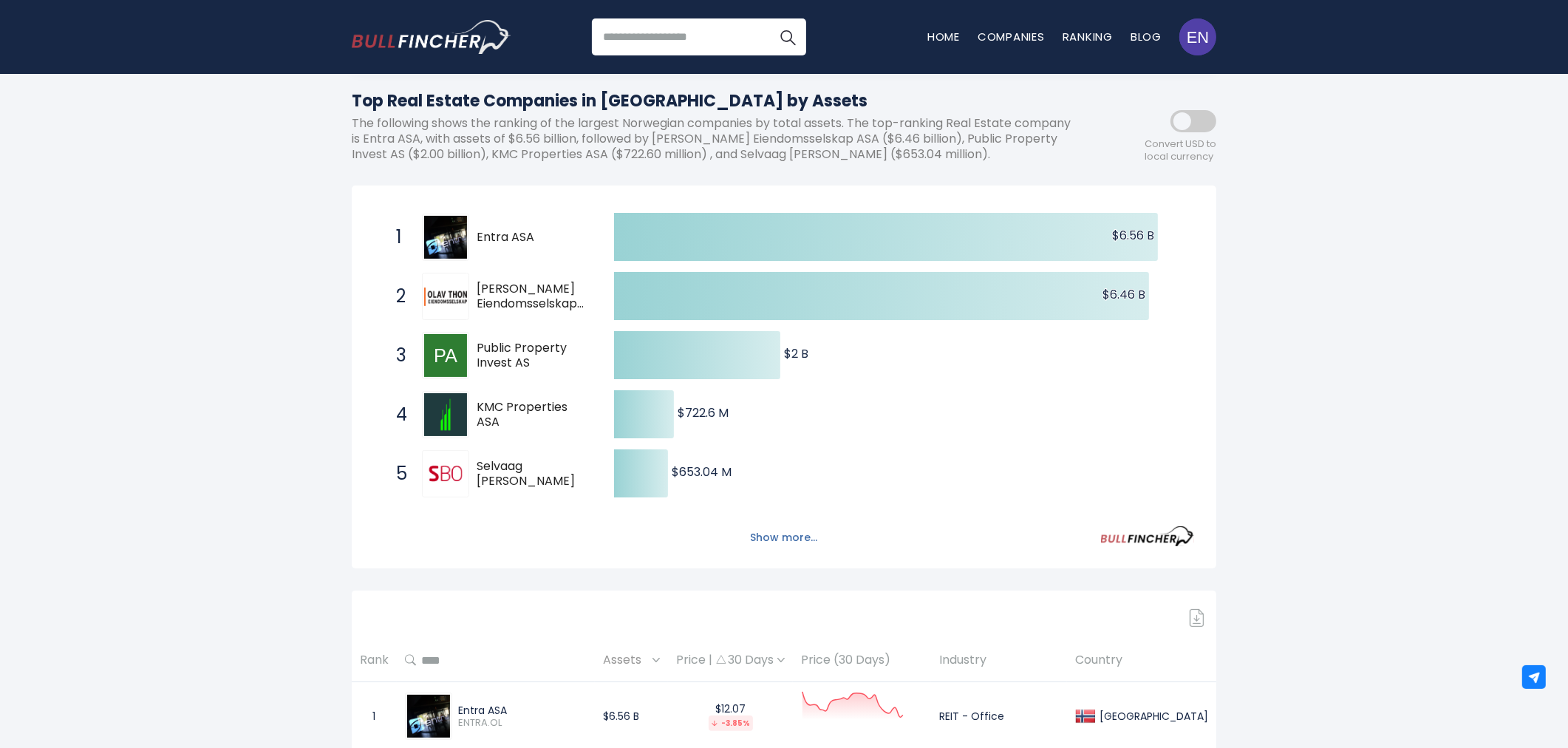
click at [784, 530] on button "Show more..." at bounding box center [784, 538] width 85 height 25
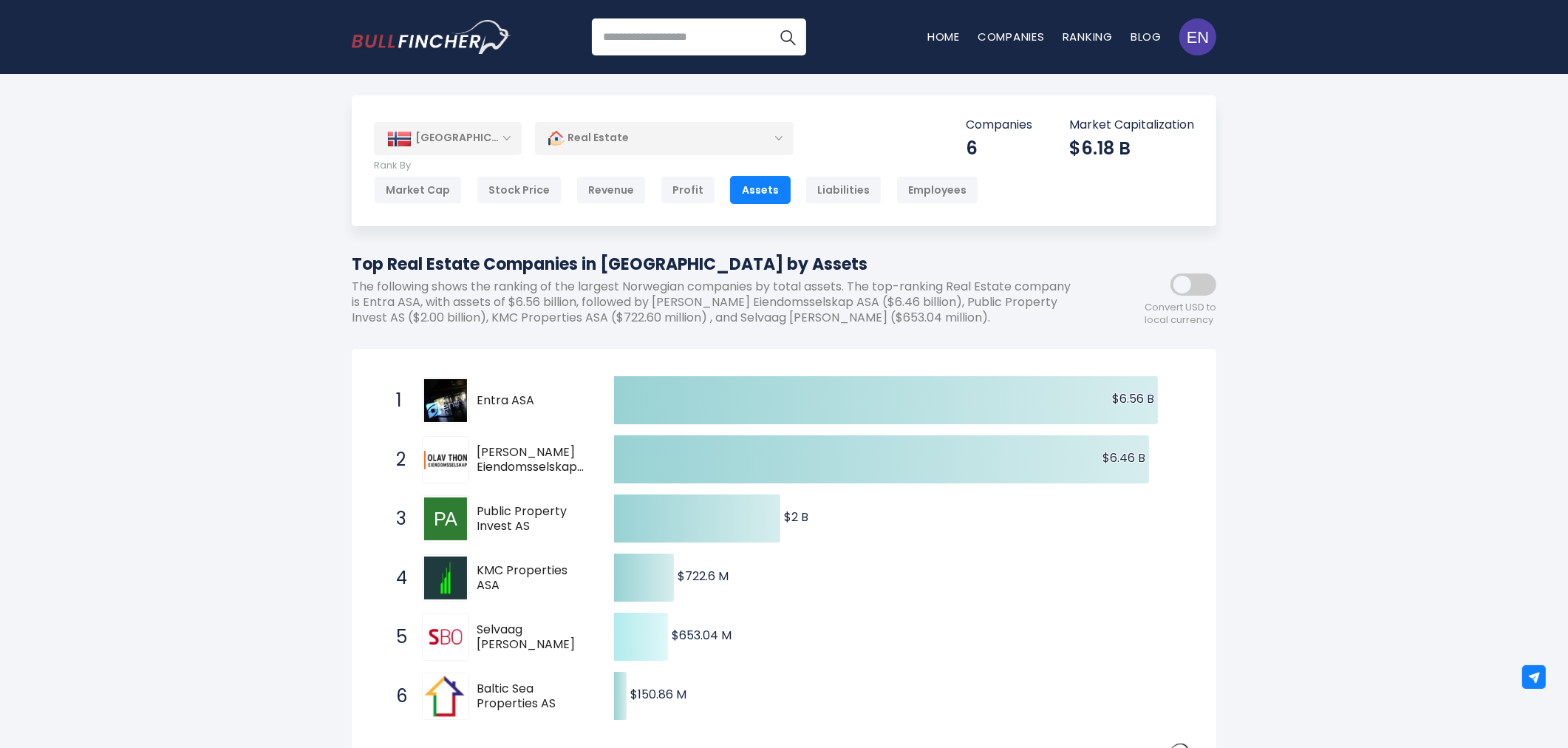
scroll to position [0, 0]
click at [513, 135] on div "[GEOGRAPHIC_DATA]" at bounding box center [447, 139] width 147 height 32
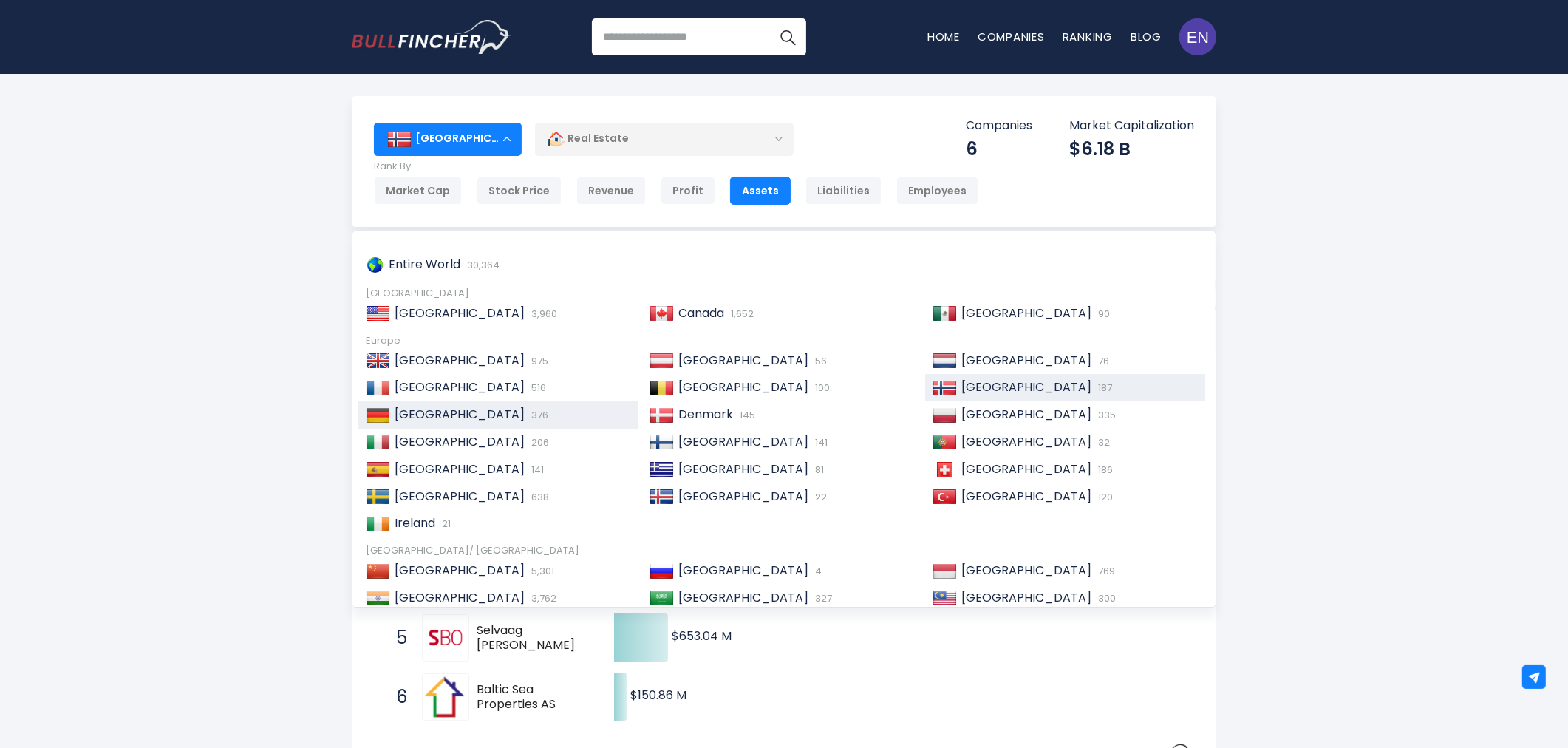
click at [513, 406] on div "[GEOGRAPHIC_DATA] 376" at bounding box center [498, 414] width 281 height 28
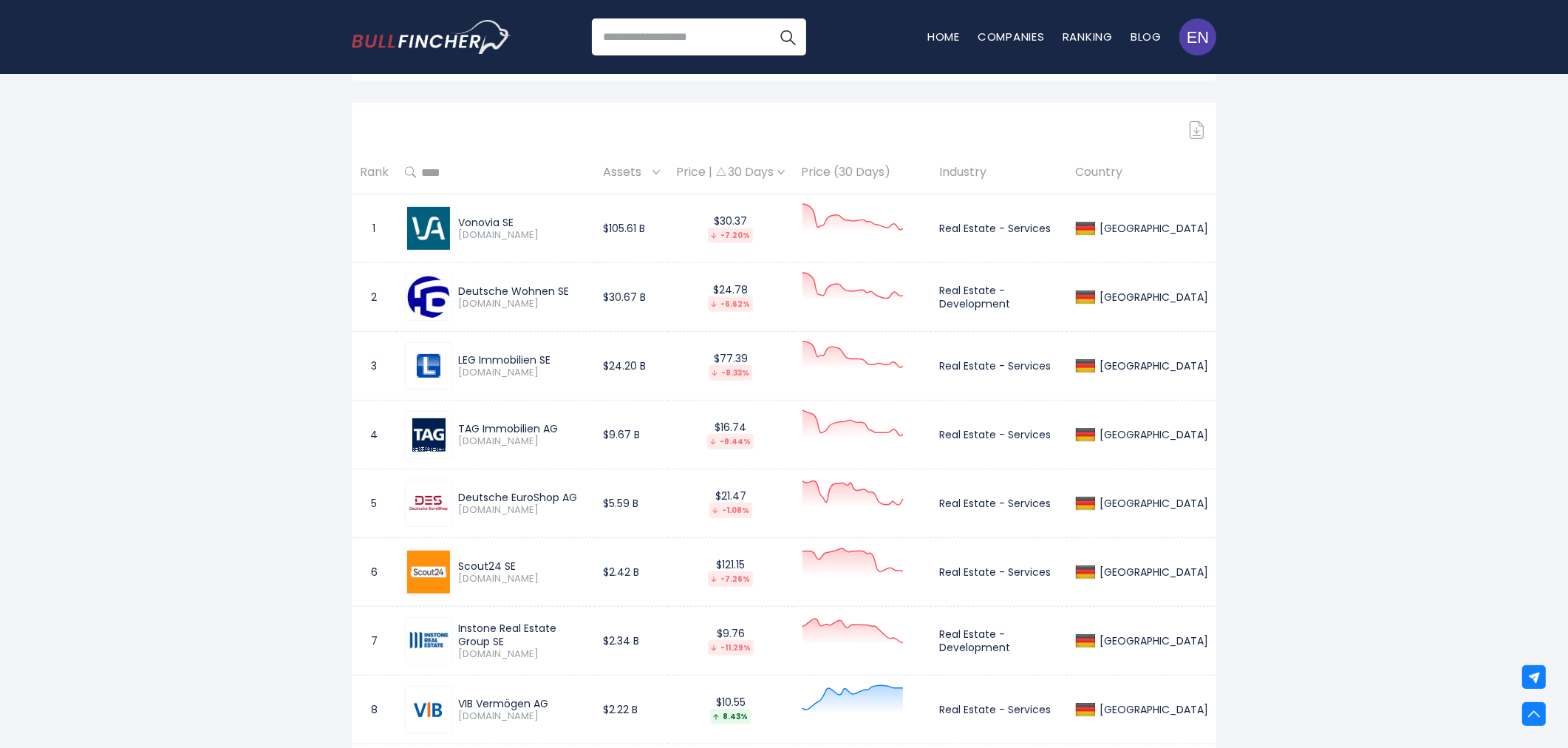
scroll to position [656, 0]
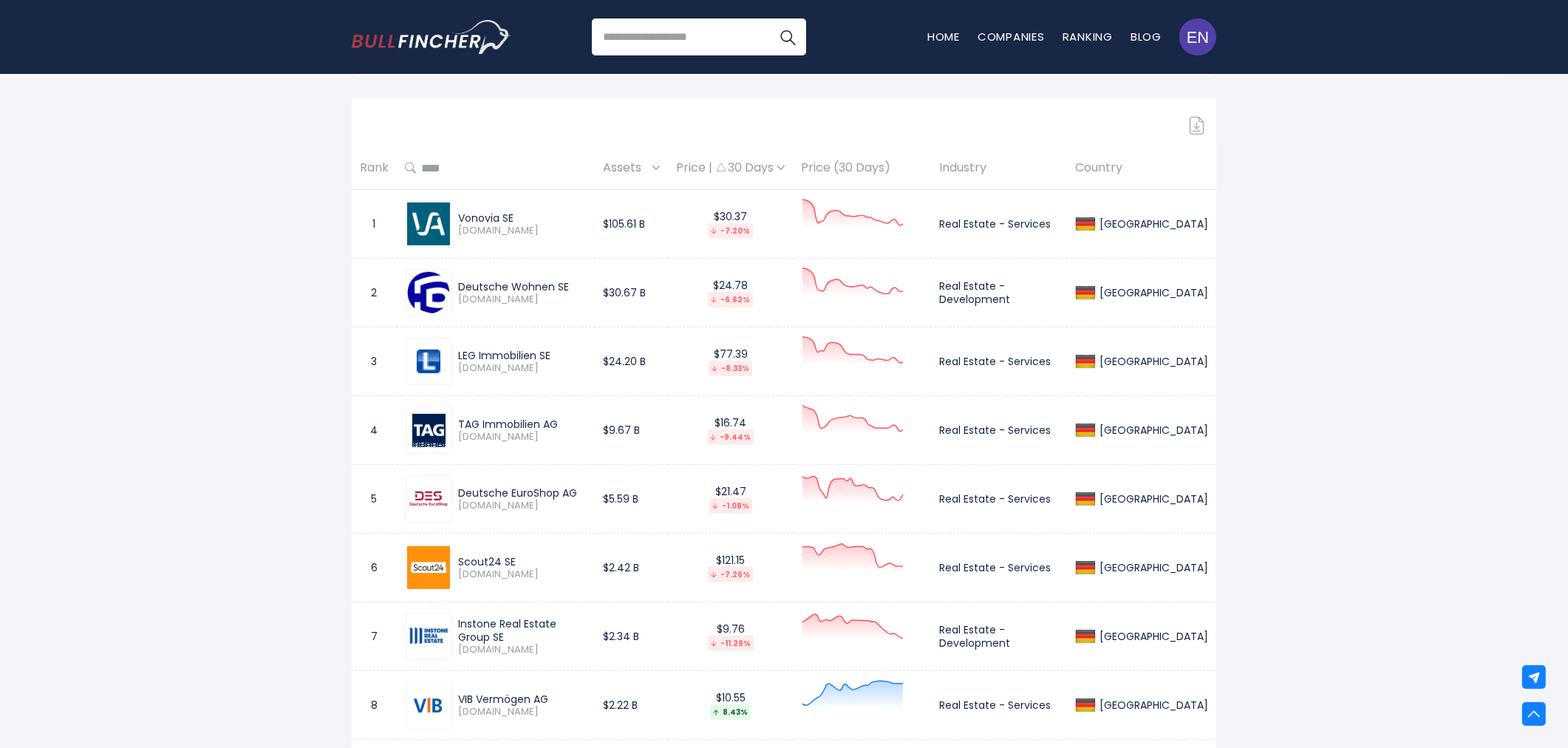
click at [1201, 129] on img at bounding box center [1197, 125] width 15 height 18
click at [1194, 122] on img at bounding box center [1197, 125] width 15 height 18
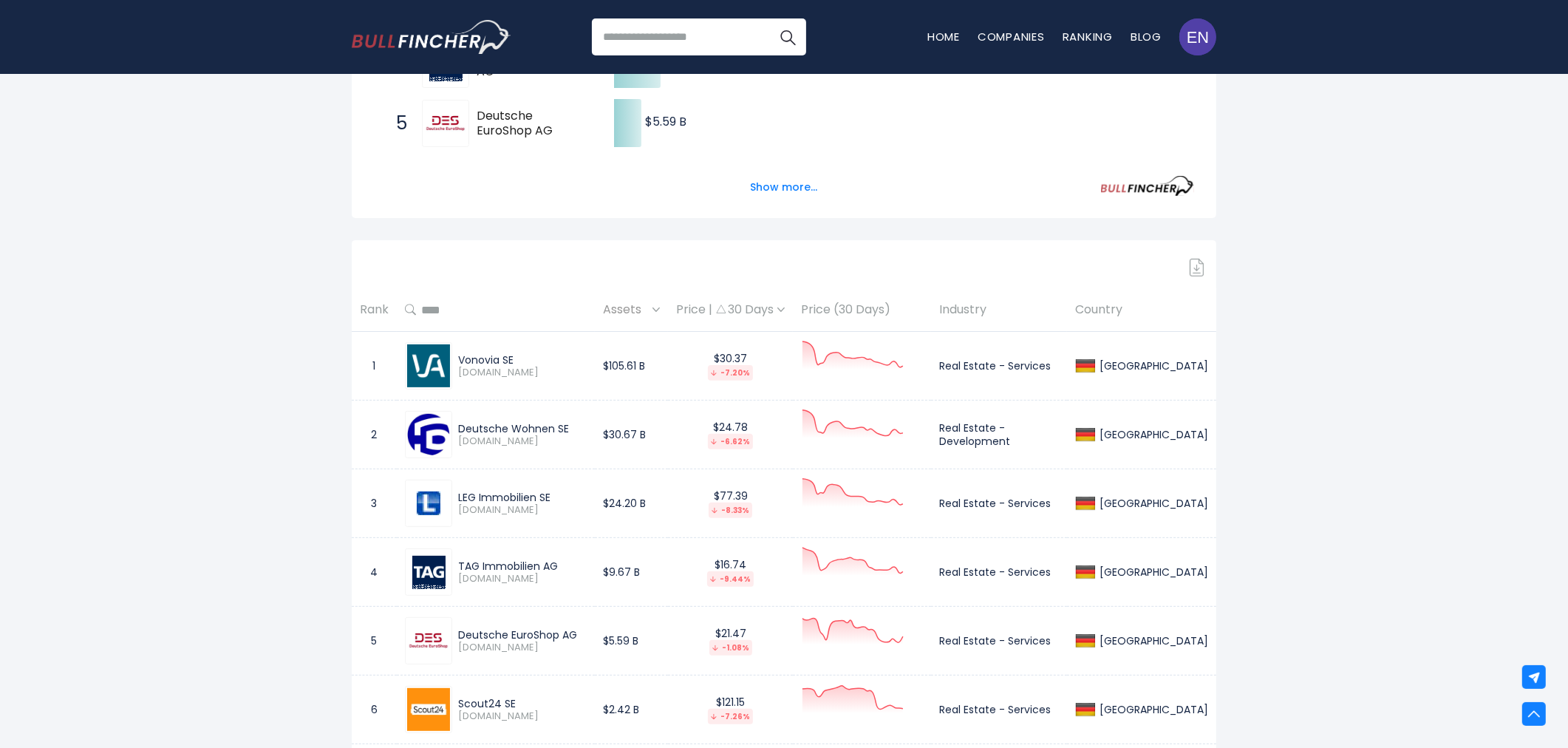
scroll to position [492, 0]
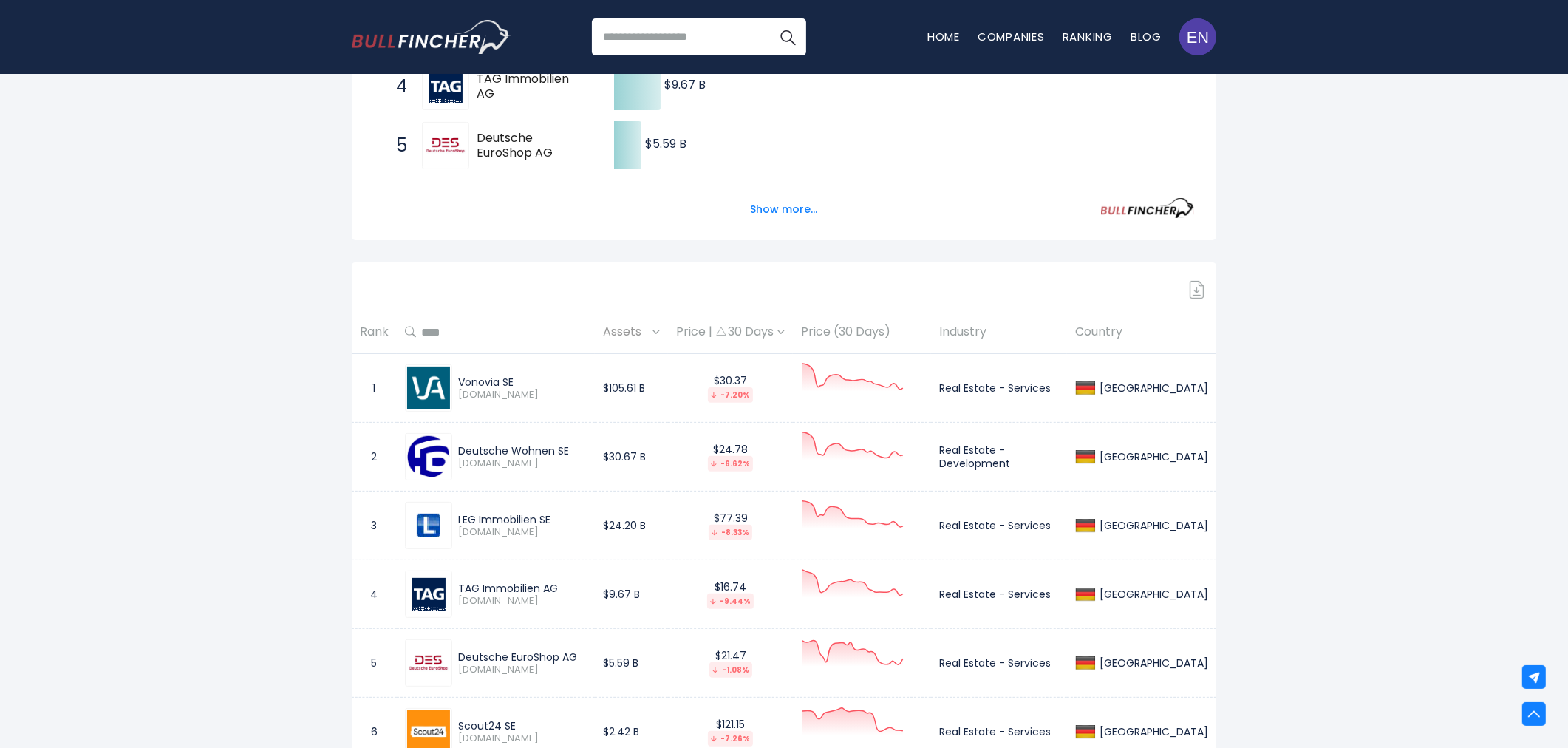
click at [1199, 292] on img at bounding box center [1197, 289] width 15 height 18
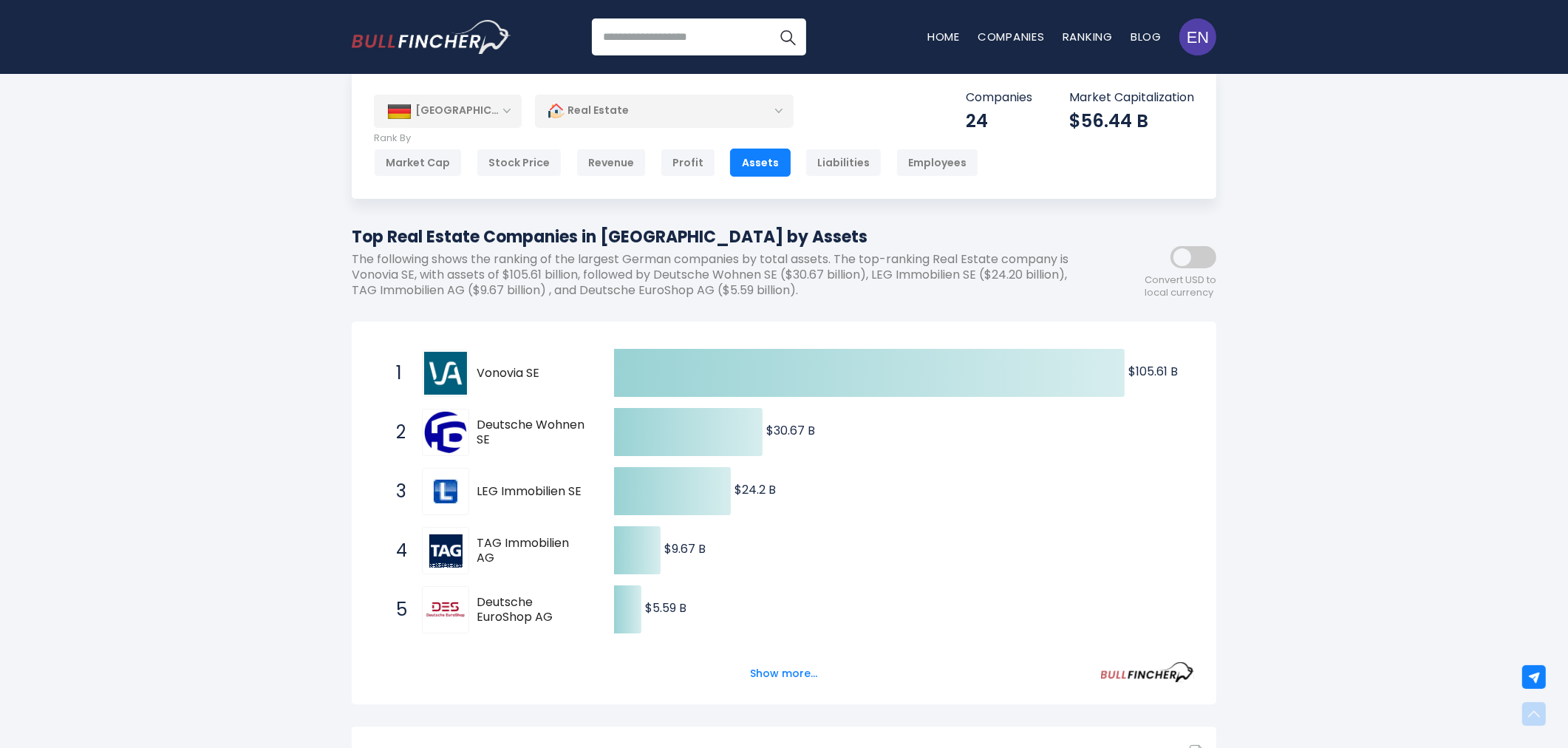
scroll to position [0, 0]
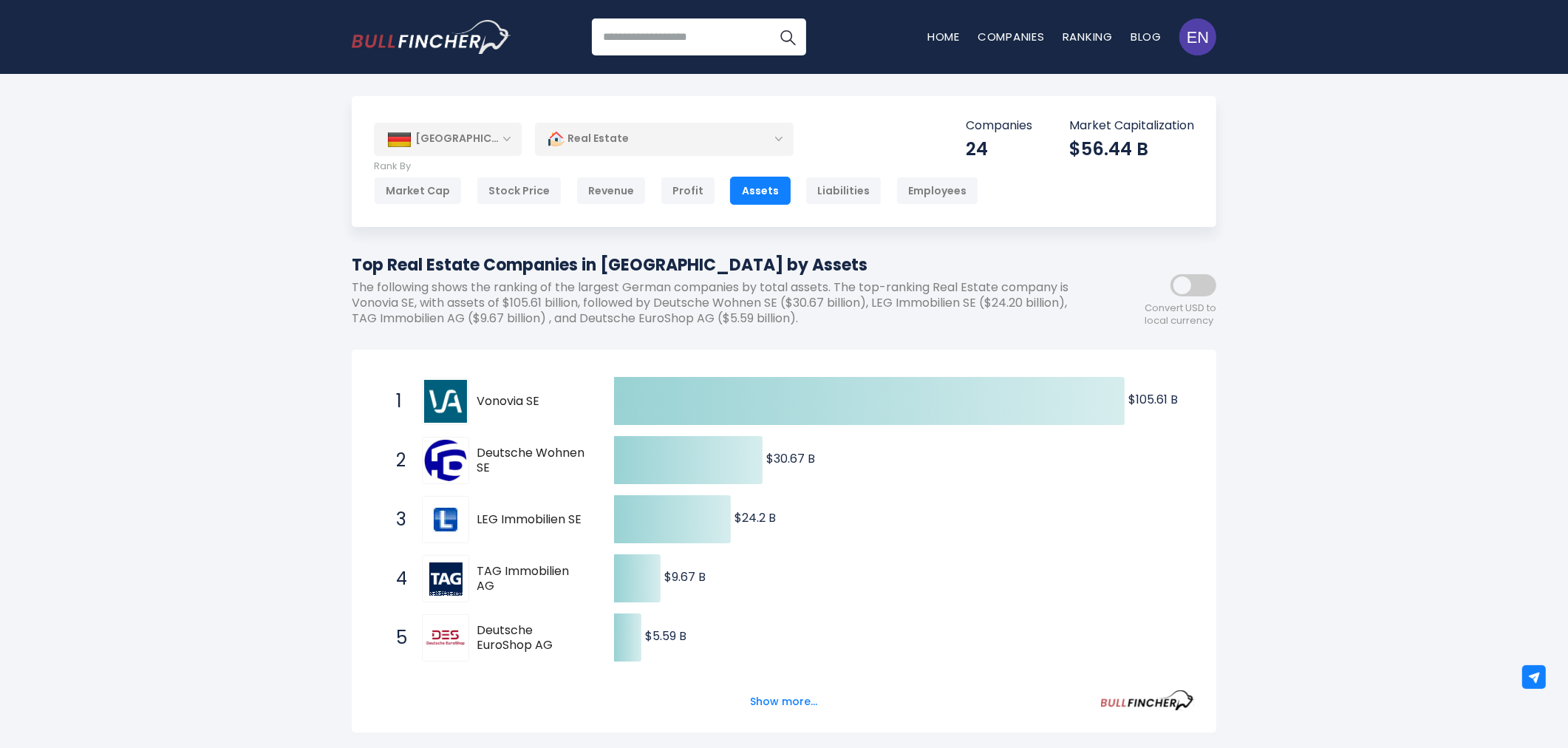
click at [585, 194] on div "Revenue" at bounding box center [610, 191] width 69 height 29
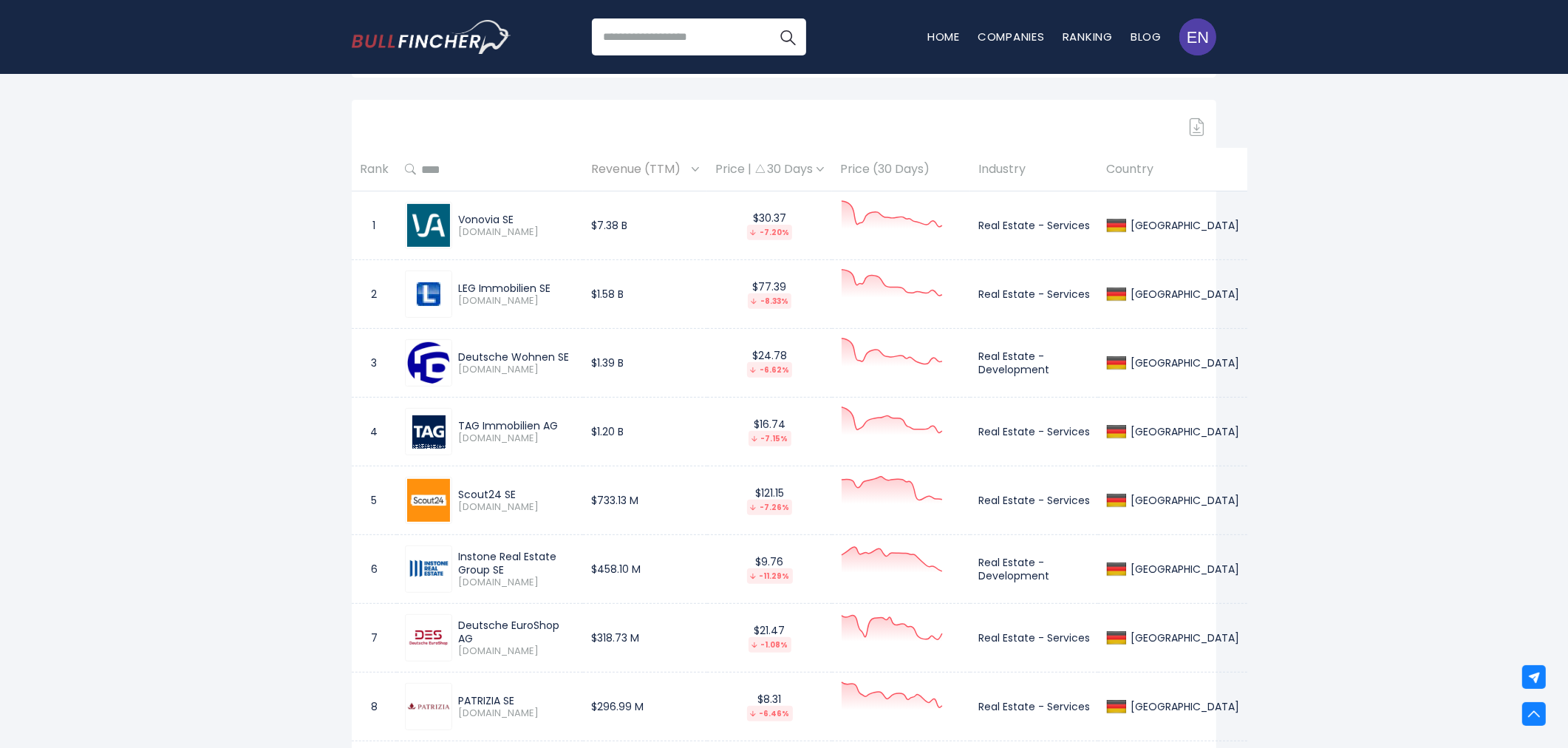
scroll to position [656, 0]
drag, startPoint x: 458, startPoint y: 214, endPoint x: 514, endPoint y: 213, distance: 56.0
click at [514, 213] on div "Vonovia SE" at bounding box center [516, 218] width 117 height 13
copy div "Vonovia SE"
drag, startPoint x: 455, startPoint y: 285, endPoint x: 552, endPoint y: 287, distance: 97.0
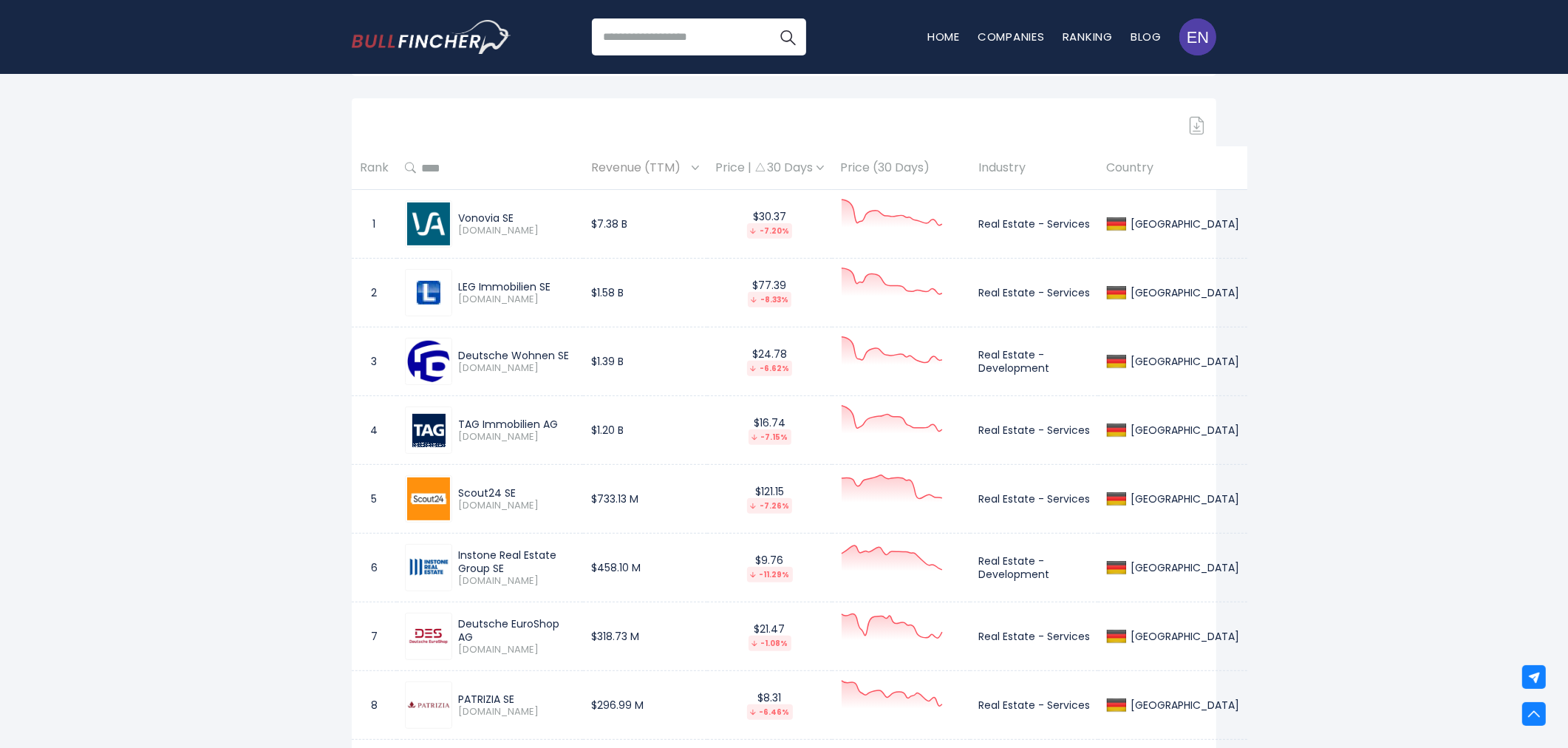
click at [552, 287] on div "LEG Immobilien SE [DOMAIN_NAME]" at bounding box center [513, 293] width 123 height 26
copy div "LEG Immobilien SE"
drag, startPoint x: 476, startPoint y: 355, endPoint x: 568, endPoint y: 356, distance: 92.0
click at [568, 356] on div "Deutsche Wohnen SE" at bounding box center [516, 355] width 117 height 13
copy div "Deutsche Wohnen SE"
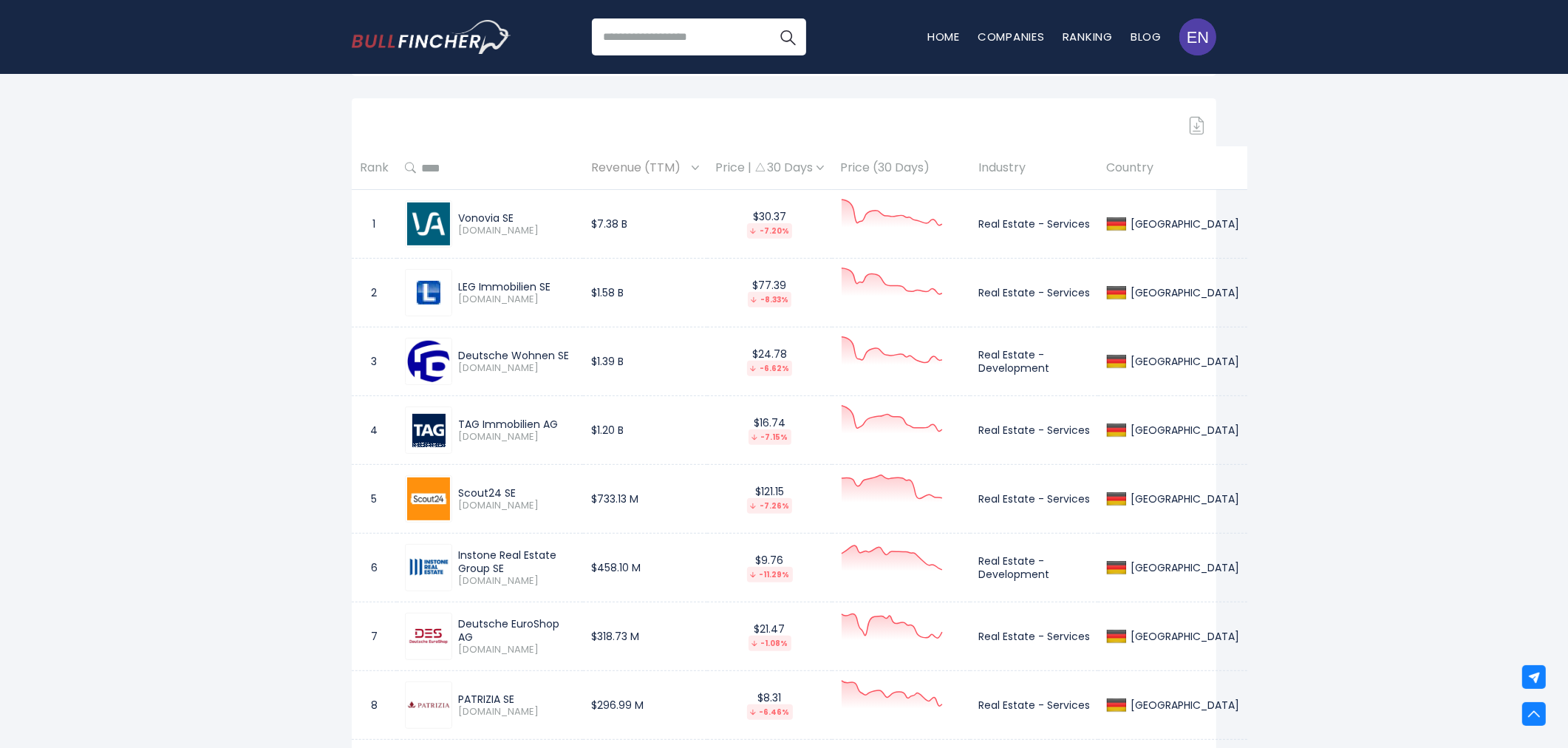
drag, startPoint x: 458, startPoint y: 425, endPoint x: 555, endPoint y: 421, distance: 97.1
click at [555, 421] on div "TAG Immobilien AG" at bounding box center [516, 424] width 117 height 13
copy div "TAG Immobilien AG"
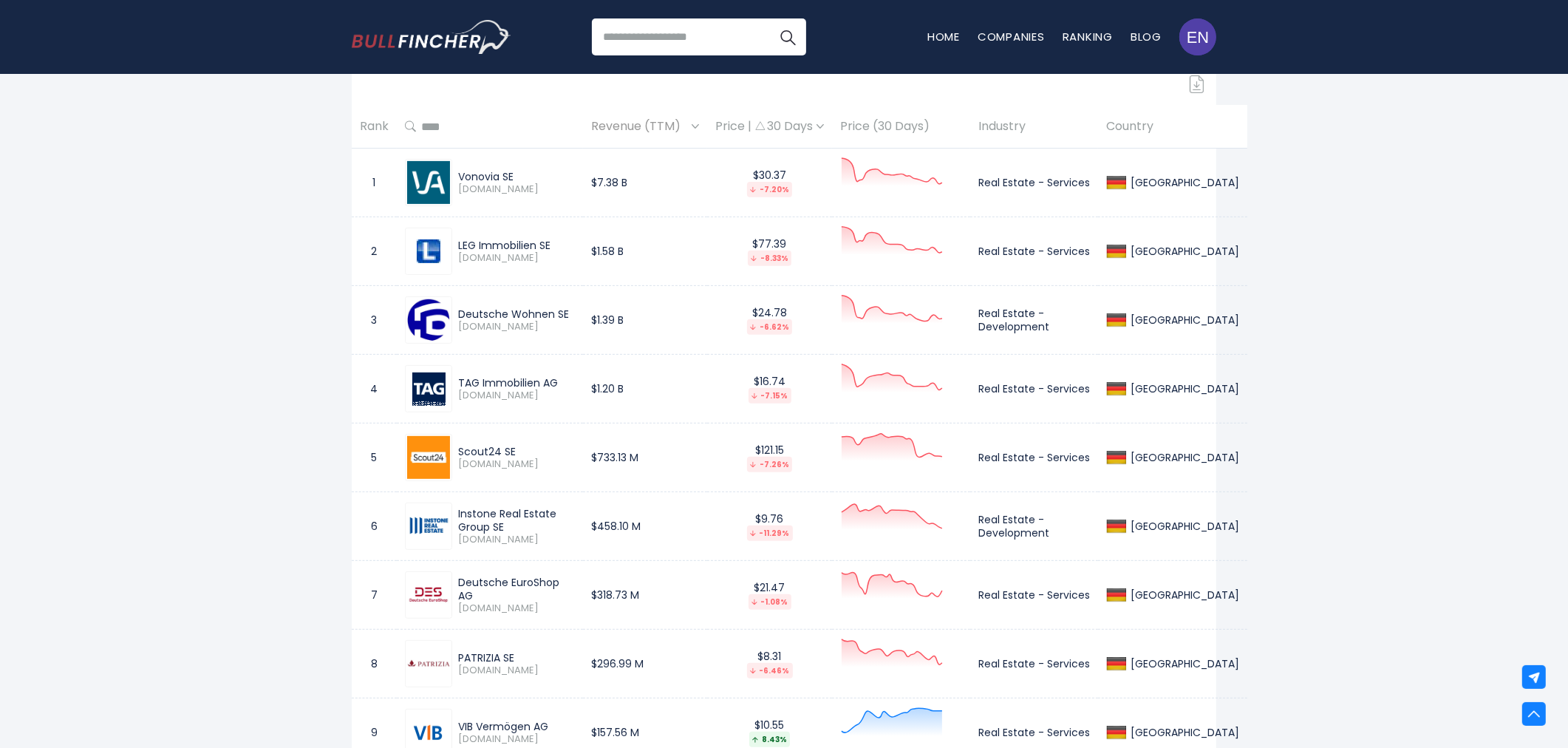
scroll to position [738, 0]
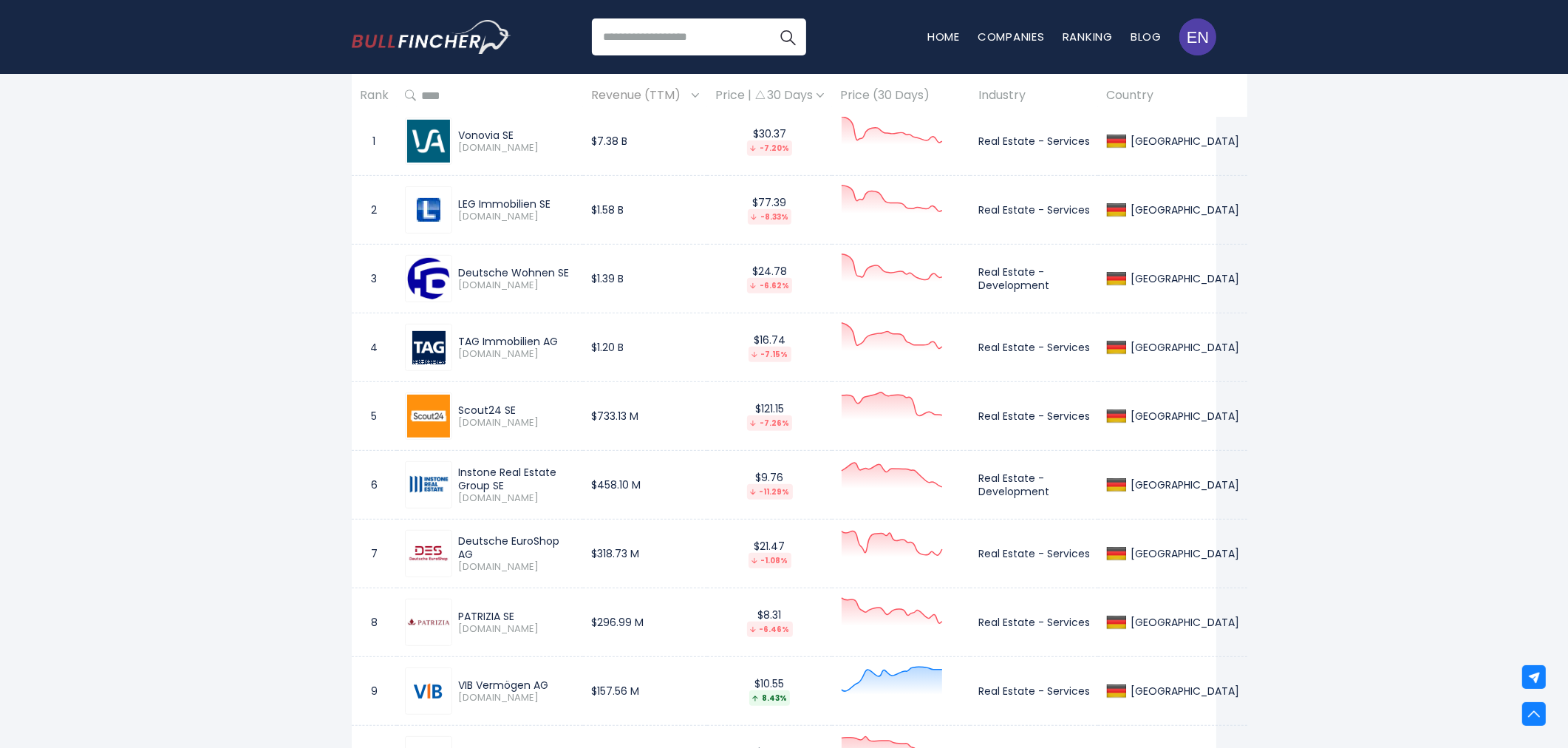
drag, startPoint x: 458, startPoint y: 408, endPoint x: 513, endPoint y: 408, distance: 55.0
click at [513, 408] on div "Scout24 SE" at bounding box center [516, 410] width 117 height 13
copy div "Scout24 SE"
drag, startPoint x: 456, startPoint y: 473, endPoint x: 504, endPoint y: 486, distance: 49.7
click at [504, 486] on div "Instone Real Estate Group SE [DOMAIN_NAME]" at bounding box center [513, 485] width 123 height 39
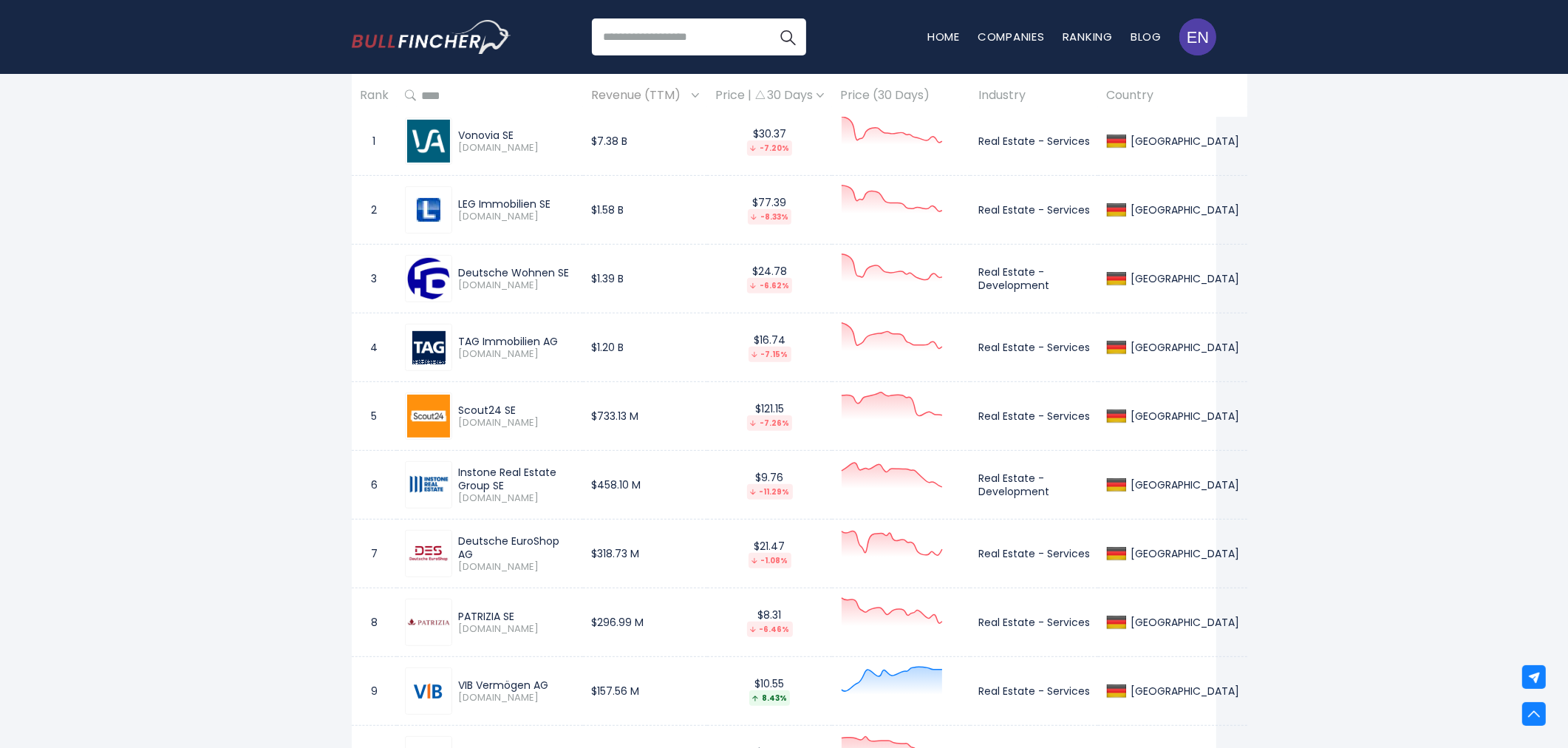
copy div "Instone Real Estate Group SE"
drag, startPoint x: 459, startPoint y: 540, endPoint x: 474, endPoint y: 552, distance: 19.2
click at [474, 552] on div "Deutsche EuroShop AG" at bounding box center [516, 547] width 117 height 27
copy div "Deutsche EuroShop AG"
drag, startPoint x: 459, startPoint y: 615, endPoint x: 516, endPoint y: 615, distance: 57.0
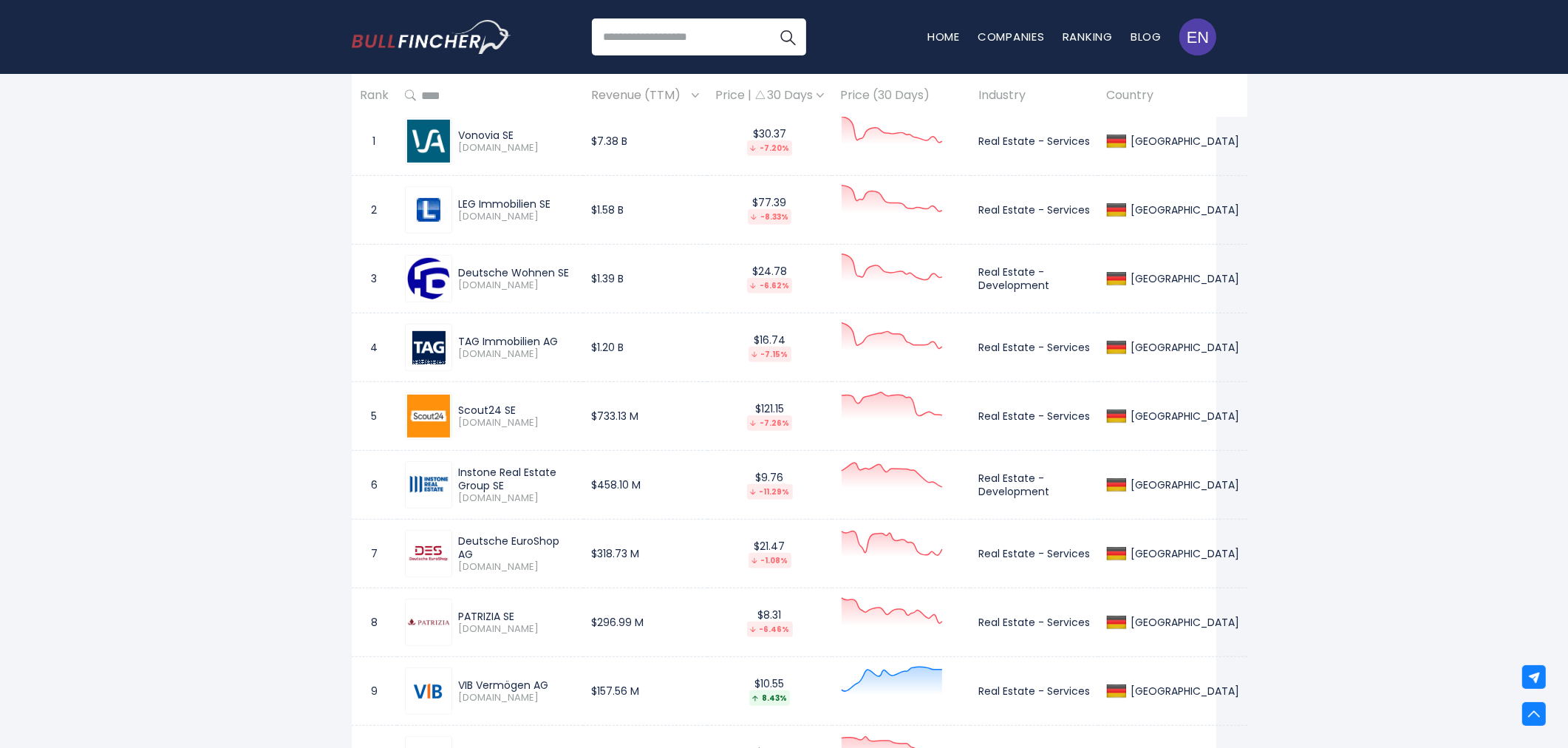
click at [516, 615] on div "PATRIZIA SE" at bounding box center [516, 616] width 117 height 13
copy div "PATRIZIA SE"
drag, startPoint x: 460, startPoint y: 684, endPoint x: 556, endPoint y: 681, distance: 96.0
click at [556, 681] on div "VIB Vermögen AG" at bounding box center [516, 684] width 117 height 13
copy div "VIB Vermögen AG"
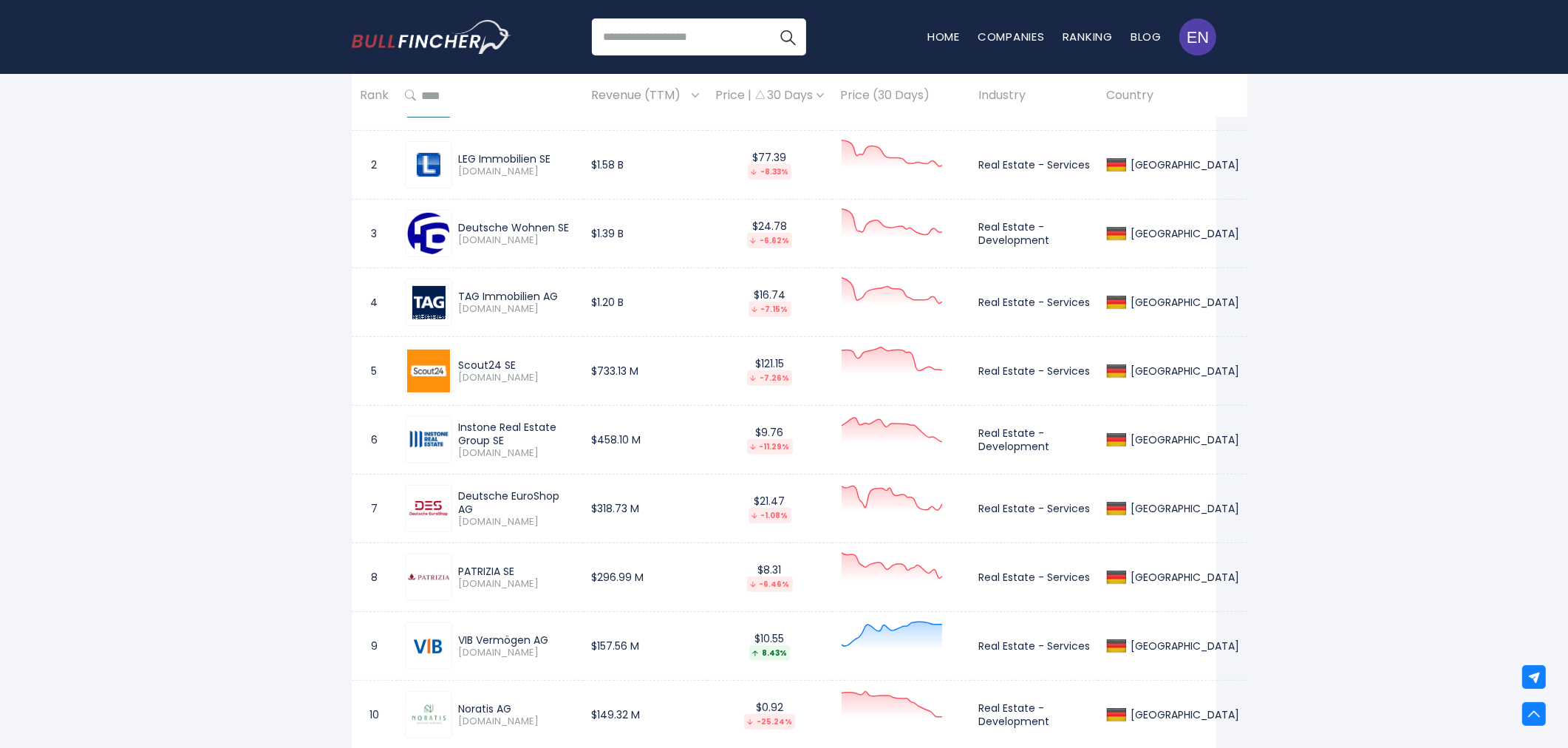
scroll to position [820, 0]
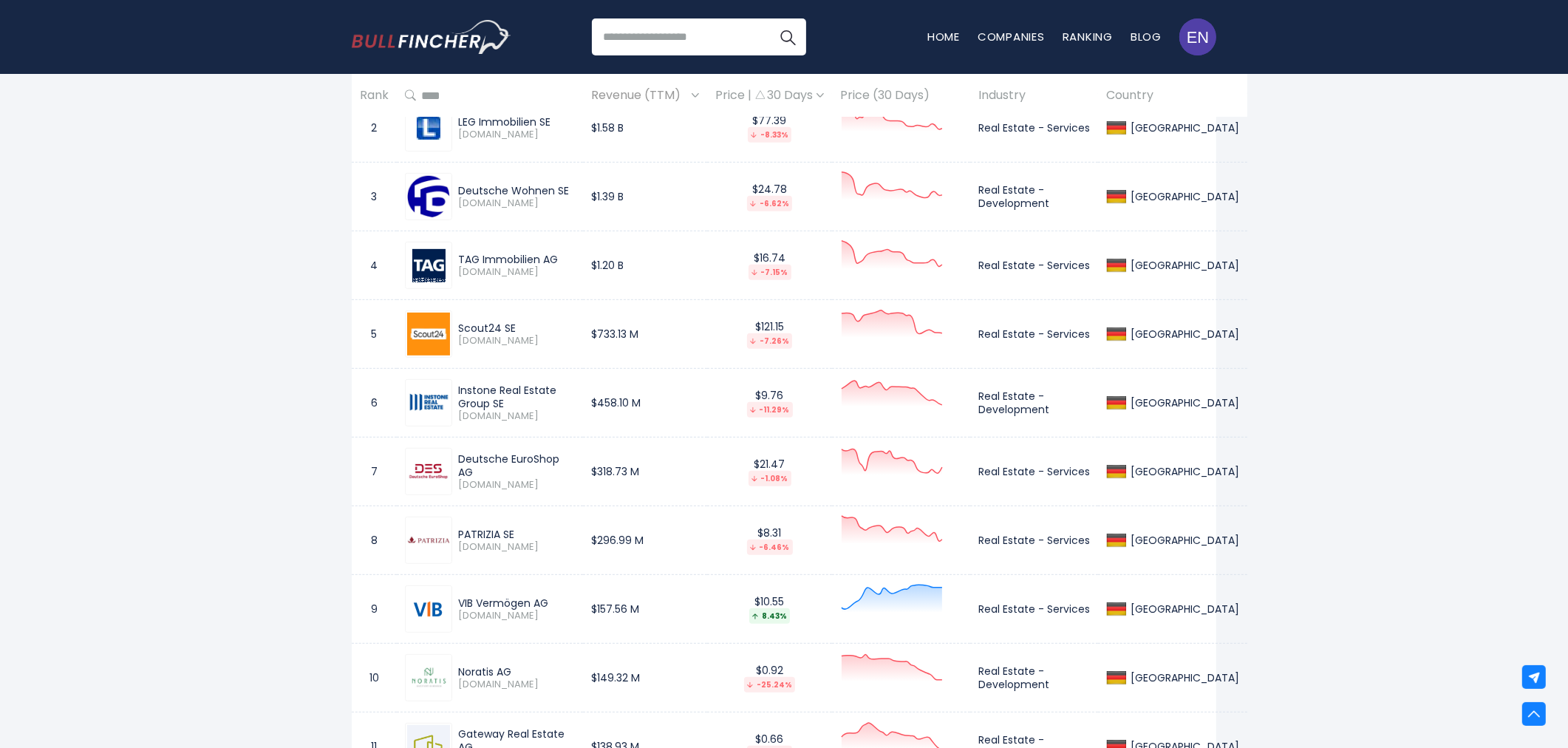
drag, startPoint x: 456, startPoint y: 668, endPoint x: 517, endPoint y: 668, distance: 61.0
click at [517, 668] on div "Noratis AG NUVA.DE" at bounding box center [513, 678] width 123 height 26
copy div "Noratis AG"
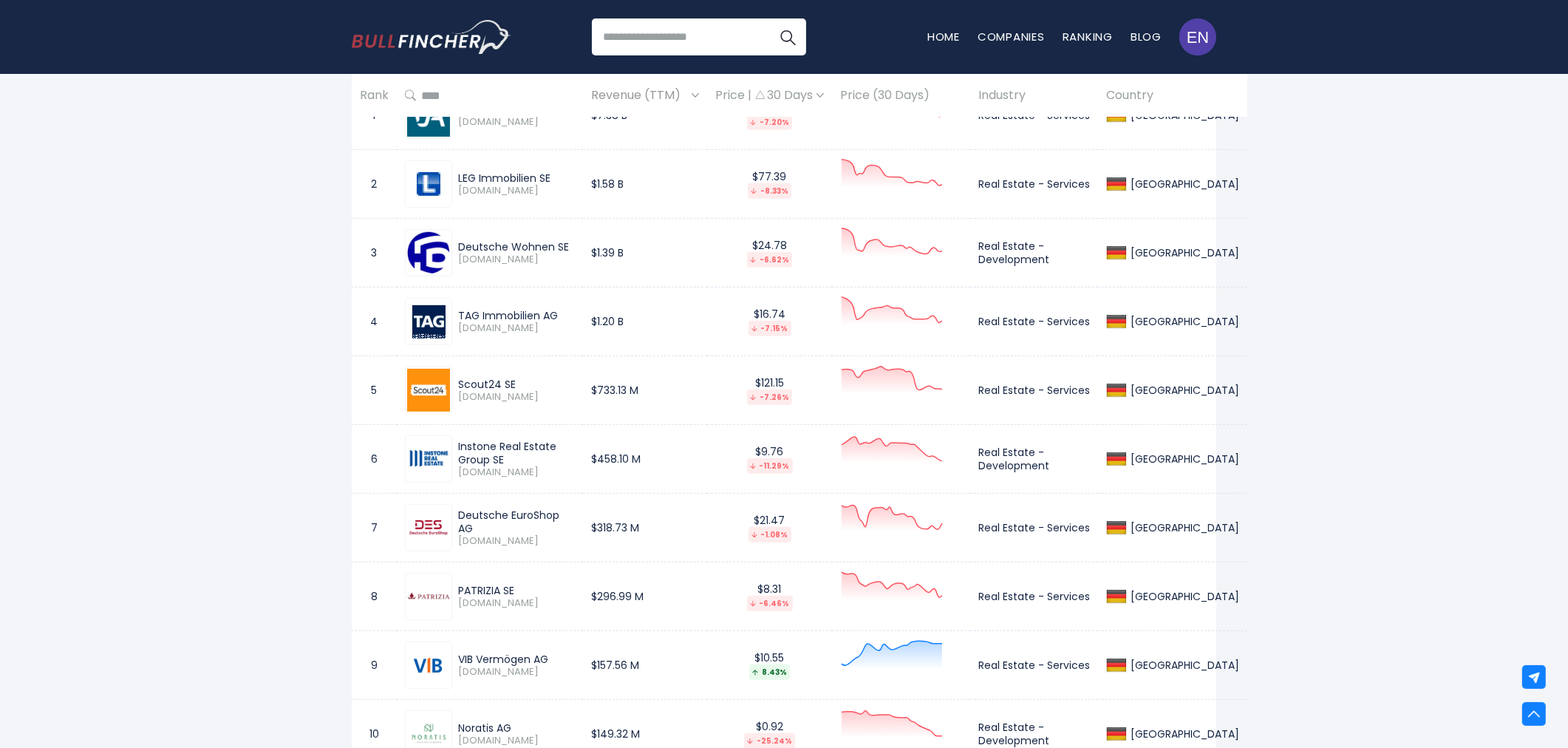
scroll to position [738, 0]
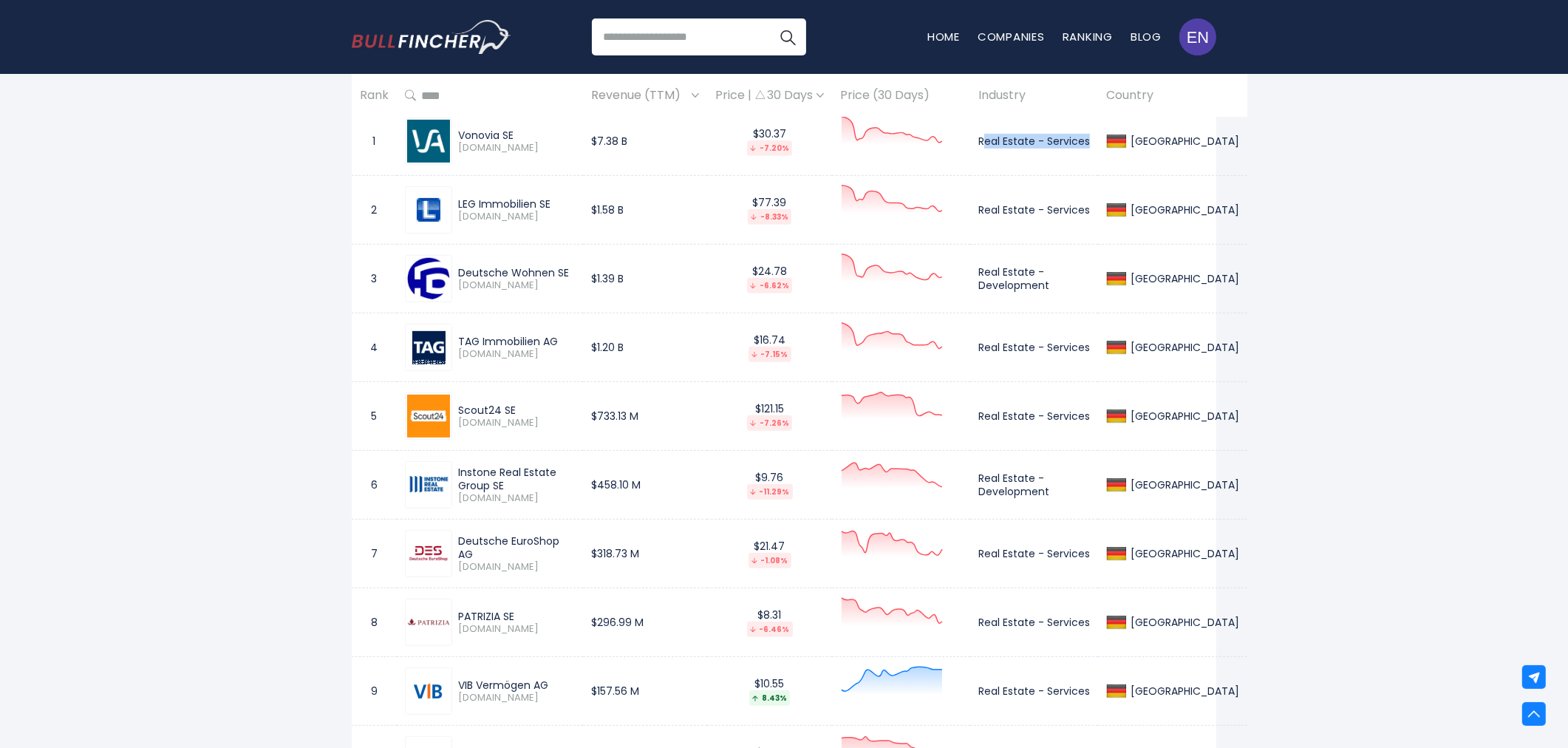
drag, startPoint x: 980, startPoint y: 134, endPoint x: 1021, endPoint y: 149, distance: 43.7
click at [1021, 149] on td "Real Estate - Services" at bounding box center [1034, 142] width 127 height 68
click at [977, 137] on td "Real Estate - Services" at bounding box center [1034, 142] width 127 height 68
drag, startPoint x: 976, startPoint y: 134, endPoint x: 1016, endPoint y: 150, distance: 43.1
click at [1016, 150] on td "Real Estate - Services" at bounding box center [1034, 142] width 127 height 68
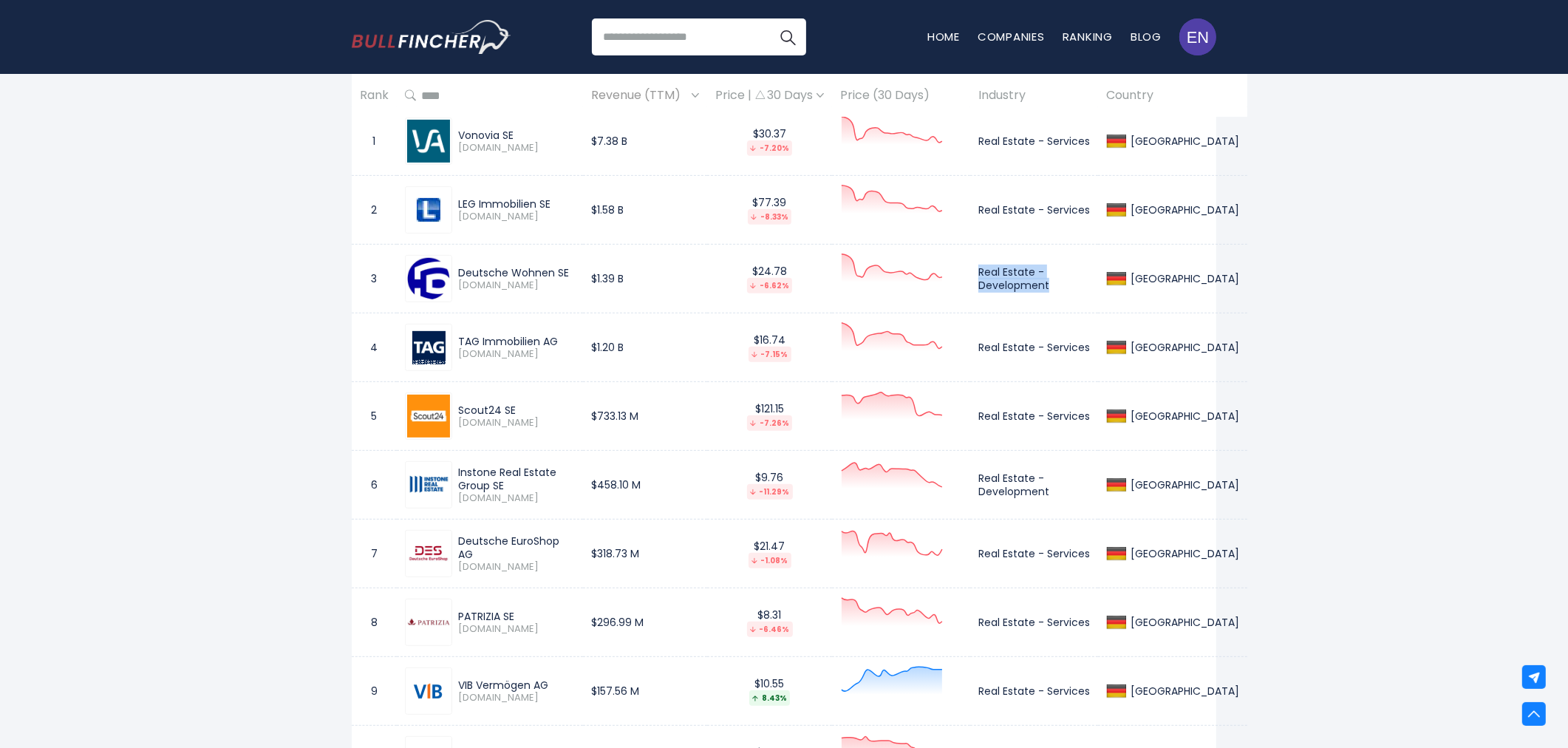
drag, startPoint x: 978, startPoint y: 270, endPoint x: 1047, endPoint y: 282, distance: 70.0
click at [1047, 282] on td "Real Estate - Development" at bounding box center [1034, 278] width 127 height 68
drag, startPoint x: 977, startPoint y: 337, endPoint x: 1027, endPoint y: 360, distance: 55.0
click at [1027, 360] on td "Real Estate - Services" at bounding box center [1034, 348] width 127 height 68
drag, startPoint x: 974, startPoint y: 475, endPoint x: 1053, endPoint y: 499, distance: 82.6
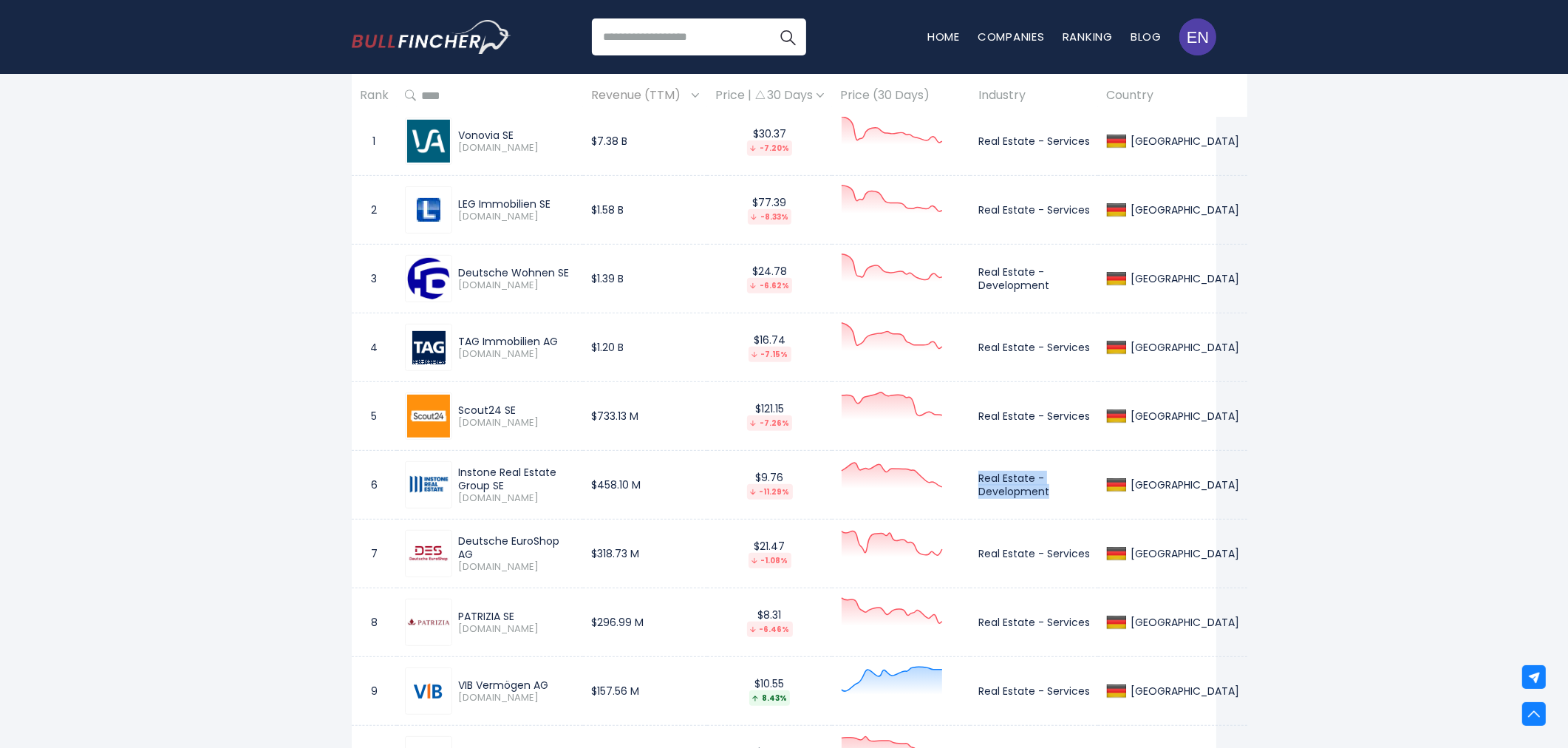
click at [1053, 499] on td "Real Estate - Development" at bounding box center [1034, 485] width 127 height 68
drag, startPoint x: 978, startPoint y: 548, endPoint x: 1028, endPoint y: 559, distance: 51.2
click at [1028, 559] on td "Real Estate - Services" at bounding box center [1034, 553] width 127 height 68
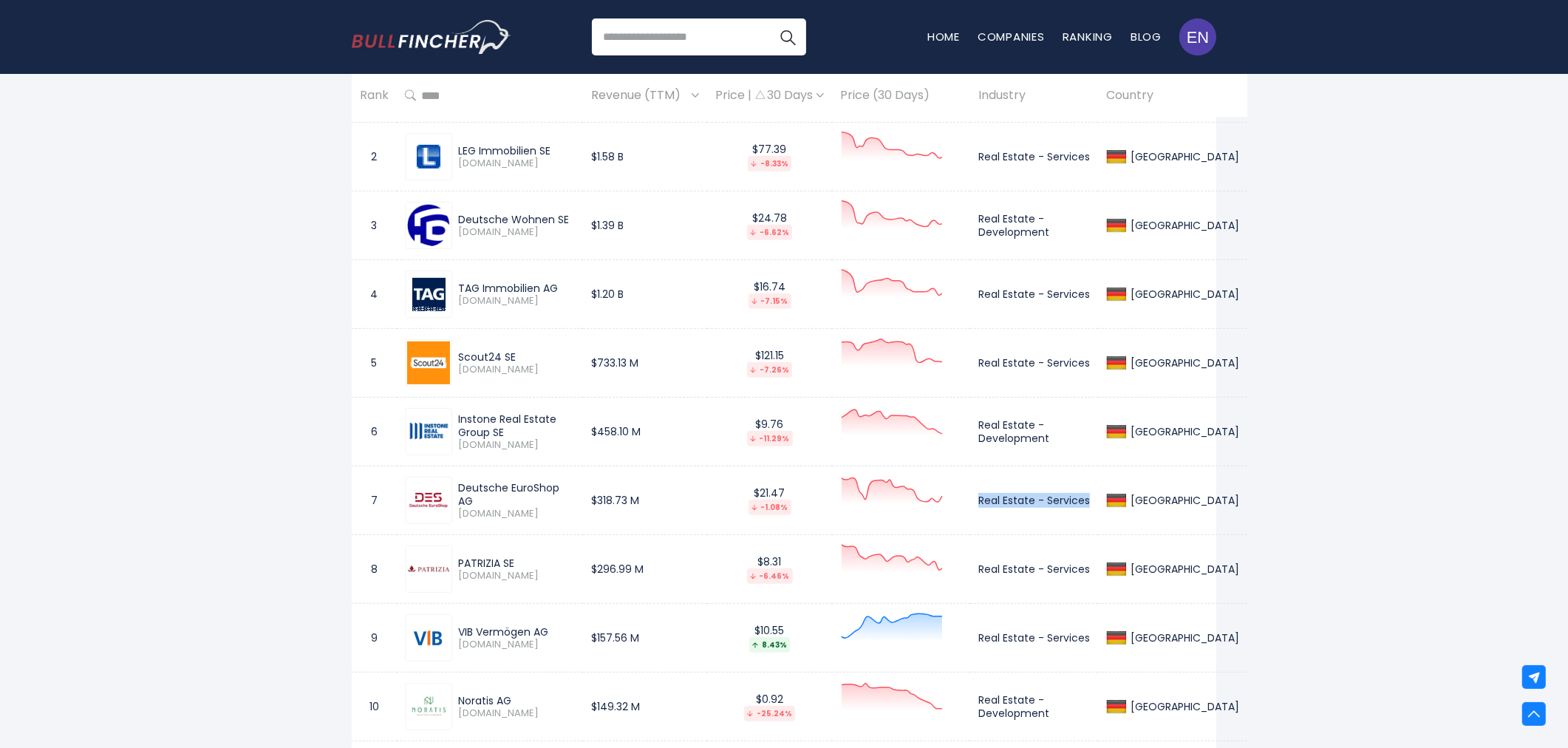
scroll to position [820, 0]
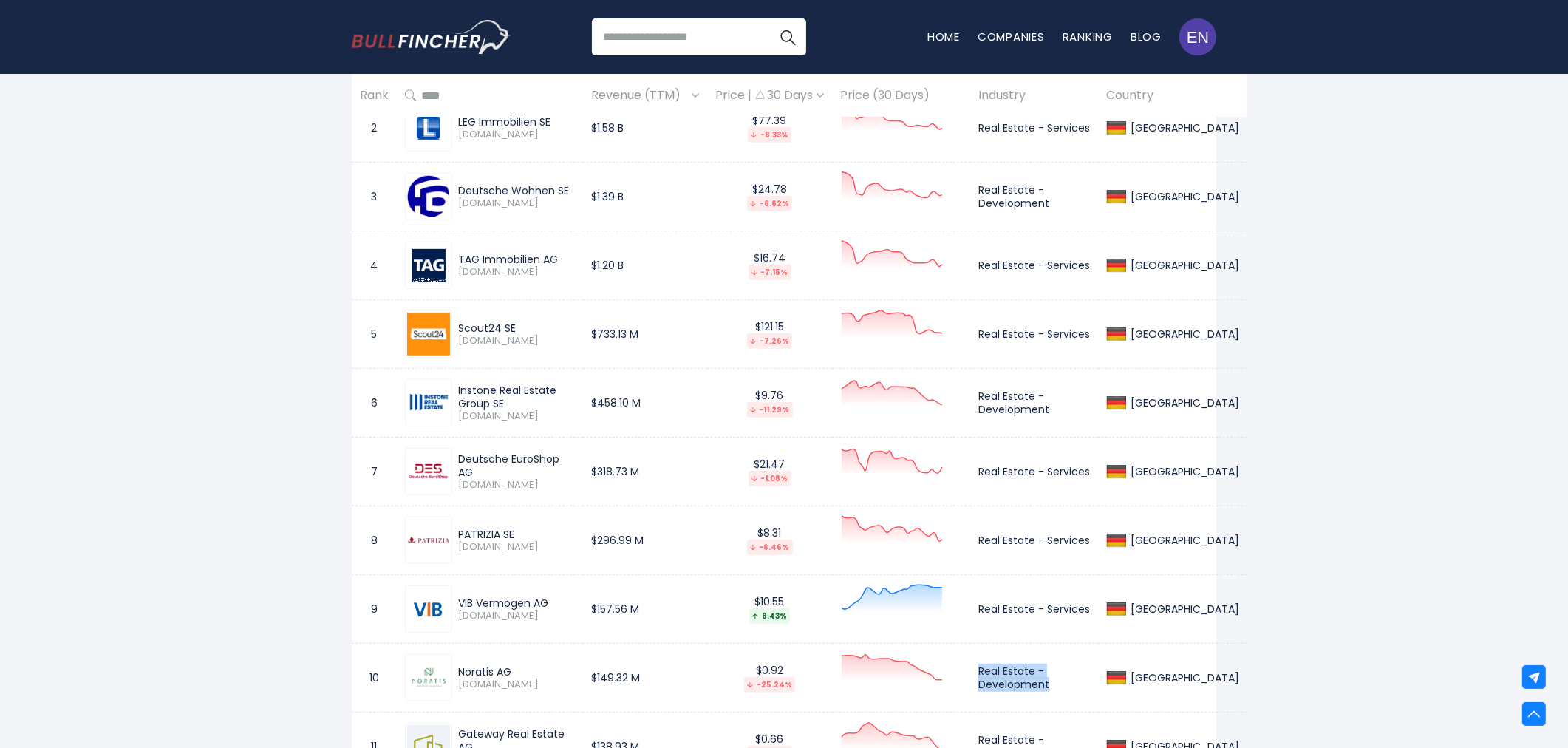
drag, startPoint x: 979, startPoint y: 671, endPoint x: 1059, endPoint y: 681, distance: 80.6
click at [1059, 681] on td "Real Estate - Development" at bounding box center [1034, 678] width 127 height 68
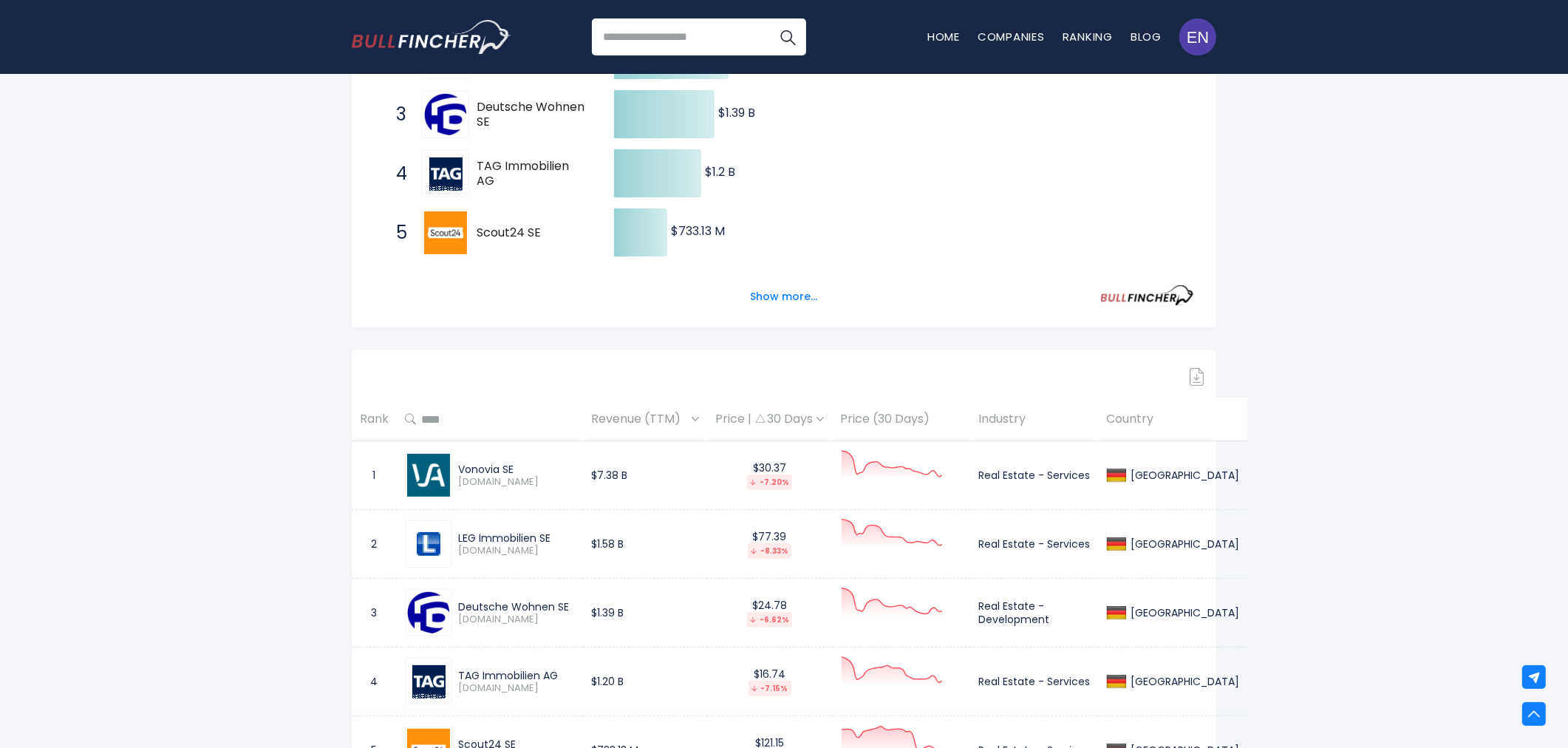
scroll to position [0, 0]
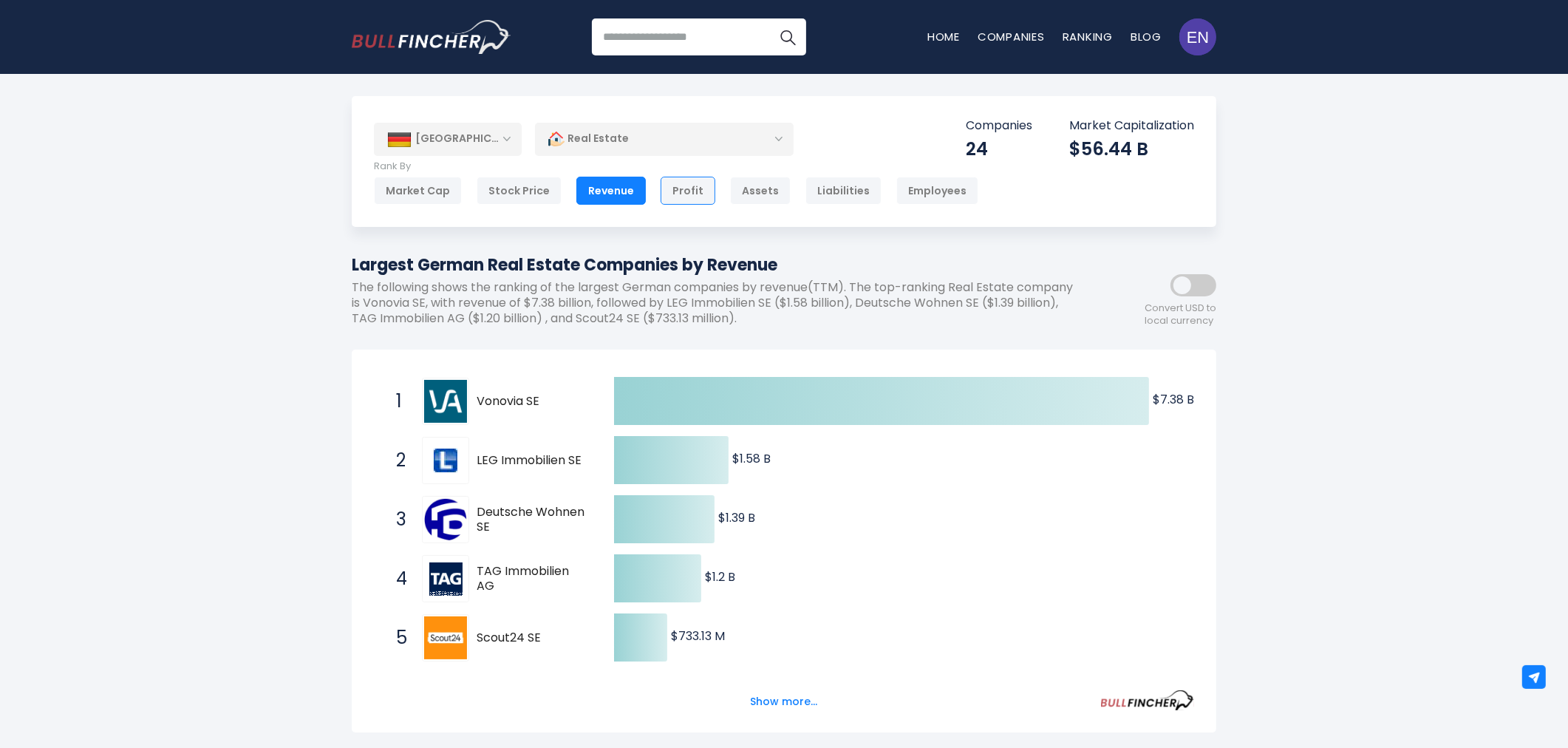
click at [661, 191] on div "Profit" at bounding box center [688, 191] width 55 height 29
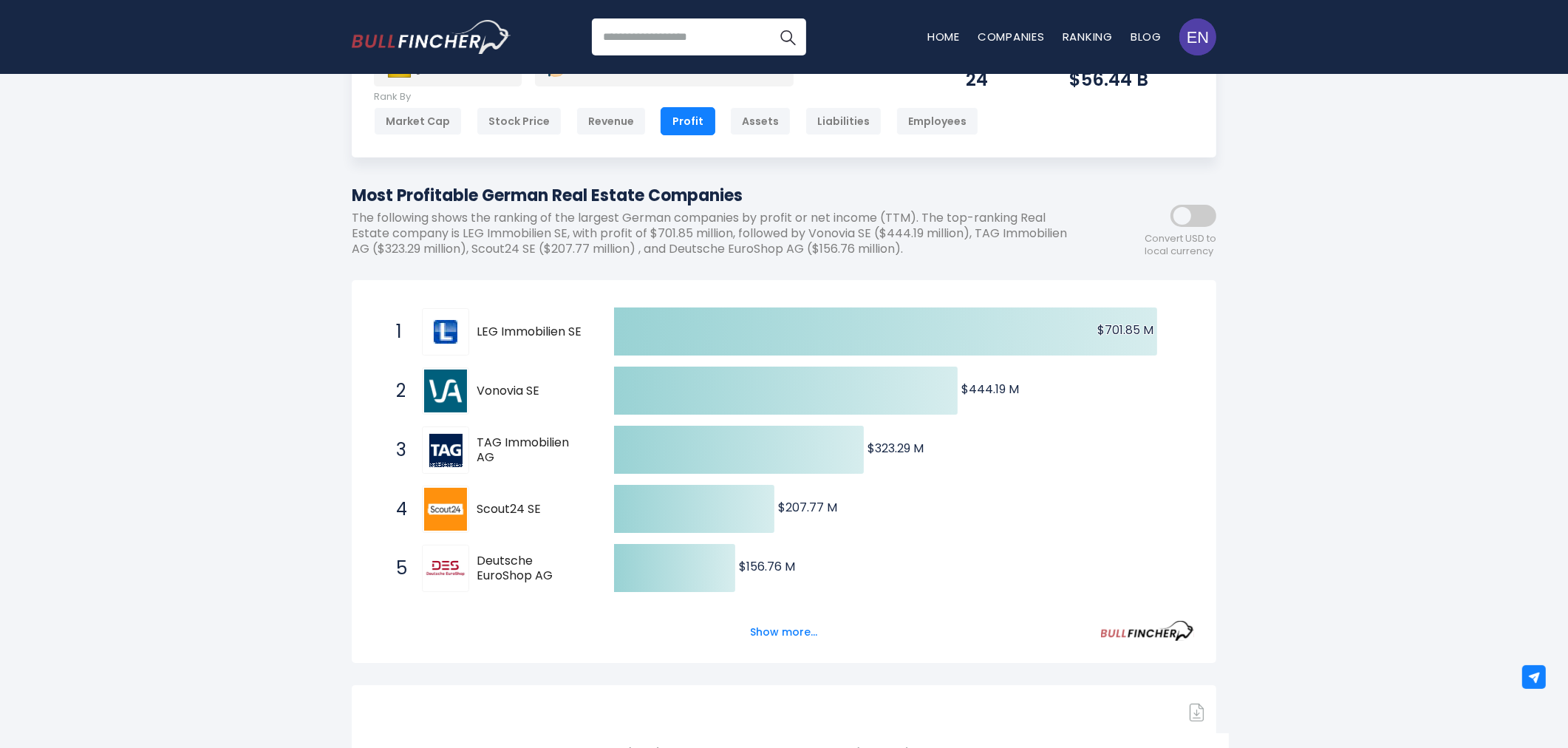
scroll to position [164, 0]
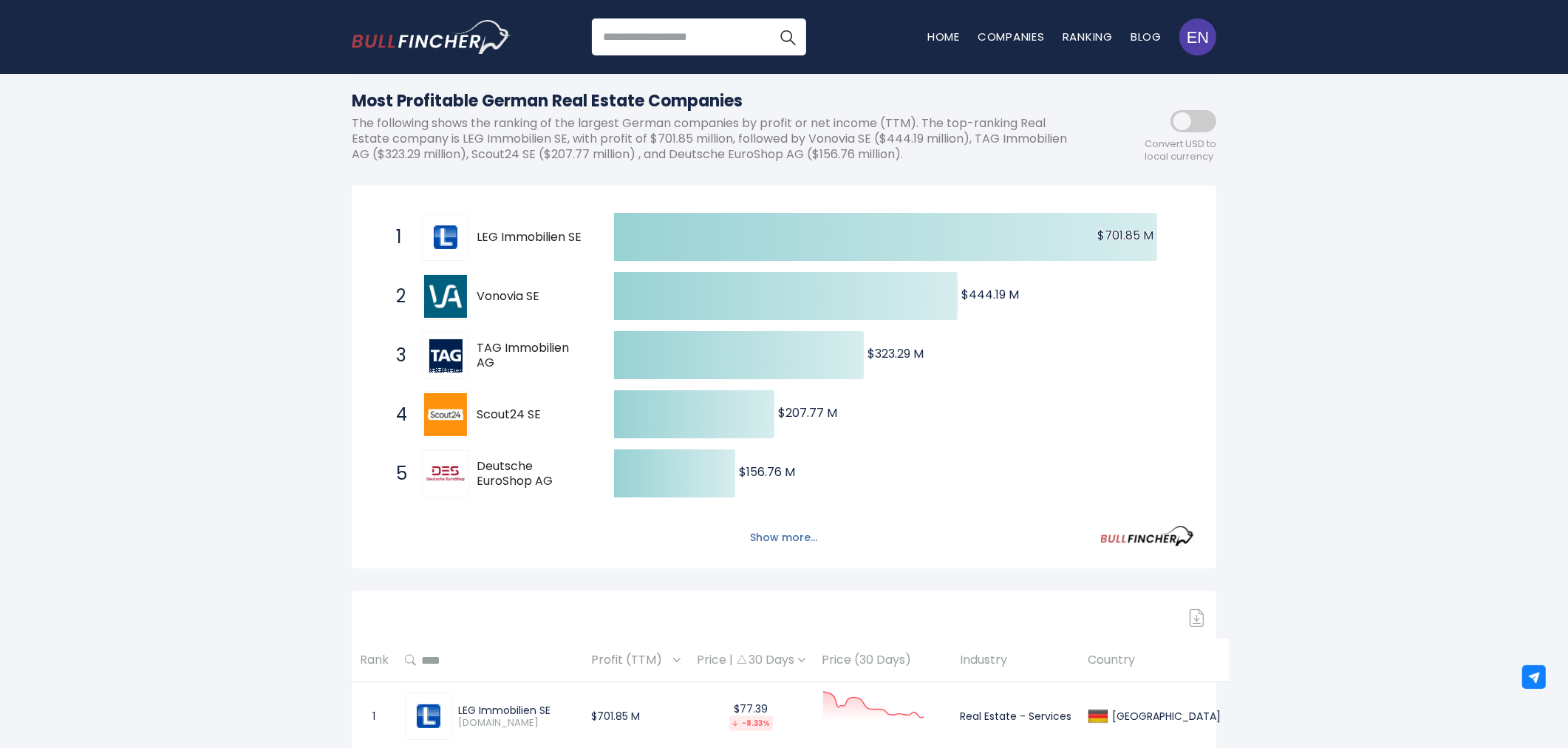
click at [800, 535] on button "Show more..." at bounding box center [784, 538] width 85 height 25
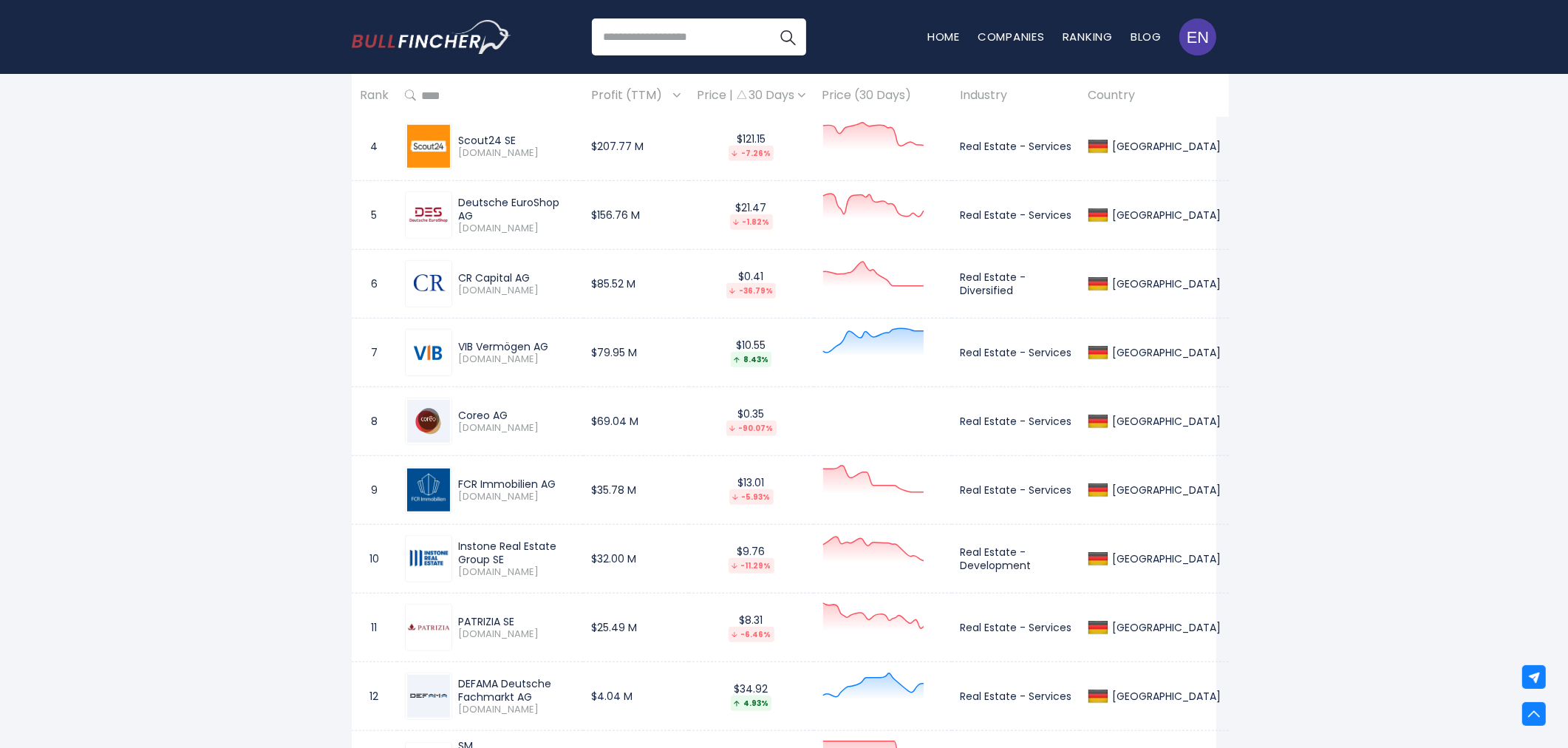
scroll to position [1231, 0]
drag, startPoint x: 456, startPoint y: 277, endPoint x: 535, endPoint y: 272, distance: 79.2
click at [535, 272] on div "CR Capital AG CRZK.DE" at bounding box center [513, 282] width 123 height 26
copy div "CR Capital AG"
drag, startPoint x: 970, startPoint y: 277, endPoint x: 1023, endPoint y: 290, distance: 54.6
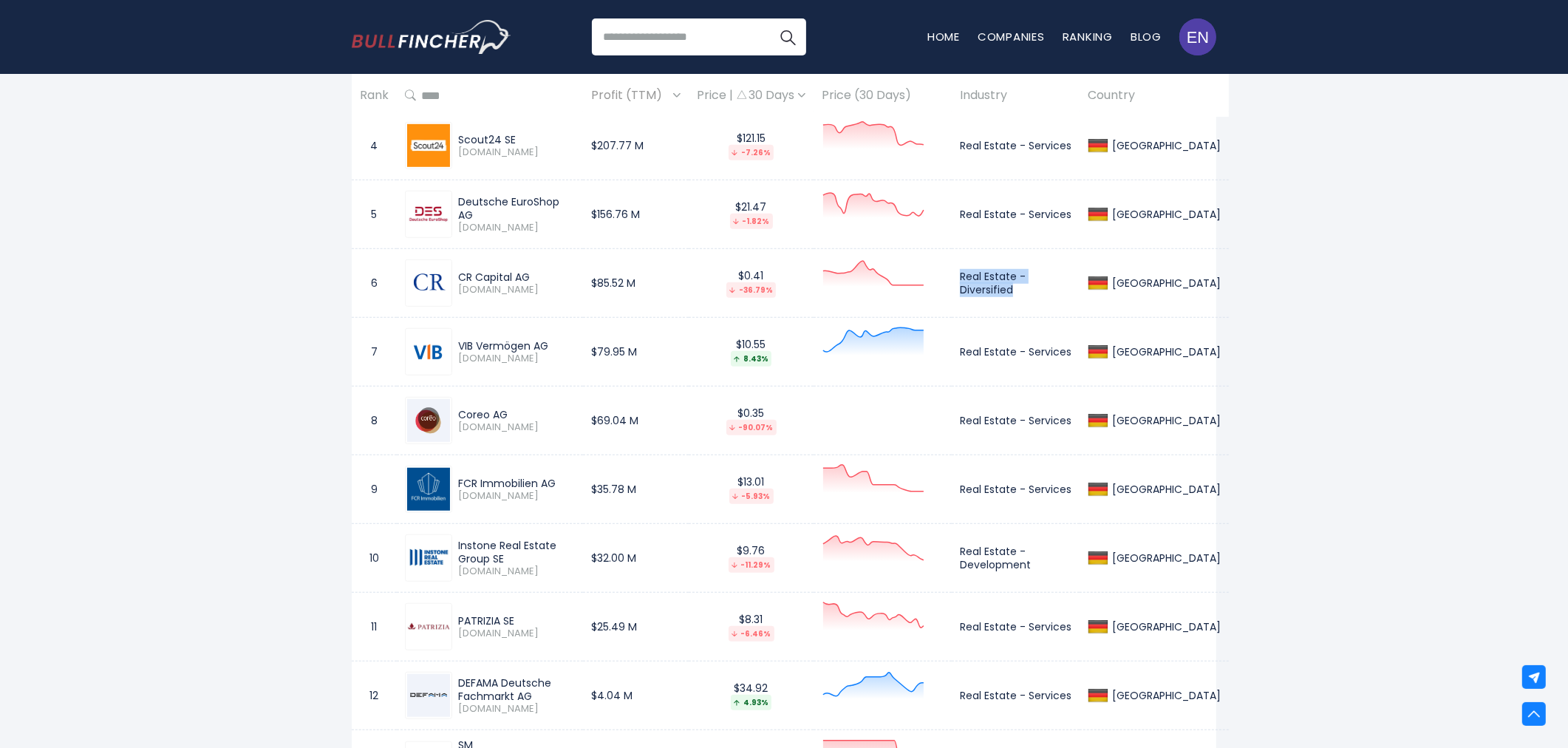
click at [1023, 290] on td "Real Estate - Diversified" at bounding box center [1016, 283] width 127 height 68
copy td "Real Estate - Diversified"
drag, startPoint x: 455, startPoint y: 343, endPoint x: 547, endPoint y: 345, distance: 92.0
click at [547, 345] on div "VIB Vermögen AG VIH1.DE" at bounding box center [513, 352] width 123 height 26
copy div "VIB Vermögen AG"
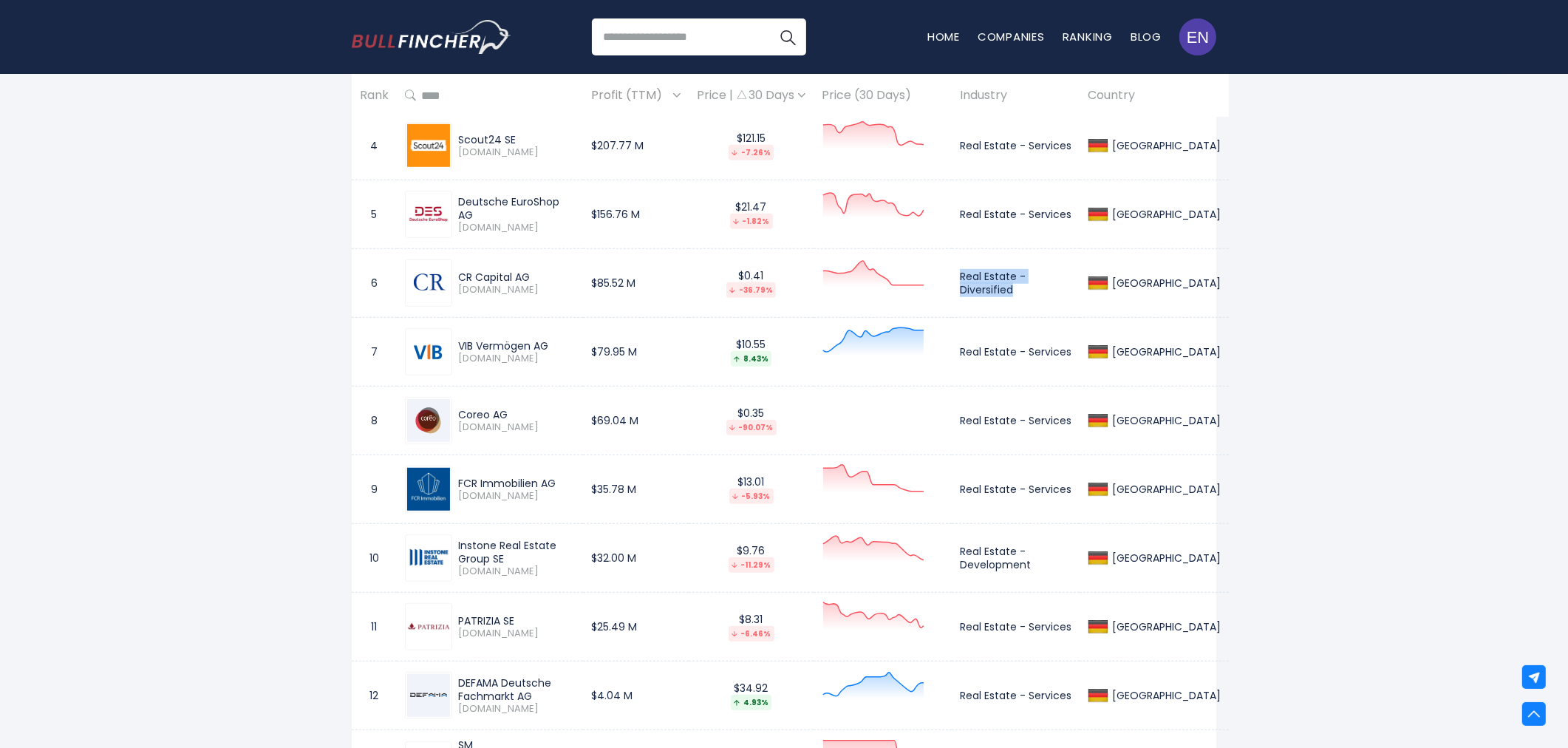
drag, startPoint x: 458, startPoint y: 413, endPoint x: 508, endPoint y: 413, distance: 50.0
click at [508, 413] on div "Coreo AG" at bounding box center [516, 414] width 117 height 13
copy div "Coreo AG"
drag, startPoint x: 968, startPoint y: 419, endPoint x: 1088, endPoint y: 421, distance: 120.0
click at [1080, 421] on td "Real Estate - Services" at bounding box center [1016, 420] width 127 height 68
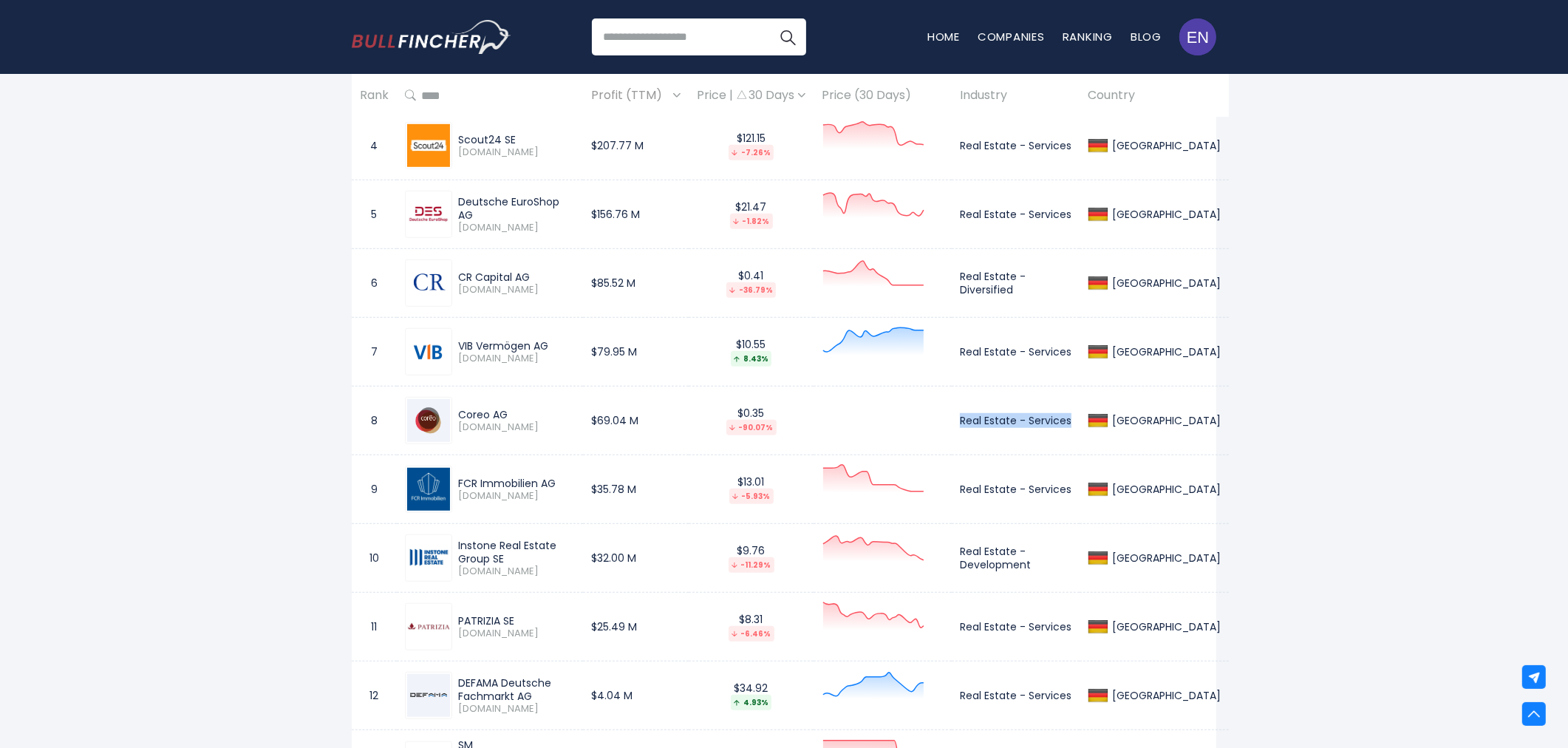
copy td "Real Estate - Services"
drag, startPoint x: 458, startPoint y: 484, endPoint x: 554, endPoint y: 483, distance: 96.0
click at [554, 483] on div "FCR Immobilien AG" at bounding box center [516, 483] width 117 height 13
copy div "FCR Immobilien AG"
drag, startPoint x: 970, startPoint y: 490, endPoint x: 1082, endPoint y: 491, distance: 112.0
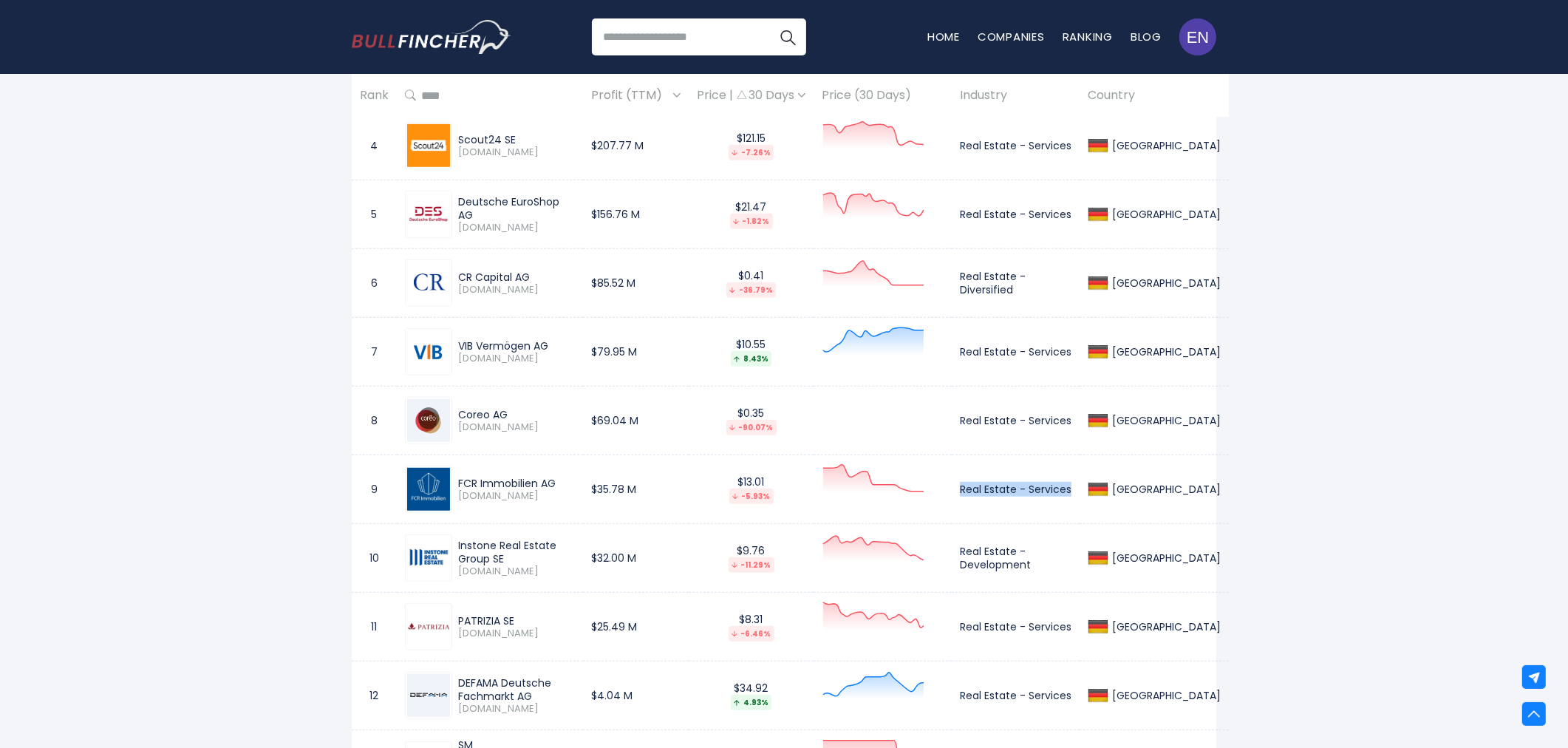
click at [1080, 491] on td "Real Estate - Services" at bounding box center [1016, 489] width 127 height 68
copy td "Real Estate - Services"
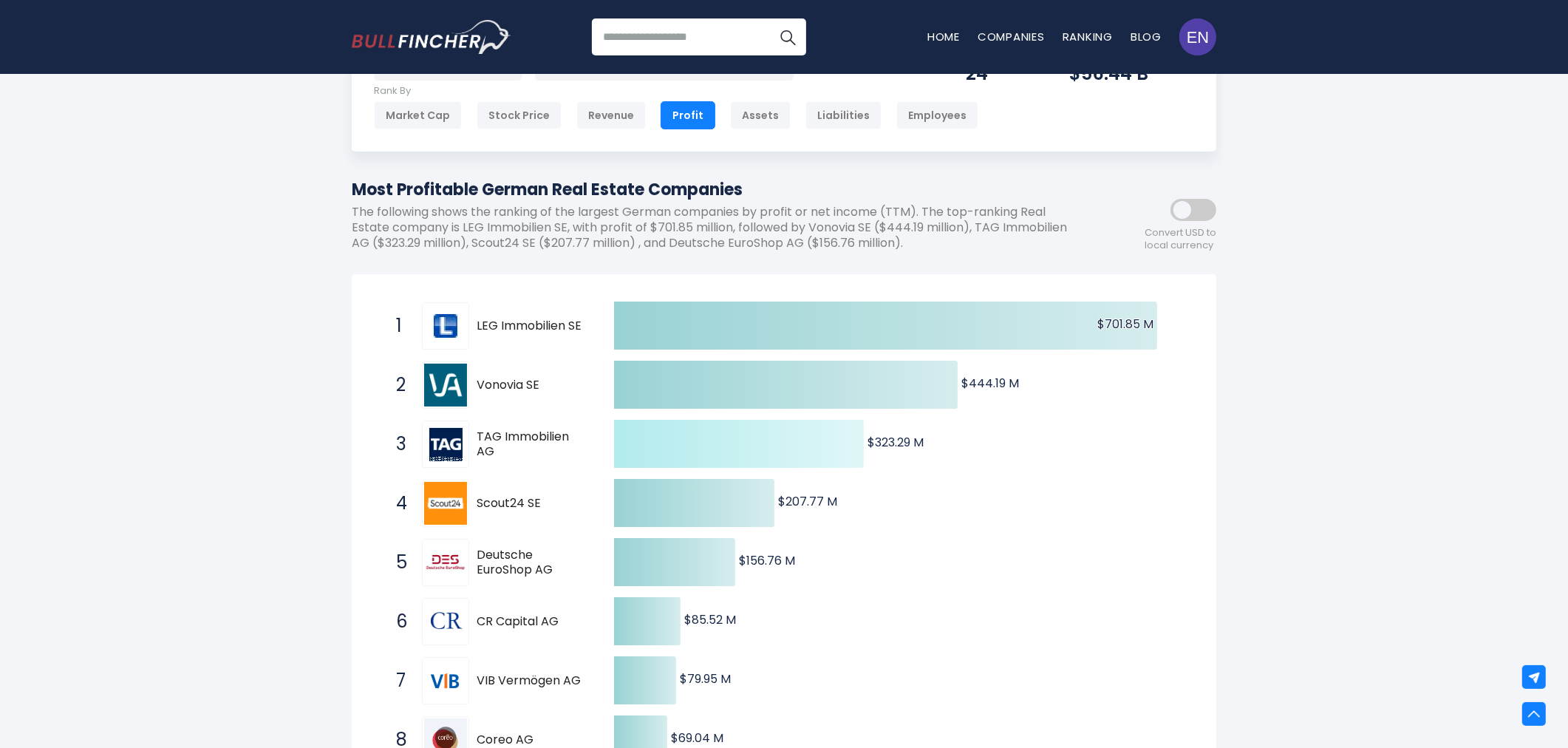
scroll to position [0, 0]
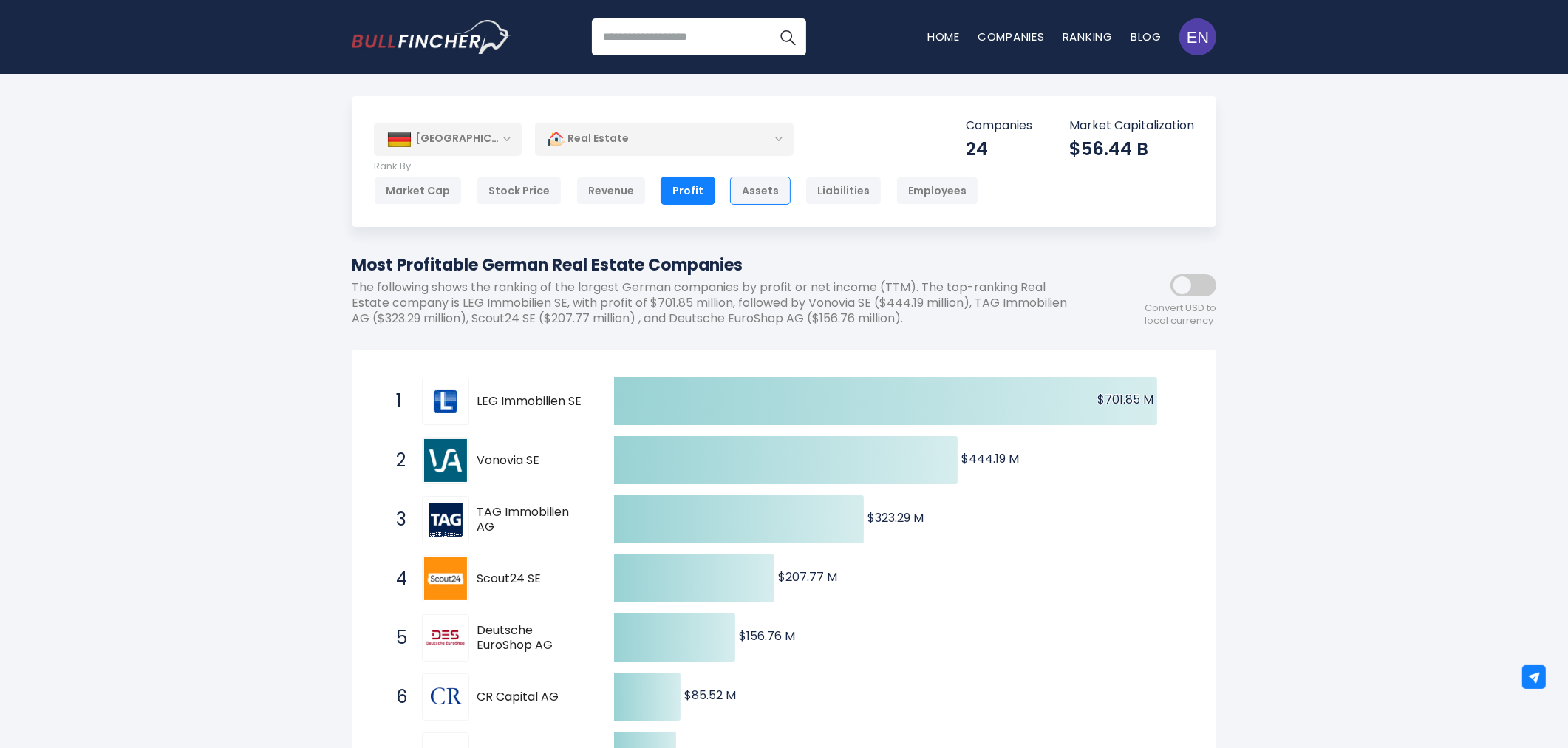
click at [765, 197] on div "Assets" at bounding box center [761, 191] width 61 height 29
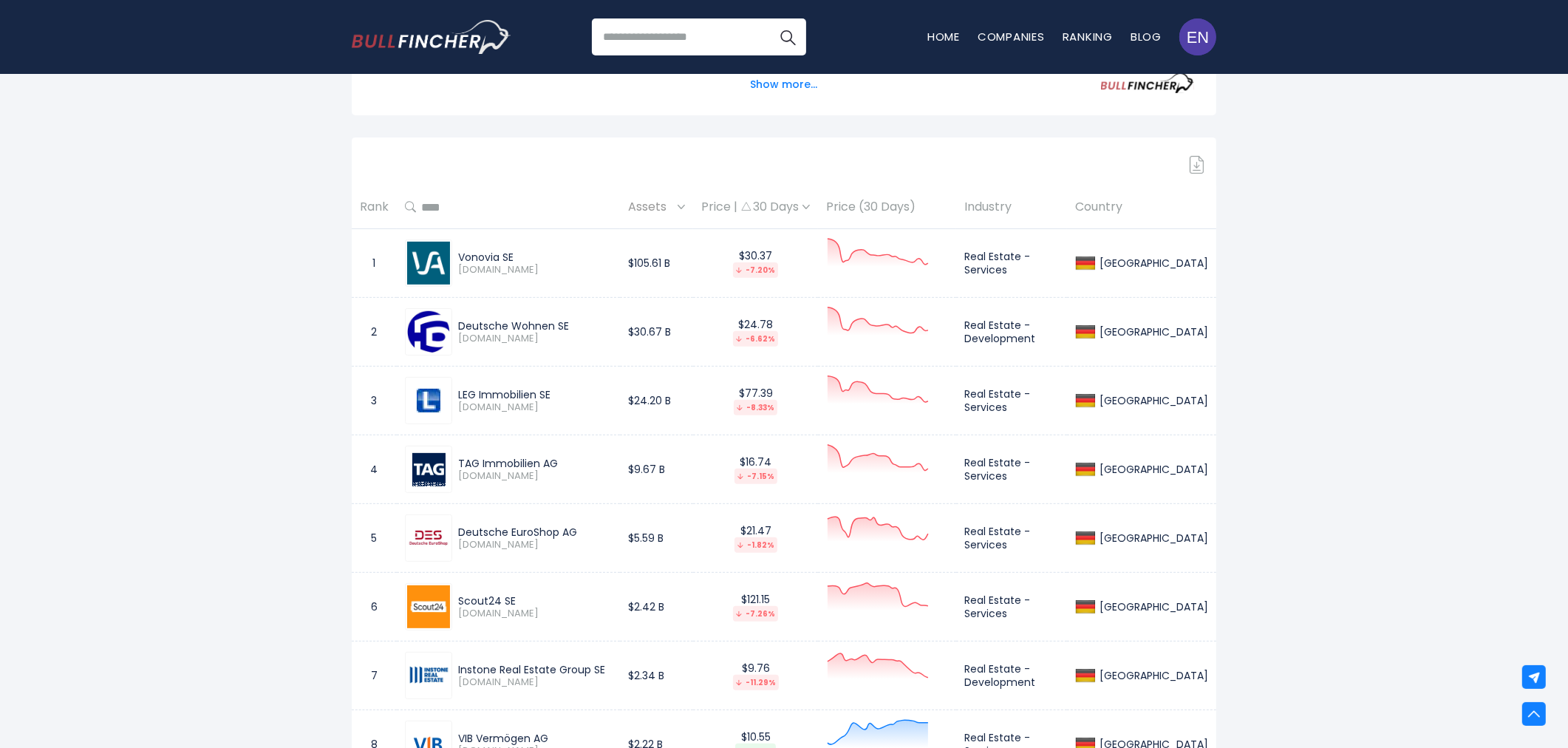
scroll to position [656, 0]
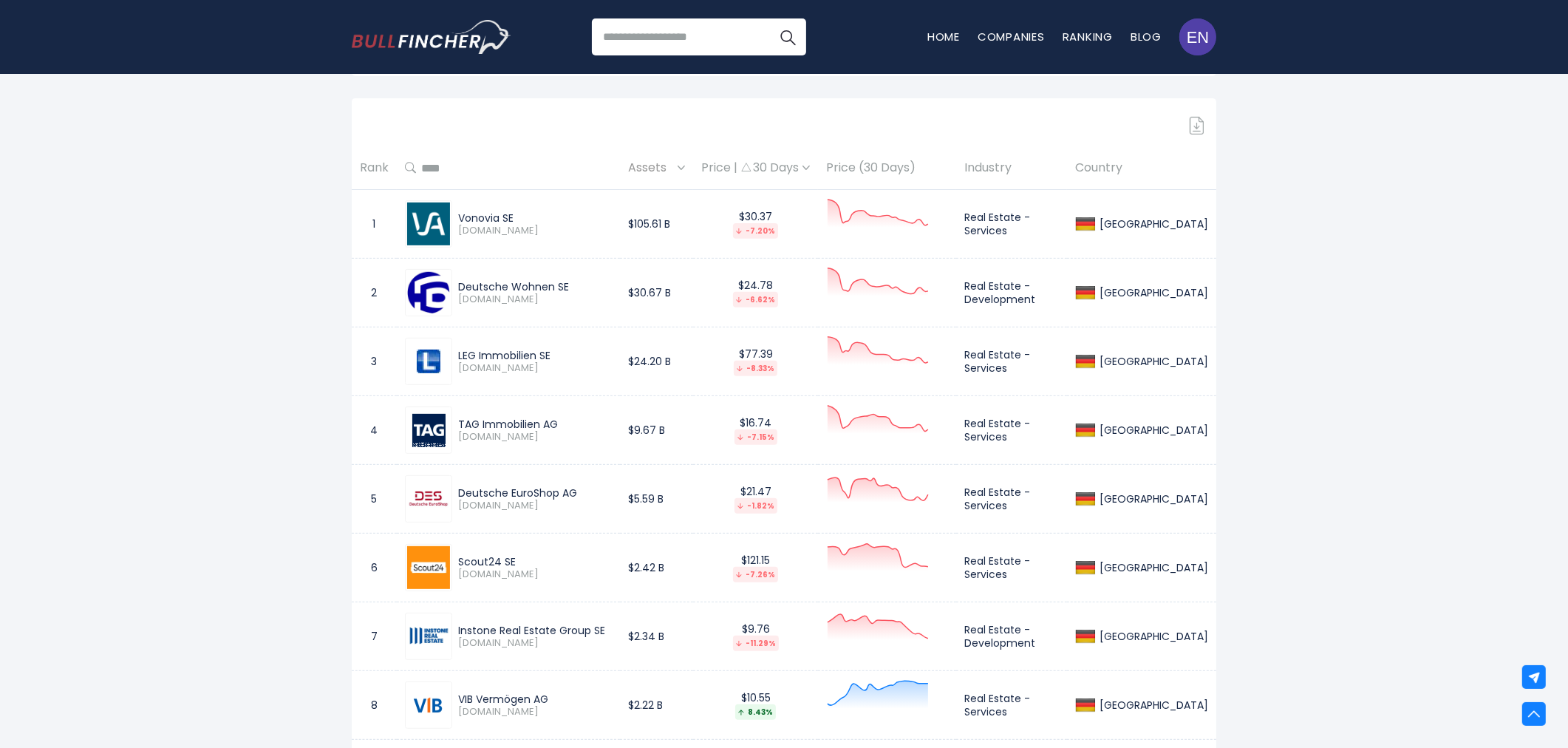
click at [1456, 198] on div "[GEOGRAPHIC_DATA] Entire World 30,364 [GEOGRAPHIC_DATA]" at bounding box center [784, 679] width 1568 height 2478
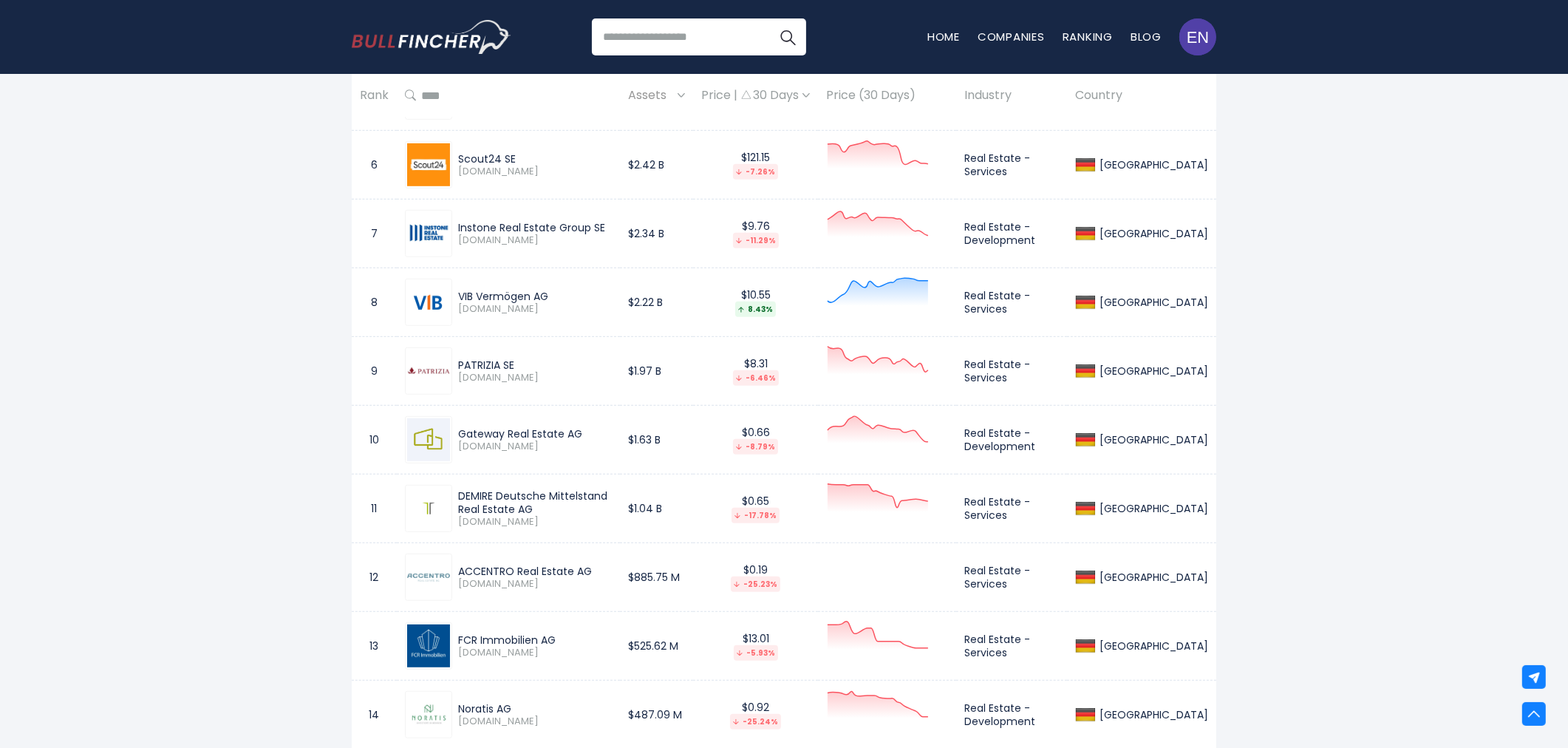
scroll to position [1066, 0]
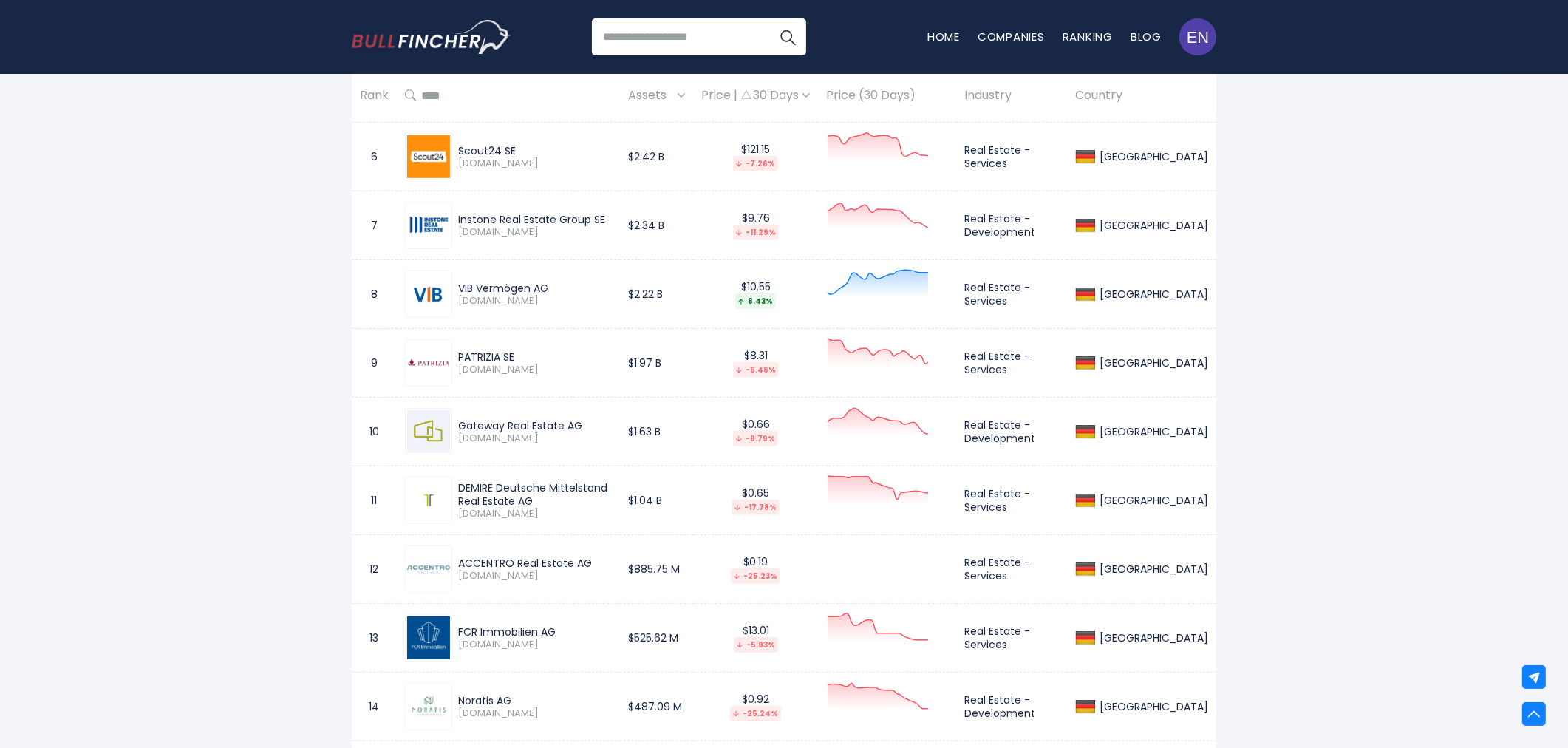
drag, startPoint x: 455, startPoint y: 425, endPoint x: 584, endPoint y: 425, distance: 129.0
click at [584, 425] on div "Gateway Real Estate AG [DOMAIN_NAME]" at bounding box center [532, 432] width 160 height 26
copy div "Gateway Real Estate AG"
drag, startPoint x: 1000, startPoint y: 423, endPoint x: 1076, endPoint y: 440, distance: 77.9
click at [1067, 440] on td "Real Estate - Development" at bounding box center [1012, 432] width 111 height 68
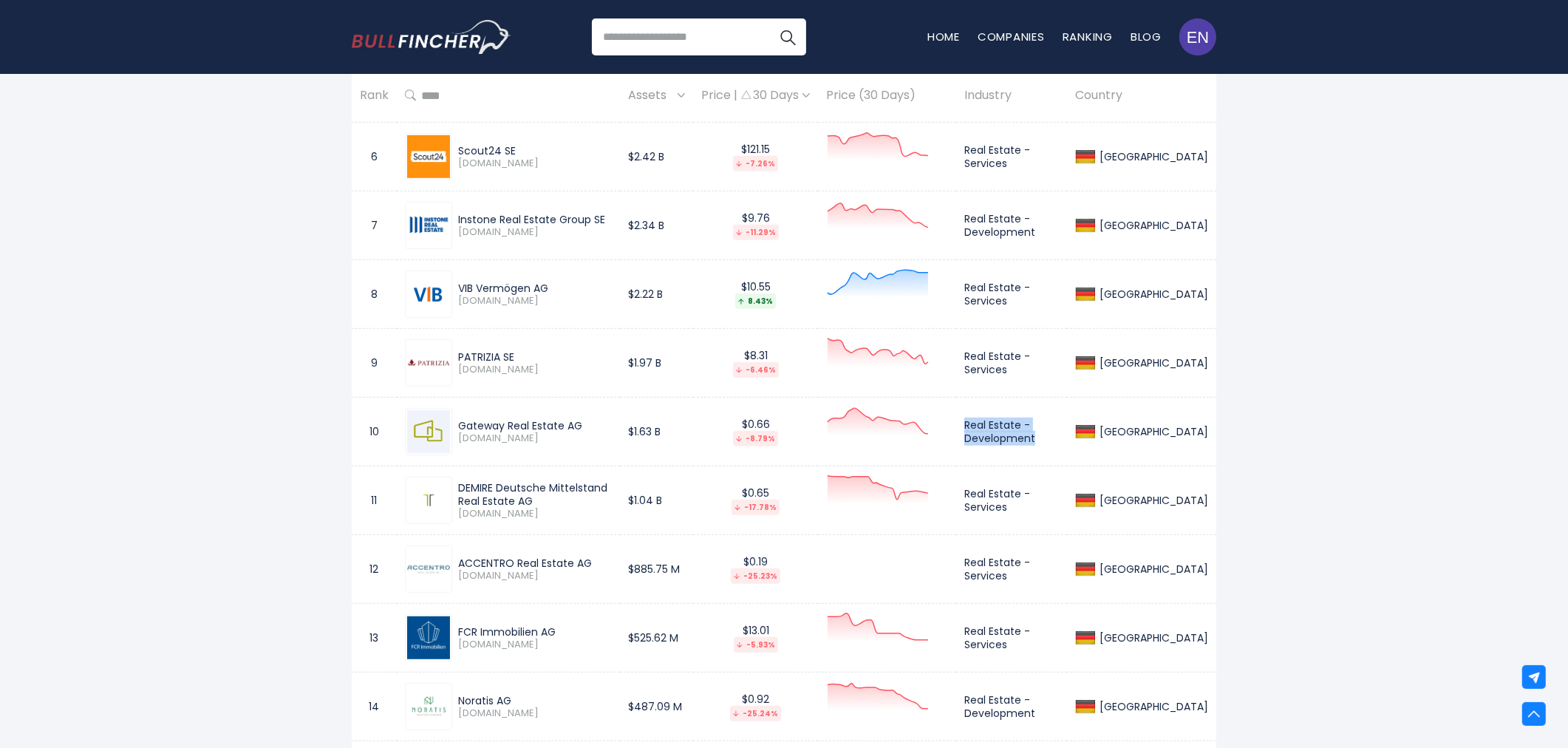
copy td "Real Estate - Development"
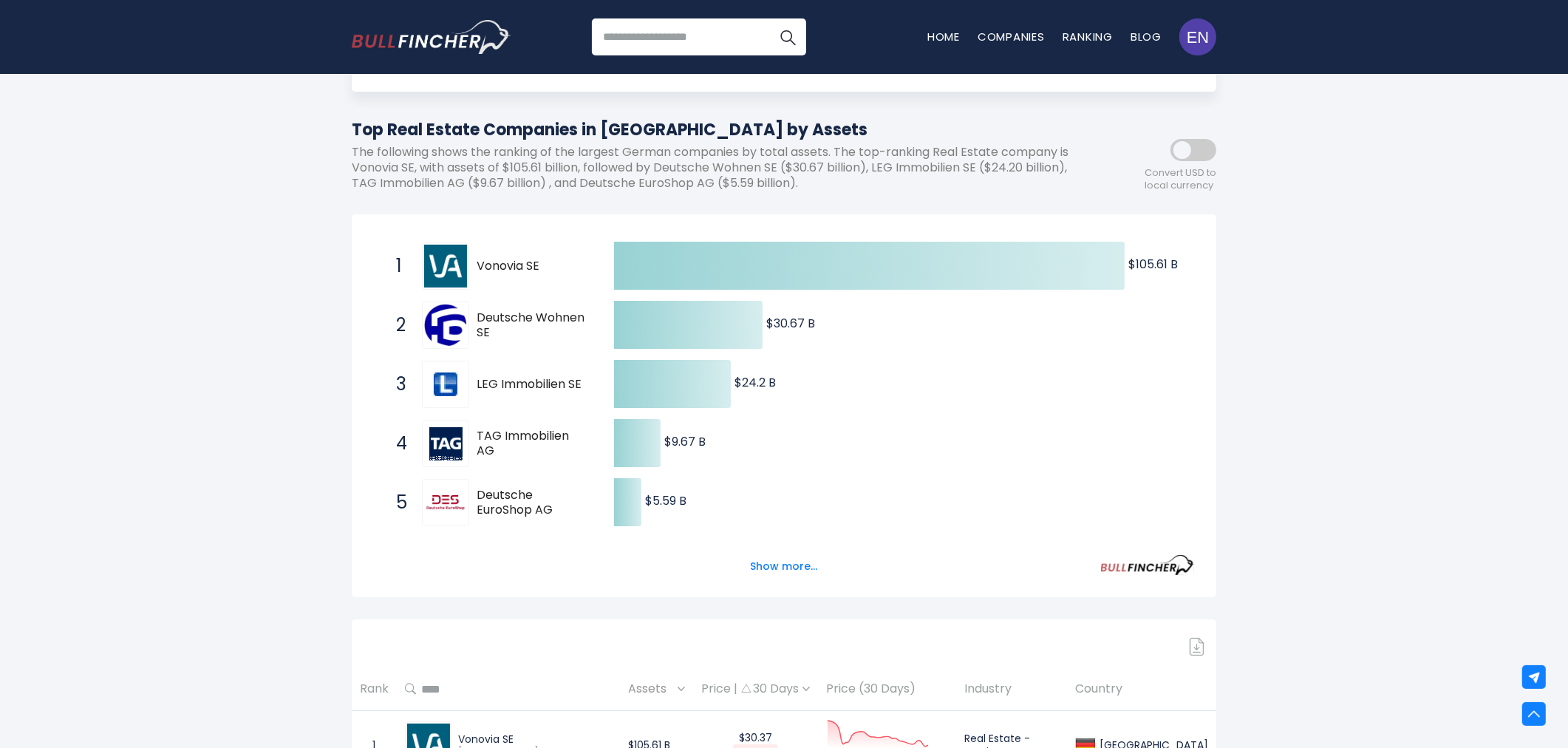
scroll to position [0, 0]
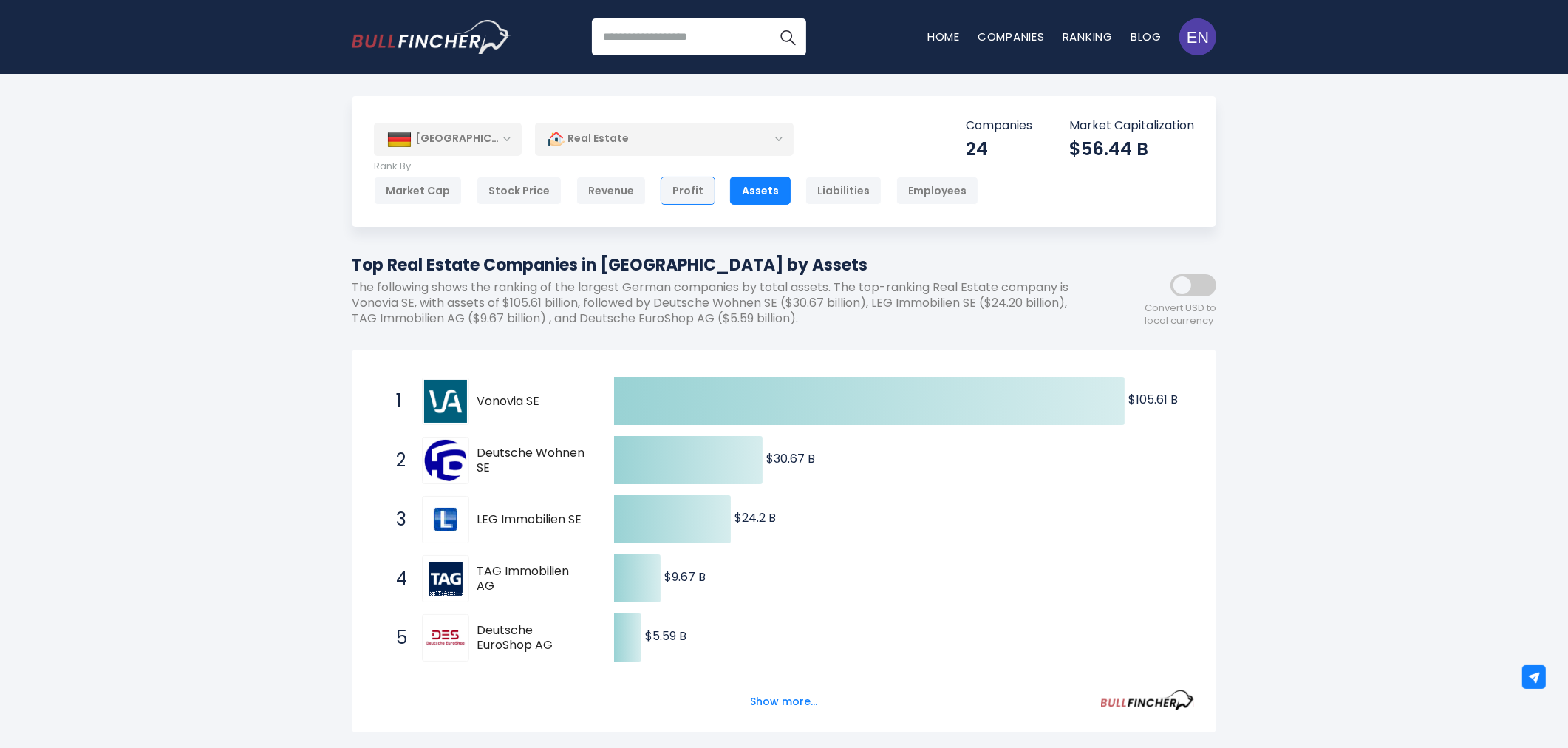
click at [686, 192] on div "Profit" at bounding box center [688, 191] width 55 height 29
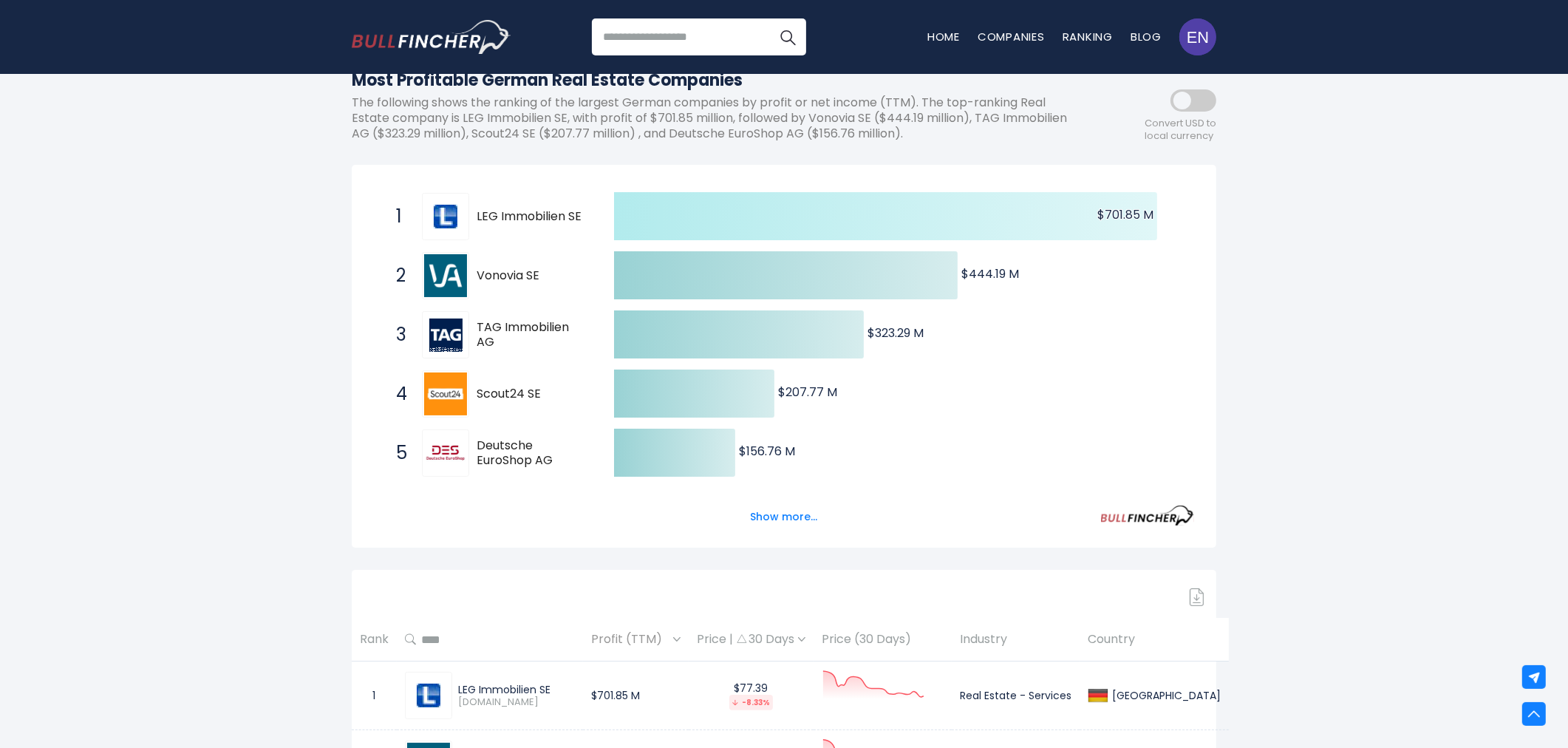
scroll to position [45, 0]
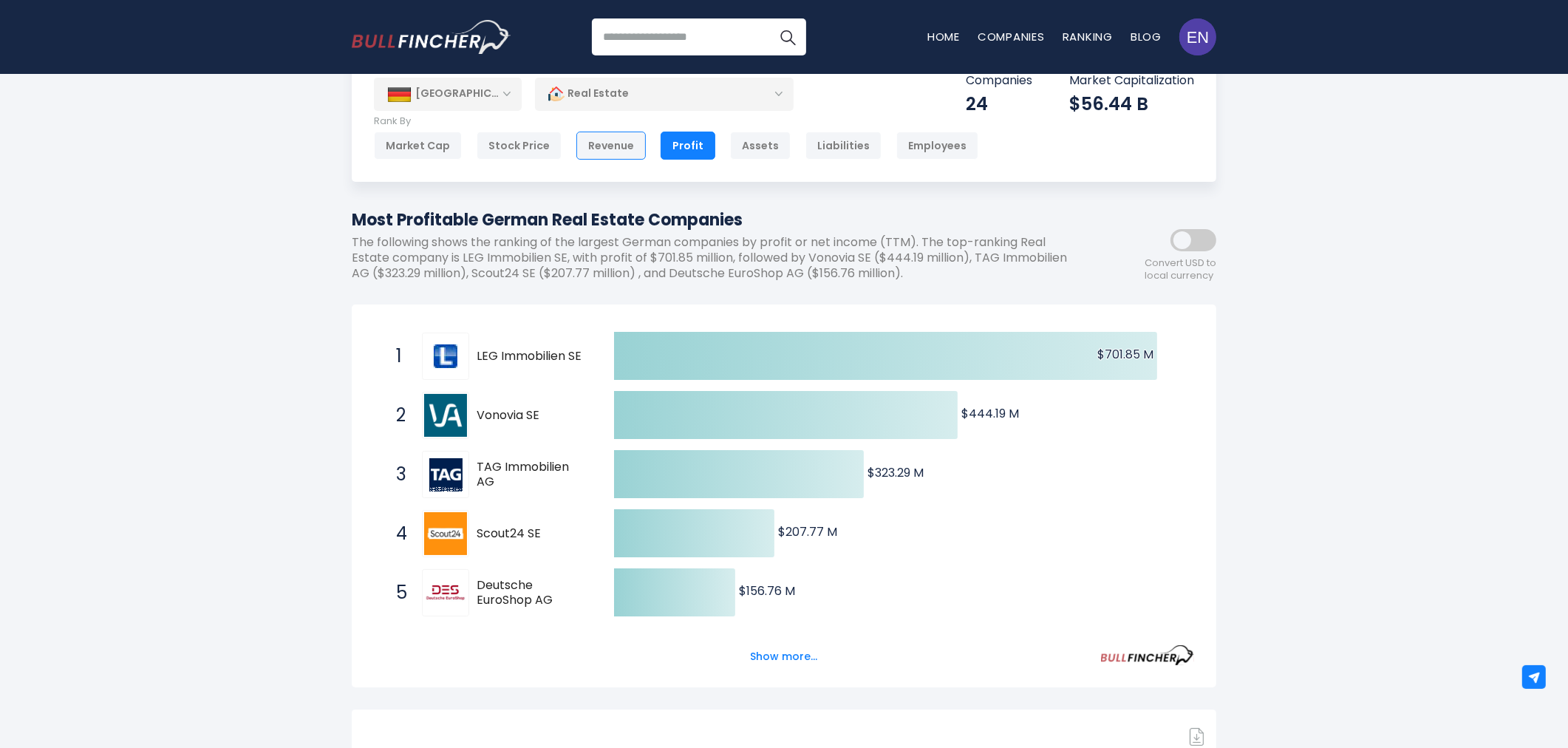
click at [614, 152] on div "Revenue" at bounding box center [610, 145] width 69 height 29
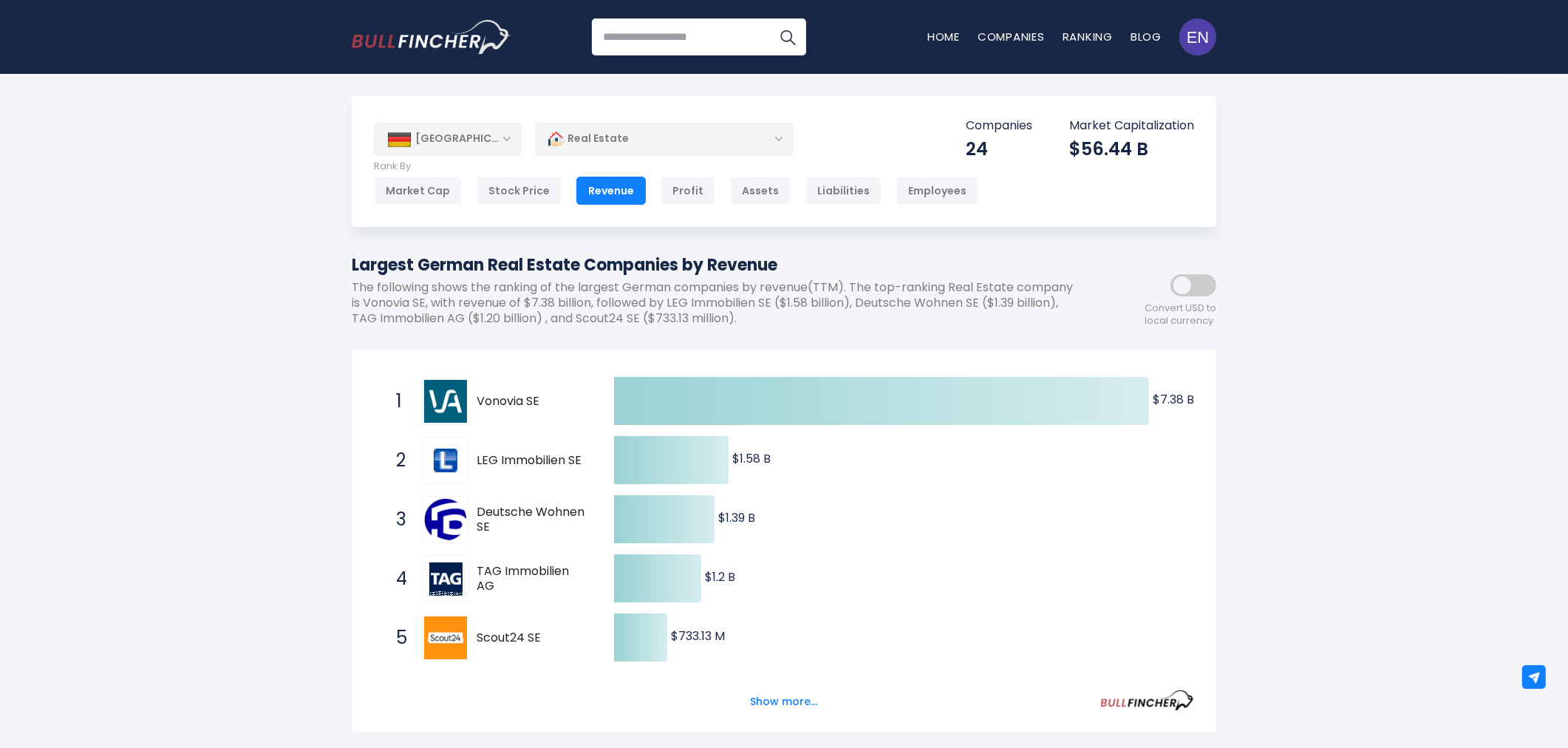
click at [503, 149] on div "[GEOGRAPHIC_DATA]" at bounding box center [447, 139] width 147 height 32
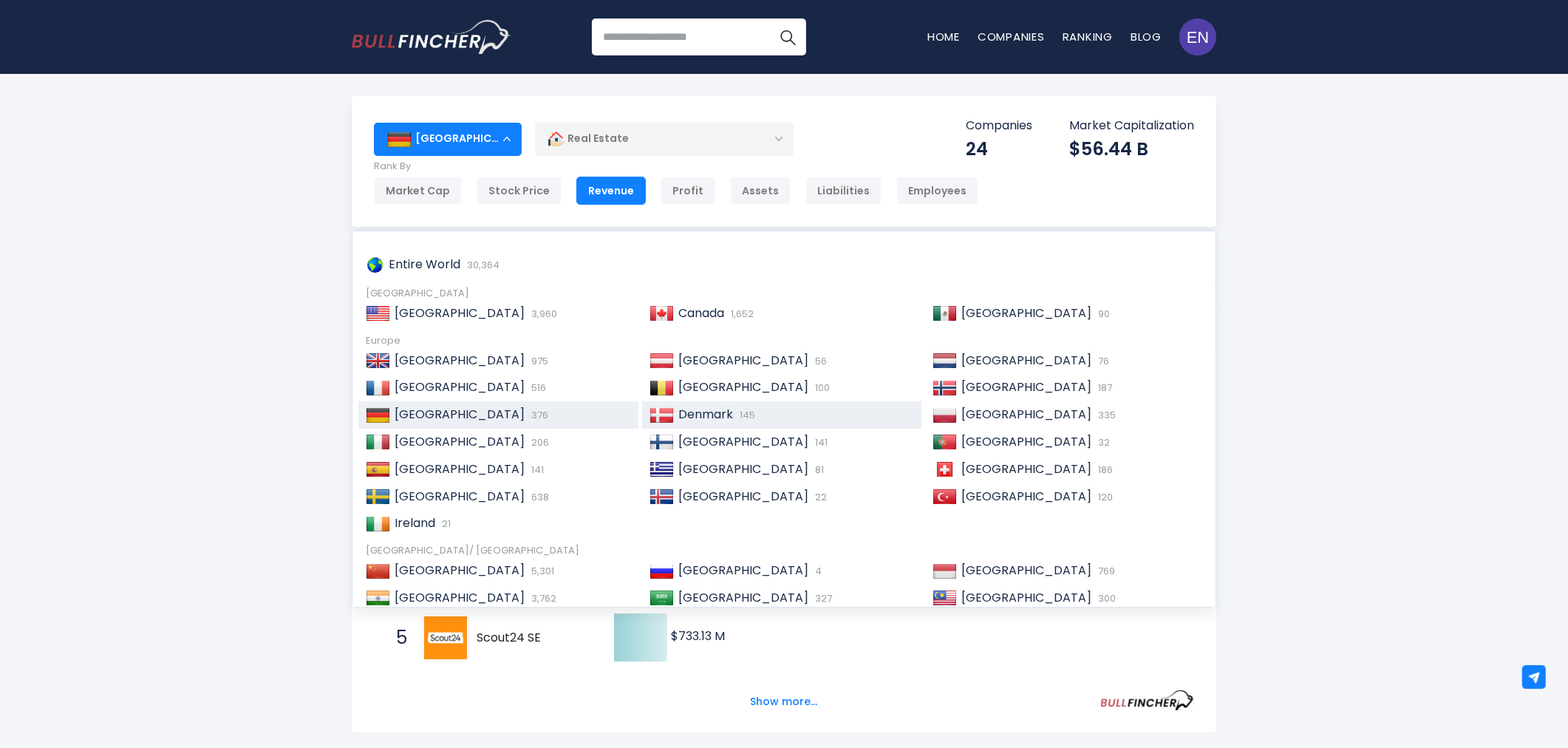
click at [725, 412] on span "Denmark" at bounding box center [706, 414] width 55 height 17
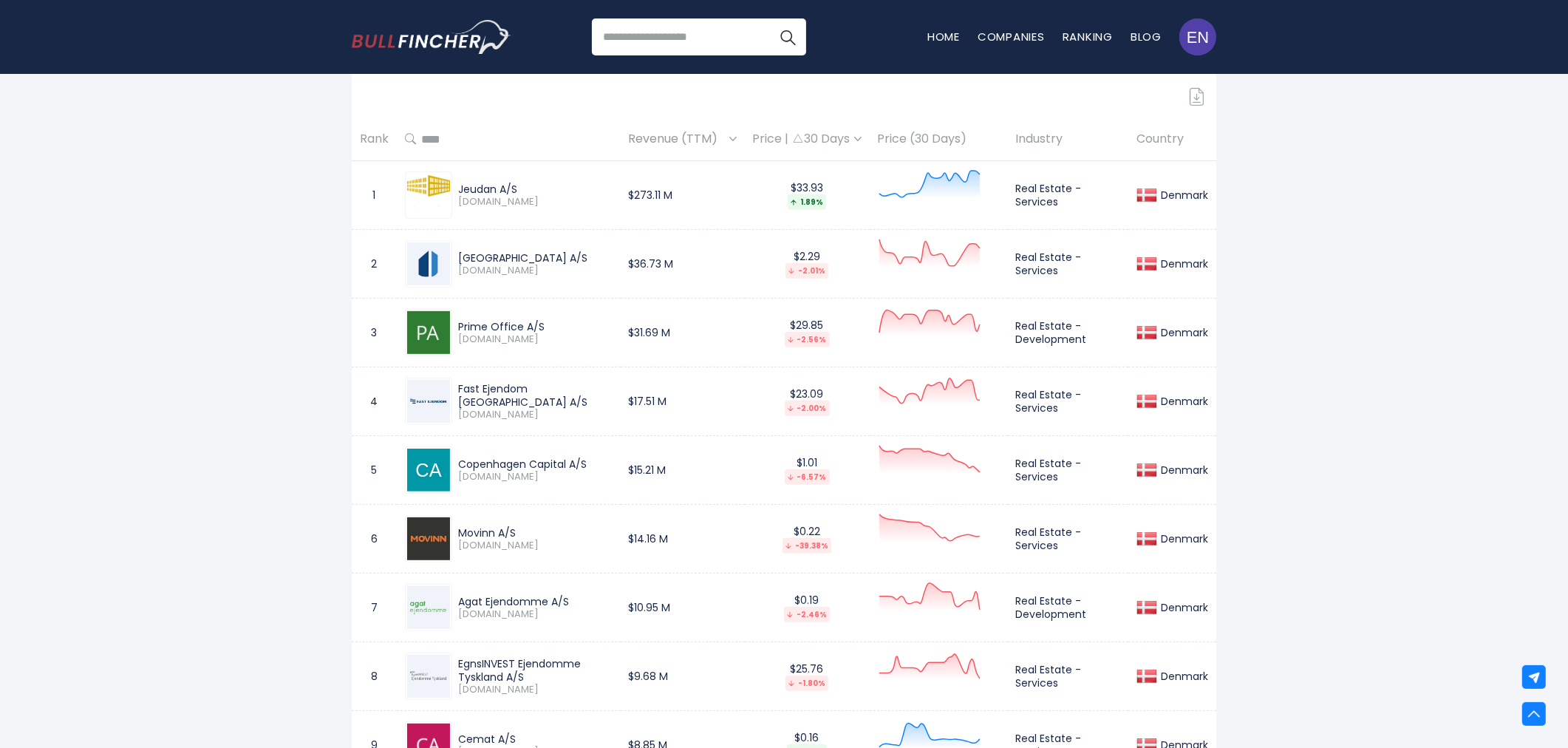
scroll to position [656, 0]
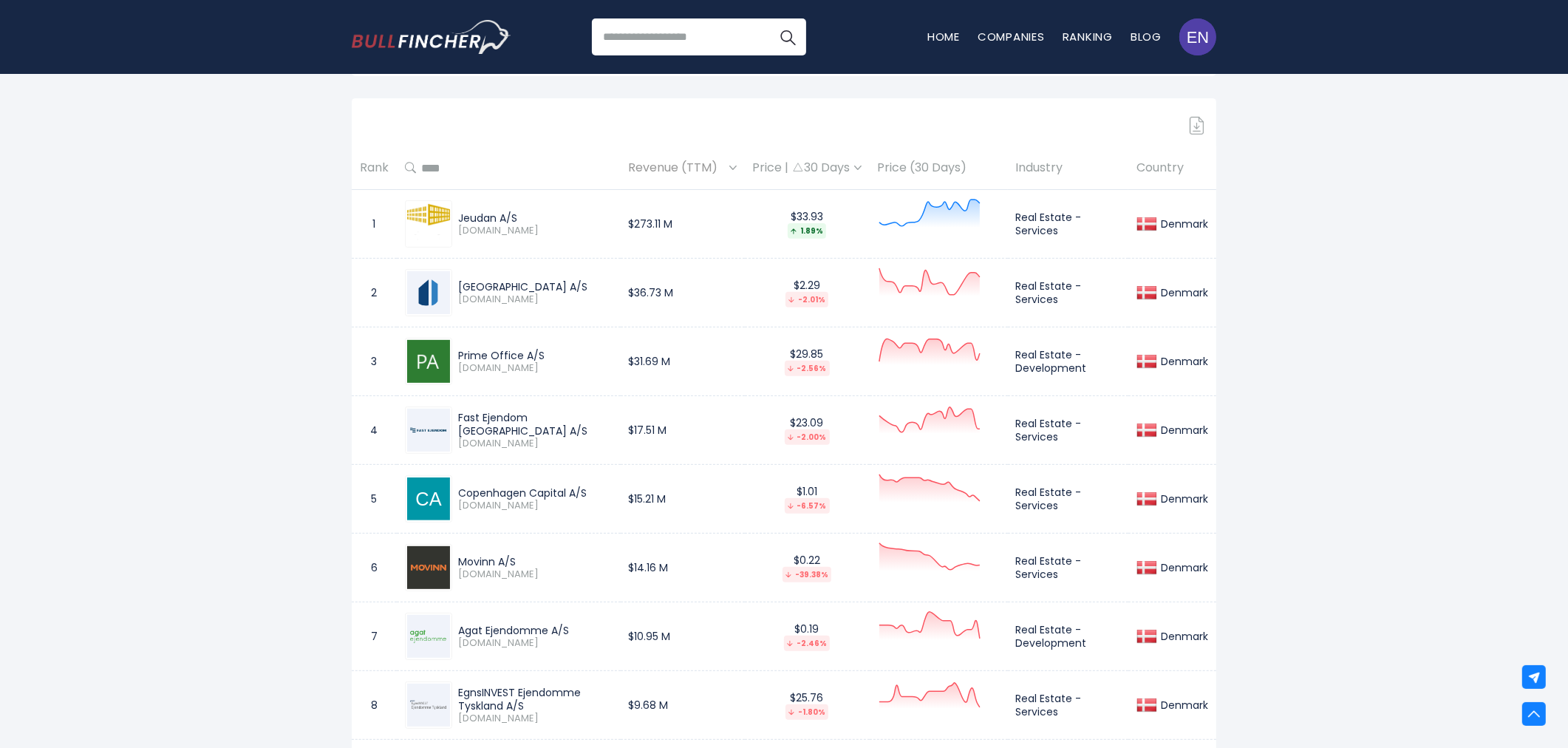
drag, startPoint x: 458, startPoint y: 218, endPoint x: 521, endPoint y: 218, distance: 63.0
click at [521, 218] on div "Jeudan A/S" at bounding box center [535, 218] width 154 height 13
copy div "Jeudan A/S"
drag, startPoint x: 459, startPoint y: 284, endPoint x: 536, endPoint y: 288, distance: 77.1
click at [536, 288] on div "[GEOGRAPHIC_DATA] A/S [DOMAIN_NAME]" at bounding box center [532, 293] width 161 height 26
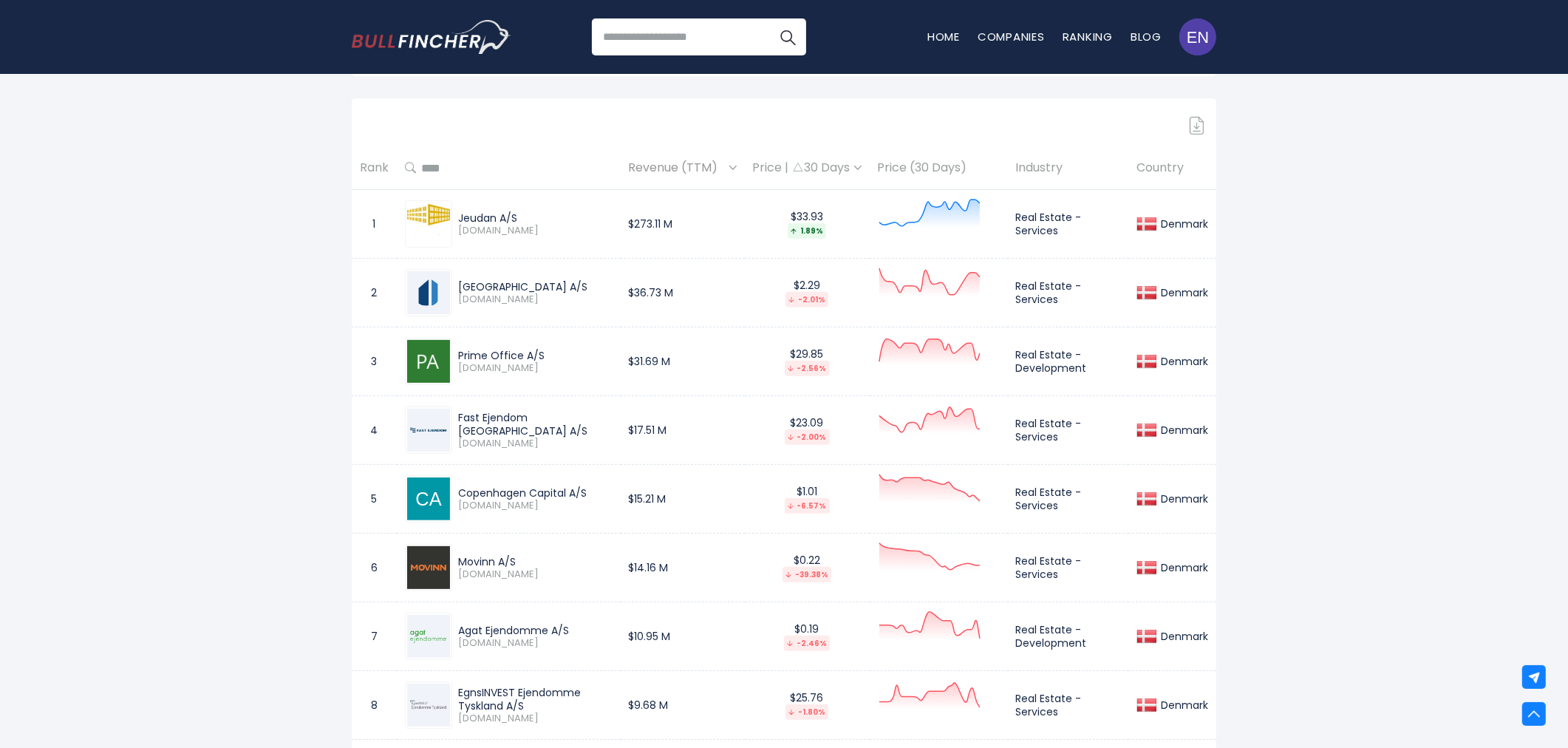
copy div "[GEOGRAPHIC_DATA] A/S"
drag, startPoint x: 459, startPoint y: 355, endPoint x: 552, endPoint y: 353, distance: 93.0
click at [552, 353] on div "Prime Office A/S" at bounding box center [535, 355] width 154 height 13
copy div "Prime Office A/S"
click at [478, 426] on div "Fast Ejendom [GEOGRAPHIC_DATA] A/S" at bounding box center [535, 424] width 154 height 27
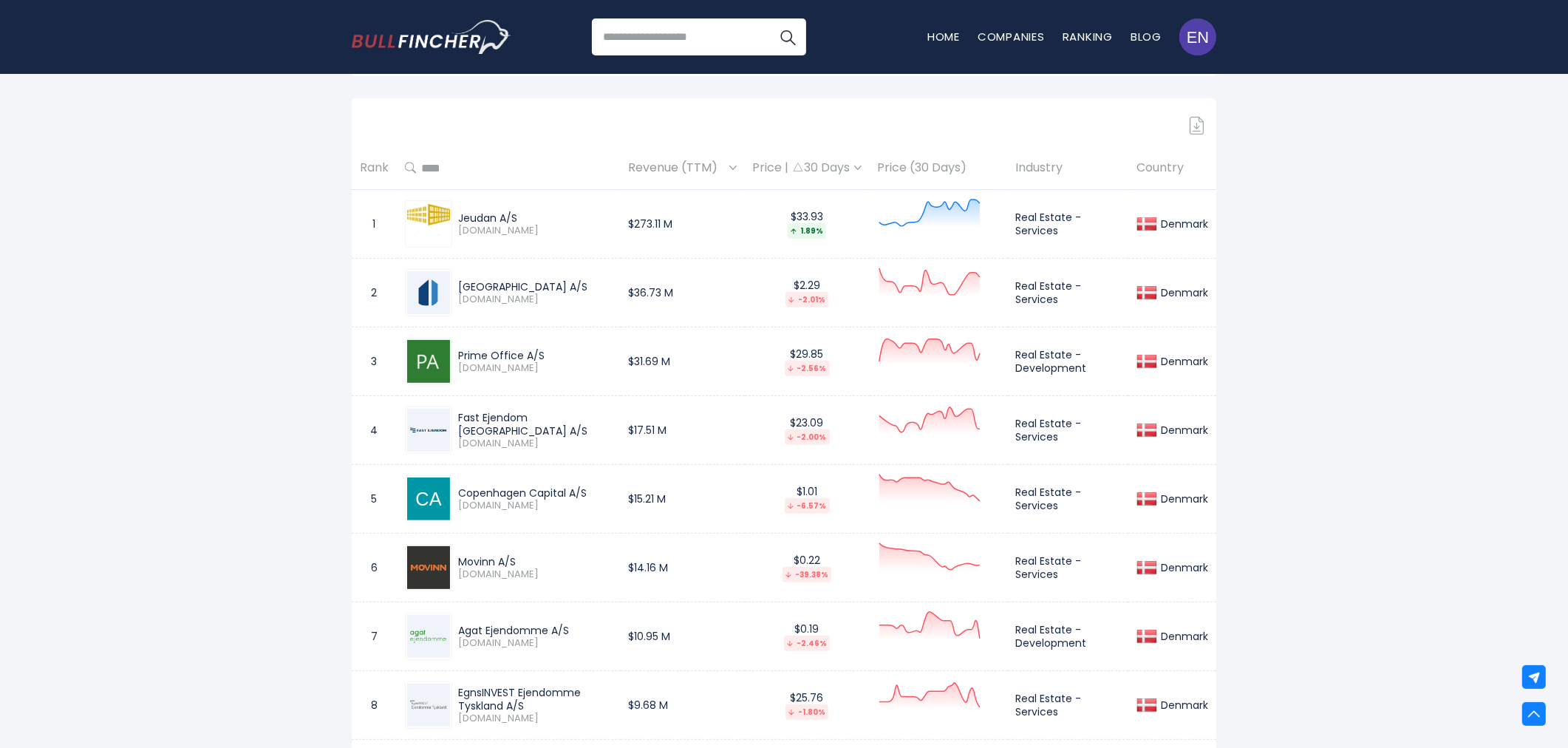
drag, startPoint x: 456, startPoint y: 423, endPoint x: 607, endPoint y: 424, distance: 151.0
click at [607, 424] on td "Fast Ejendom [GEOGRAPHIC_DATA] A/S [DOMAIN_NAME]" at bounding box center [508, 431] width 223 height 68
copy div "Fast Ejendom [GEOGRAPHIC_DATA] A/S"
drag, startPoint x: 459, startPoint y: 489, endPoint x: 591, endPoint y: 489, distance: 132.0
click at [591, 489] on div "Copenhagen Capital A/S" at bounding box center [535, 492] width 154 height 13
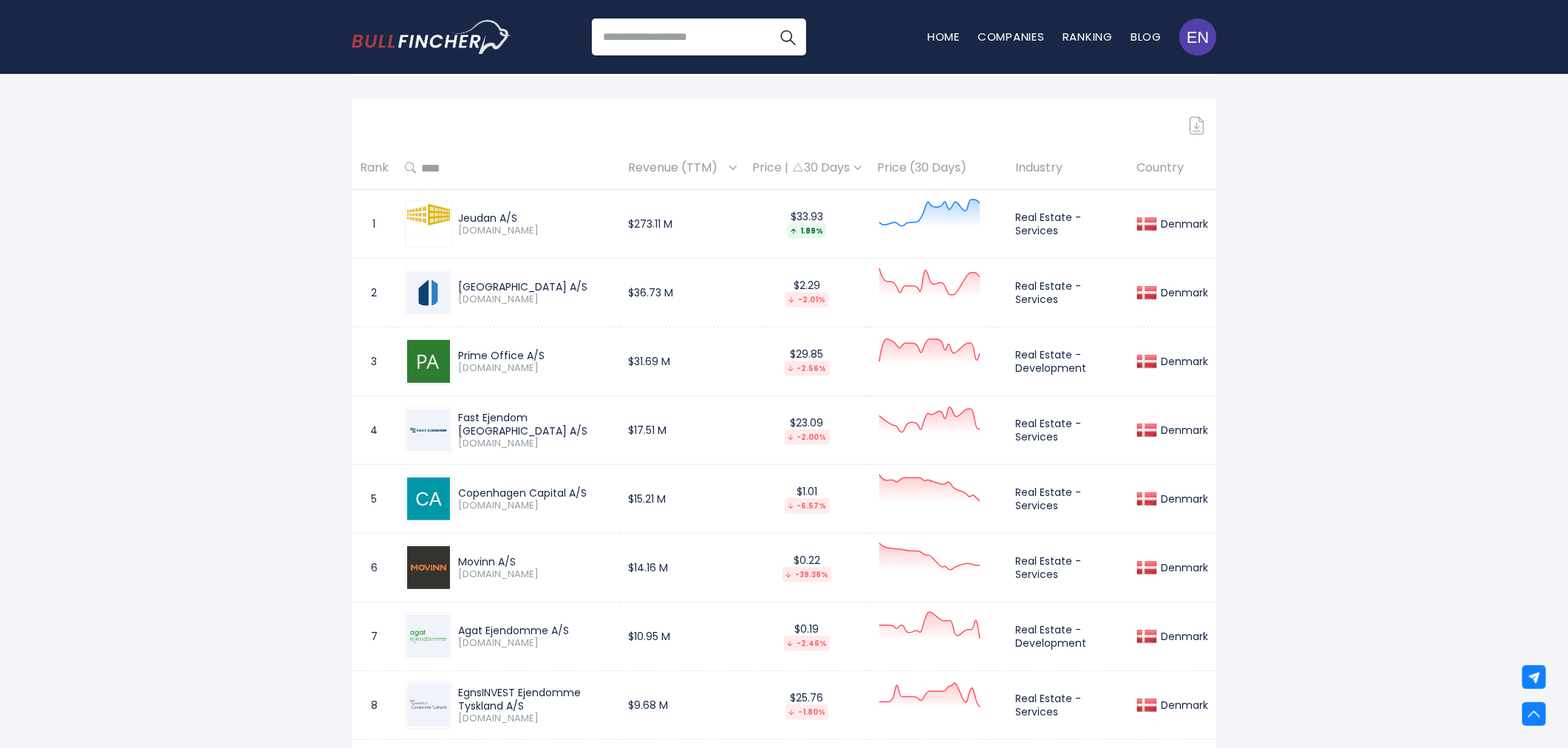
copy div "Copenhagen Capital A/S"
drag, startPoint x: 458, startPoint y: 559, endPoint x: 522, endPoint y: 557, distance: 64.0
click at [522, 557] on div "Movinn A/S" at bounding box center [535, 562] width 154 height 13
copy div "Movinn A/S"
drag, startPoint x: 459, startPoint y: 628, endPoint x: 571, endPoint y: 625, distance: 112.0
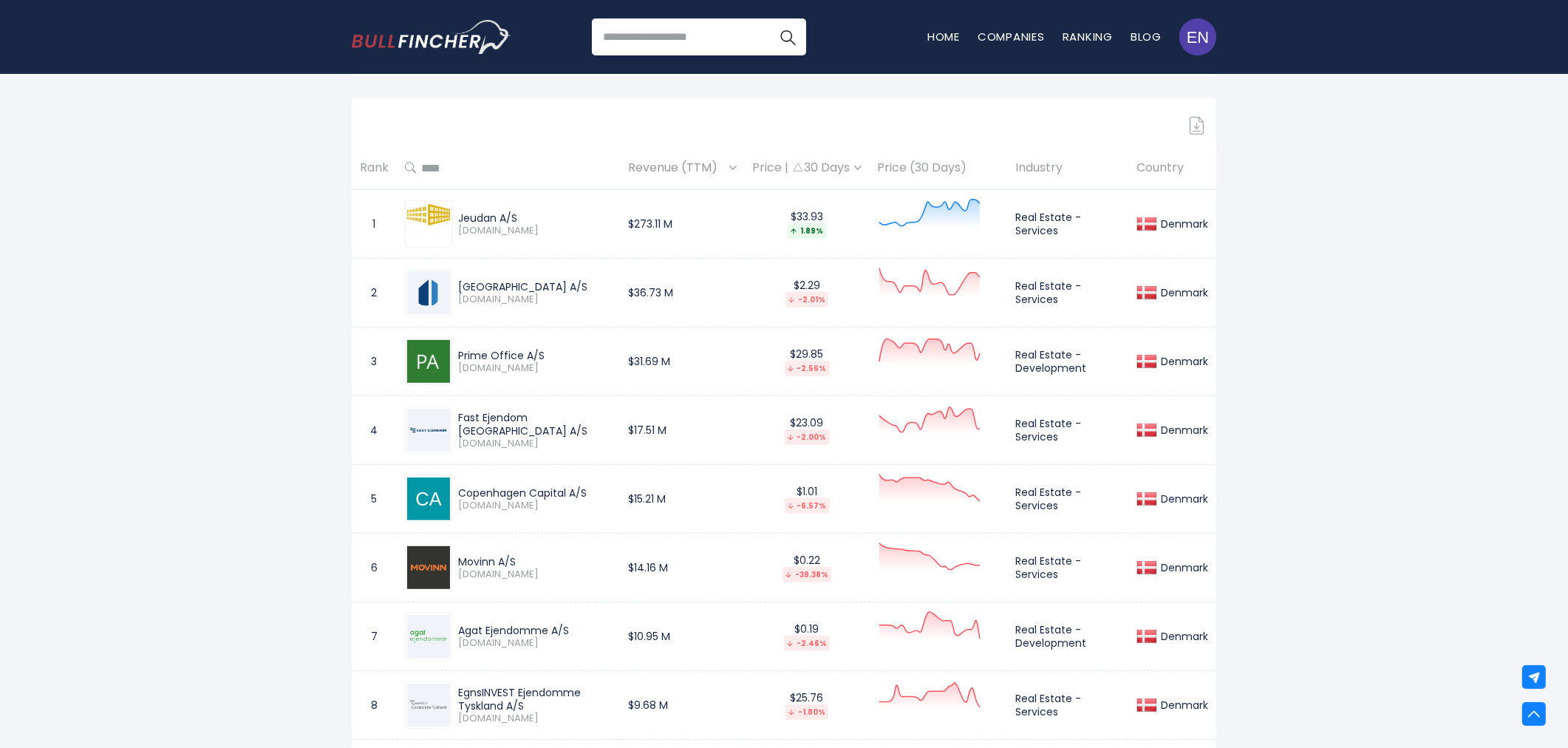
click at [571, 625] on div "Agat Ejendomme A/S" at bounding box center [535, 630] width 154 height 13
copy div "Agat Ejendomme A/S"
drag, startPoint x: 459, startPoint y: 689, endPoint x: 534, endPoint y: 705, distance: 76.7
click at [534, 705] on div "EgnsINVEST Ejendomme Tyskland A/S" at bounding box center [535, 699] width 154 height 27
copy div "EgnsINVEST Ejendomme Tyskland A/S"
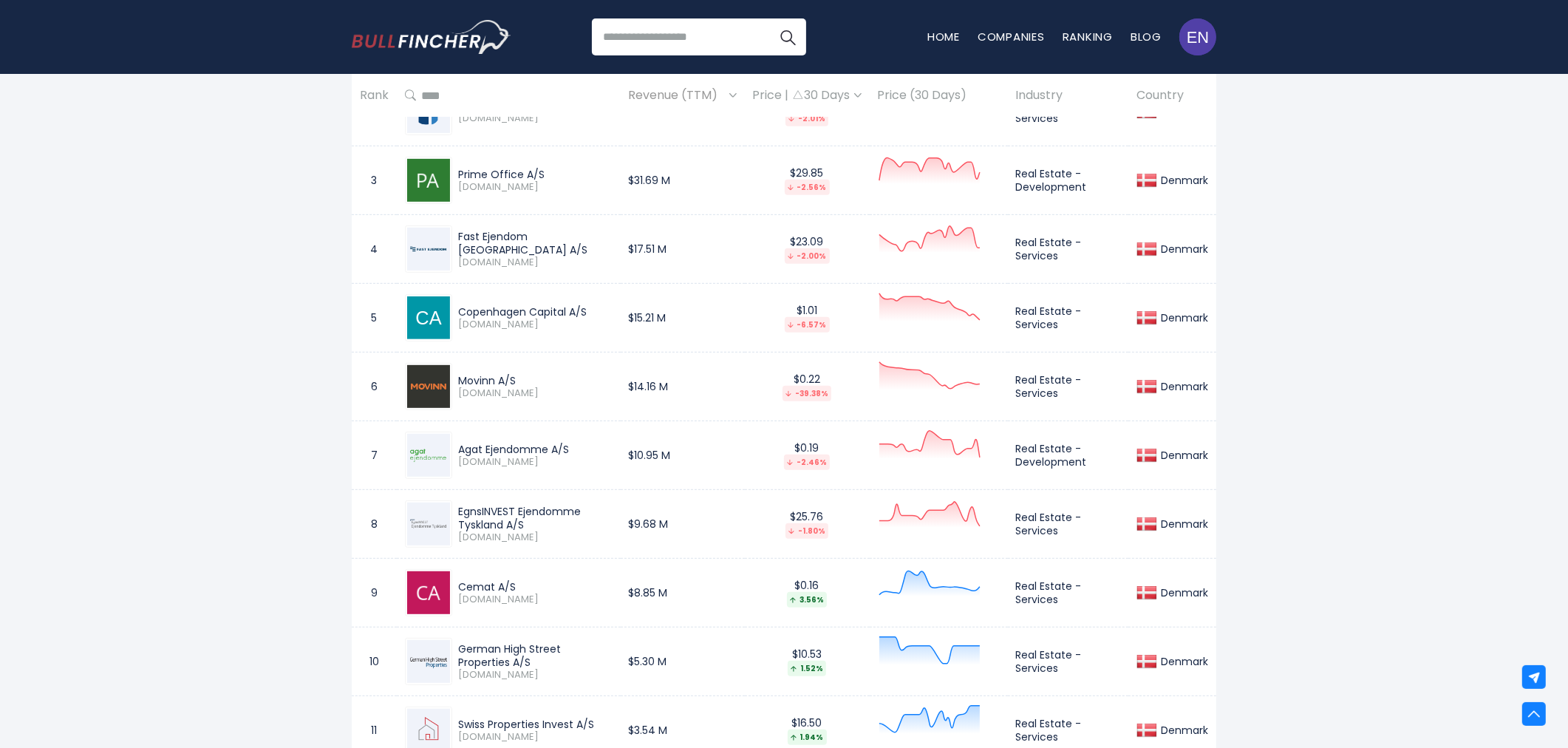
scroll to position [903, 0]
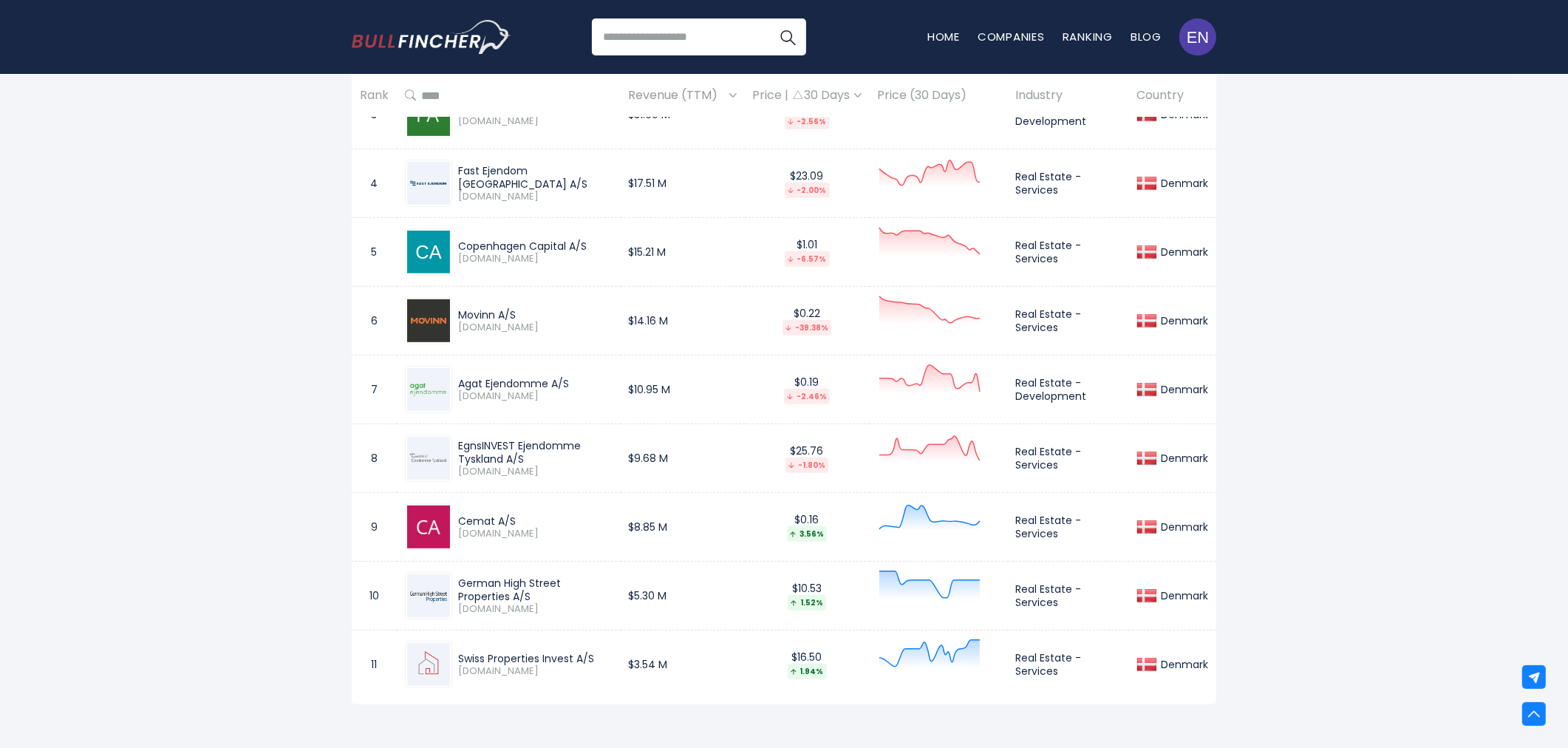
drag, startPoint x: 456, startPoint y: 520, endPoint x: 515, endPoint y: 521, distance: 59.0
click at [515, 521] on div "Cemat A/S [DOMAIN_NAME]" at bounding box center [532, 527] width 161 height 26
copy div "Cemat A/S"
drag, startPoint x: 458, startPoint y: 585, endPoint x: 529, endPoint y: 596, distance: 71.8
click at [529, 596] on div "German High Street Properties A/S" at bounding box center [535, 589] width 154 height 27
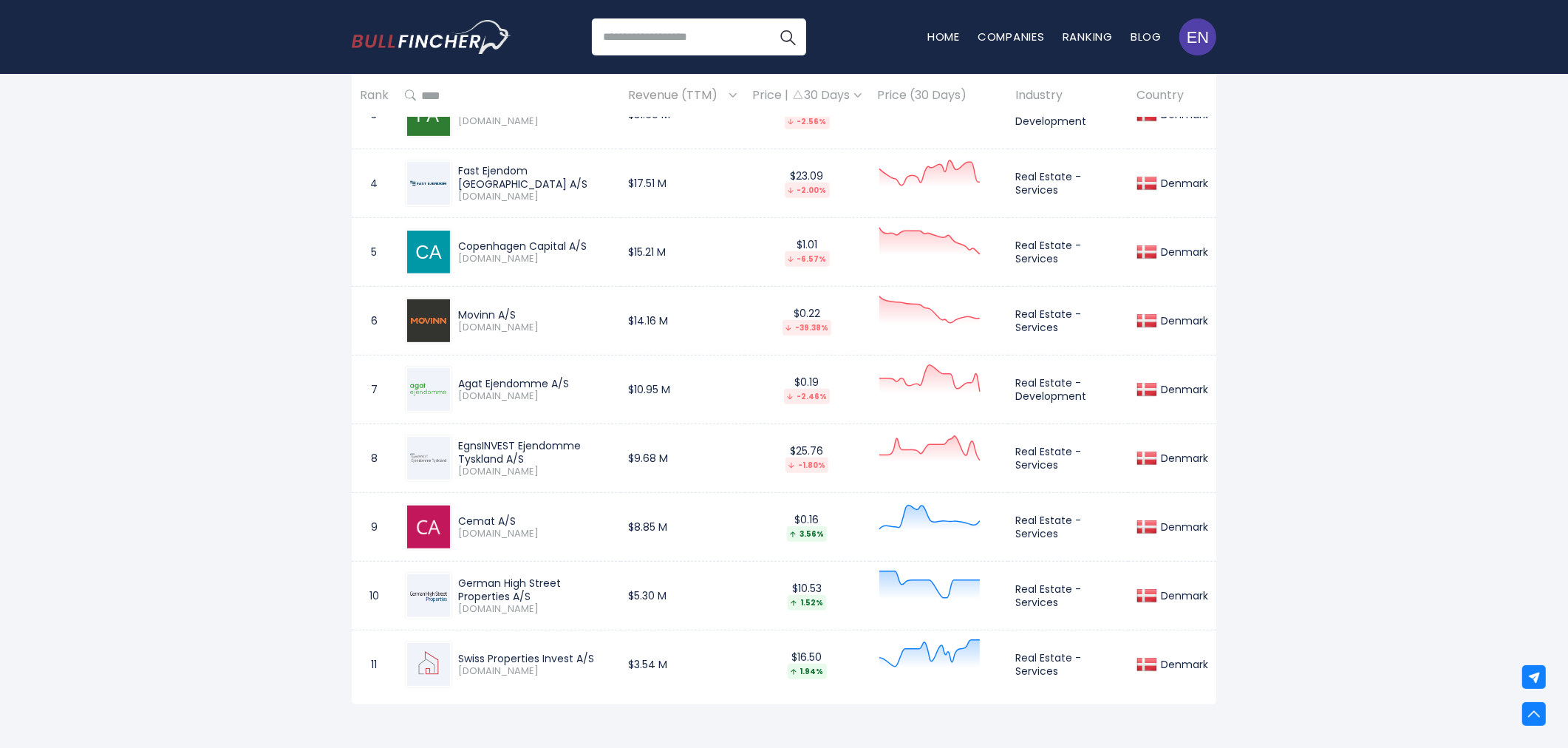
copy div "German High Street Properties A/S"
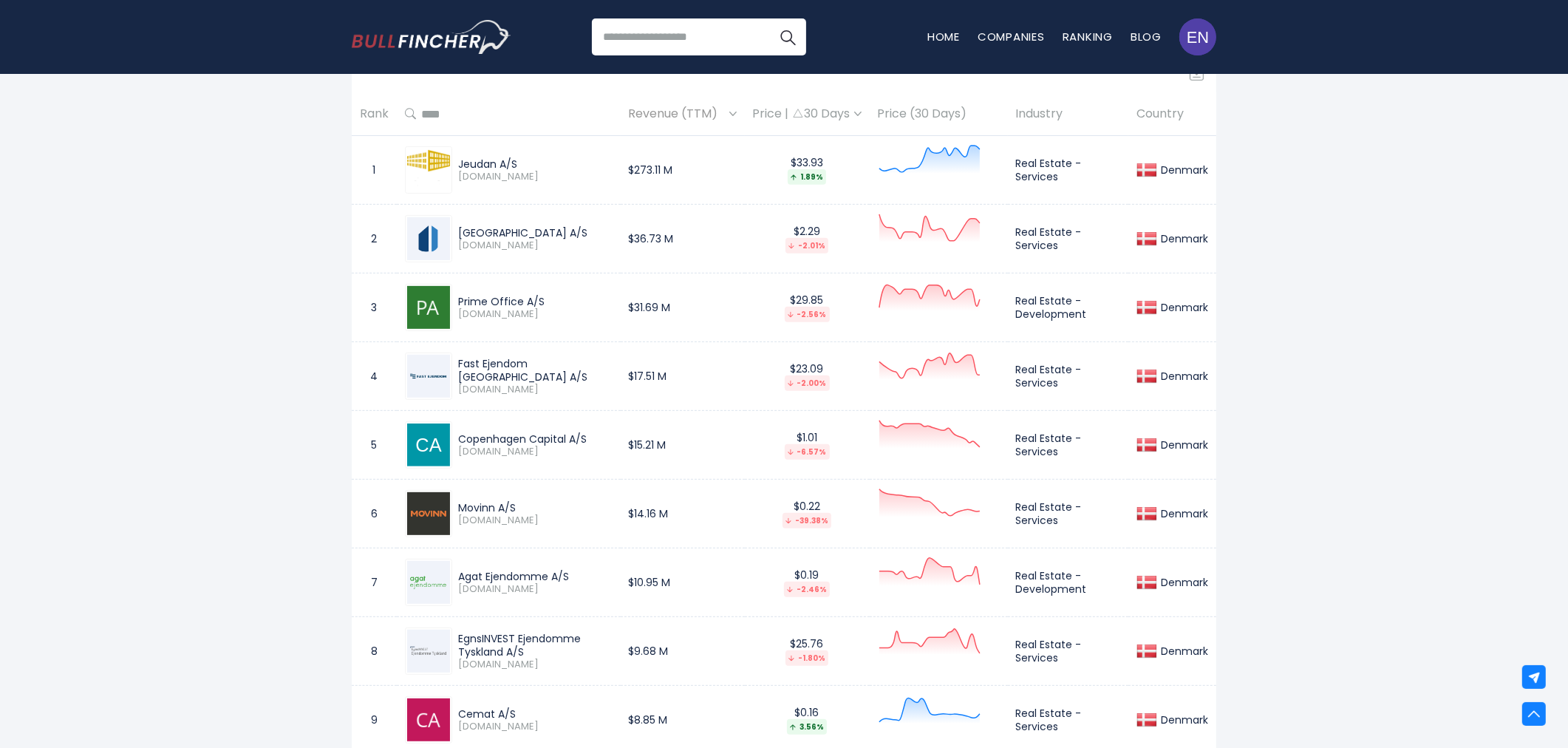
scroll to position [738, 0]
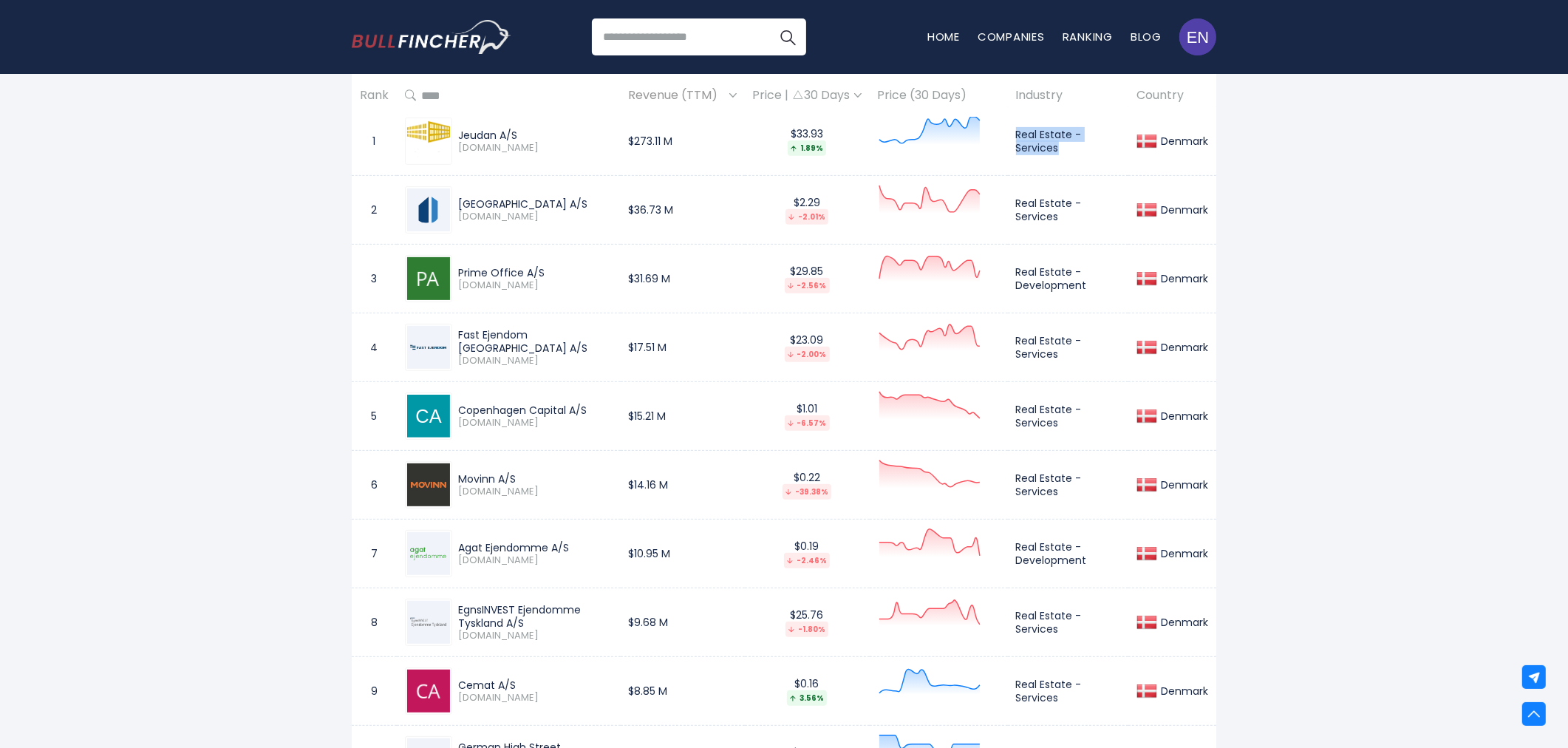
drag, startPoint x: 1007, startPoint y: 142, endPoint x: 1116, endPoint y: 142, distance: 109.0
click at [1116, 142] on td "Real Estate - Services" at bounding box center [1068, 142] width 121 height 68
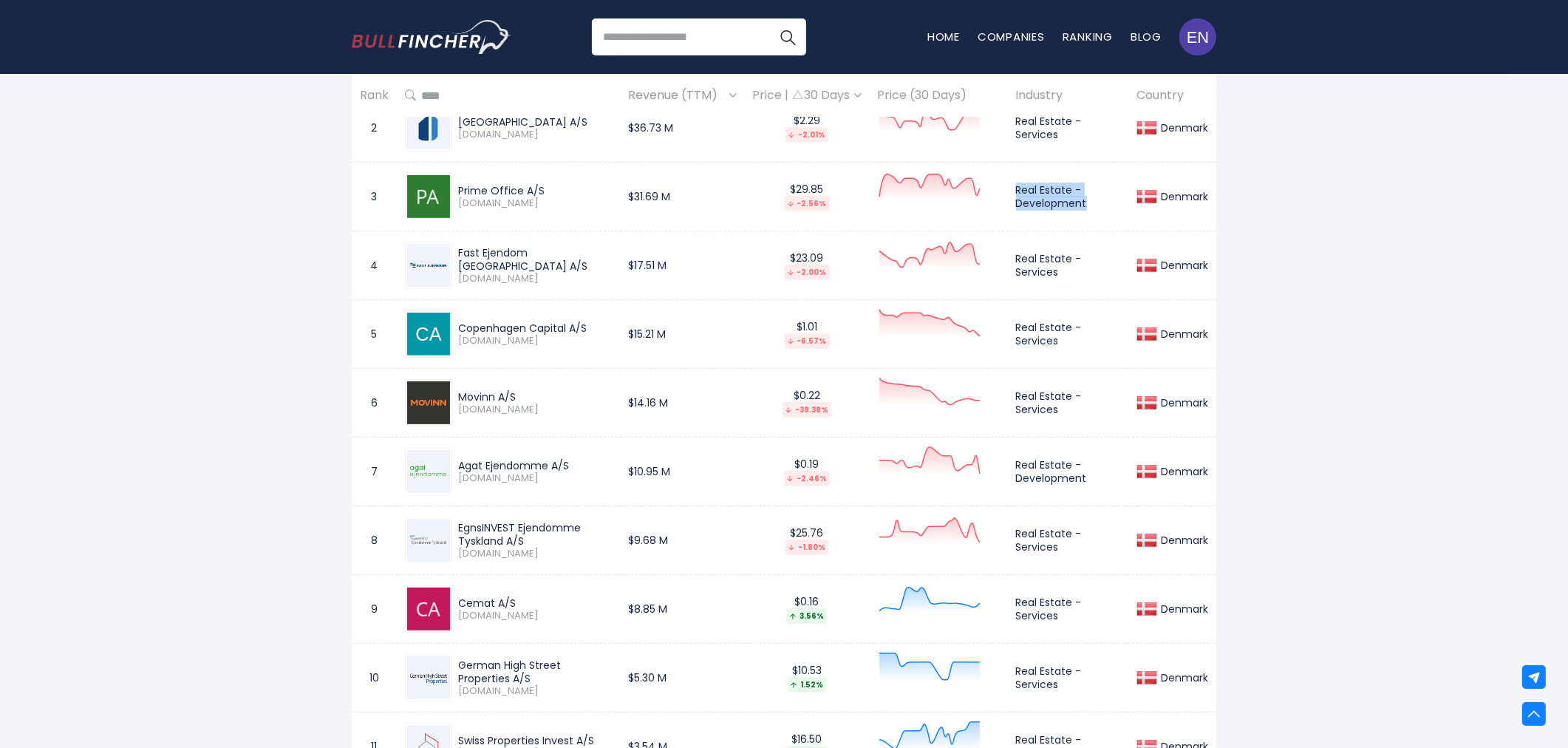
drag, startPoint x: 1006, startPoint y: 192, endPoint x: 1076, endPoint y: 205, distance: 71.2
click at [1076, 205] on td "Real Estate - Development" at bounding box center [1068, 197] width 121 height 68
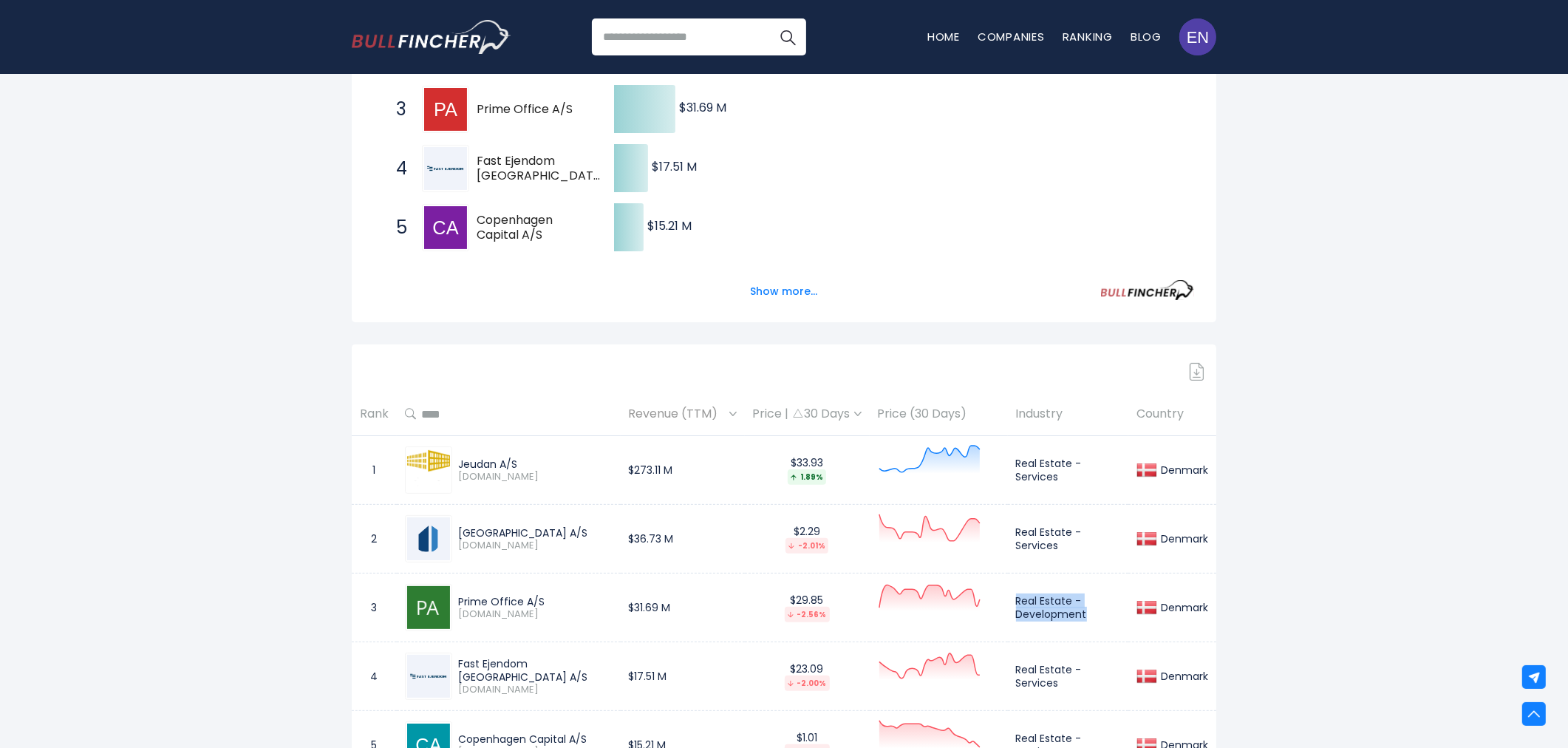
scroll to position [0, 0]
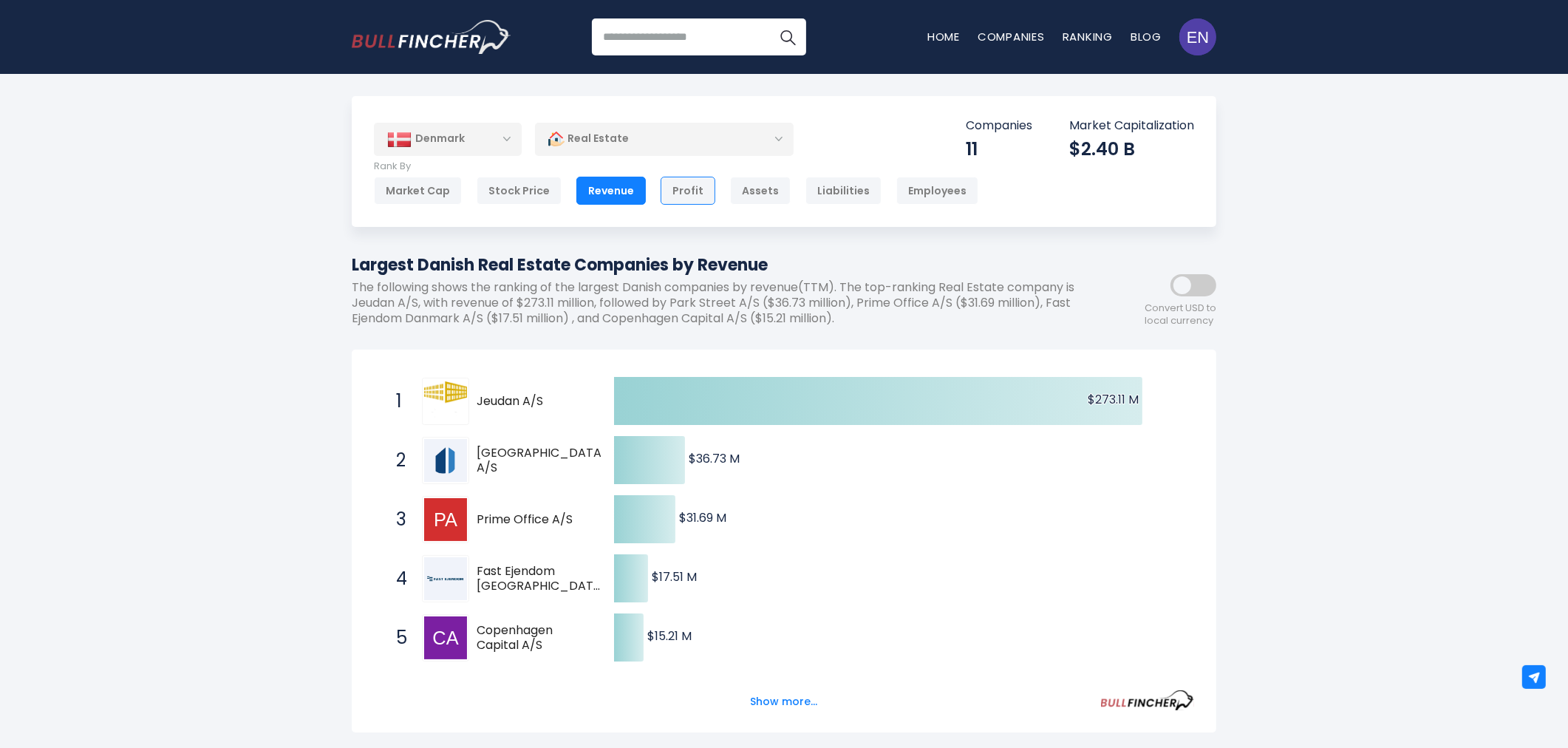
click at [677, 200] on div "Profit" at bounding box center [688, 191] width 55 height 29
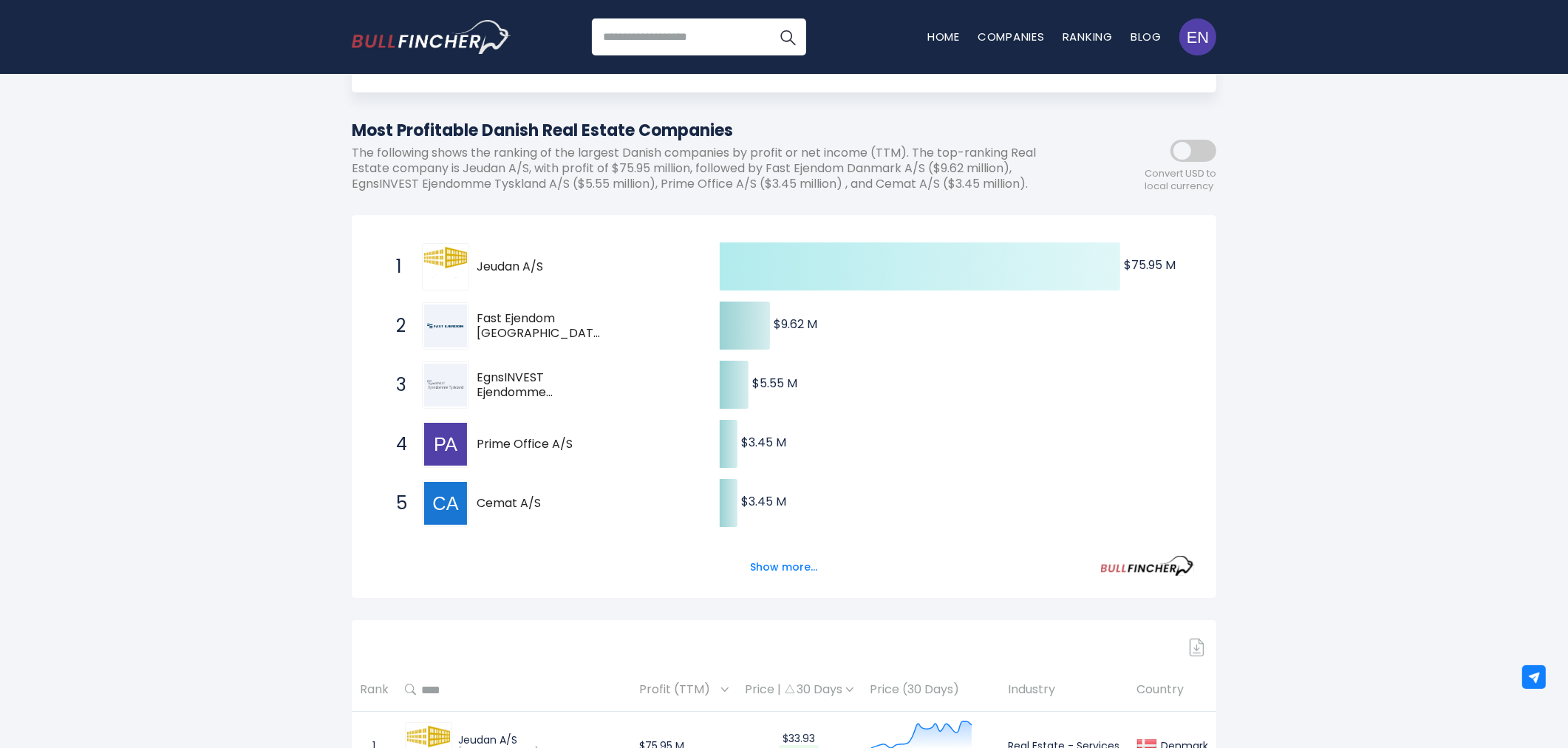
scroll to position [164, 0]
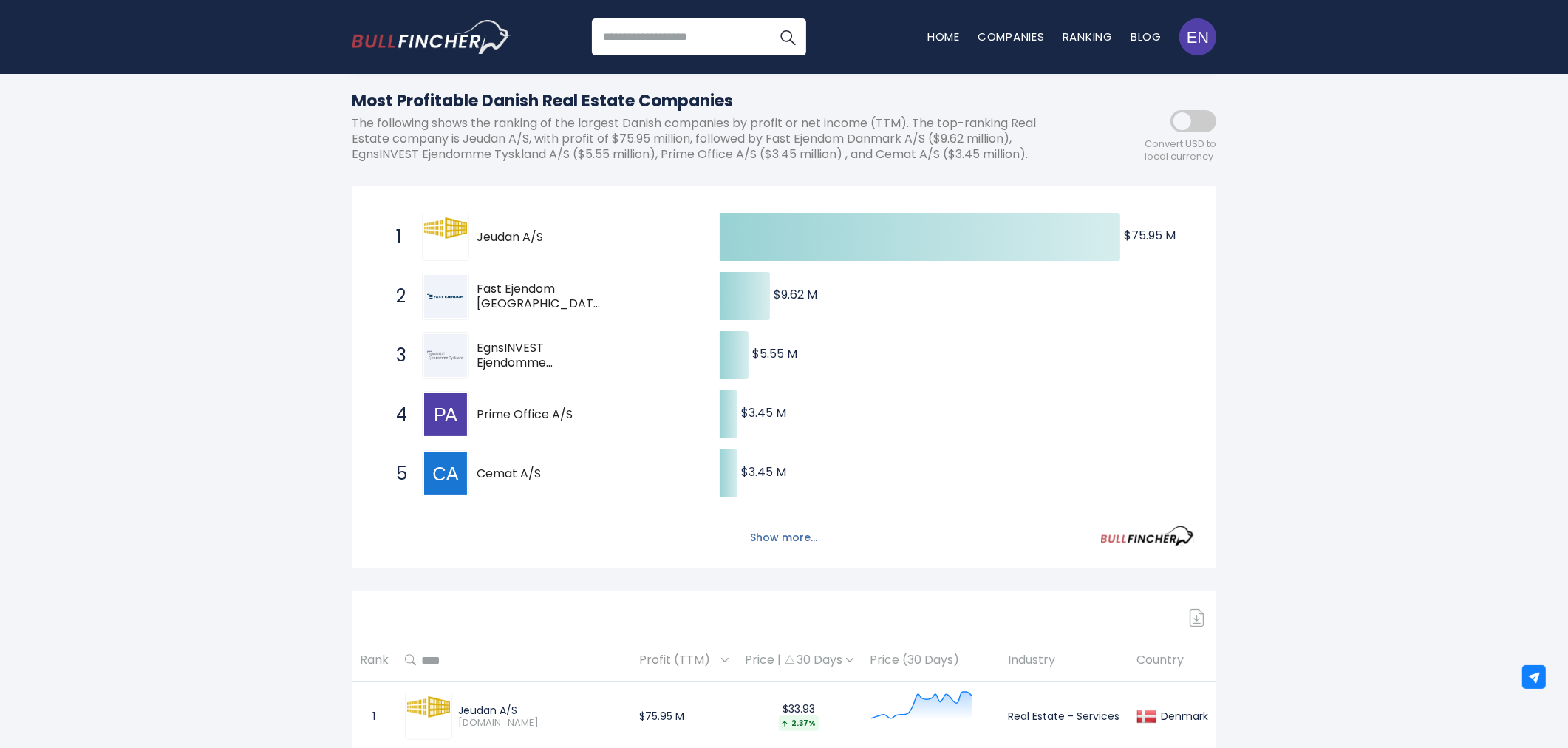
click at [791, 547] on button "Show more..." at bounding box center [784, 538] width 85 height 25
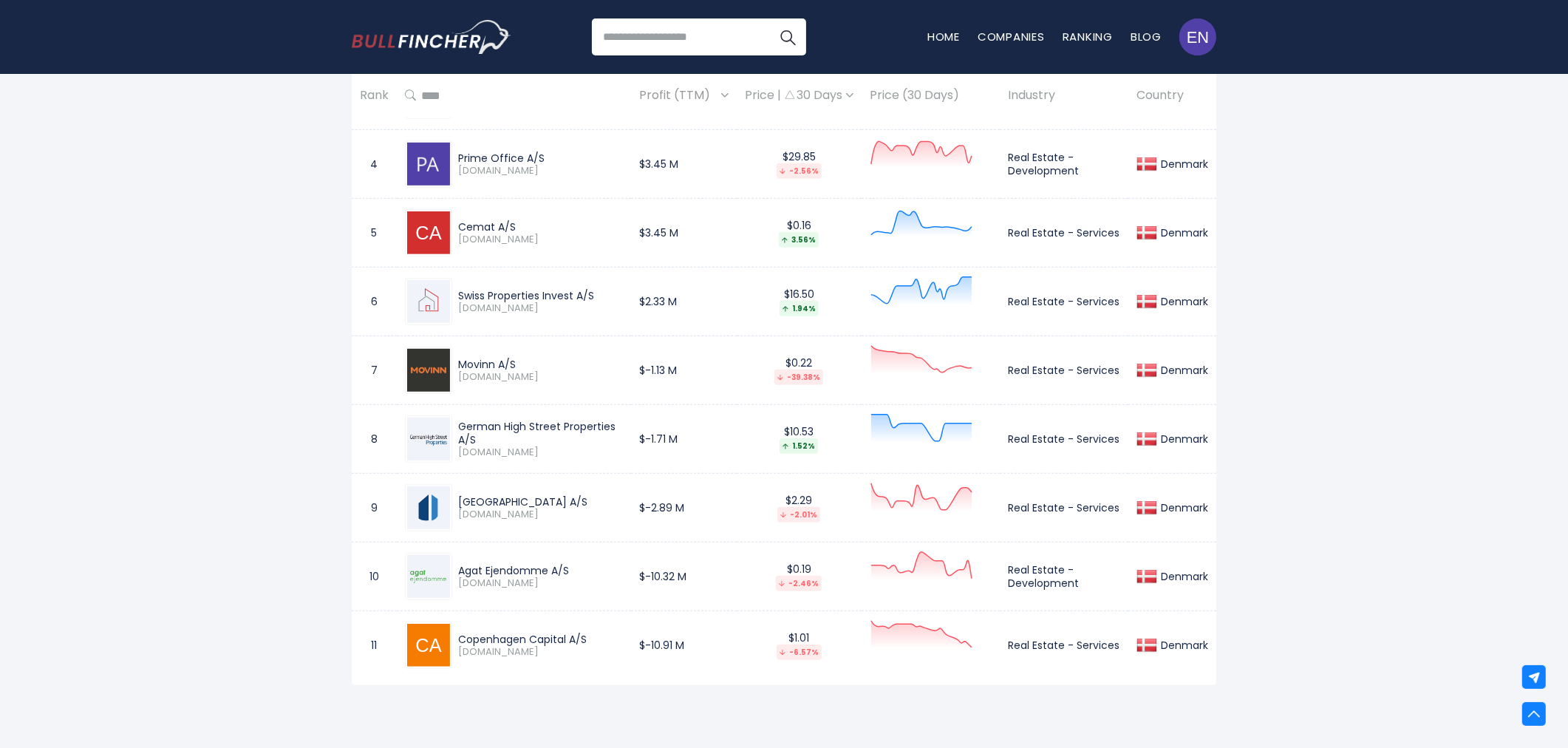
scroll to position [1231, 0]
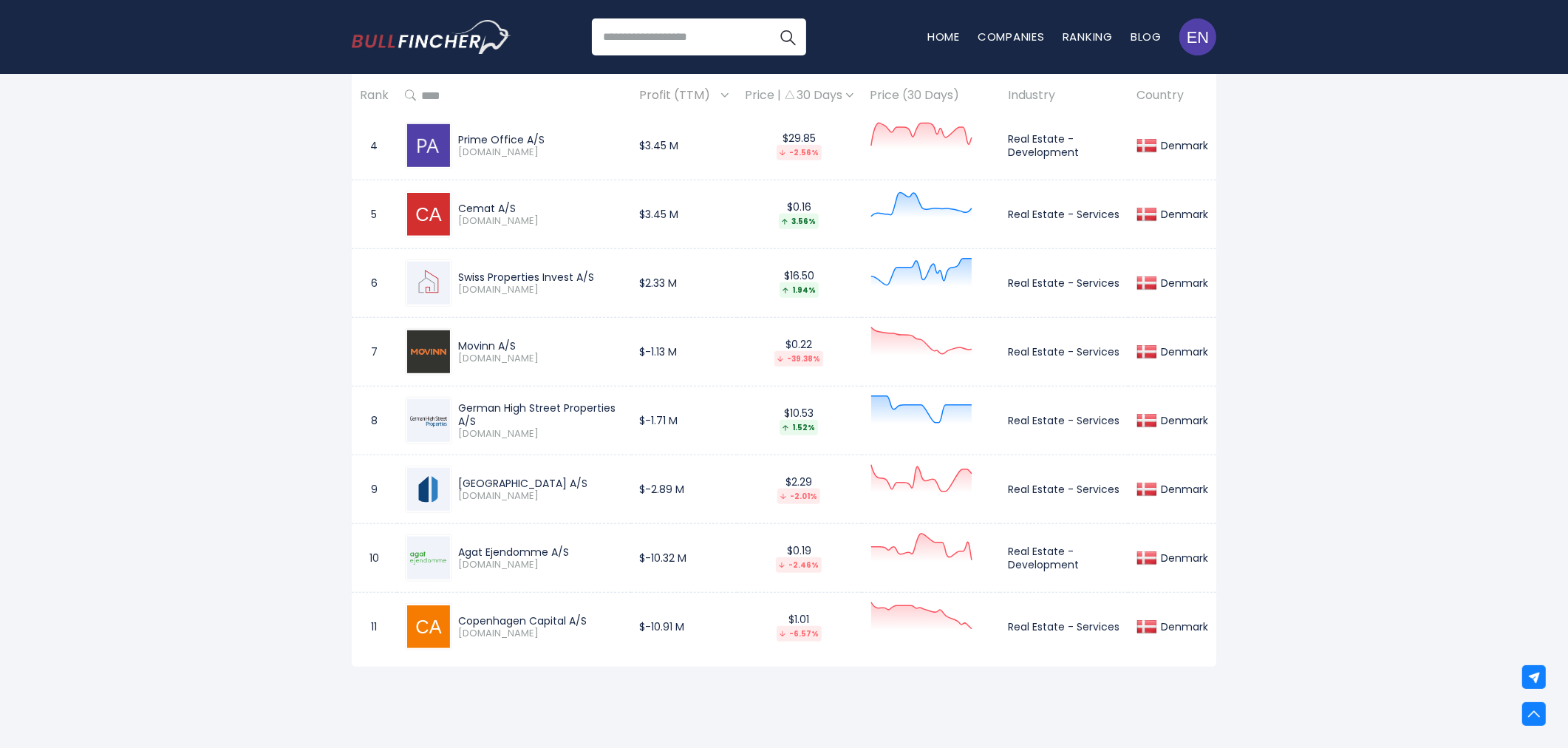
drag, startPoint x: 459, startPoint y: 276, endPoint x: 594, endPoint y: 276, distance: 135.0
click at [594, 276] on div "Swiss Properties Invest A/S" at bounding box center [540, 277] width 165 height 13
copy div "Swiss Properties Invest A/S"
drag, startPoint x: 1002, startPoint y: 281, endPoint x: 1119, endPoint y: 285, distance: 117.1
click at [1119, 285] on td "Real Estate - Services" at bounding box center [1064, 283] width 128 height 68
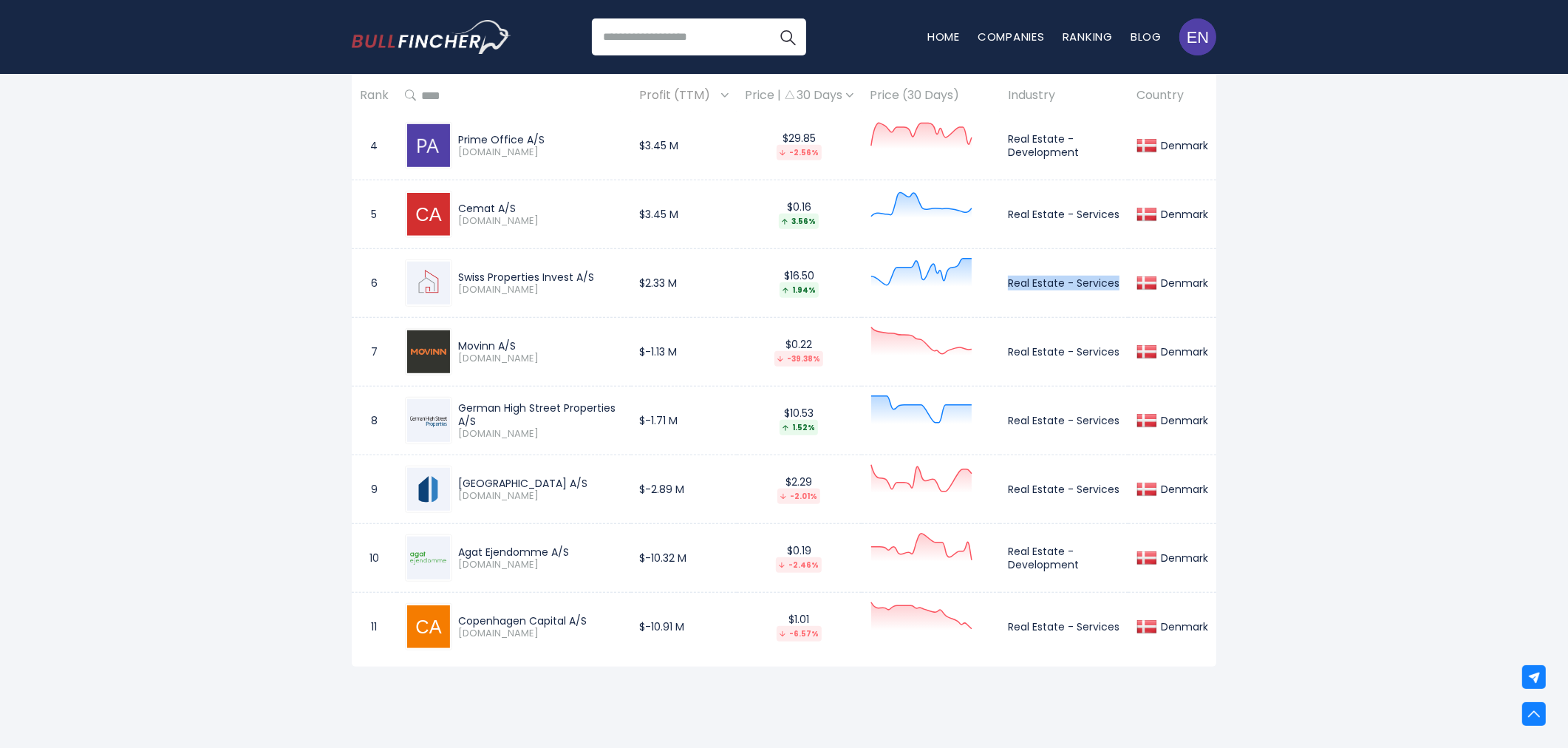
copy td "Real Estate - Services"
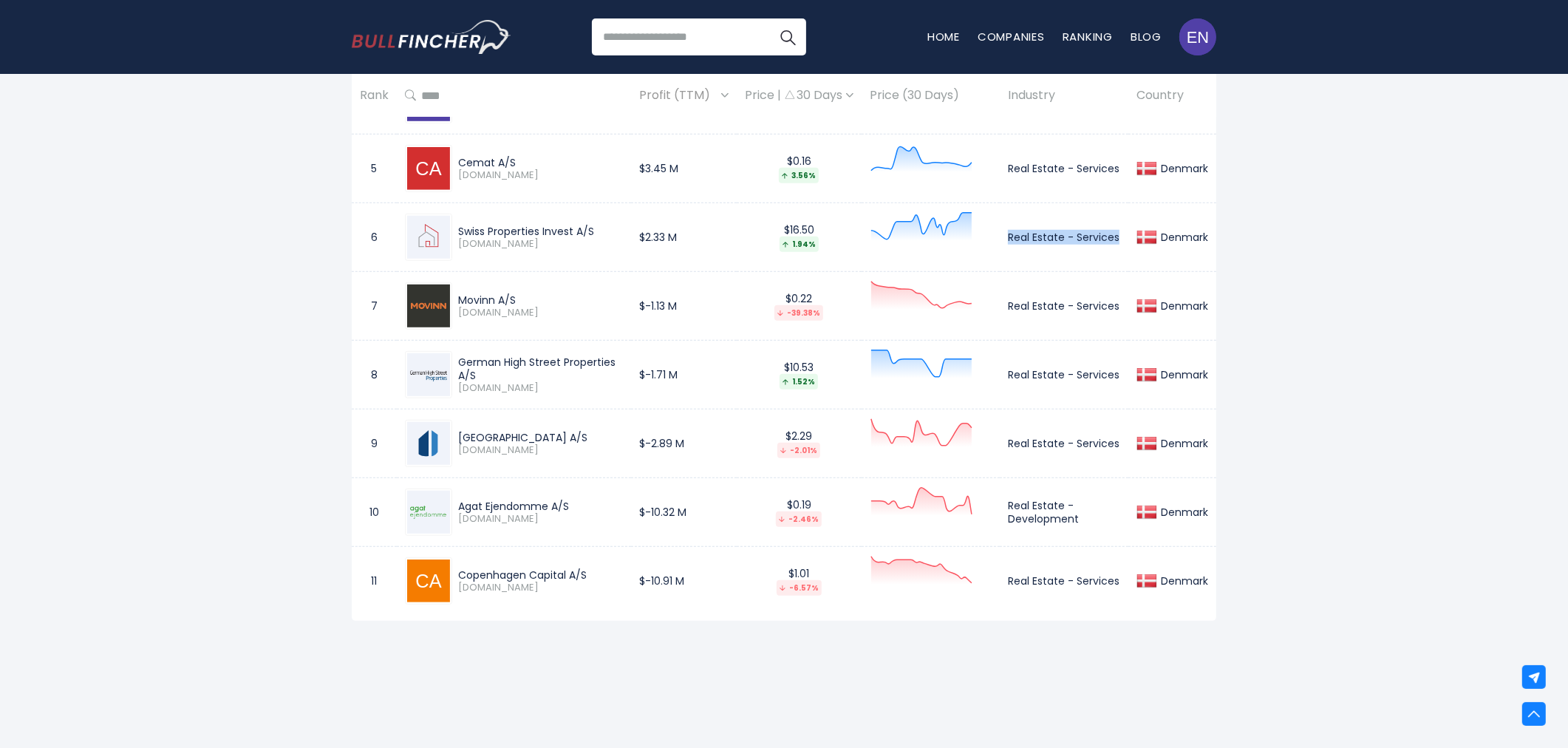
scroll to position [1313, 0]
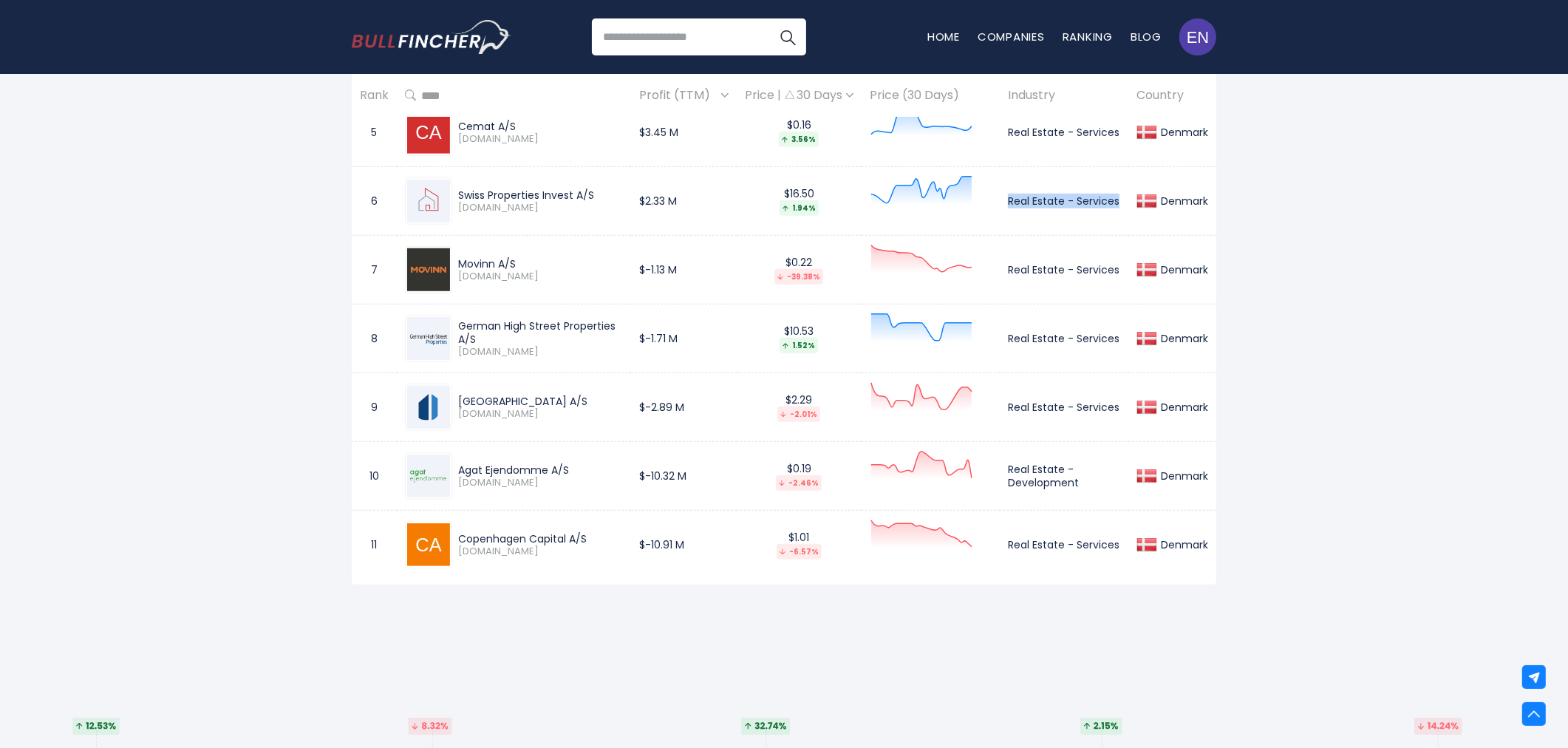
drag, startPoint x: 456, startPoint y: 400, endPoint x: 534, endPoint y: 401, distance: 78.0
click at [534, 401] on div "Park Street A/S PARKST-A.CO" at bounding box center [538, 407] width 171 height 26
copy div "[GEOGRAPHIC_DATA] A/S"
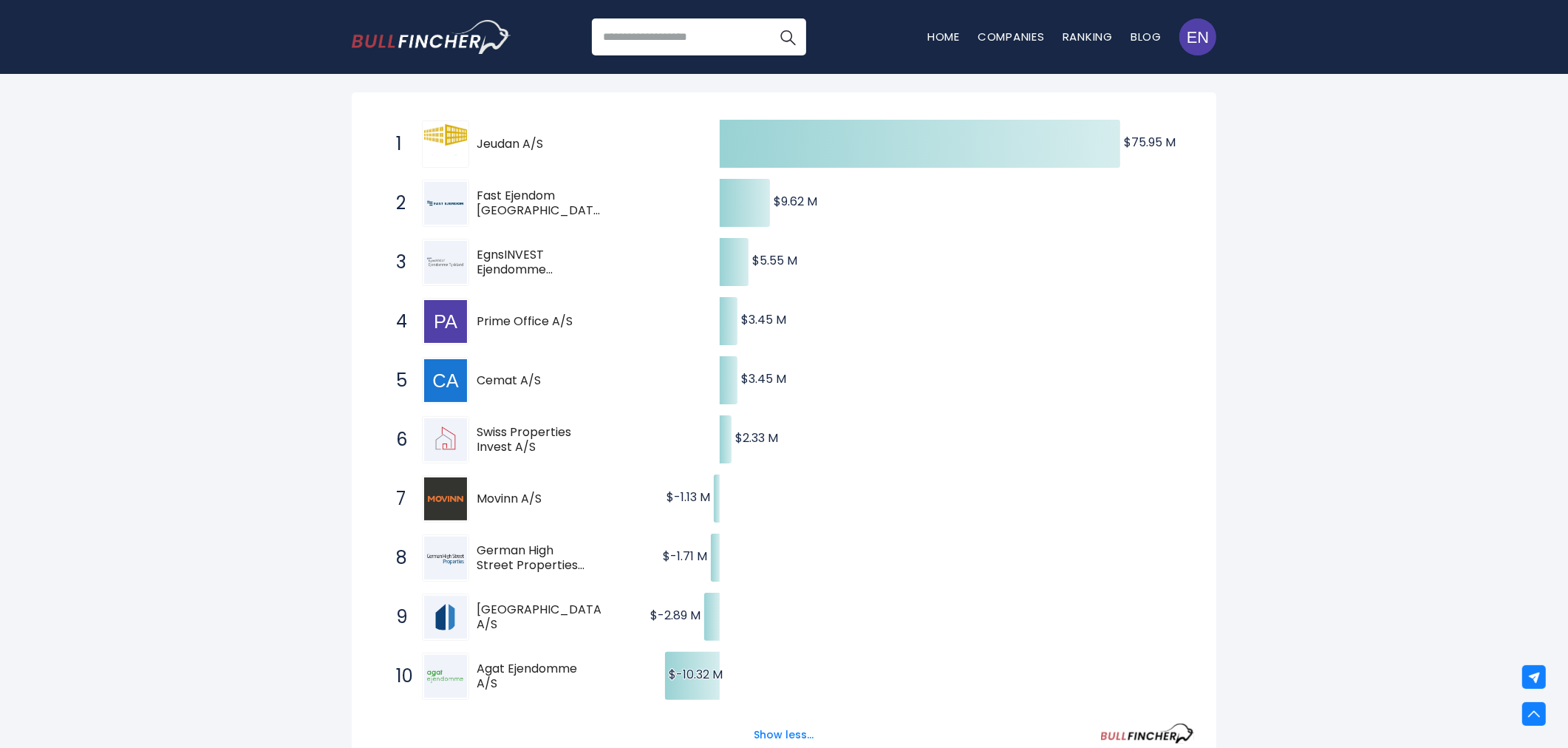
scroll to position [0, 0]
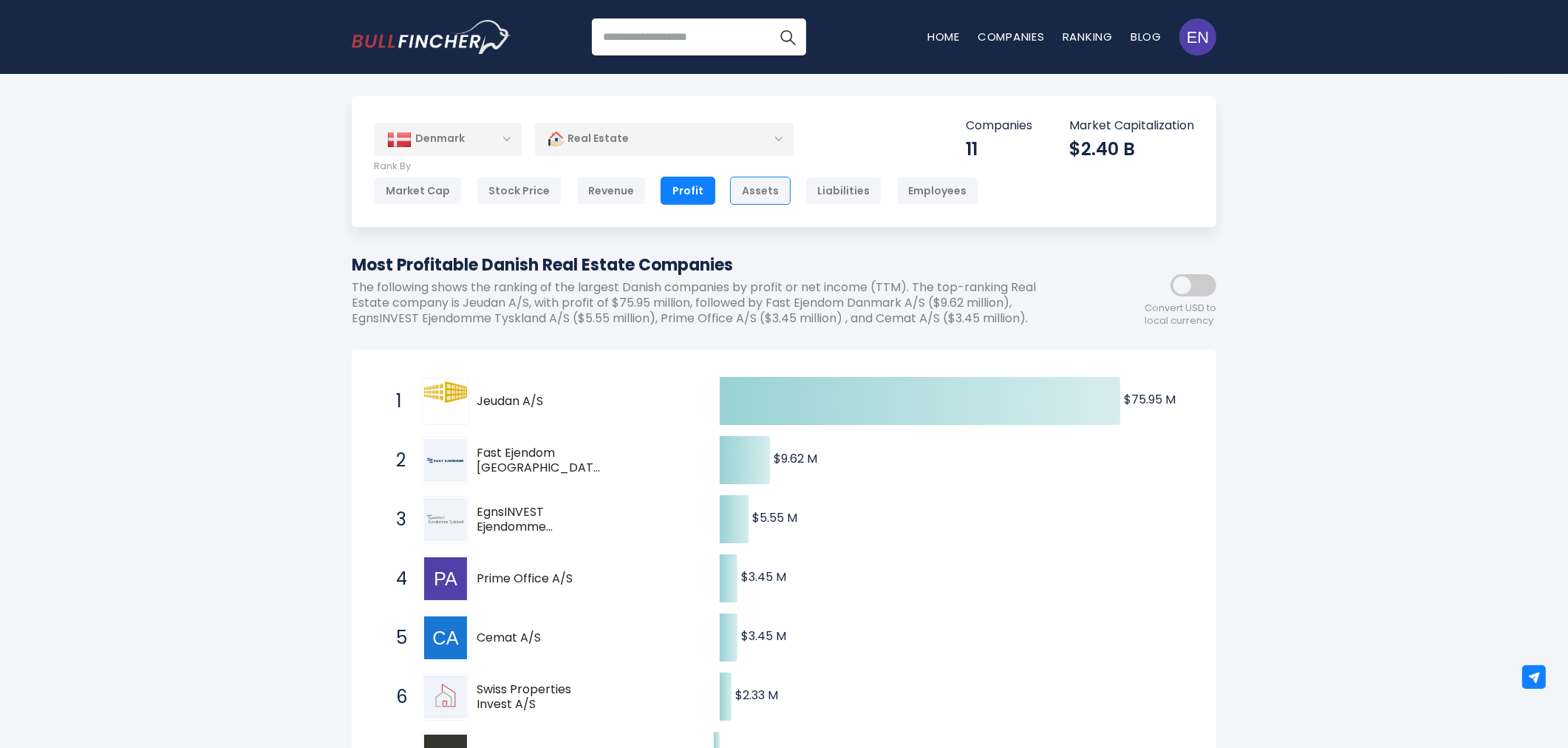
click at [750, 197] on div "Assets" at bounding box center [761, 191] width 61 height 29
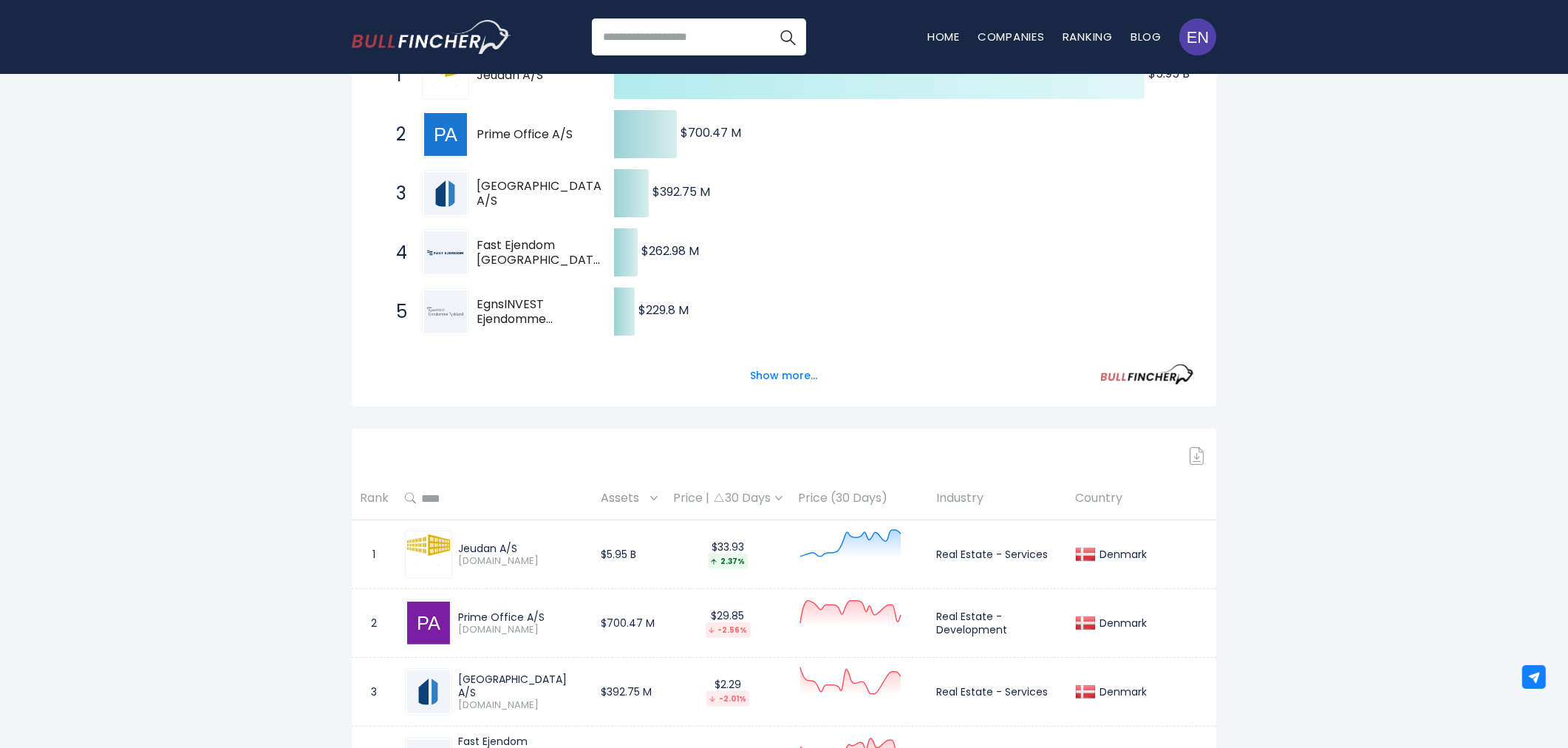
scroll to position [328, 0]
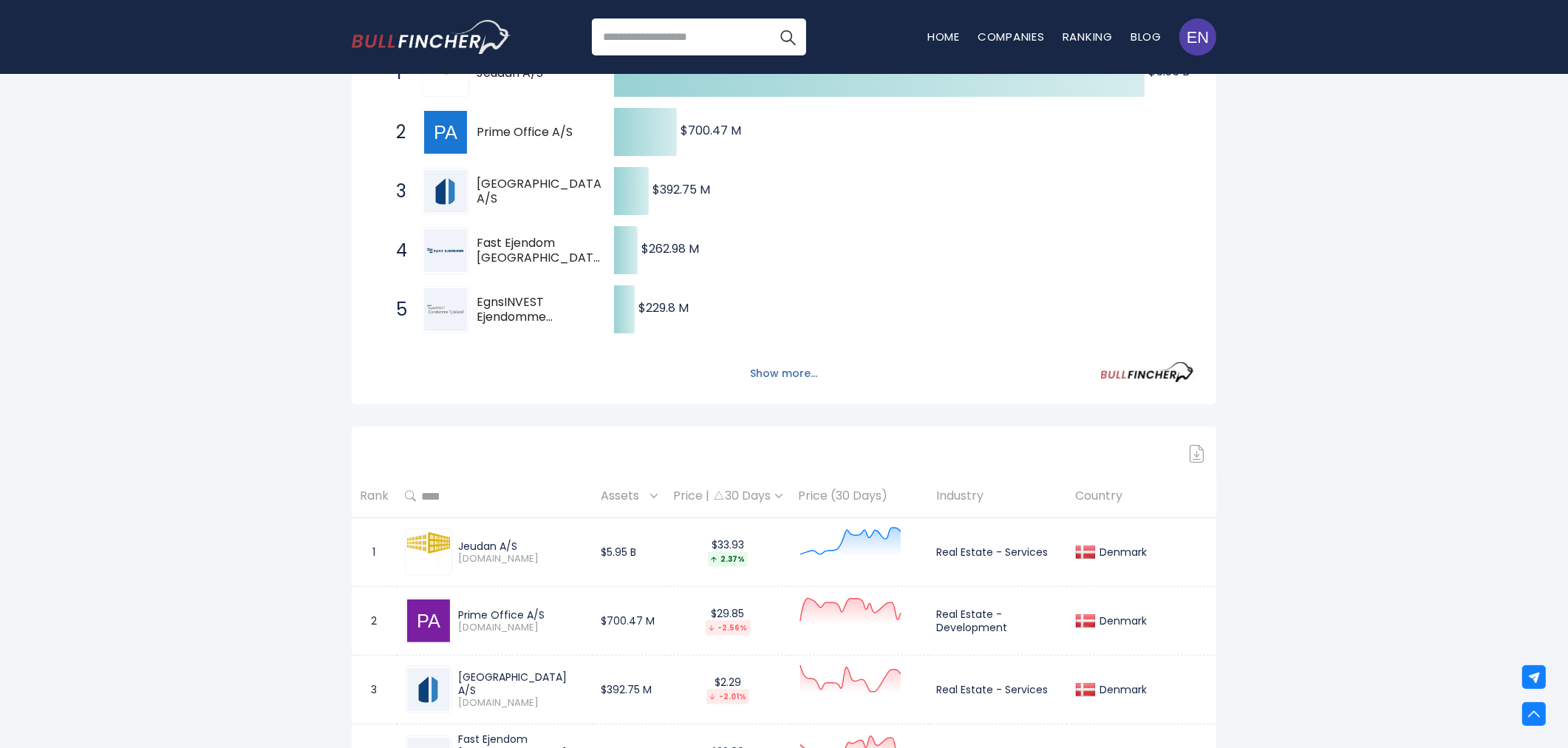
click at [769, 363] on button "Show more..." at bounding box center [784, 374] width 85 height 25
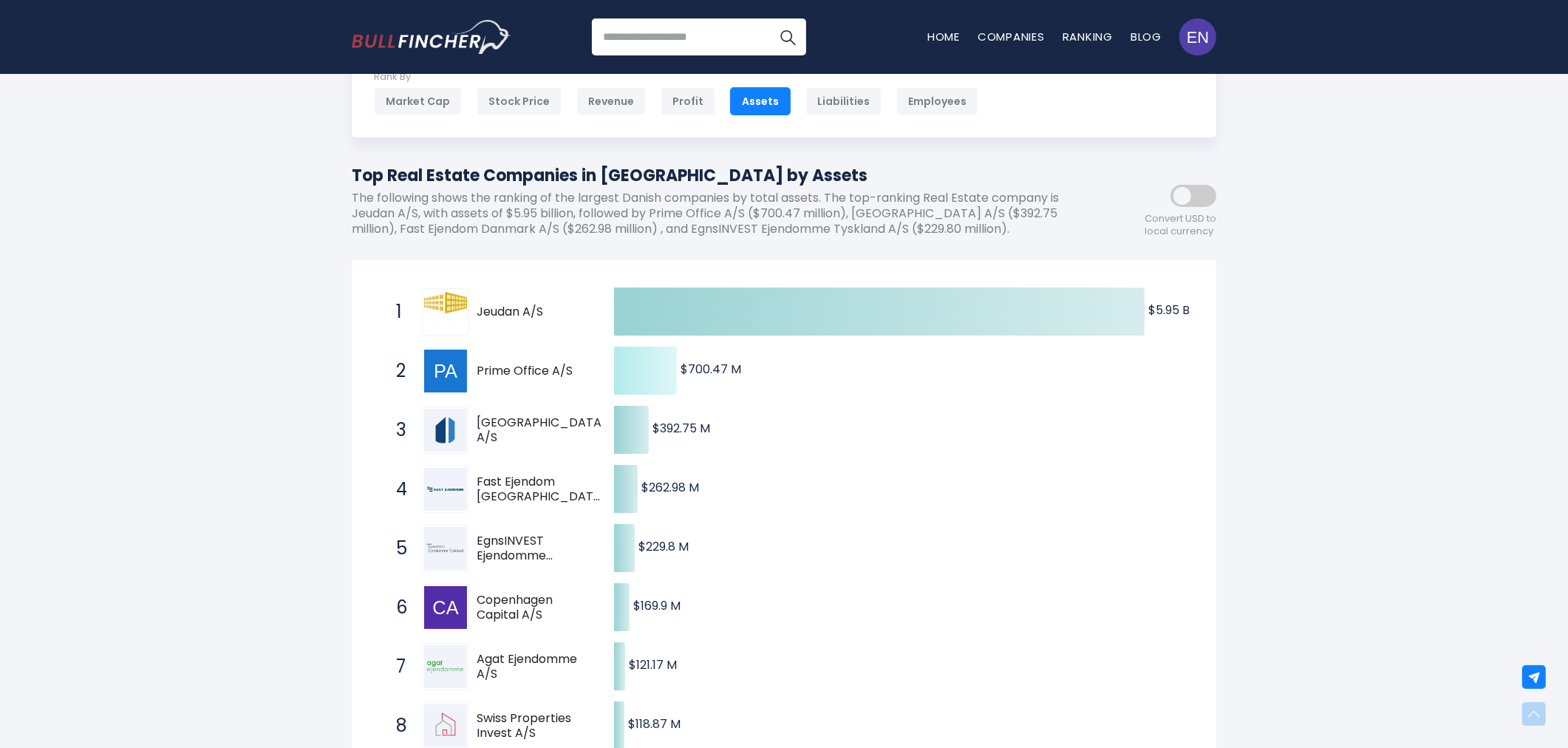
scroll to position [0, 0]
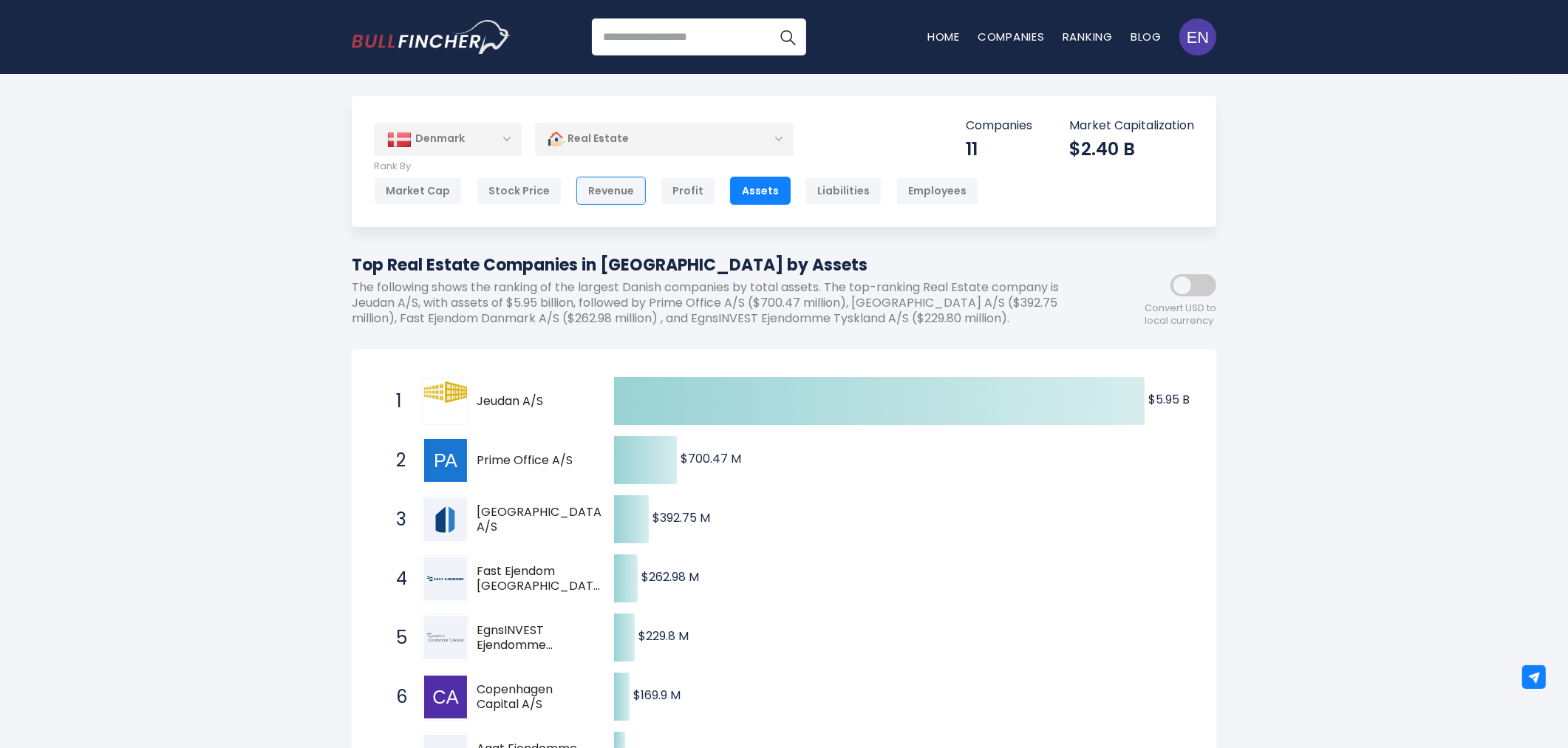
click at [619, 185] on div "Revenue" at bounding box center [610, 191] width 69 height 29
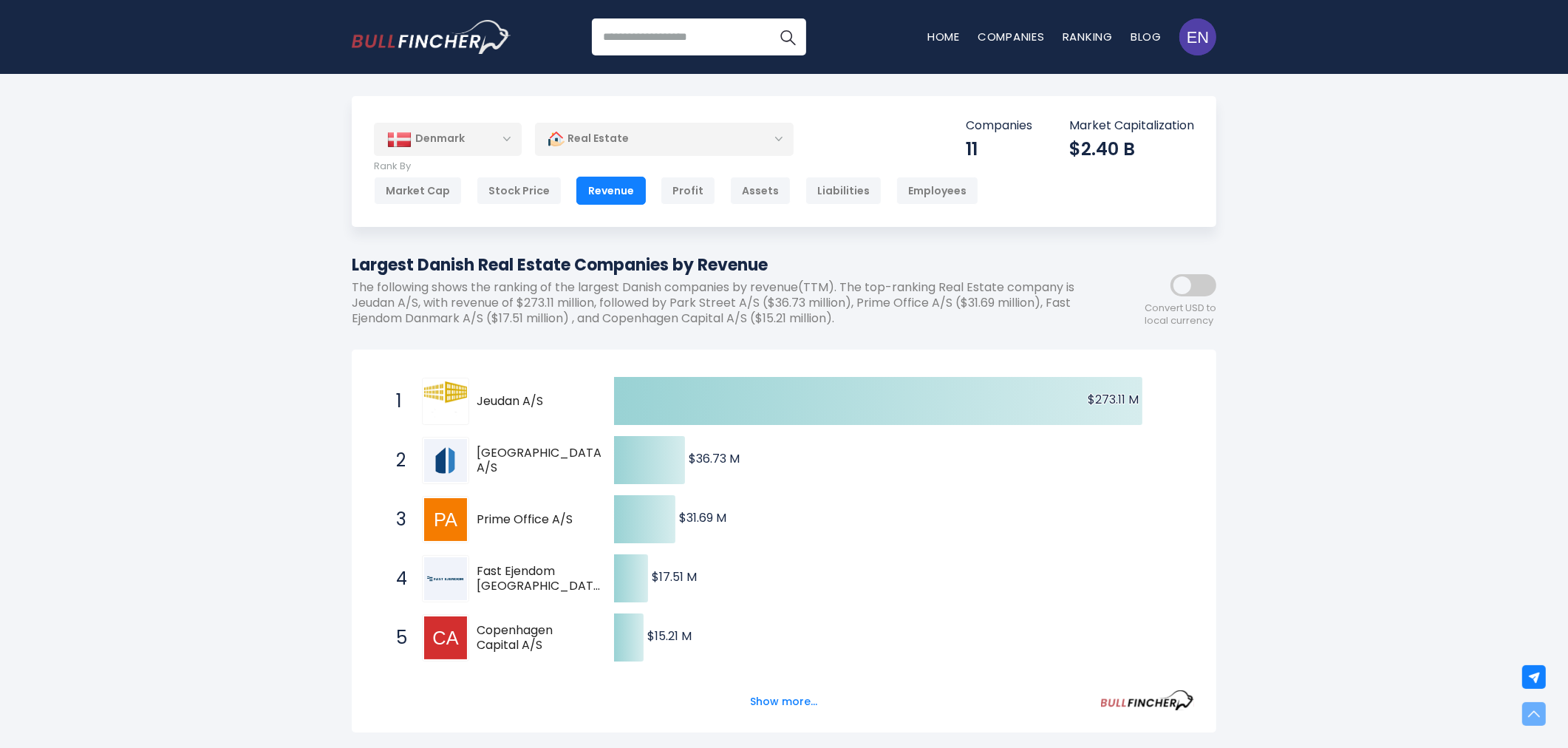
scroll to position [1188, 0]
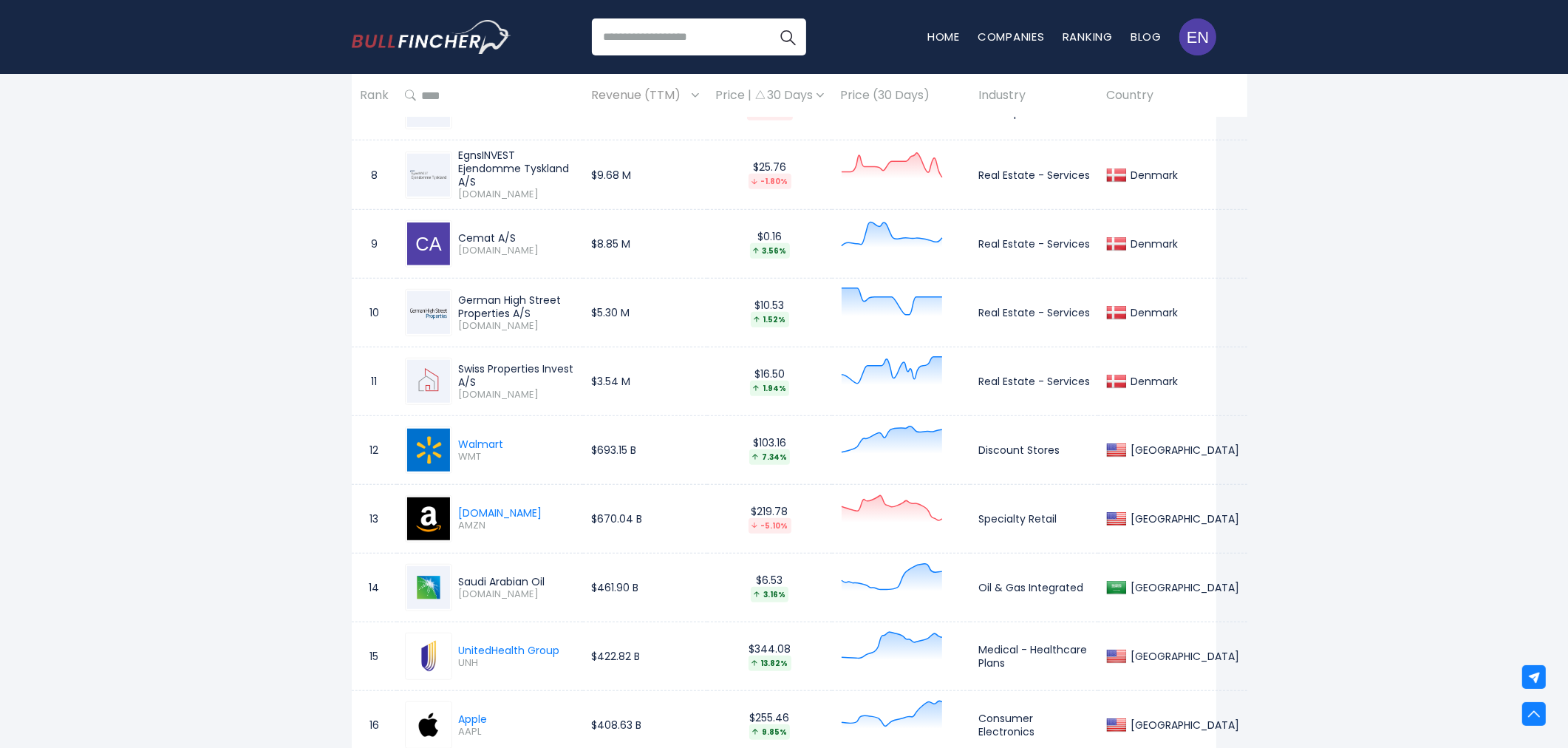
click at [583, 372] on td "$3.54 M" at bounding box center [645, 381] width 125 height 68
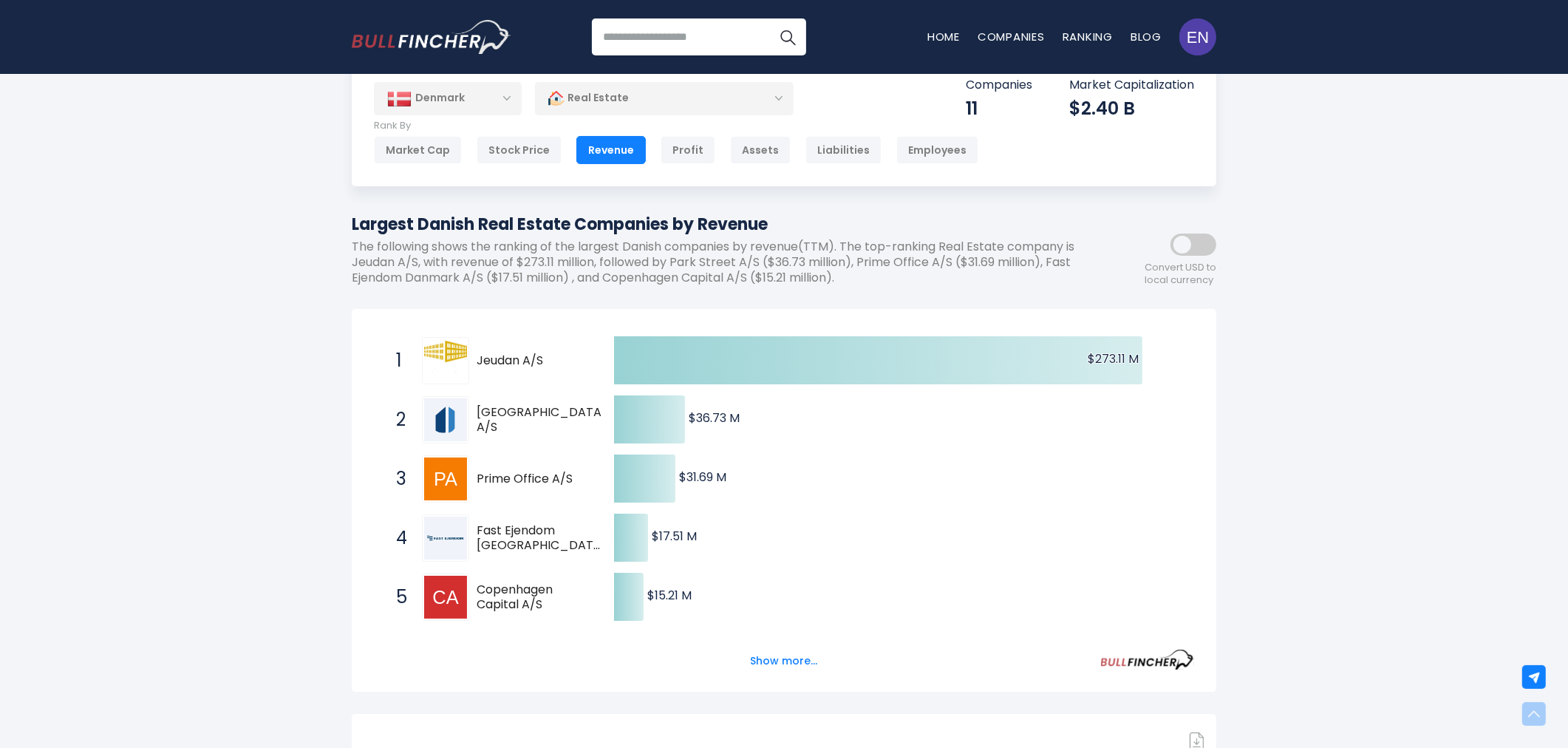
scroll to position [0, 0]
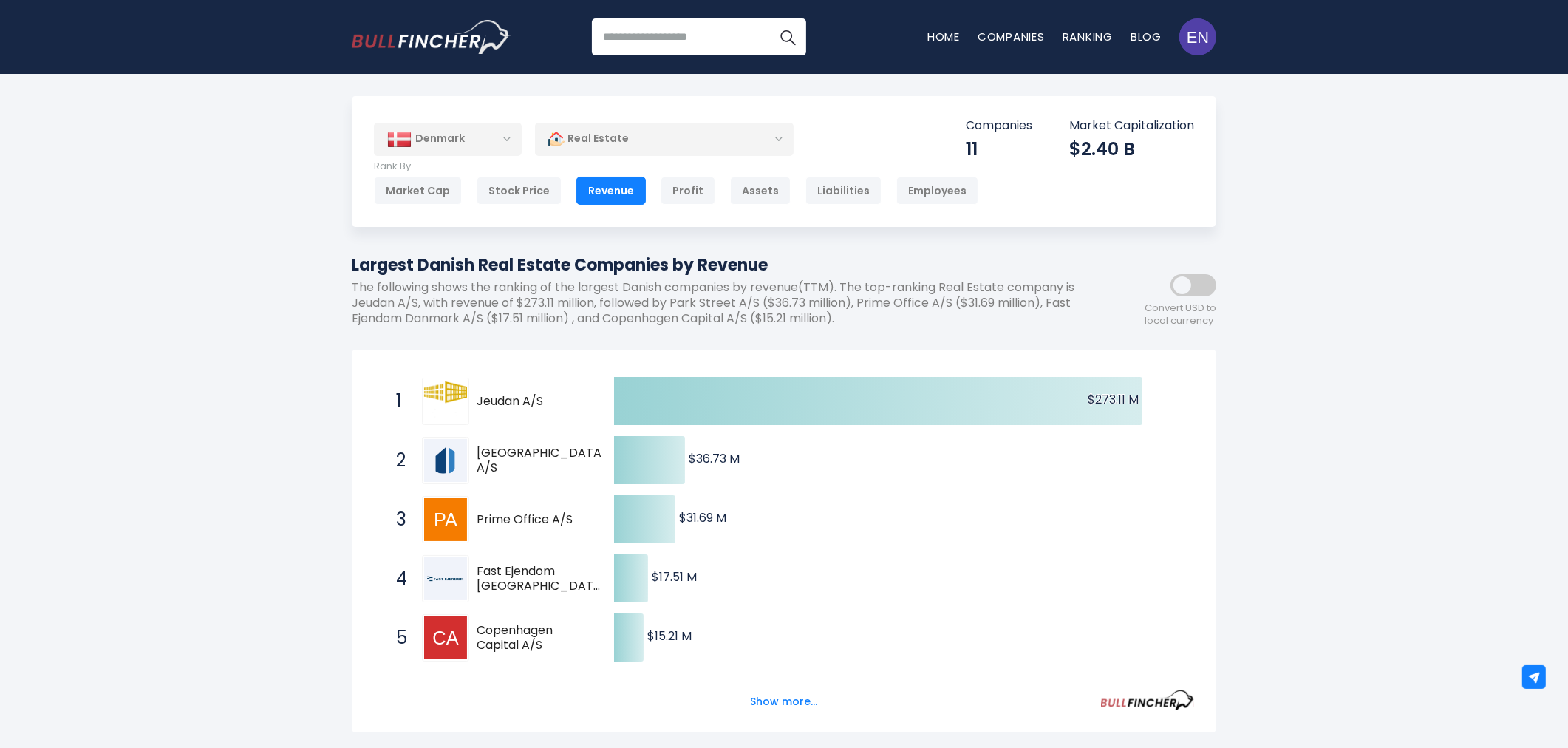
click at [655, 139] on div "Real Estate" at bounding box center [665, 139] width 259 height 34
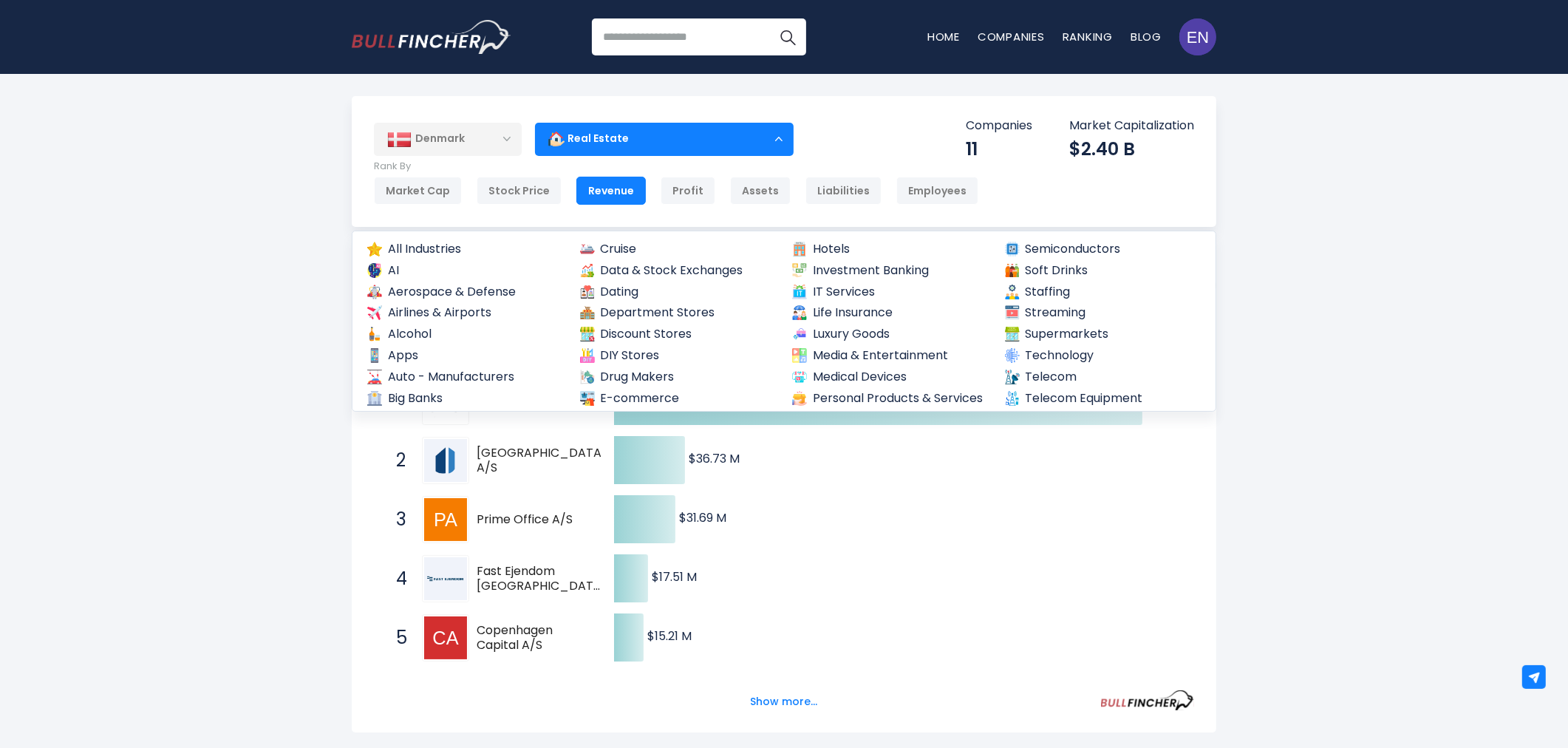
click at [456, 144] on div "Denmark" at bounding box center [447, 139] width 147 height 32
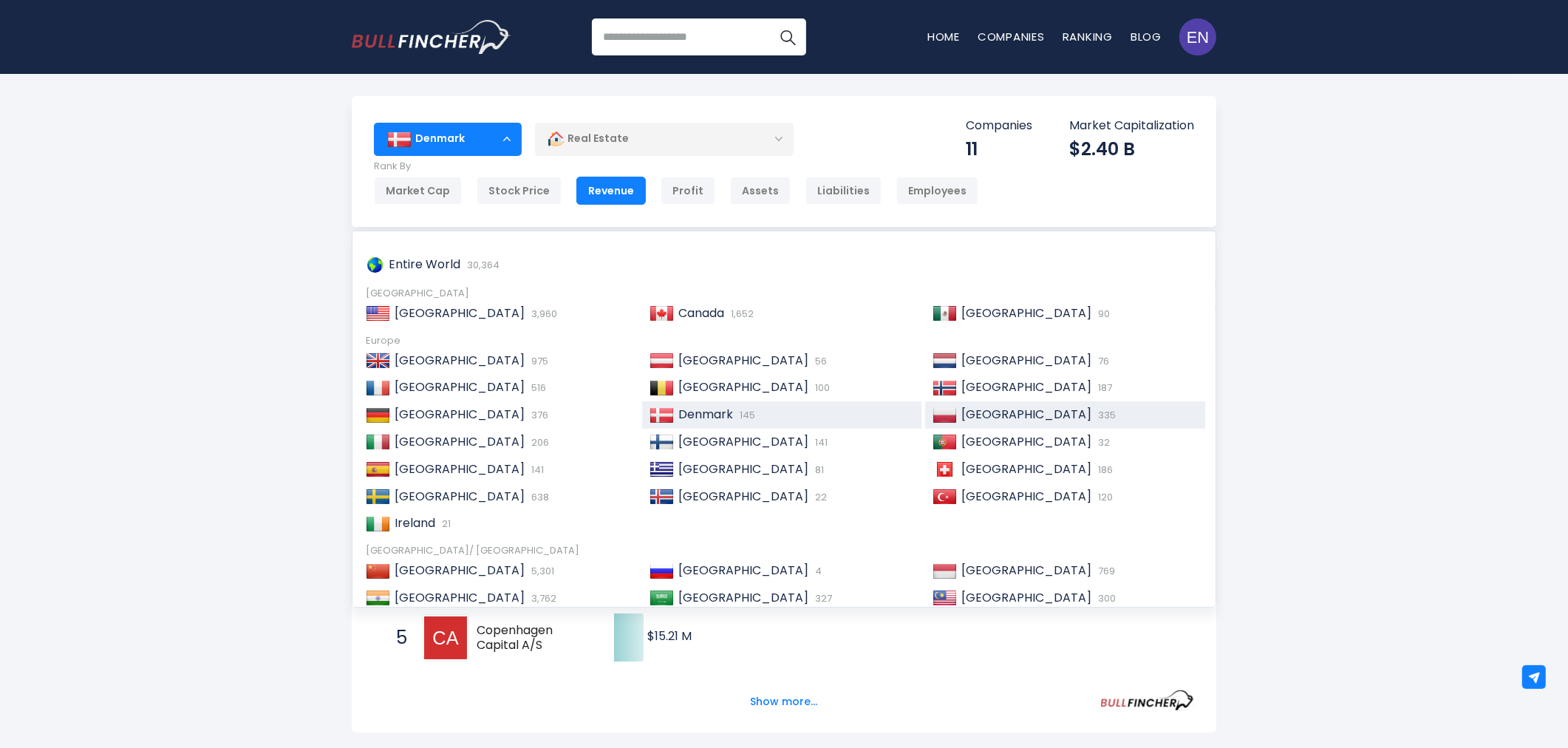
click at [958, 408] on div "Poland 335" at bounding box center [1077, 414] width 241 height 15
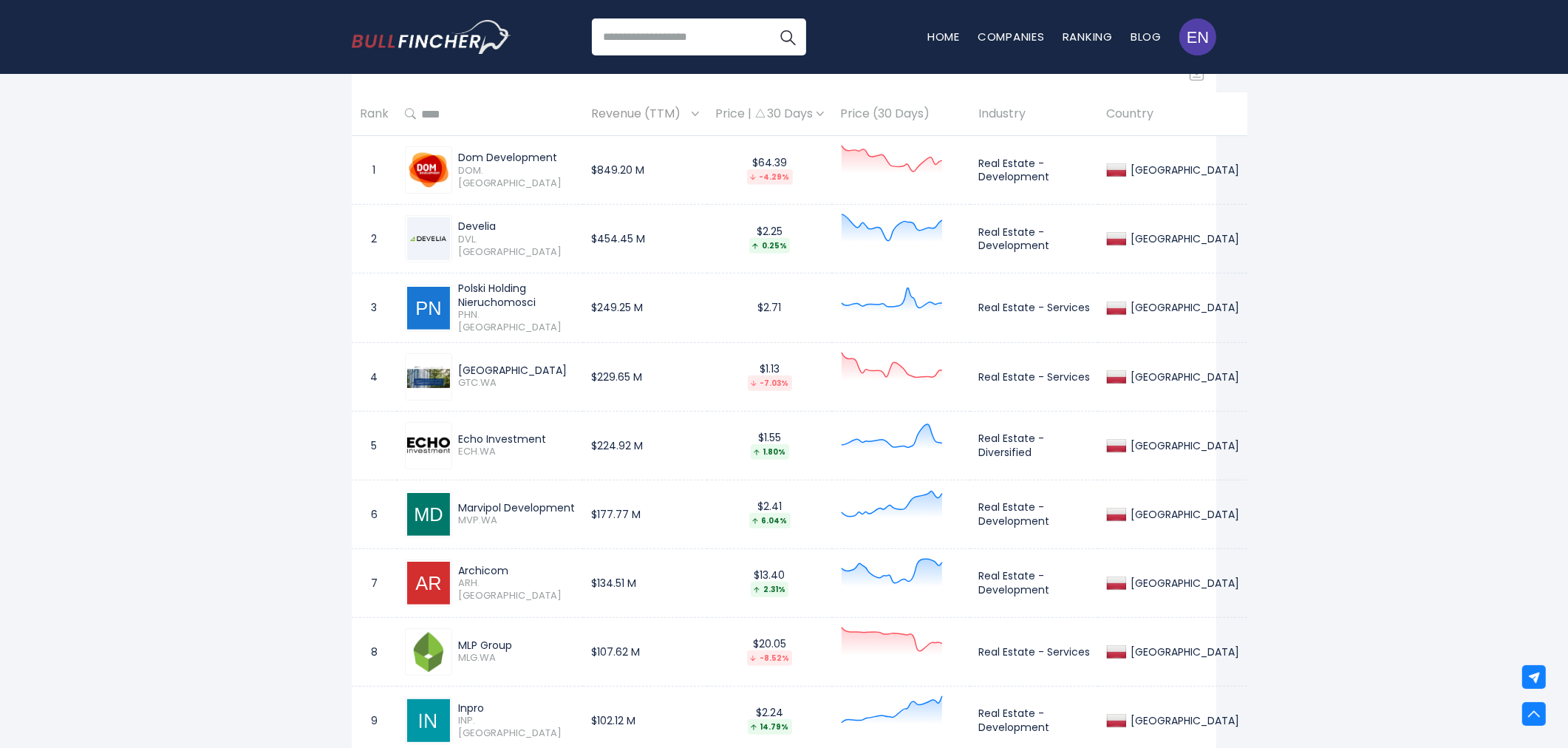
scroll to position [738, 0]
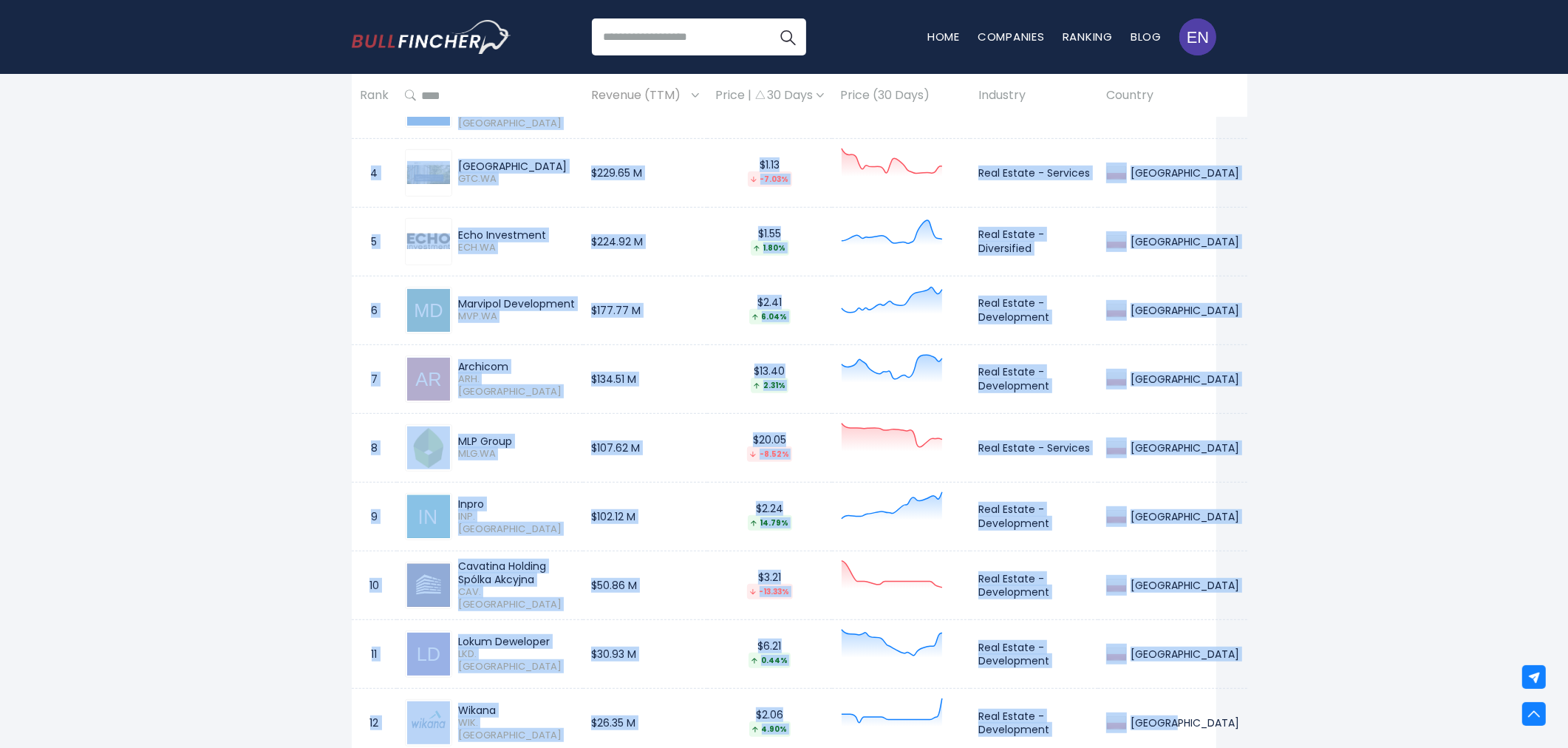
scroll to position [1022, 0]
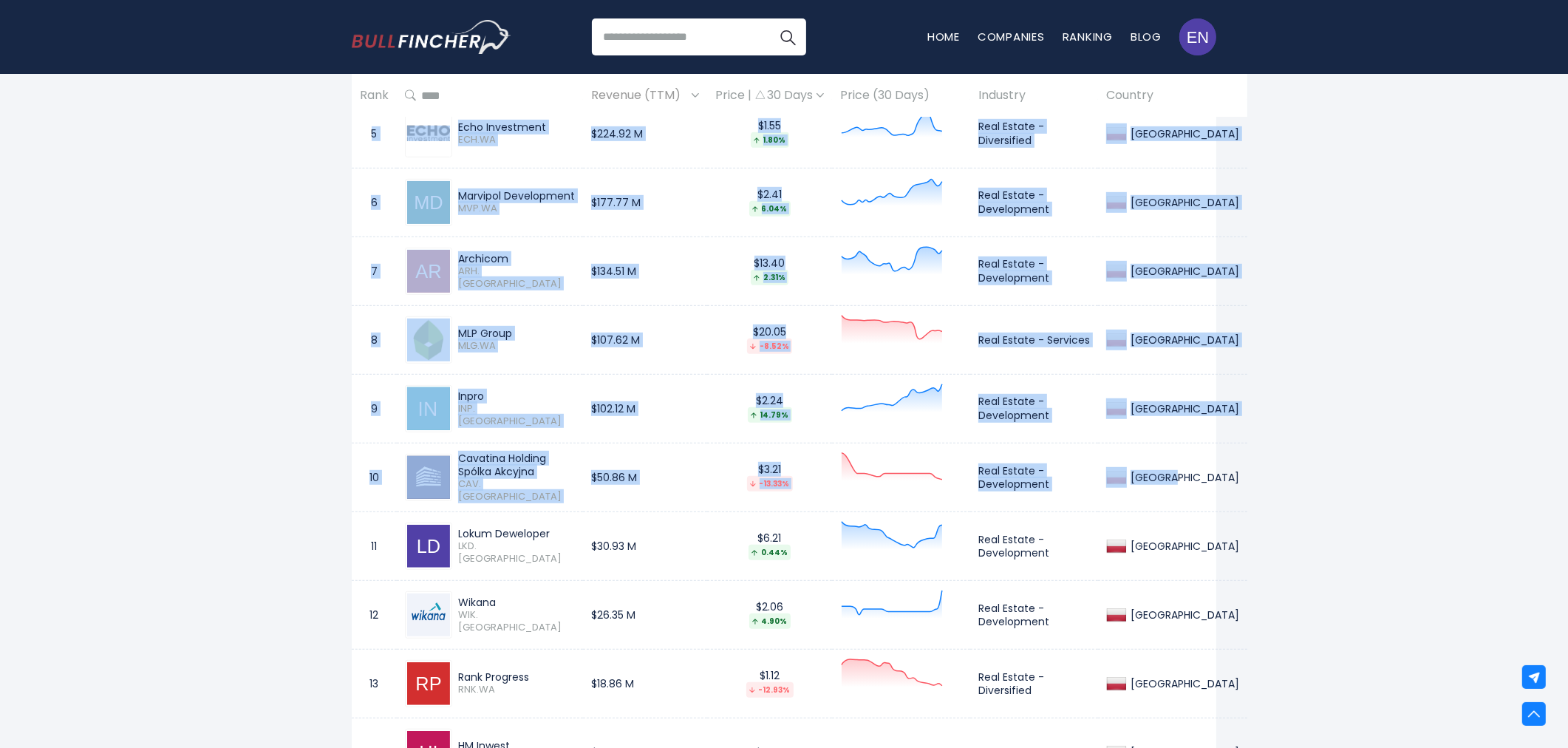
drag, startPoint x: 367, startPoint y: 138, endPoint x: 1179, endPoint y: 495, distance: 887.0
copy tbody "1 Dom Development DOM.WA $849.20 M $64.39 -4.29% Real Estate - Development Pola…"
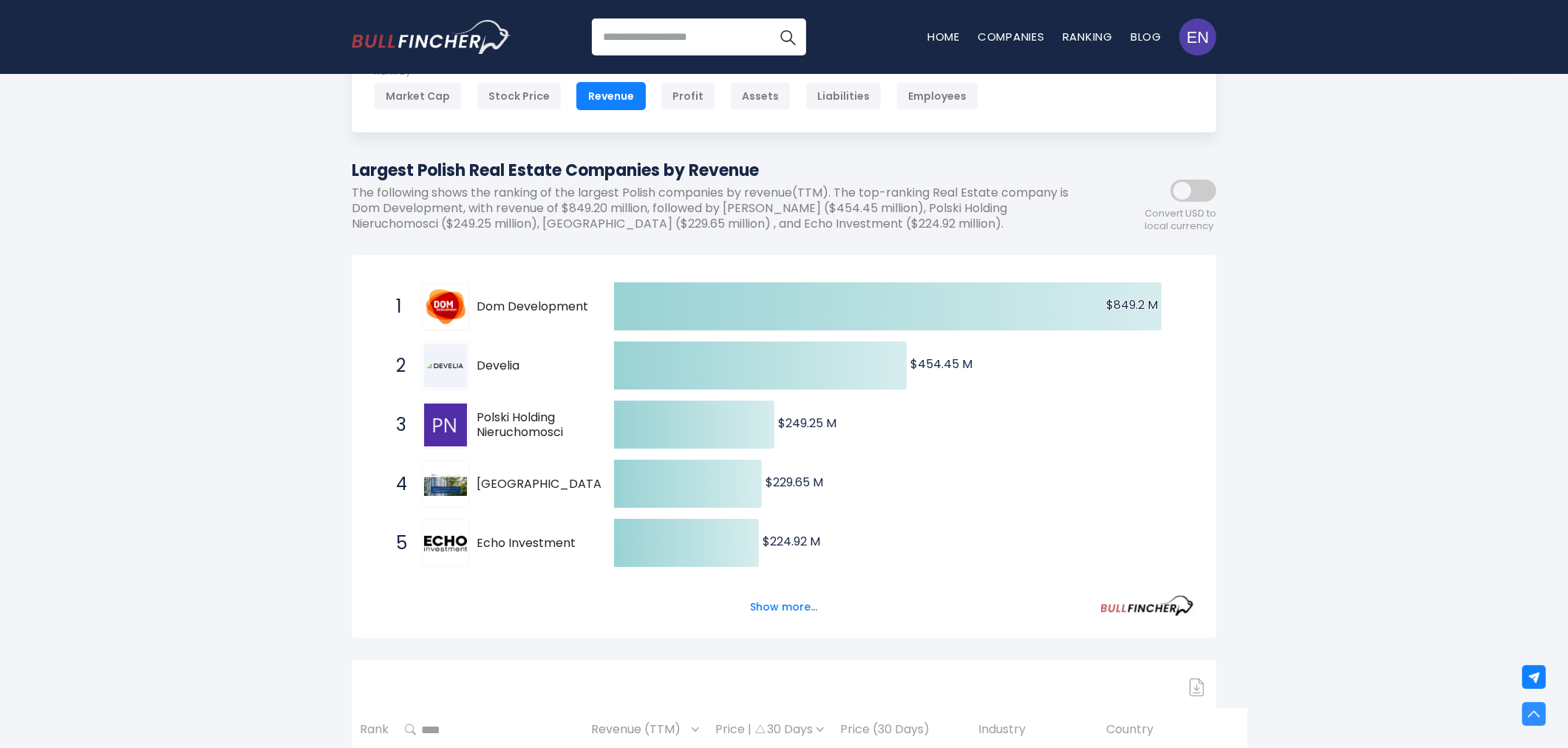
scroll to position [0, 0]
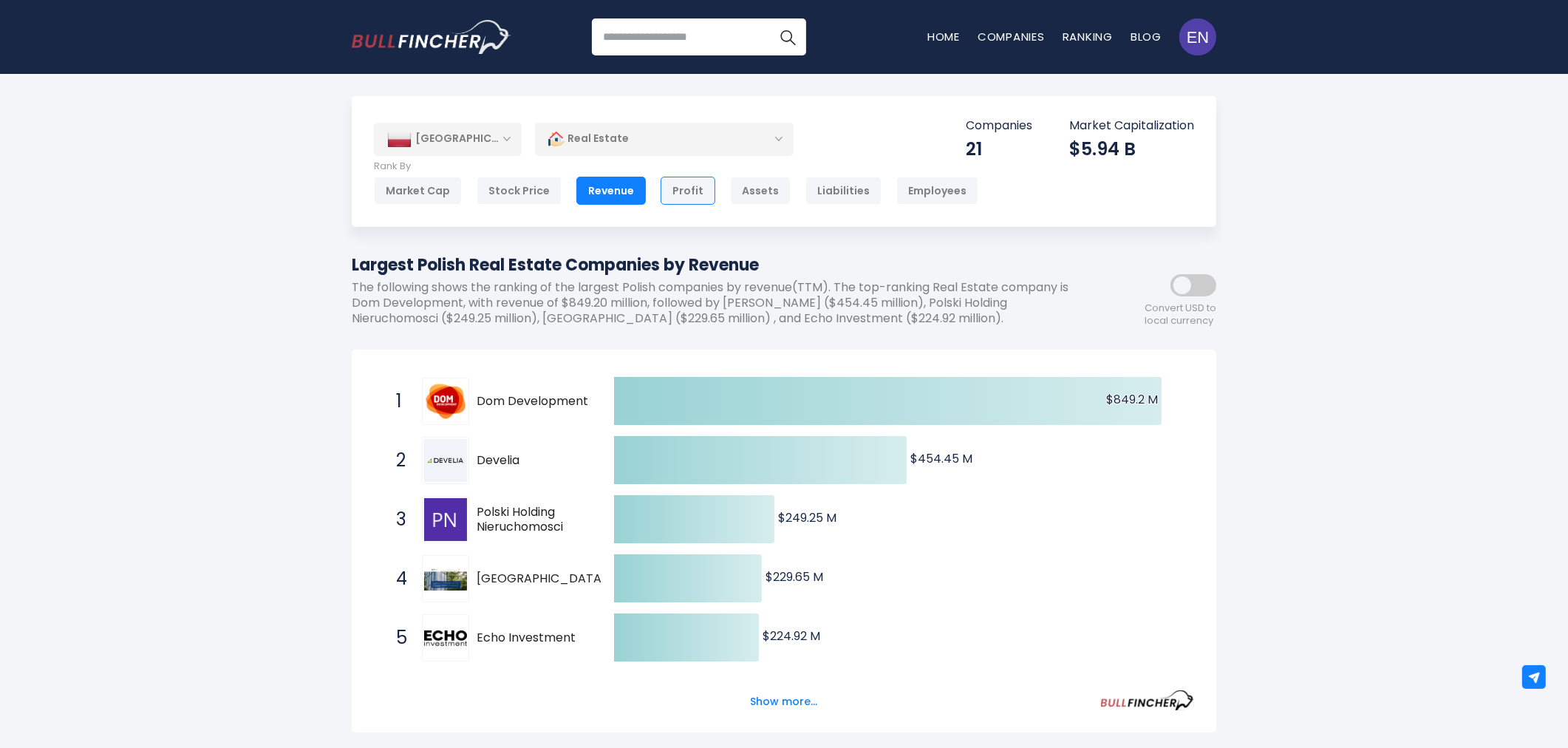
click at [695, 186] on div "Profit" at bounding box center [688, 191] width 55 height 29
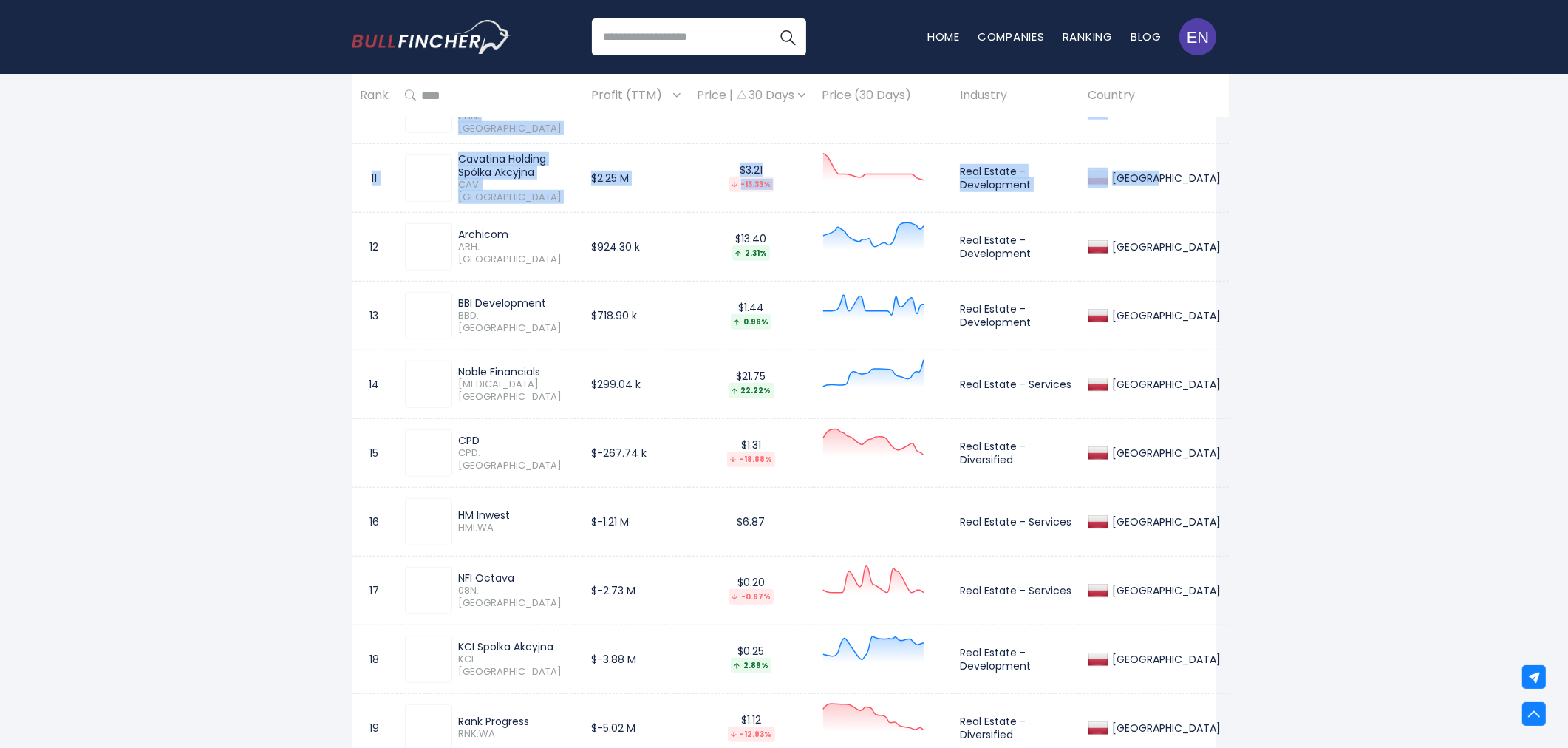
scroll to position [1334, 0]
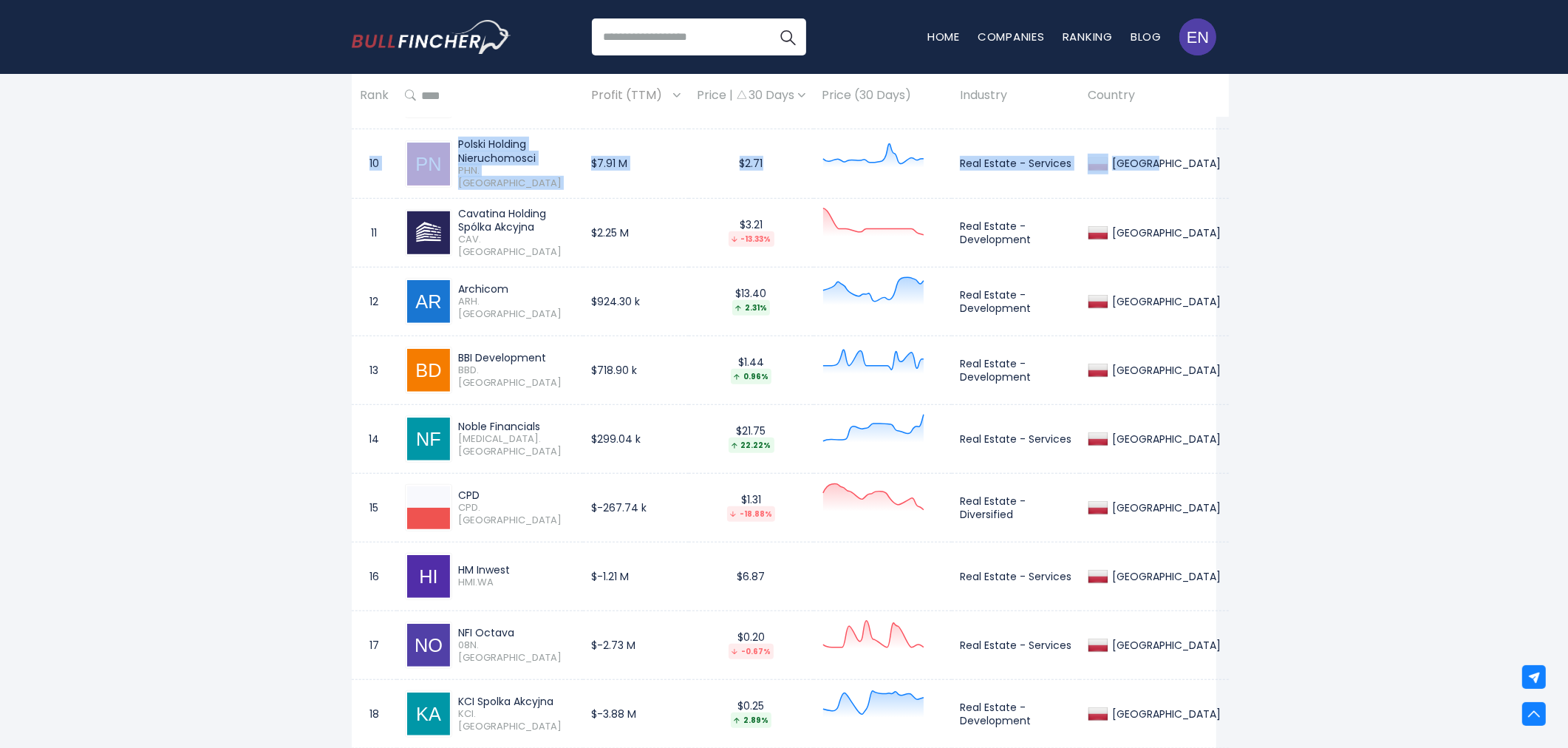
drag, startPoint x: 370, startPoint y: 145, endPoint x: 1192, endPoint y: 171, distance: 822.4
copy tbody "1 Dom Development DOM.WA $160.27 M $64.39 -5.44% Real Estate - Development [GEO…"
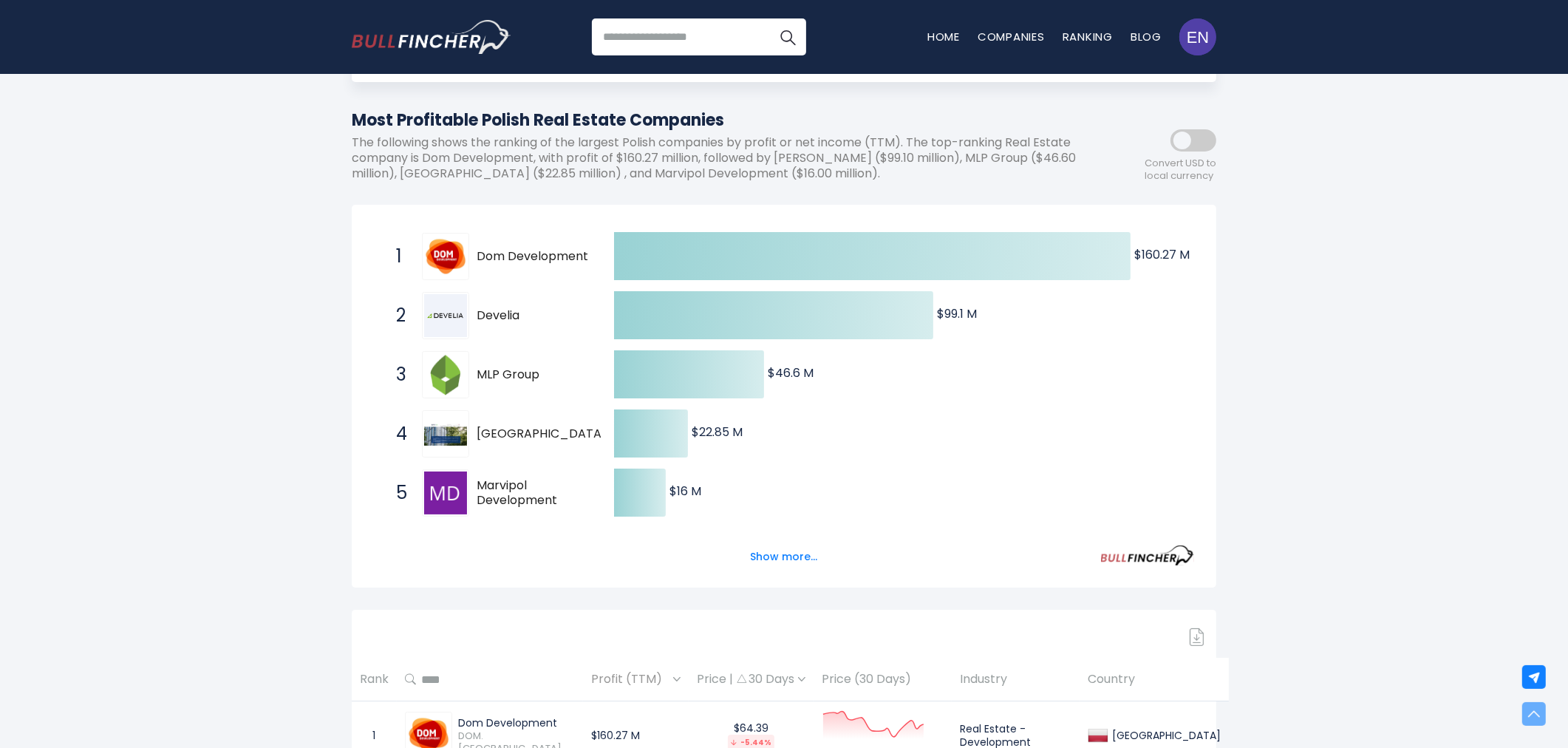
scroll to position [0, 0]
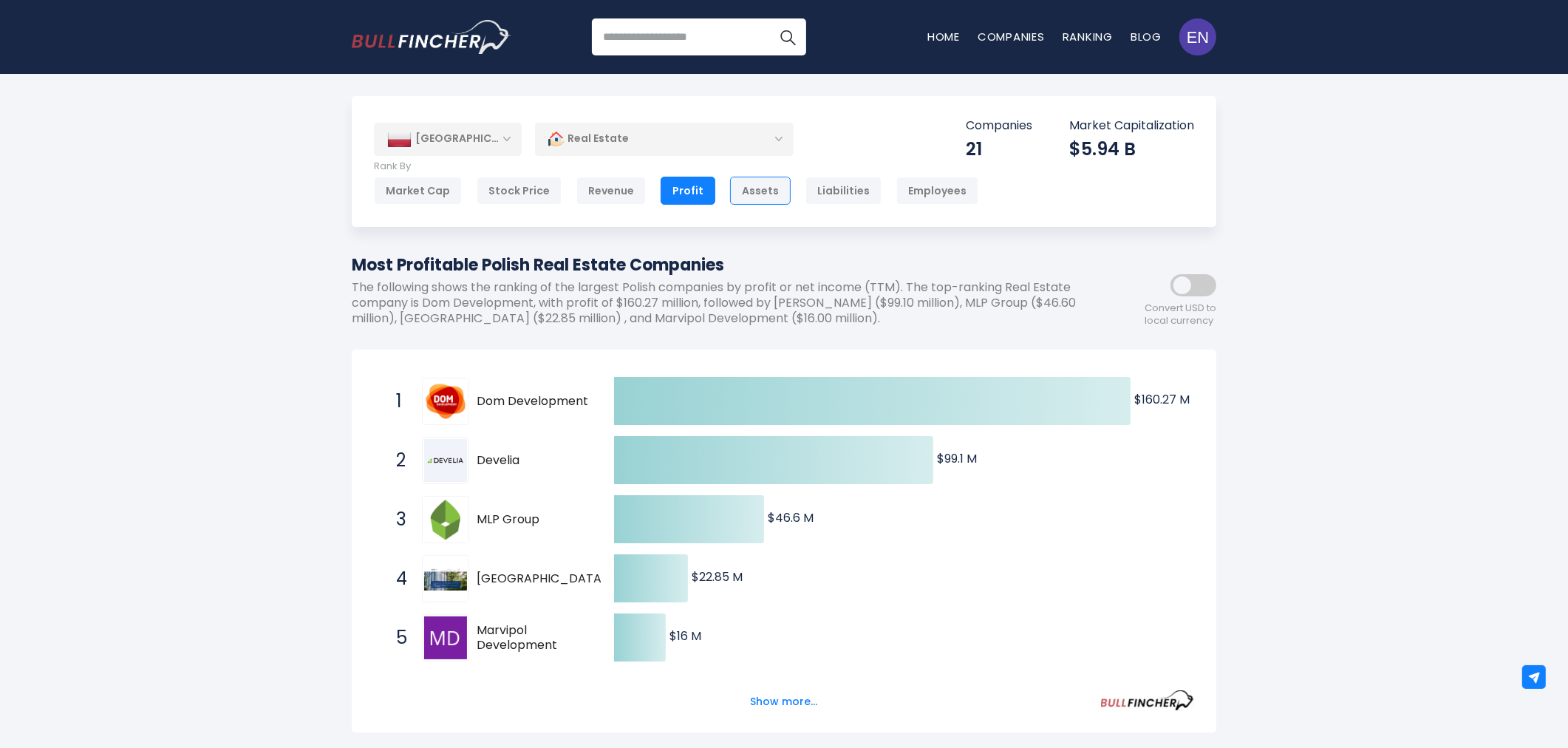
click at [735, 183] on div "Assets" at bounding box center [761, 191] width 61 height 29
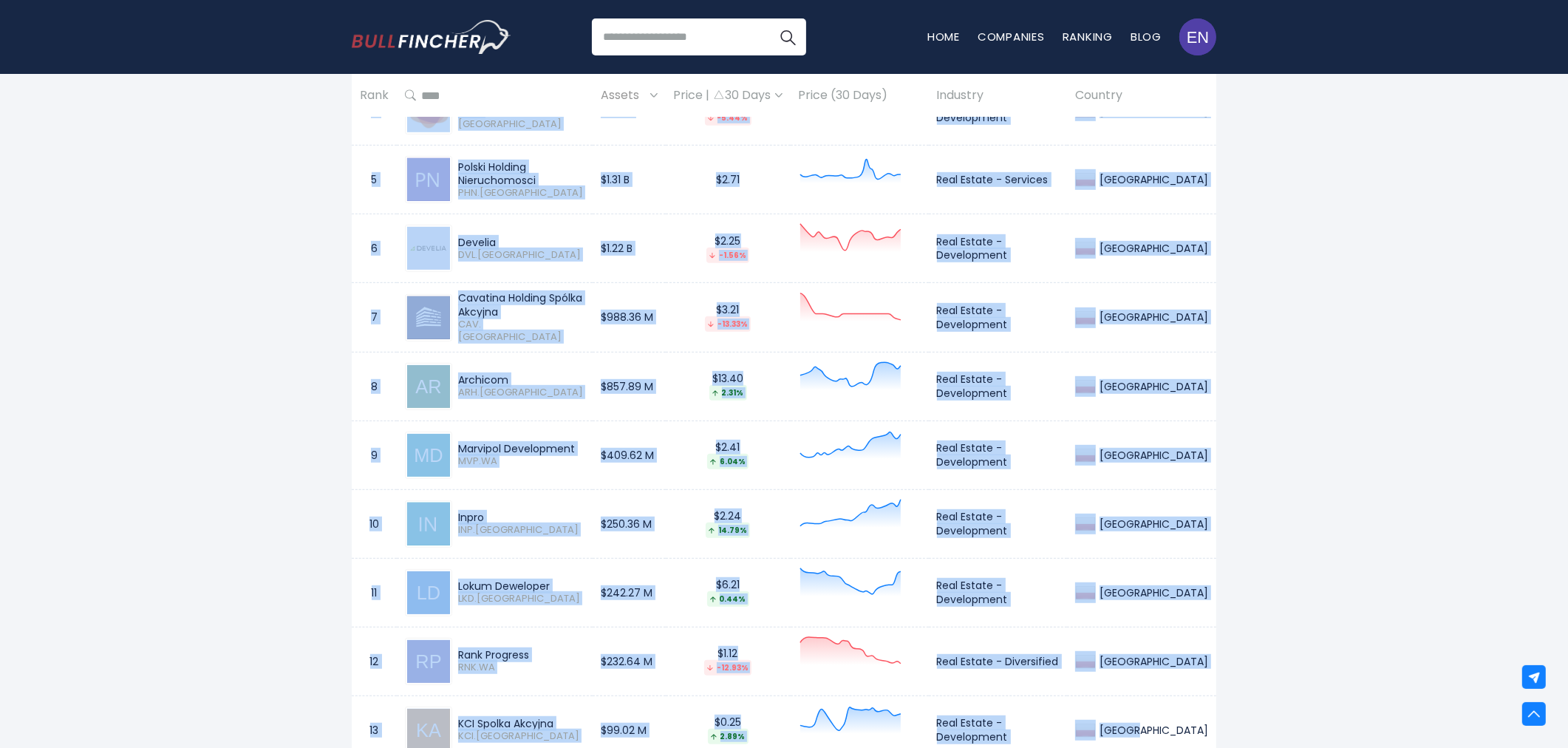
scroll to position [979, 0]
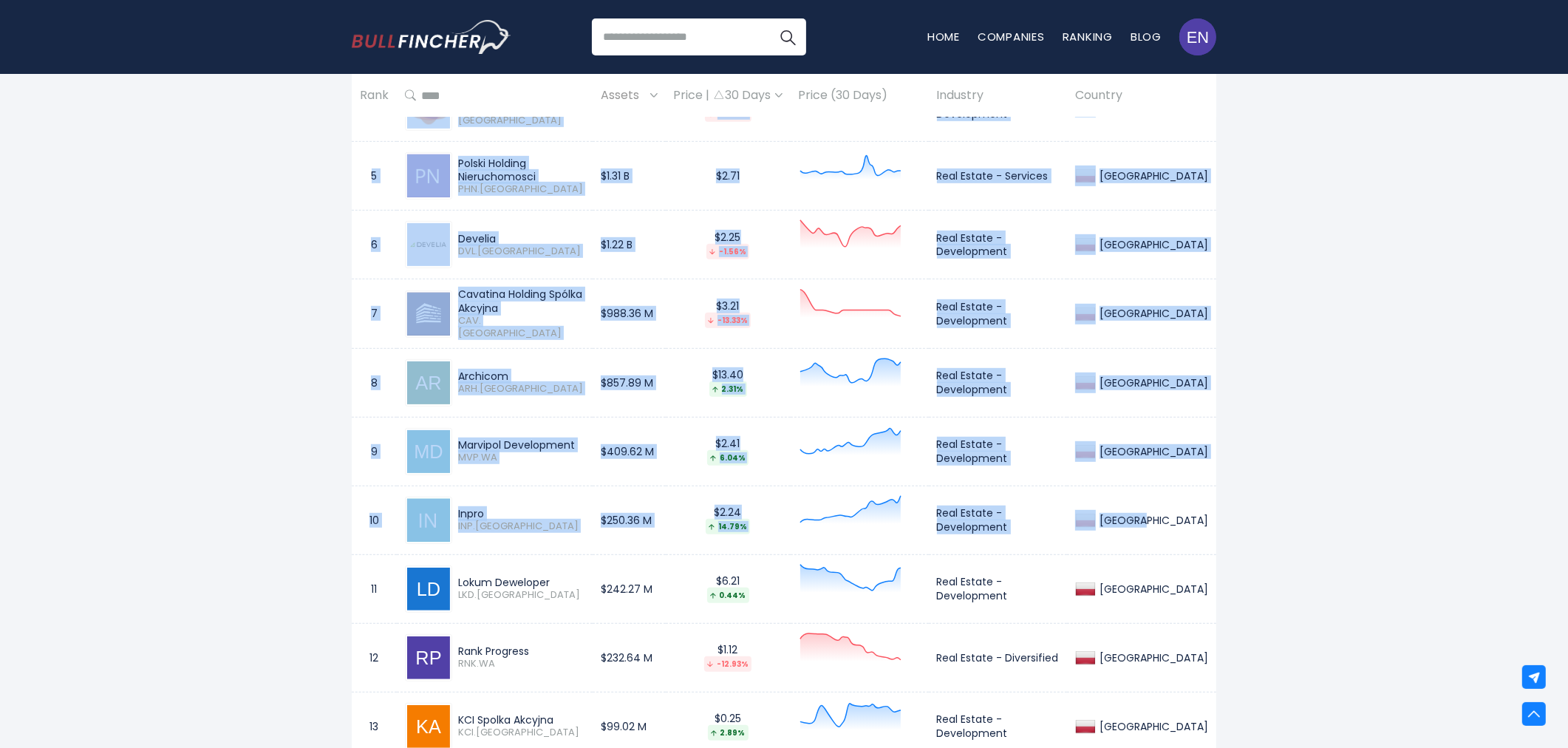
drag, startPoint x: 370, startPoint y: 141, endPoint x: 1147, endPoint y: 540, distance: 873.5
copy tbody "1 Globe Trade Centre GTC.WA $3.67 B $1.13 -4.65% Real Estate - Services Poland …"
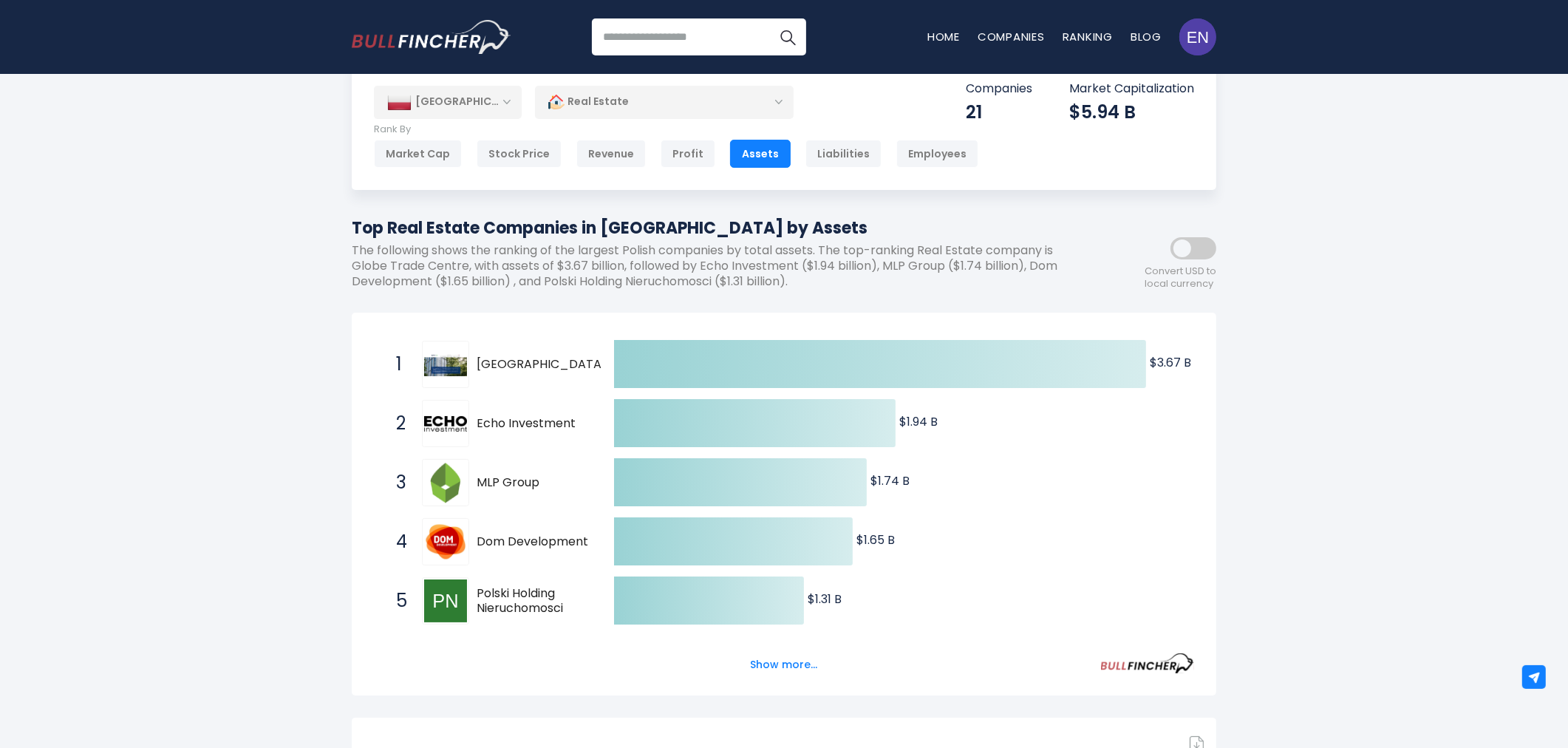
scroll to position [0, 0]
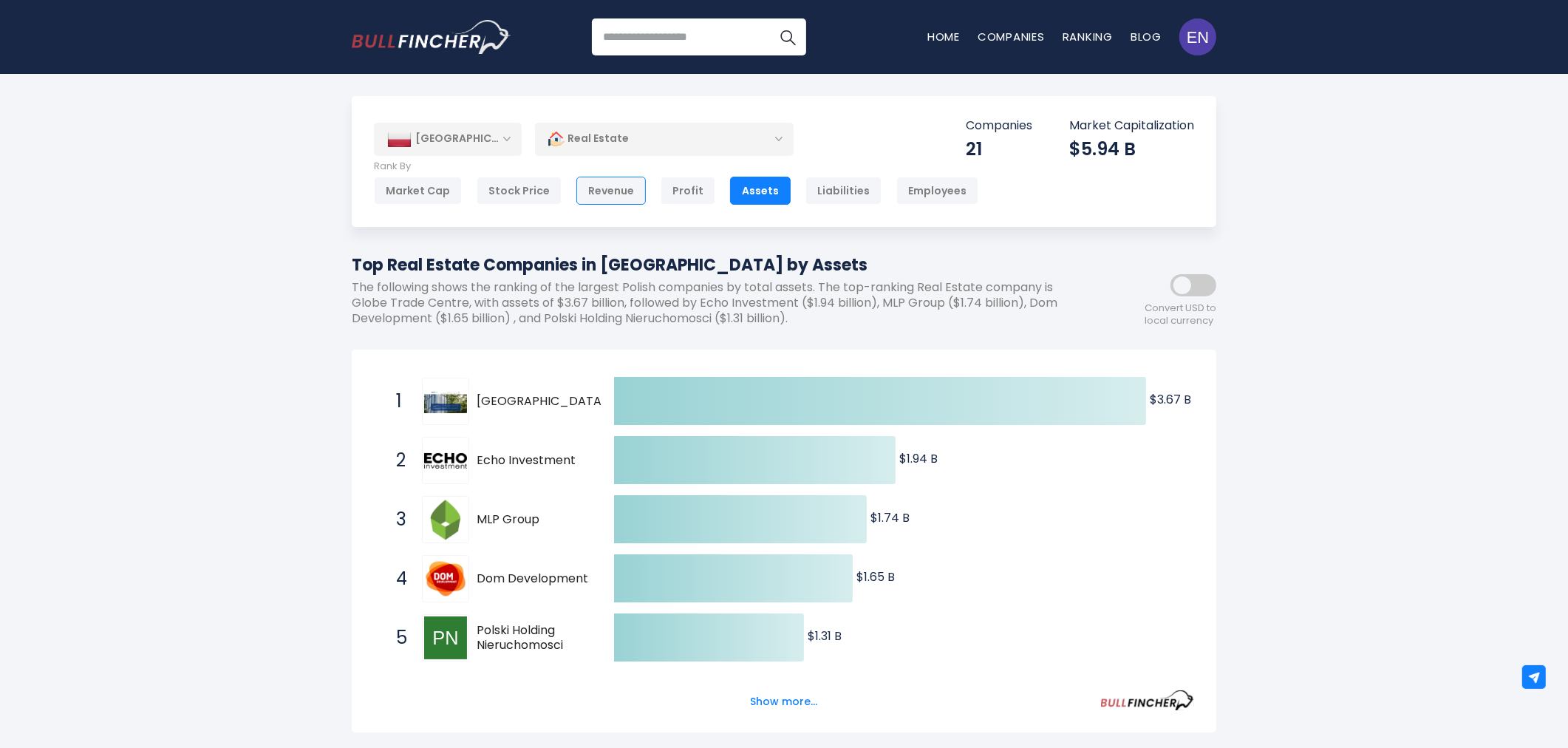
click at [629, 187] on div "Revenue" at bounding box center [610, 191] width 69 height 29
click at [609, 194] on div "Revenue" at bounding box center [610, 191] width 69 height 29
click at [619, 190] on div "Revenue" at bounding box center [610, 191] width 69 height 29
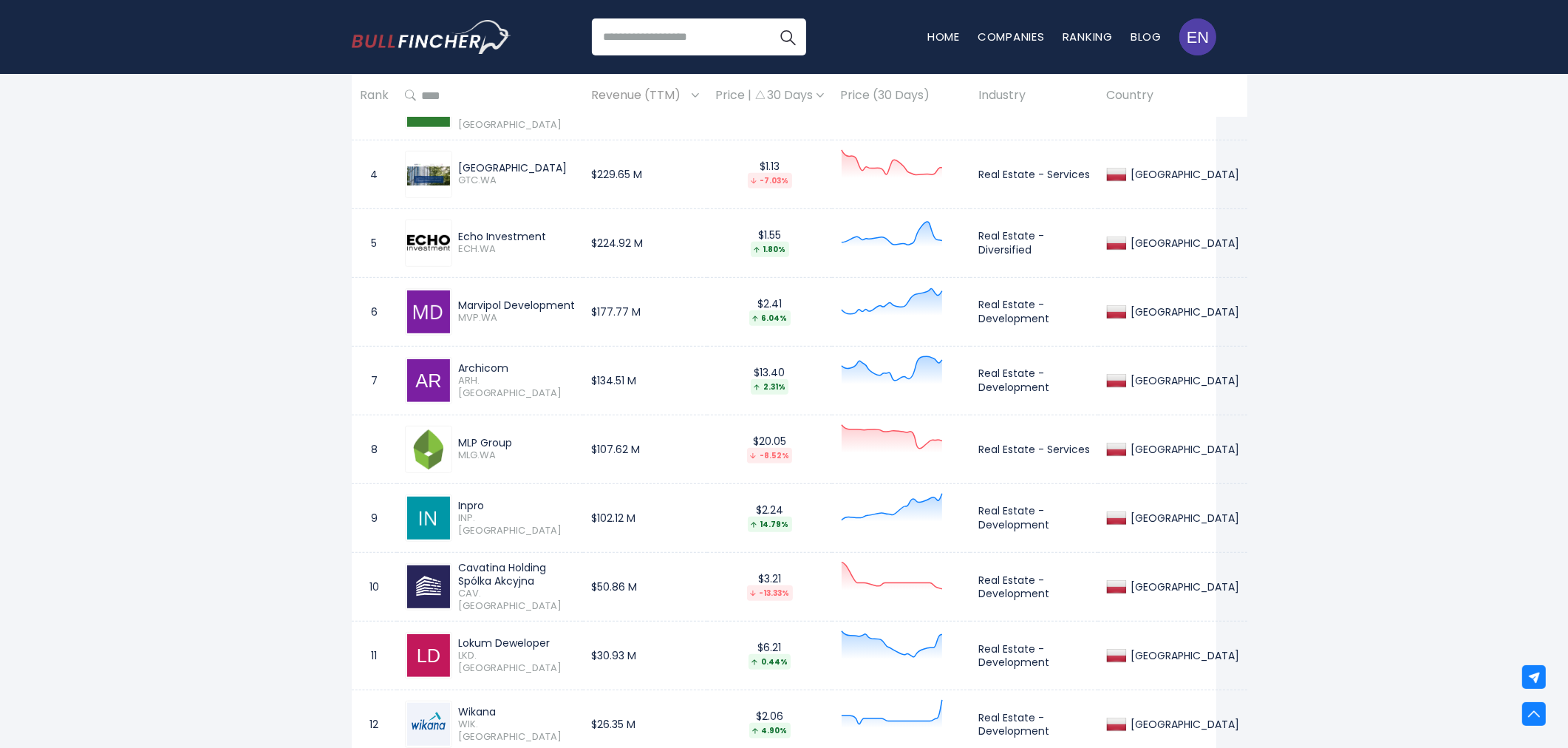
scroll to position [777, 0]
